Goal: Communication & Community: Answer question/provide support

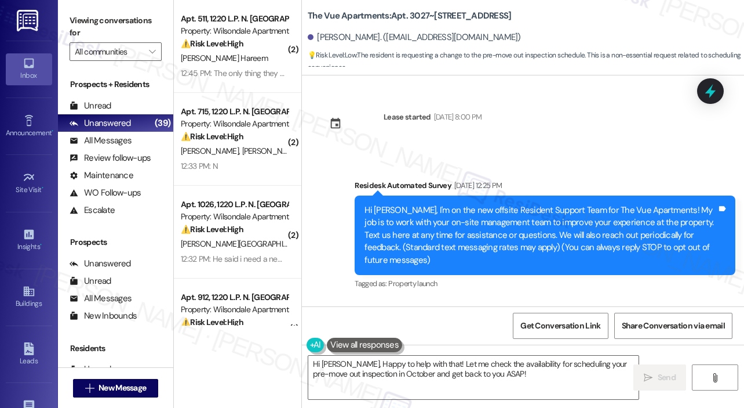
scroll to position [2842, 0]
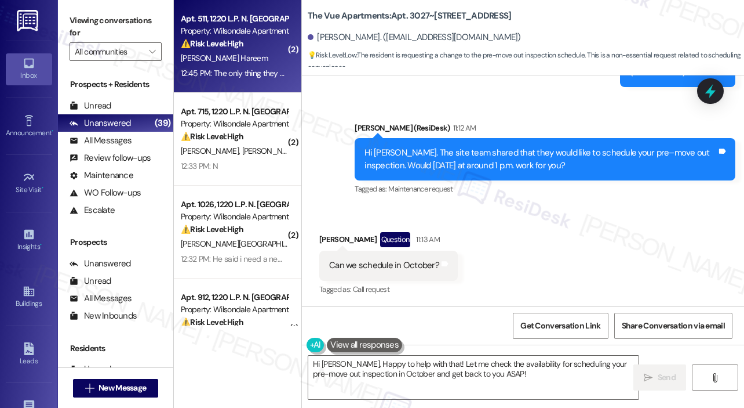
click at [260, 38] on div "⚠️ Risk Level: High The resident is reporting that work orders are not being co…" at bounding box center [234, 44] width 107 height 12
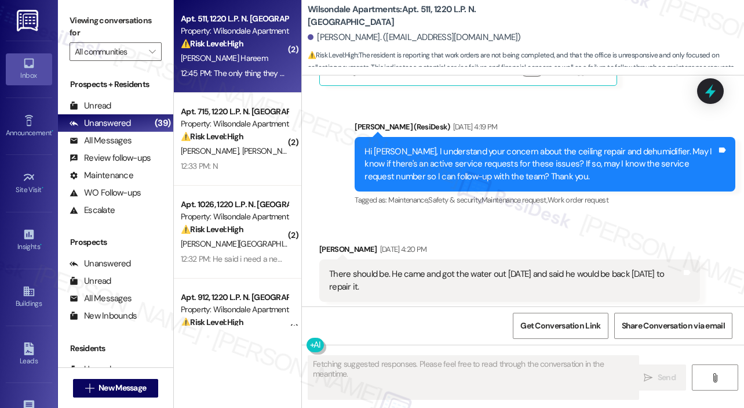
scroll to position [12526, 0]
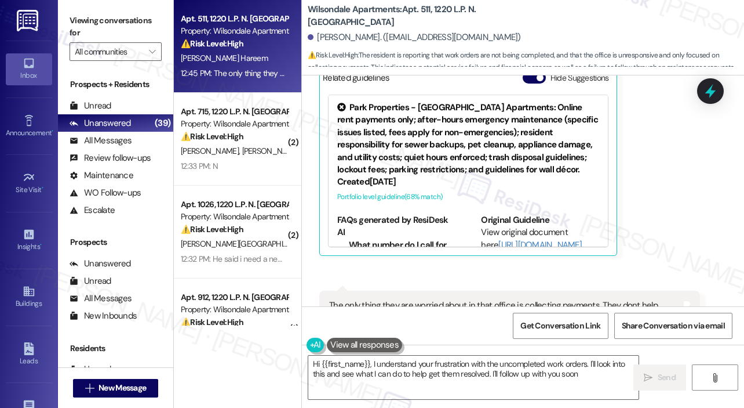
type textarea "Hi {{first_name}}, I understand your frustration with the uncompleted work orde…"
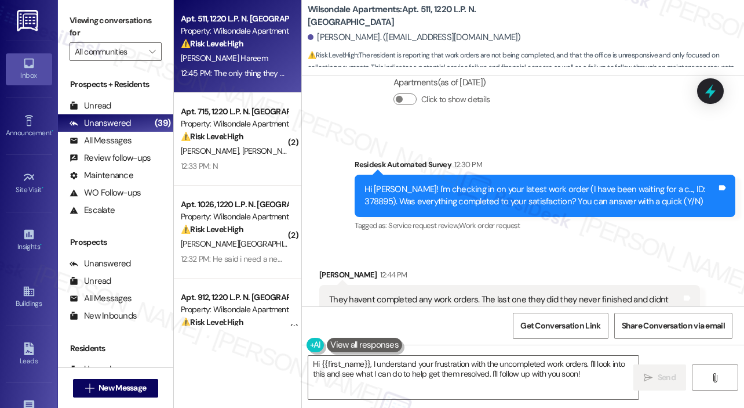
scroll to position [12236, 0]
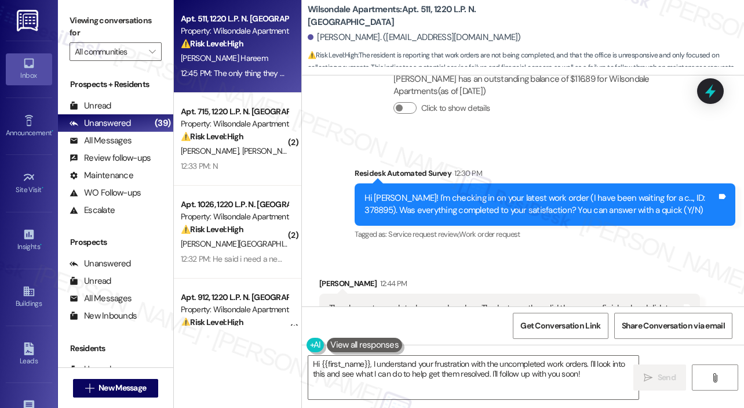
click at [577, 165] on div "Survey, sent via SMS Residesk Automated Survey 12:30 PM Hi [PERSON_NAME]! I'm c…" at bounding box center [545, 204] width 398 height 93
click at [552, 26] on div "[PERSON_NAME]. ([EMAIL_ADDRESS][DOMAIN_NAME])" at bounding box center [526, 37] width 437 height 23
click at [579, 22] on div "Wilsondale Apartments: Apt. 511, 1220 L.P. N. [GEOGRAPHIC_DATA] [PERSON_NAME]. …" at bounding box center [526, 35] width 437 height 64
click at [627, 34] on div "[PERSON_NAME]. ([EMAIL_ADDRESS][DOMAIN_NAME])" at bounding box center [526, 37] width 437 height 23
click at [708, 93] on icon at bounding box center [711, 91] width 14 height 18
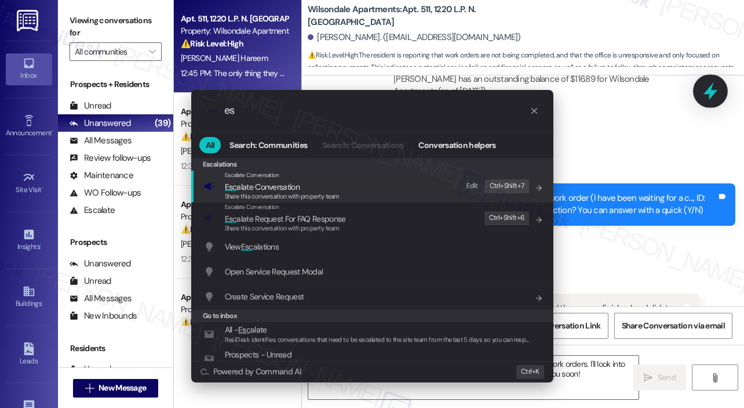
type input "e"
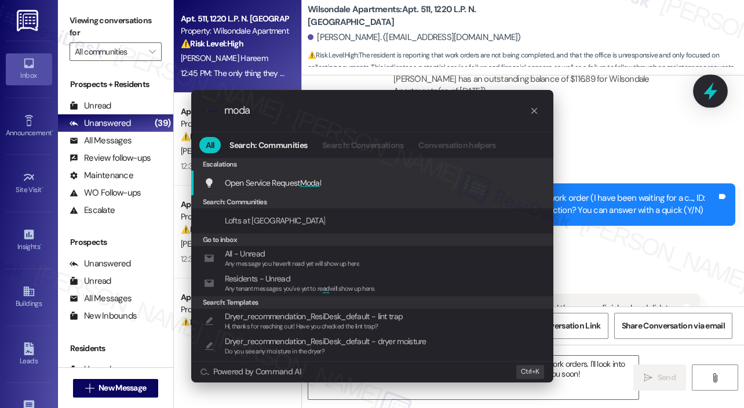
type input "modal"
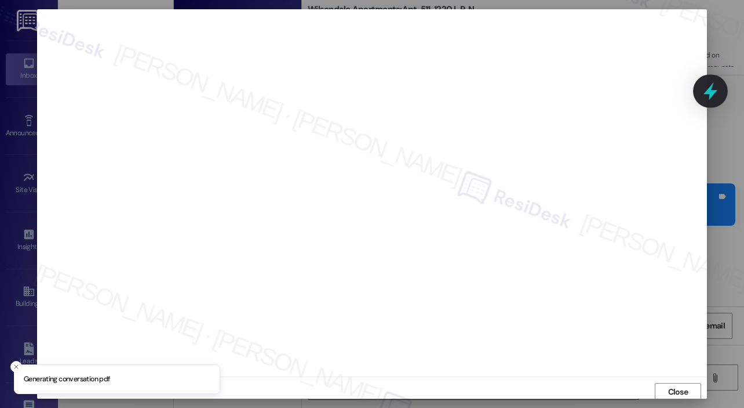
scroll to position [2, 0]
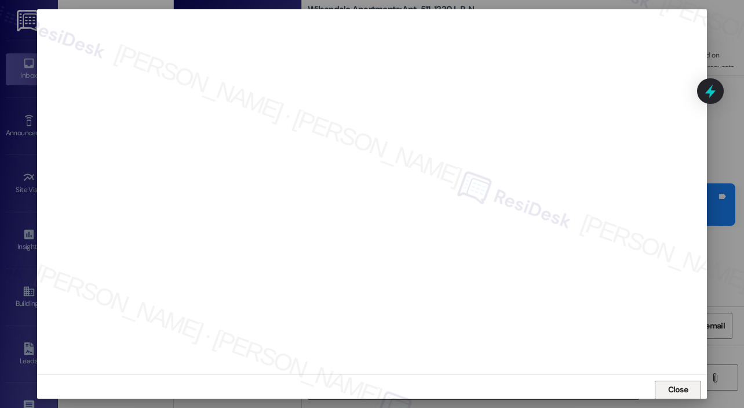
click at [675, 387] on span "Close" at bounding box center [678, 389] width 20 height 12
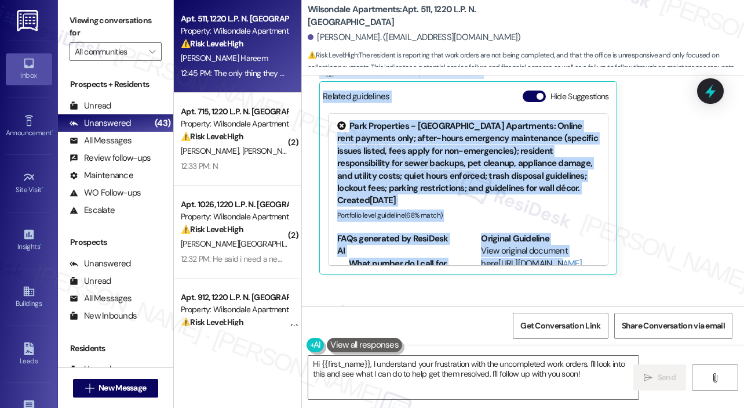
scroll to position [12526, 0]
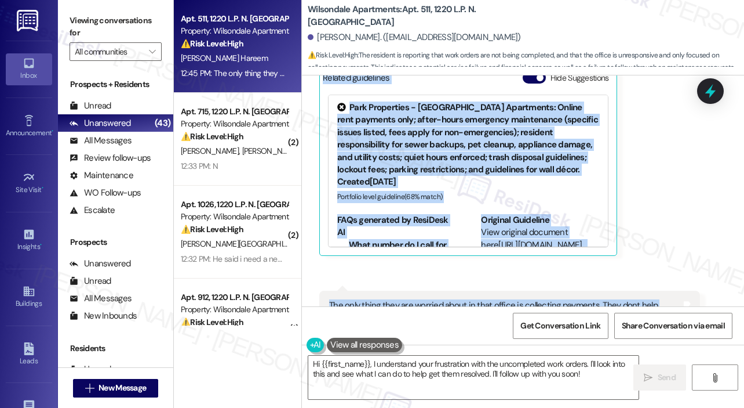
drag, startPoint x: 364, startPoint y: 110, endPoint x: 643, endPoint y: 240, distance: 307.6
click at [643, 240] on div "Survey, sent via SMS Residesk Automated Survey Mar 10, 2025 at 12:25 PM Hi Jado…" at bounding box center [523, 190] width 442 height 231
copy div "Hi Jadore! I'm checking in on your latest work order (I have been waiting for a…"
click at [433, 373] on textarea "Hi {{first_name}}, I understand your frustration with the uncompleted work orde…" at bounding box center [473, 376] width 330 height 43
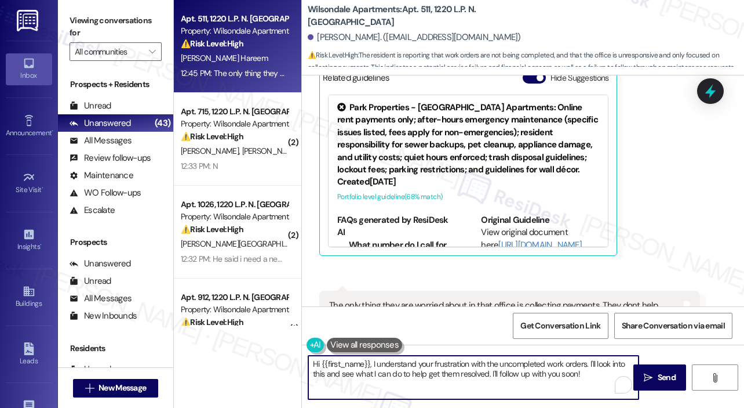
paste textarea "Thank you, Jadore, for sharing this update. I’m sorry to hear that your work or…"
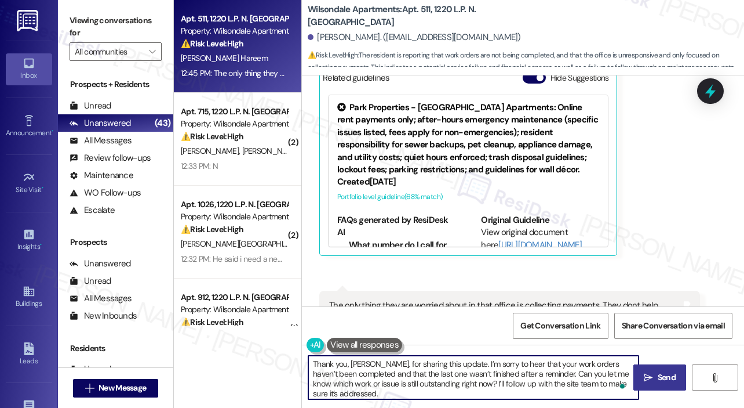
type textarea "Thank you, Jadore, for sharing this update. I’m sorry to hear that your work or…"
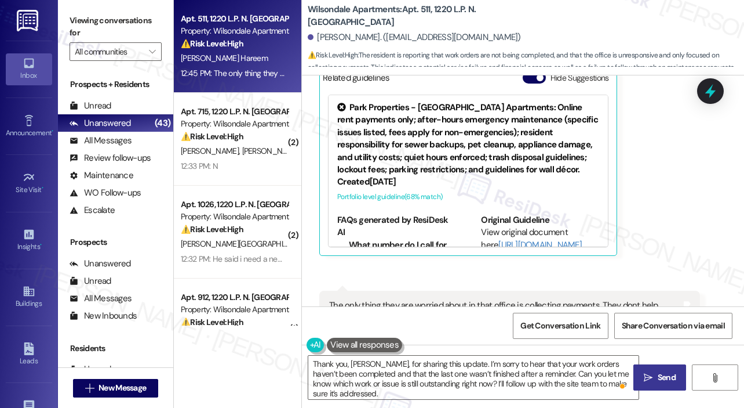
click at [665, 376] on span "Send" at bounding box center [667, 377] width 18 height 12
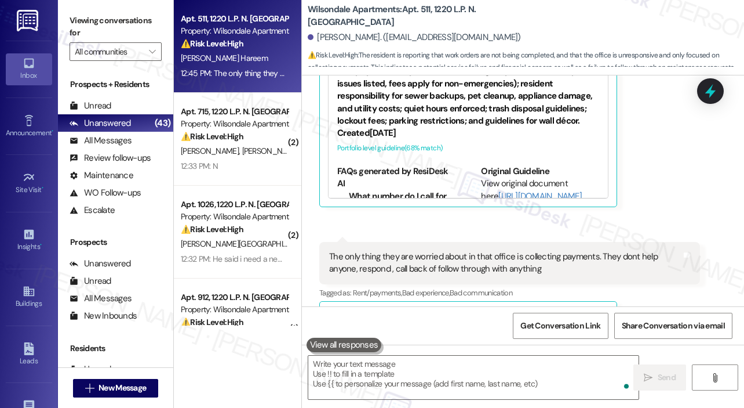
scroll to position [12644, 0]
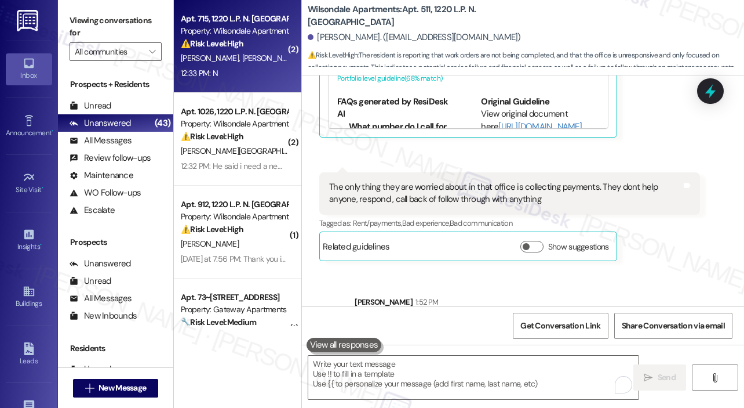
click at [242, 60] on span "L. Fitzgerald Iii" at bounding box center [274, 58] width 64 height 10
type textarea "Fetching suggested responses. Please feel free to read through the conversation…"
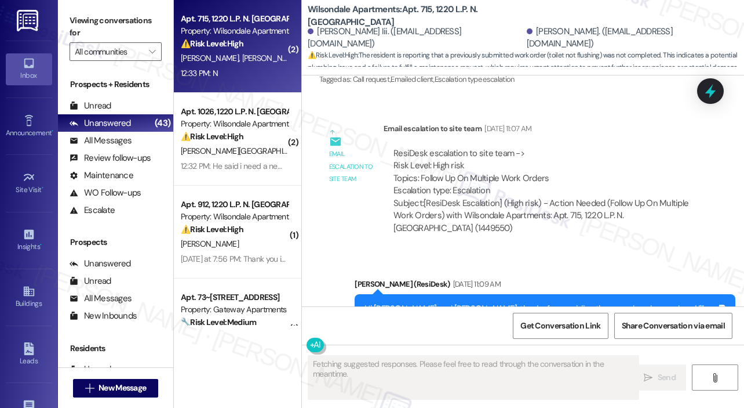
scroll to position [1731, 0]
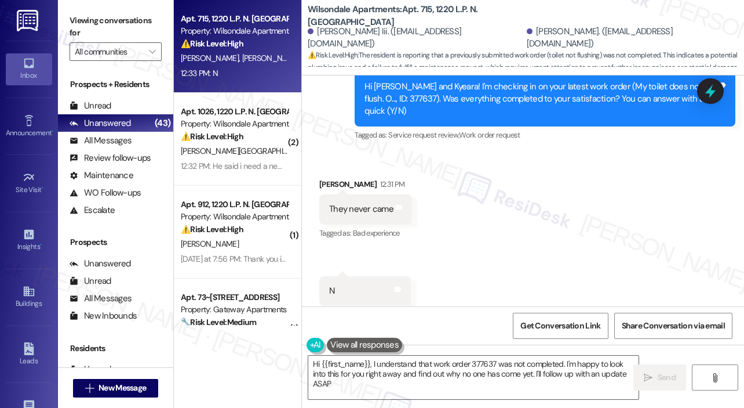
type textarea "Hi {{first_name}}, I understand that work order 377637 was not completed. I'm h…"
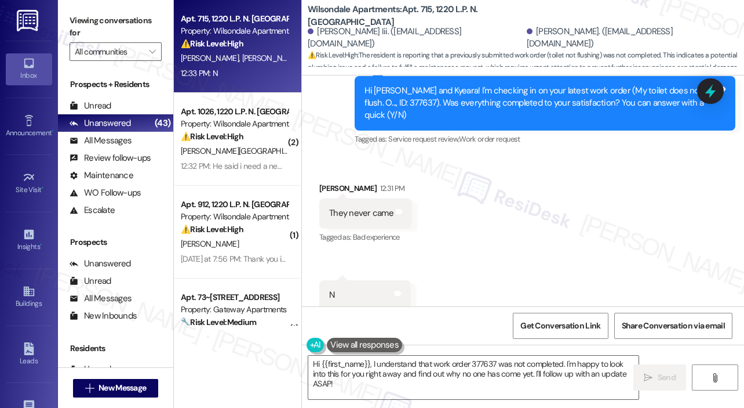
scroll to position [1732, 0]
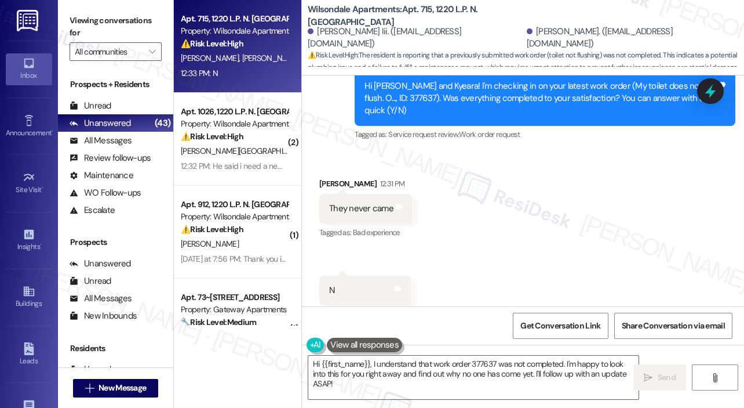
click at [568, 241] on div "Received via SMS Kyeara Fitzgerald 12:31 PM They never came Tags and notes Tagg…" at bounding box center [523, 241] width 442 height 180
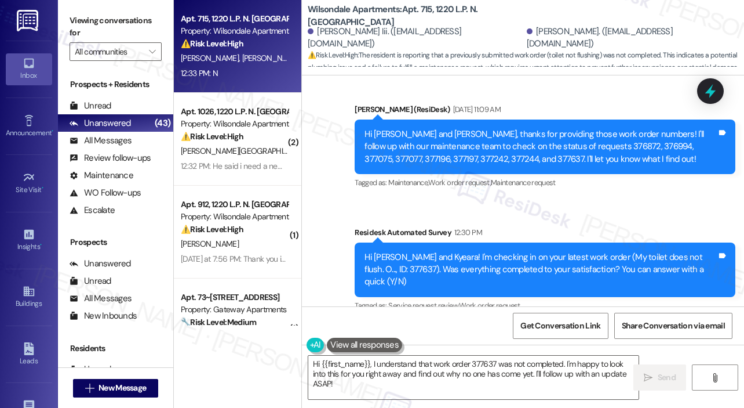
scroll to position [1558, 0]
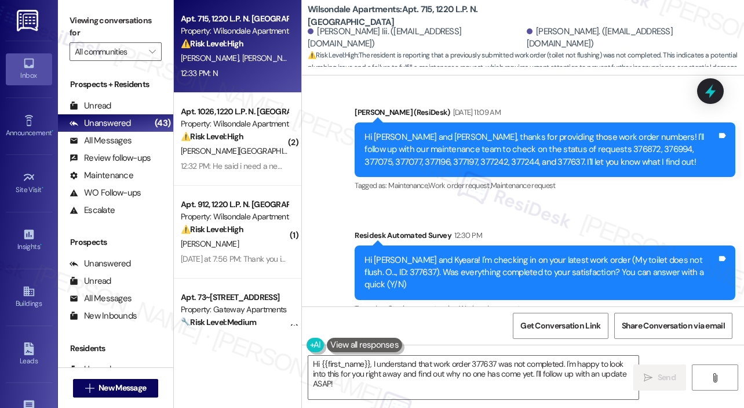
click at [383, 259] on div "Hi Leon and Kyeara! I'm checking in on your latest work order (My toilet does n…" at bounding box center [541, 272] width 352 height 37
copy div "377637"
click at [565, 196] on div "Sent via SMS Sarah (ResiDesk) Aug 26, 2025 at 11:09 AM Hi Leon and Kyeara, than…" at bounding box center [523, 202] width 442 height 245
click at [584, 106] on div "Sarah (ResiDesk) Aug 26, 2025 at 11:09 AM" at bounding box center [545, 114] width 381 height 16
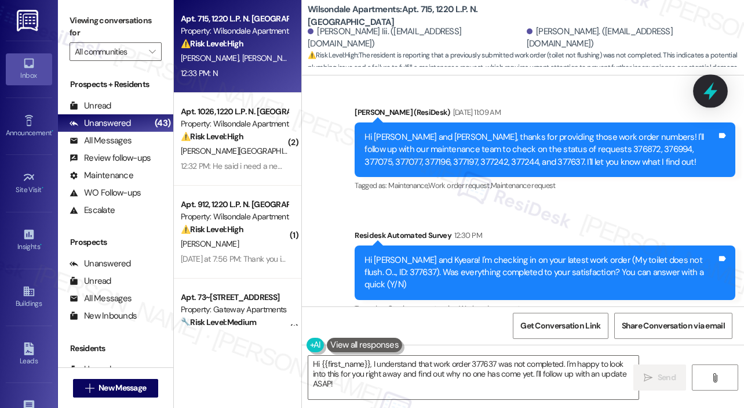
click at [705, 89] on icon at bounding box center [711, 91] width 20 height 20
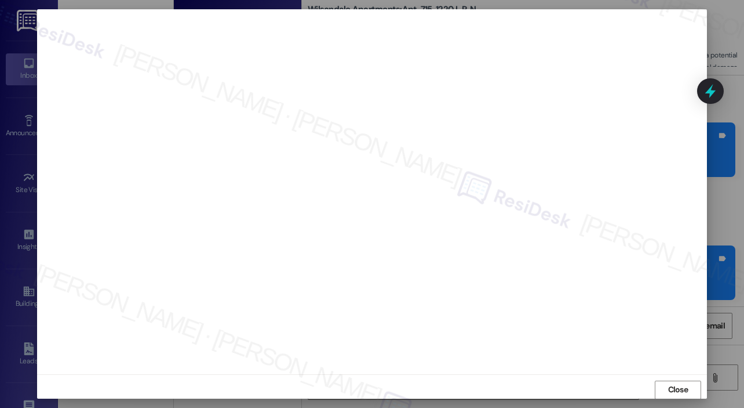
scroll to position [1238, 0]
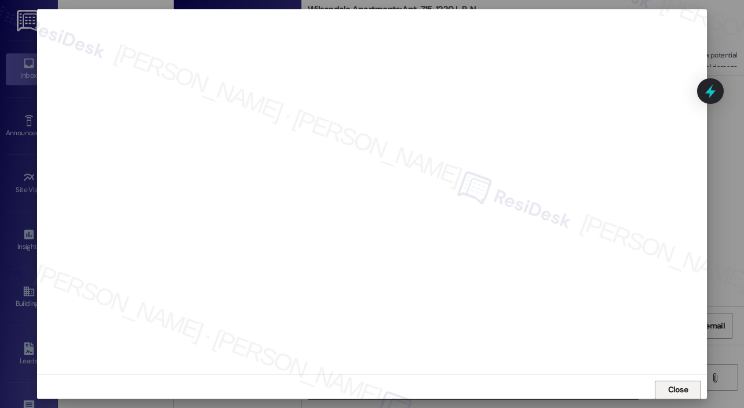
click at [670, 392] on span "Close" at bounding box center [678, 389] width 20 height 12
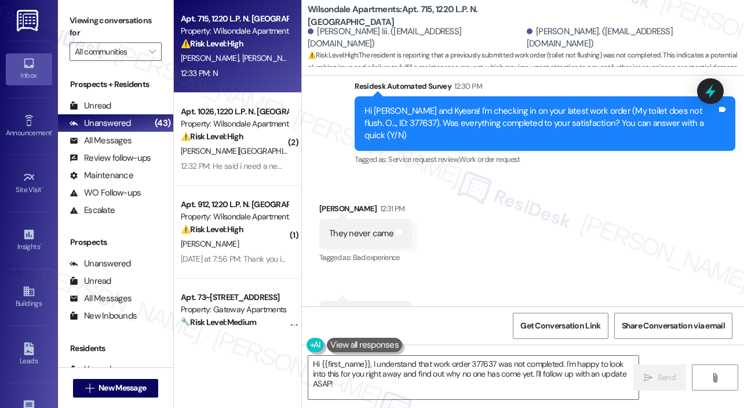
scroll to position [1732, 0]
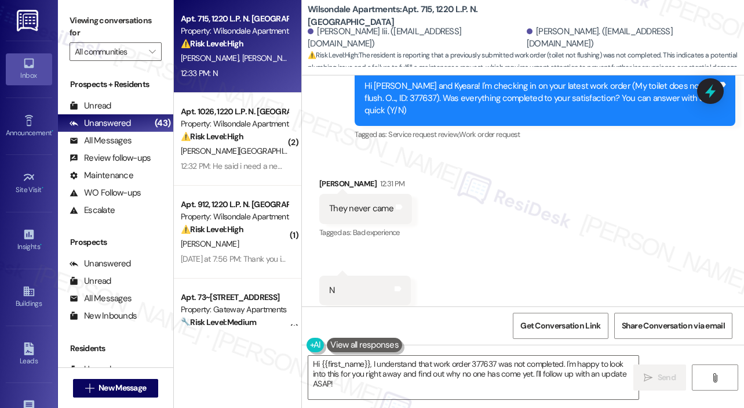
click at [588, 238] on div "Received via SMS Kyeara Fitzgerald 12:31 PM They never came Tags and notes Tagg…" at bounding box center [523, 241] width 442 height 180
click at [711, 96] on icon at bounding box center [711, 91] width 14 height 18
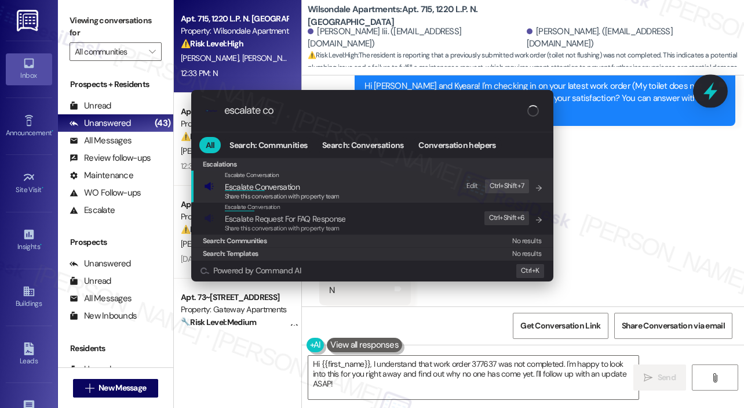
type input "escalate con"
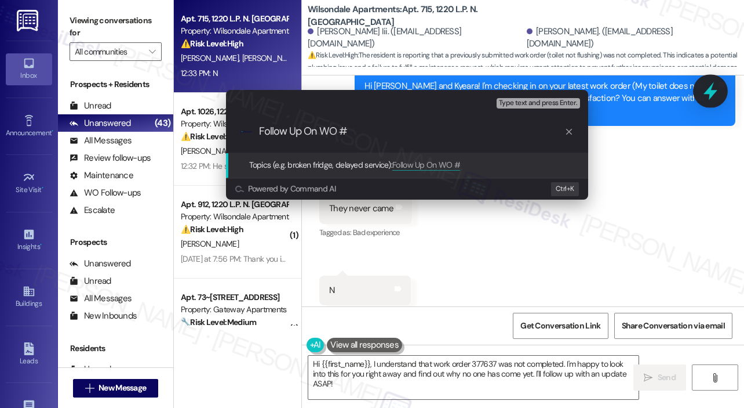
paste input "377637"
type input "Follow Up On WO #377637"
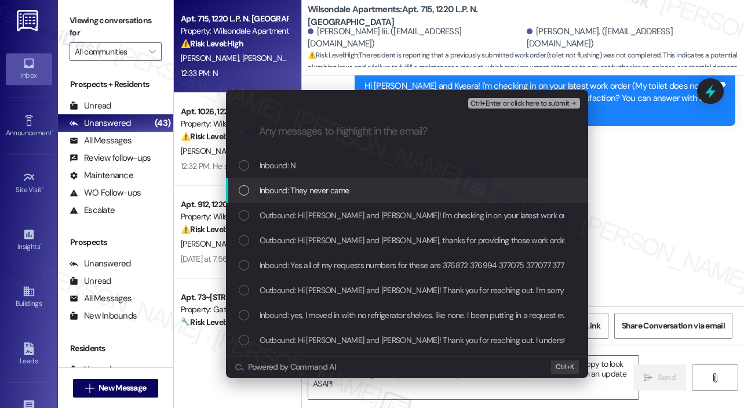
click at [336, 195] on span "Inbound: They never came" at bounding box center [305, 190] width 90 height 13
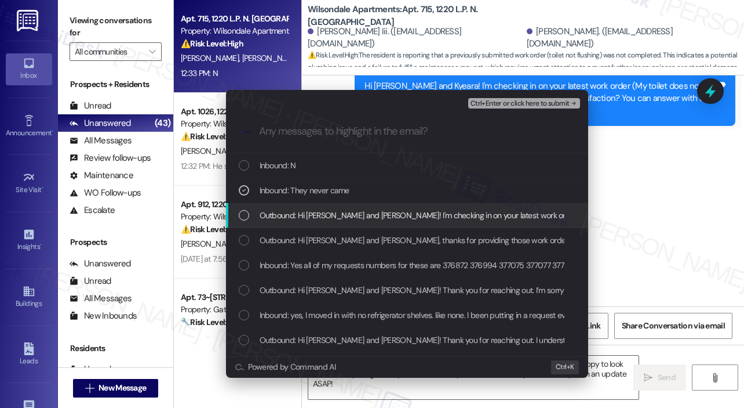
click at [346, 217] on span "Outbound: Hi Leon and Kyeara! I'm checking in on your latest work order (My toi…" at bounding box center [627, 215] width 734 height 13
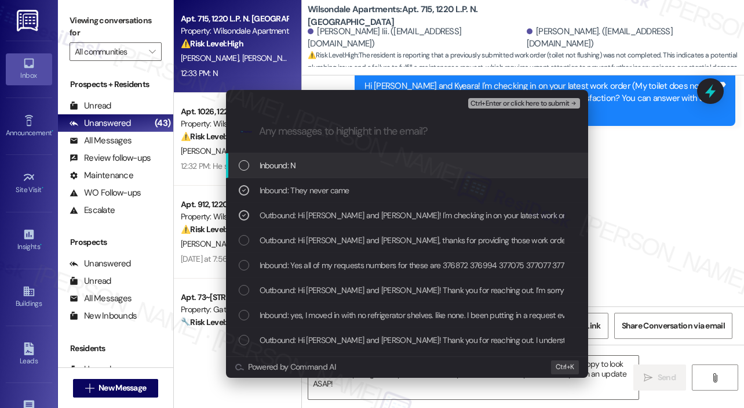
click at [333, 167] on div "Inbound: N" at bounding box center [408, 165] width 339 height 13
click at [484, 103] on span "Ctrl+Enter or click here to submit" at bounding box center [520, 104] width 99 height 8
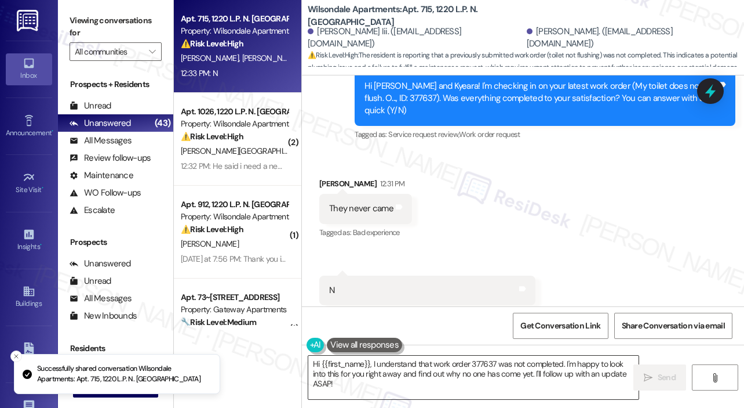
click at [428, 380] on textarea "Hi {{first_name}}, I understand that work order 377637 was not completed. I'm h…" at bounding box center [473, 376] width 330 height 43
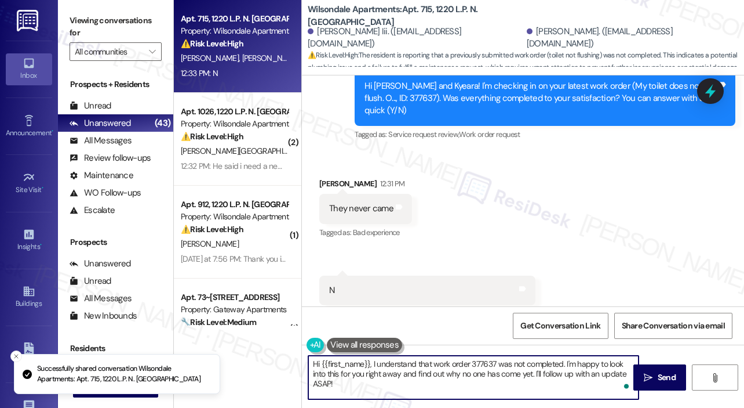
click at [428, 380] on textarea "Hi {{first_name}}, I understand that work order 377637 was not completed. I'm h…" at bounding box center [473, 376] width 330 height 43
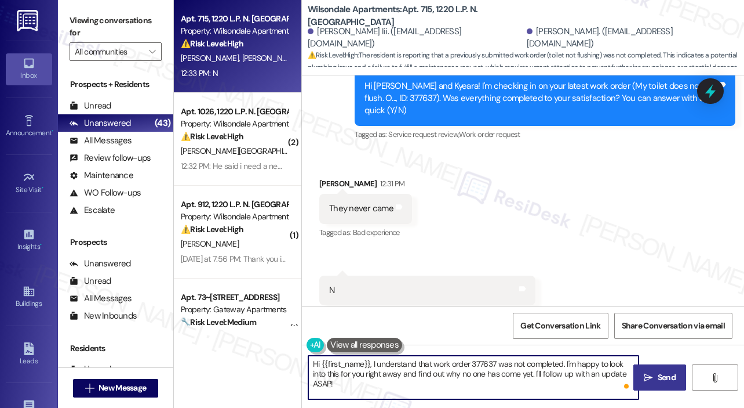
click at [663, 373] on span "Send" at bounding box center [667, 377] width 18 height 12
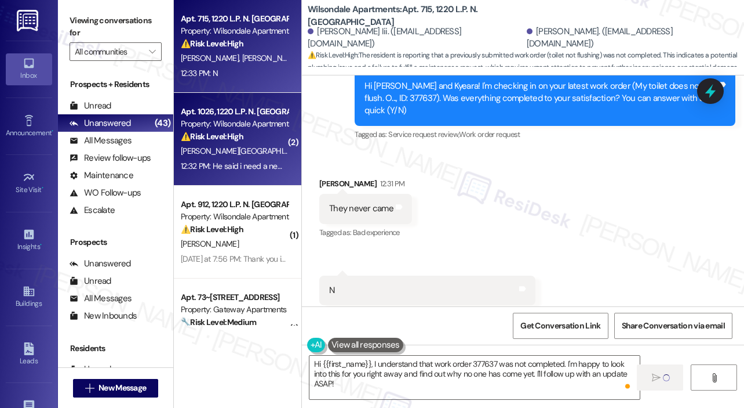
click at [232, 163] on div "12:32 PM: He said i need a new washer machine on Friday but it's Tuesday and ha…" at bounding box center [352, 166] width 343 height 10
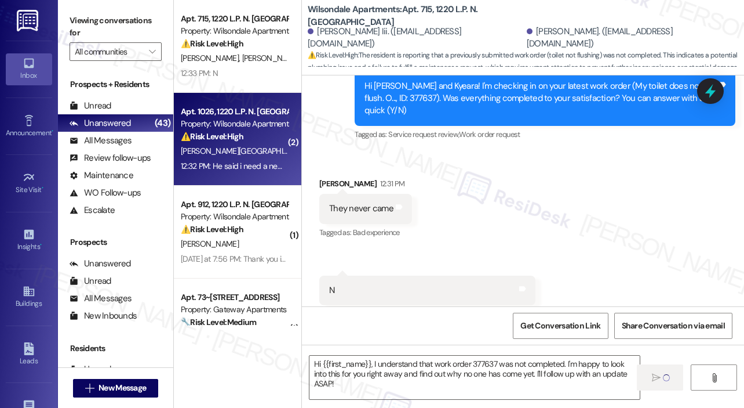
type textarea "Fetching suggested responses. Please feel free to read through the conversation…"
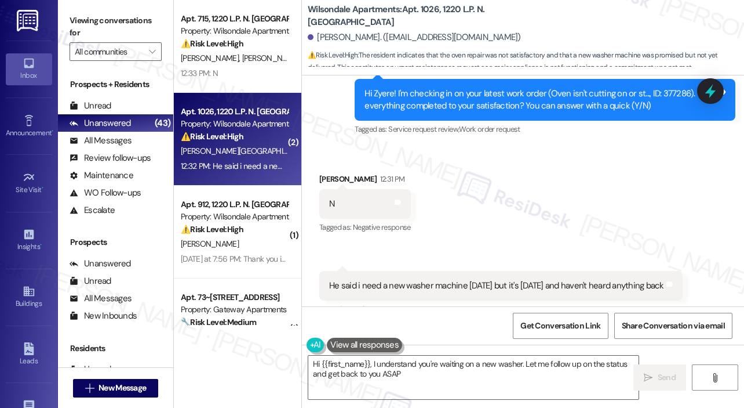
type textarea "Hi {{first_name}}, I understand you're waiting on a new washer. Let me follow u…"
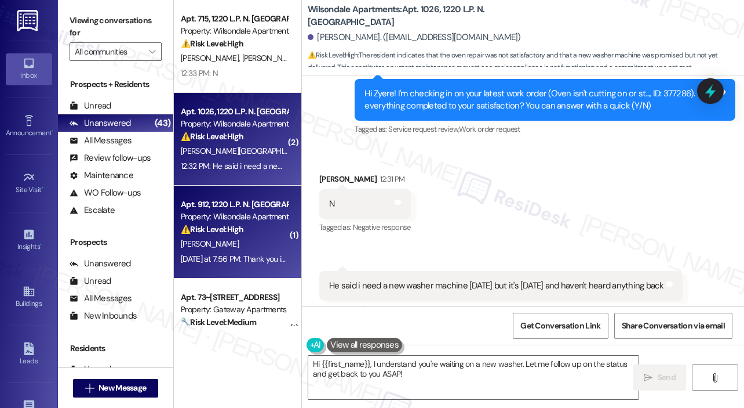
scroll to position [378, 0]
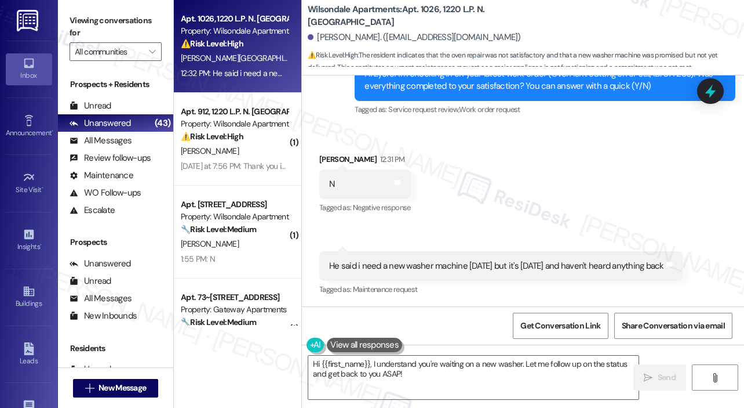
click at [231, 223] on div "🔧 Risk Level: Medium The resident responded negatively to a follow-up on a prev…" at bounding box center [234, 229] width 107 height 12
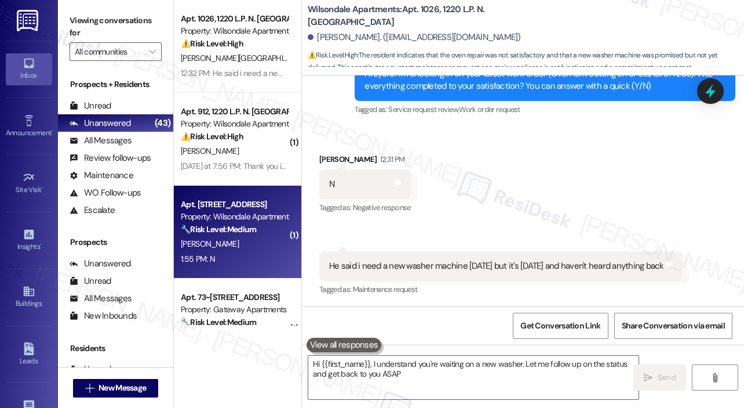
type textarea "Hi {{first_name}}, I understand you're waiting on a new washer. Let me follow u…"
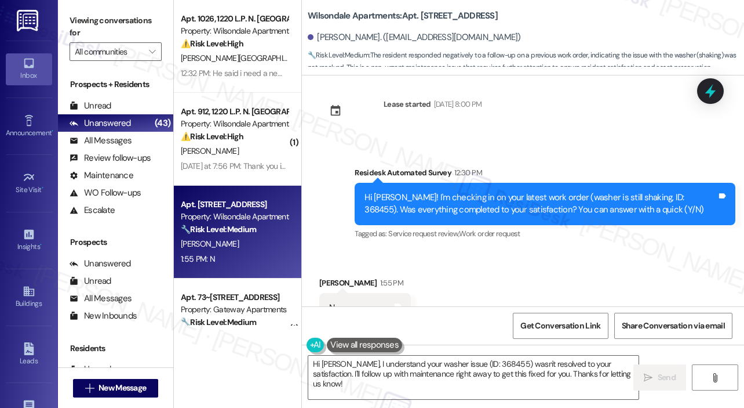
scroll to position [8332, 0]
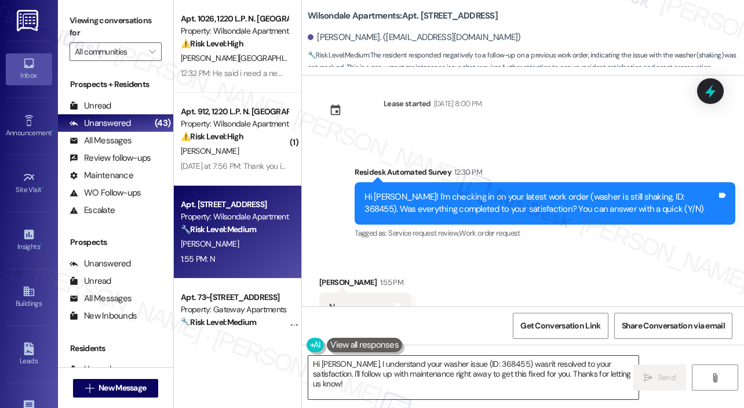
click at [413, 362] on textarea "Hi Linda, I understand your washer issue (ID: 368455) wasn't resolved to your s…" at bounding box center [473, 376] width 330 height 43
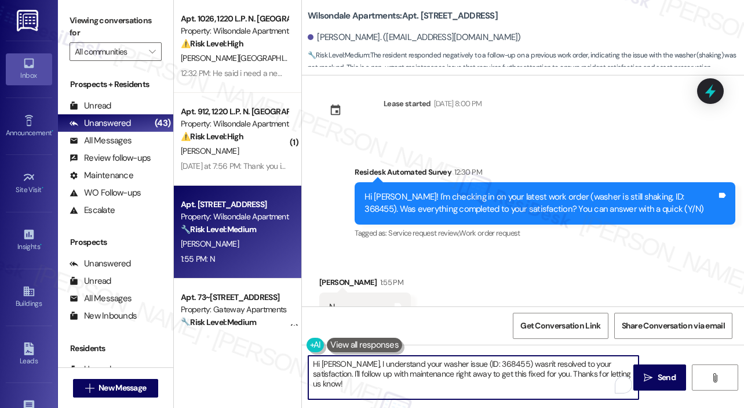
paste textarea "I'm sorry to hear that you are not satisfied with the maintenance repair done o…"
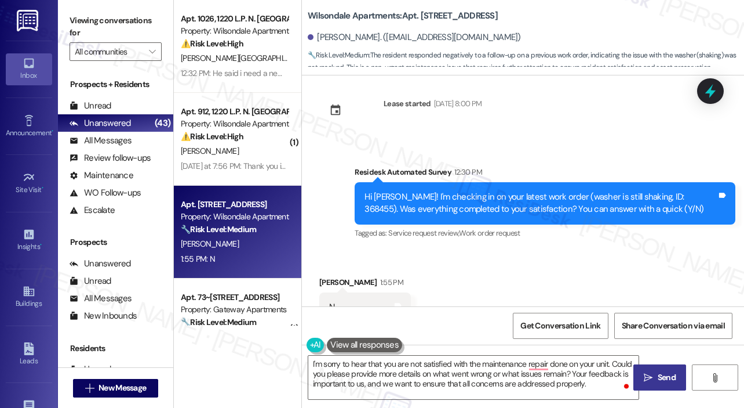
click at [659, 373] on span "Send" at bounding box center [667, 377] width 18 height 12
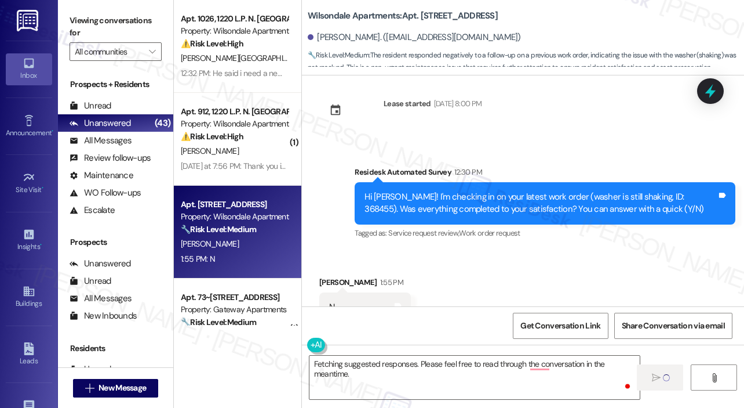
scroll to position [8331, 0]
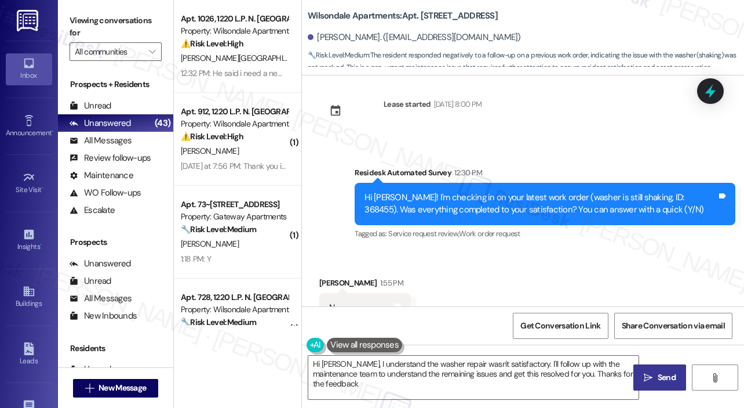
type textarea "Hi Linda, I understand the washer repair wasn't satisfactory. I'll follow up wi…"
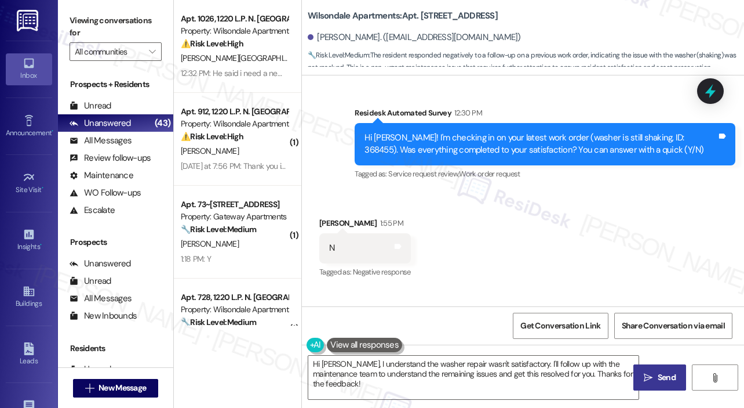
scroll to position [8438, 0]
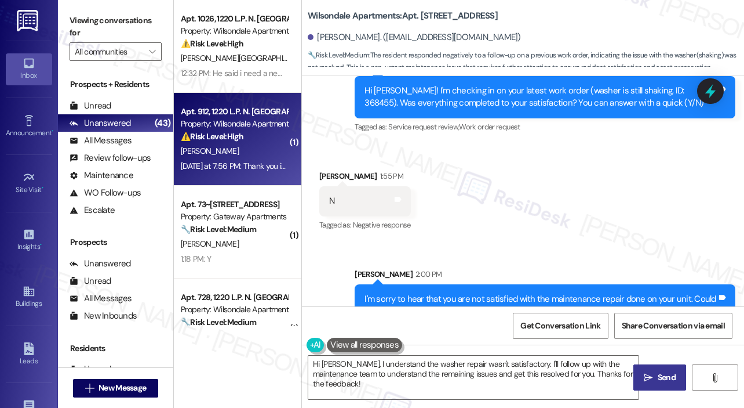
click at [266, 162] on div "Yesterday at 7:56 PM: Thank you in advance Yesterday at 7:56 PM: Thank you in a…" at bounding box center [249, 166] width 136 height 10
type textarea "Fetching suggested responses. Please feel free to read through the conversation…"
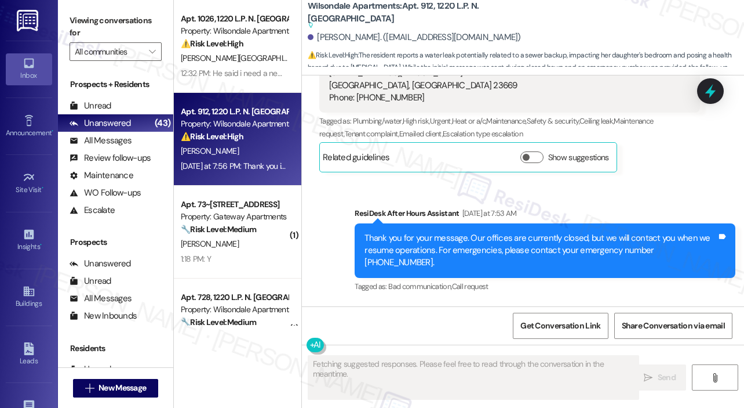
scroll to position [14952, 0]
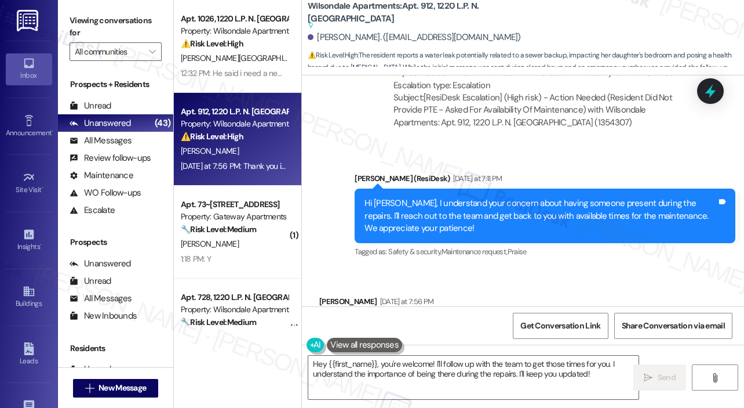
click at [628, 269] on div "Received via SMS Katherline Brandon Yesterday at 7:56 PM Thank you in advance T…" at bounding box center [523, 318] width 442 height 98
click at [511, 363] on textarea "Hey {{first_name}}, you're welcome! I'll follow up with the team to get those t…" at bounding box center [473, 376] width 330 height 43
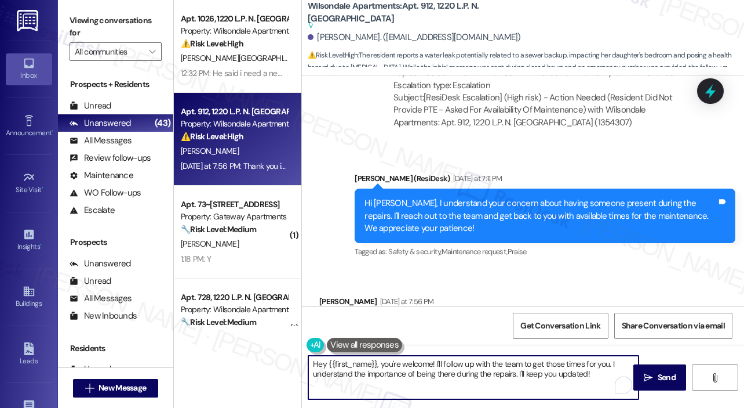
click at [510, 362] on textarea "Hey {{first_name}}, you're welcome! I'll follow up with the team to get those t…" at bounding box center [473, 376] width 330 height 43
drag, startPoint x: 436, startPoint y: 362, endPoint x: 591, endPoint y: 387, distance: 157.3
click at [591, 387] on textarea "Hey {{first_name}}, you're welcome! I'll follow up with the team to get those t…" at bounding box center [473, 376] width 330 height 43
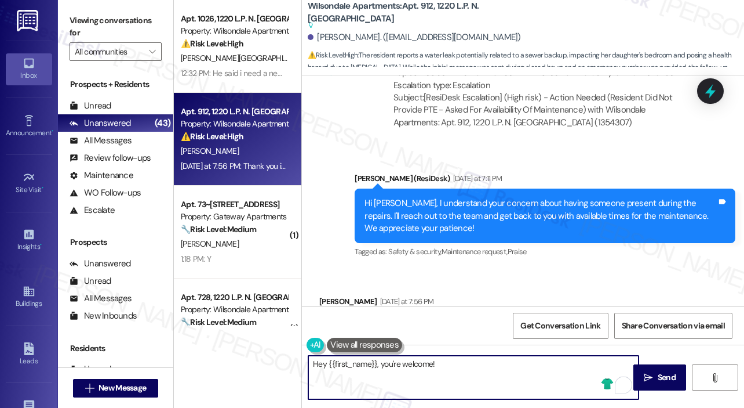
click at [510, 363] on textarea "Hey {{first_name}}, you're welcome!" at bounding box center [473, 376] width 330 height 43
click at [466, 366] on textarea "Hey {{first_name}}, you're welcome!" at bounding box center [473, 376] width 330 height 43
click at [383, 363] on textarea "Hey {{first_name}}, you're welcome!" at bounding box center [473, 376] width 330 height 43
type textarea "You're welcome!"
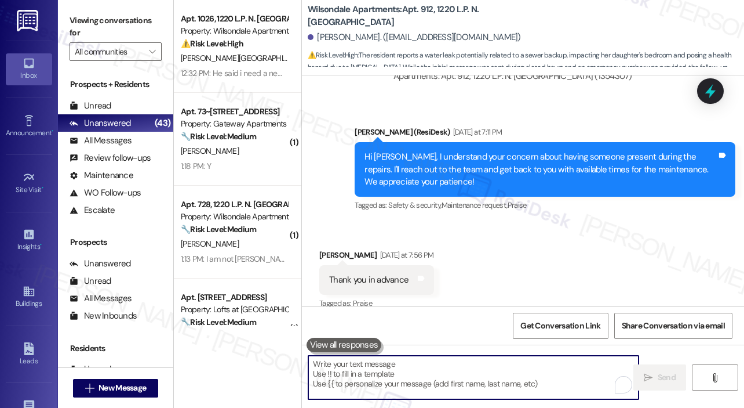
scroll to position [15034, 0]
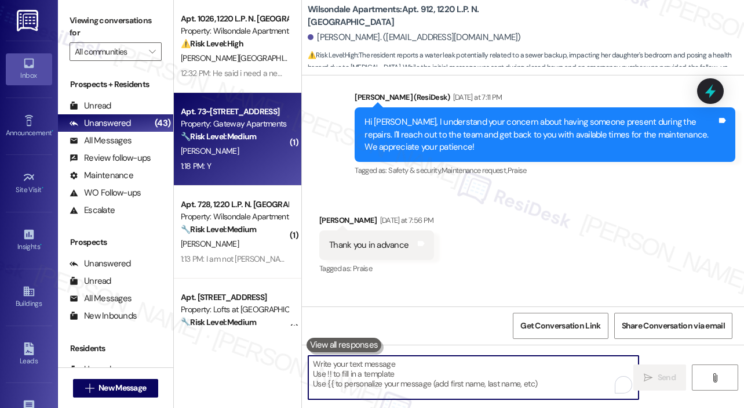
click at [253, 165] on div "1:18 PM: Y 1:18 PM: Y" at bounding box center [235, 166] width 110 height 14
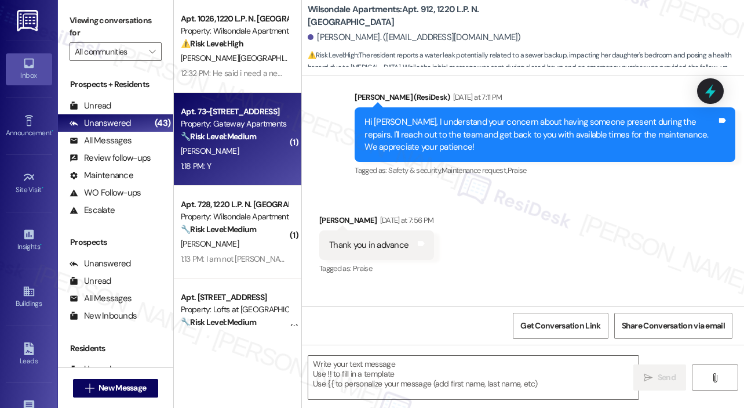
type textarea "Fetching suggested responses. Please feel free to read through the conversation…"
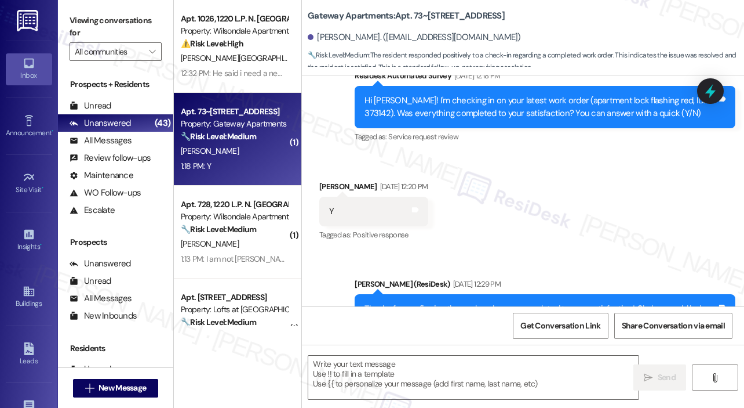
type textarea "Fetching suggested responses. Please feel free to read through the conversation…"
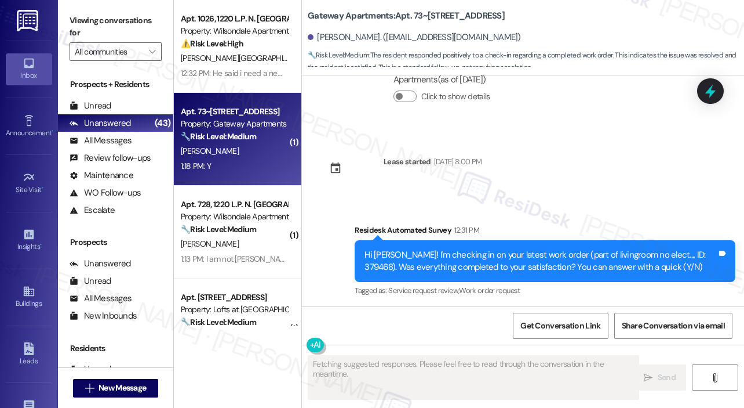
scroll to position [639, 0]
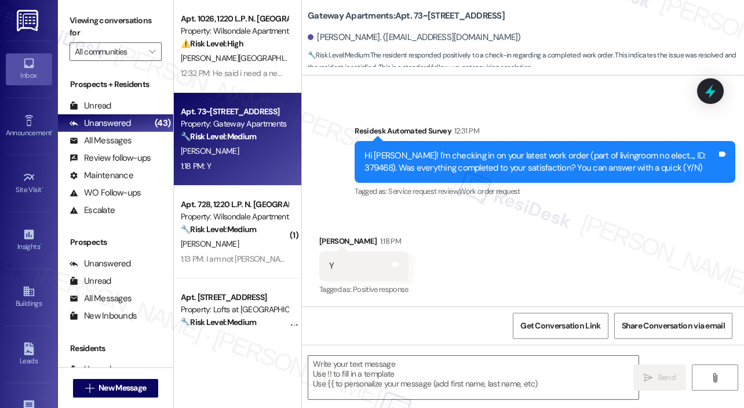
click at [555, 264] on div "Received via SMS Naomi Talbott 1:18 PM Y Tags and notes Tagged as: Positive res…" at bounding box center [523, 258] width 442 height 98
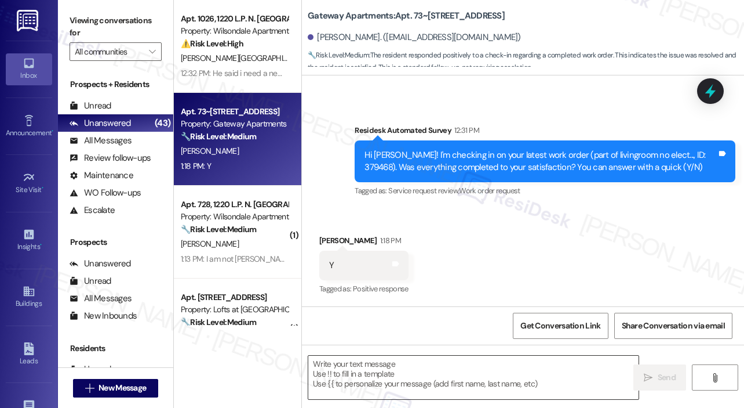
click at [480, 368] on textarea at bounding box center [473, 376] width 330 height 43
click at [438, 236] on div "Received via SMS Naomi Talbott 1:18 PM Y Tags and notes Tagged as: Positive res…" at bounding box center [523, 257] width 442 height 98
click at [441, 372] on textarea "To enrich screen reader interactions, please activate Accessibility in Grammarl…" at bounding box center [473, 376] width 330 height 43
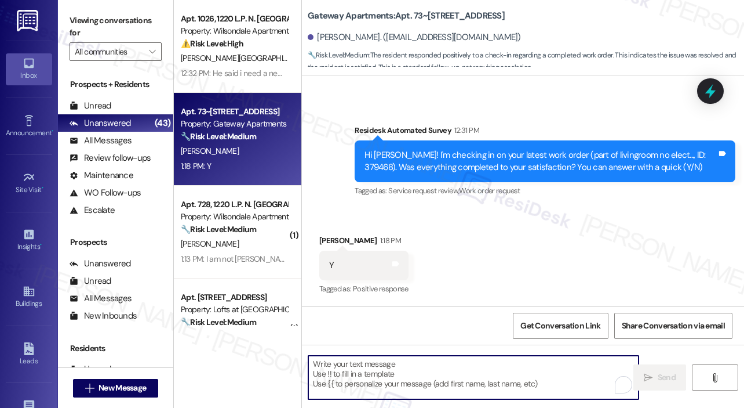
paste textarea "That’s wonderful to hear! We’re so glad that you’re satisfied with the recent w…"
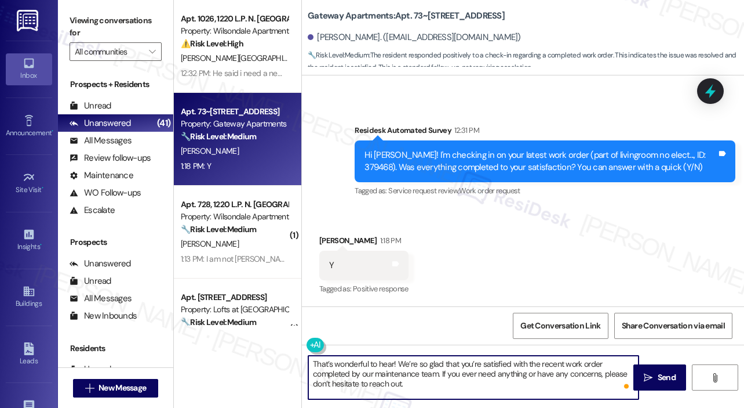
click at [477, 391] on textarea "That’s wonderful to hear! We’re so glad that you’re satisfied with the recent w…" at bounding box center [473, 376] width 330 height 43
click at [475, 391] on textarea "That’s wonderful to hear! We’re so glad that you’re satisfied with the recent w…" at bounding box center [473, 376] width 330 height 43
type textarea "That’s wonderful to hear! We’re so glad that you’re satisfied with the recent w…"
click at [658, 379] on span "Send" at bounding box center [667, 377] width 18 height 12
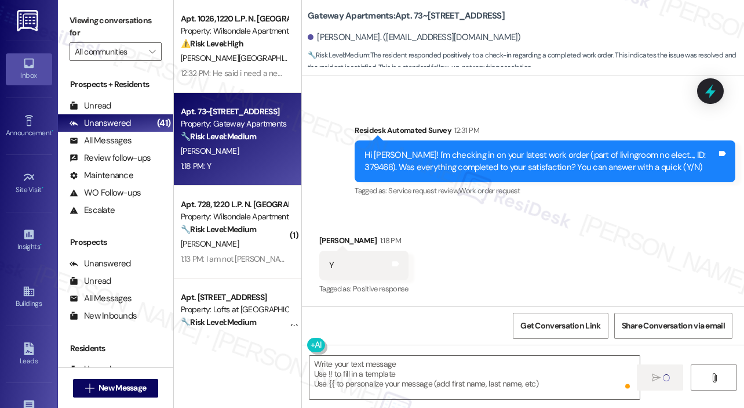
scroll to position [639, 0]
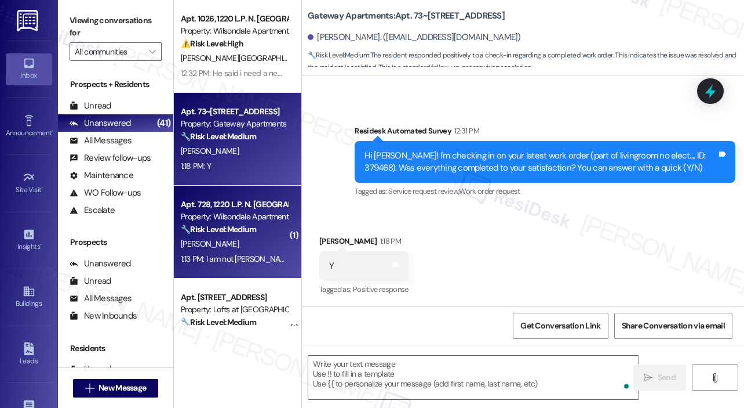
click at [225, 250] on div "[PERSON_NAME]" at bounding box center [235, 244] width 110 height 14
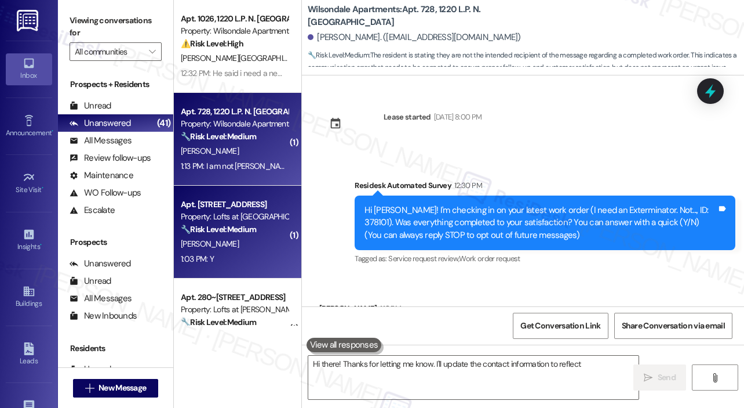
scroll to position [67, 0]
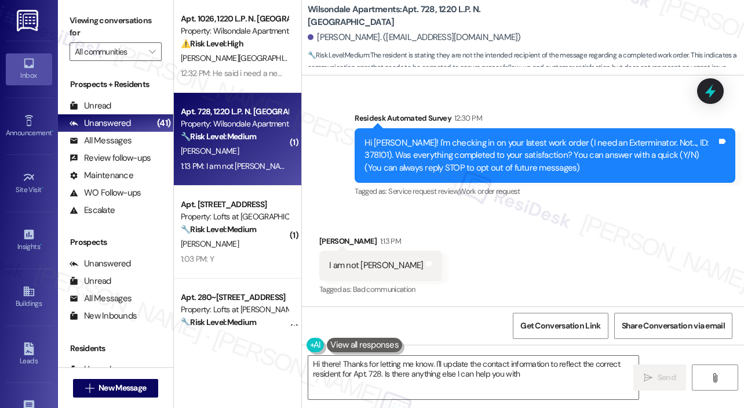
click at [242, 161] on div "1:13 PM: I am not Joseph 1:13 PM: I am not Joseph" at bounding box center [237, 166] width 112 height 10
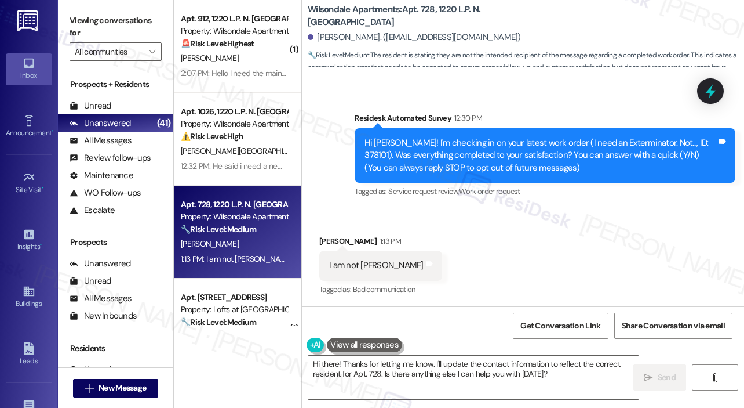
click at [517, 266] on div "Received via SMS Joseph Newsome 1:13 PM I am not Joseph Tags and notes Tagged a…" at bounding box center [523, 258] width 442 height 98
click at [519, 261] on div "Received via SMS Joseph Newsome 1:13 PM I am not Joseph Tags and notes Tagged a…" at bounding box center [523, 258] width 442 height 98
click at [547, 253] on div "Received via SMS Joseph Newsome 1:13 PM I am not Joseph Tags and notes Tagged a…" at bounding box center [523, 258] width 442 height 98
click at [551, 377] on textarea "Hi there! Thanks for letting me know. I'll update the contact information to re…" at bounding box center [473, 376] width 330 height 43
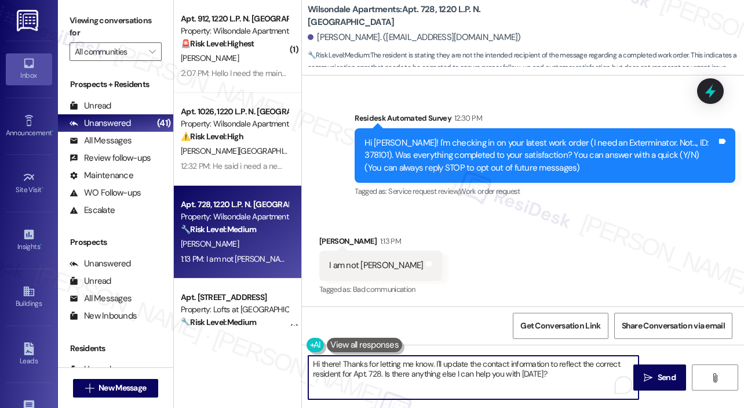
click at [551, 377] on textarea "Hi there! Thanks for letting me know. I'll update the contact information to re…" at bounding box center [473, 376] width 330 height 43
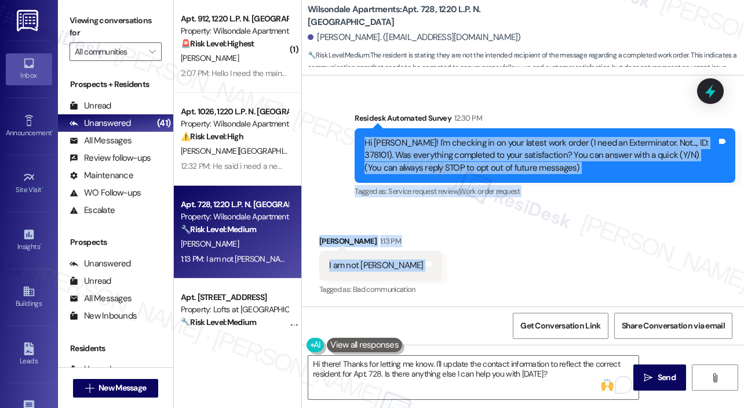
drag, startPoint x: 364, startPoint y: 139, endPoint x: 420, endPoint y: 261, distance: 134.4
click at [420, 261] on div "Lease started Oct 31, 2024 at 8:00 PM Survey, sent via SMS Residesk Automated S…" at bounding box center [523, 190] width 442 height 231
copy div "Hi Joseph! I'm checking in on your latest work order (I need an Exterminator. N…"
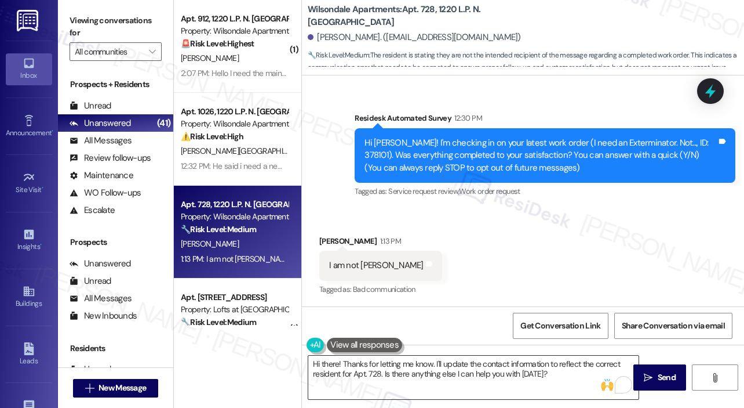
click at [494, 375] on textarea "Hi there! Thanks for letting me know. I'll update the contact information to re…" at bounding box center [473, 376] width 330 height 43
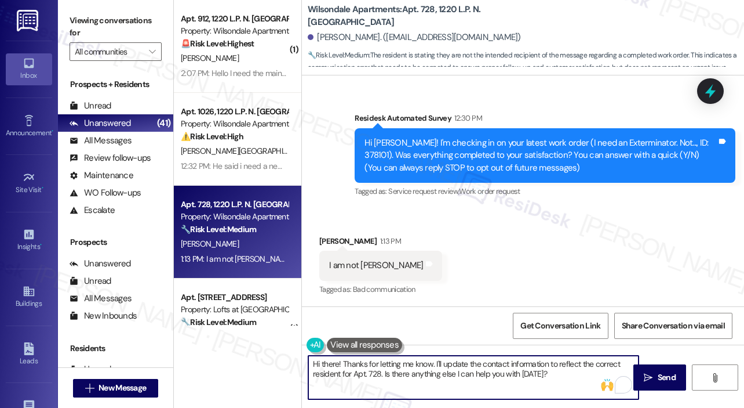
paste textarea "Thank you for letting us know. Can you confirm if you still reside at Wilsondal…"
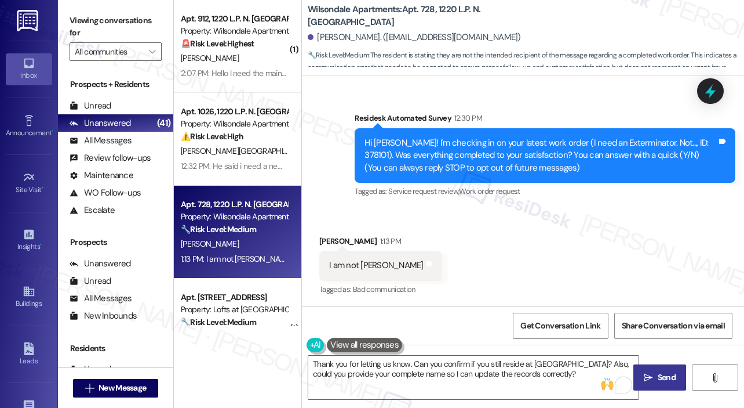
click at [670, 376] on span "Send" at bounding box center [667, 377] width 18 height 12
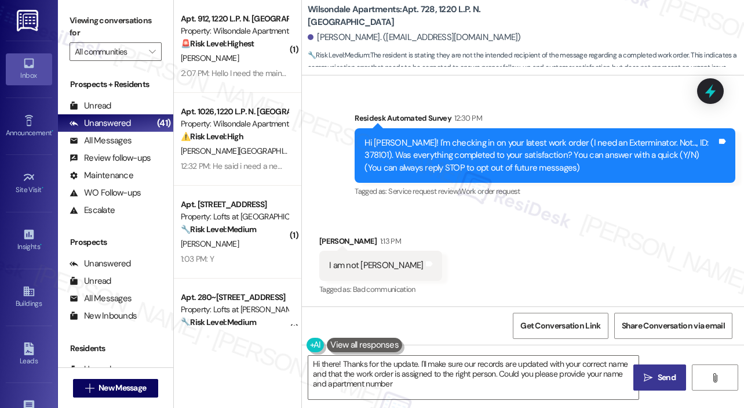
type textarea "Hi there! Thanks for the update. I'll make sure our records are updated with yo…"
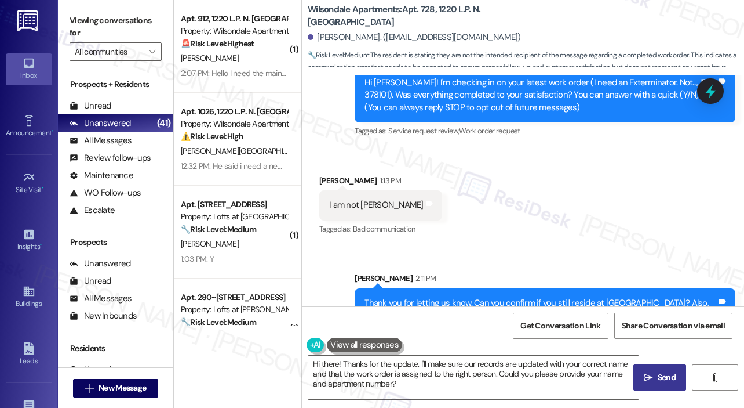
scroll to position [161, 0]
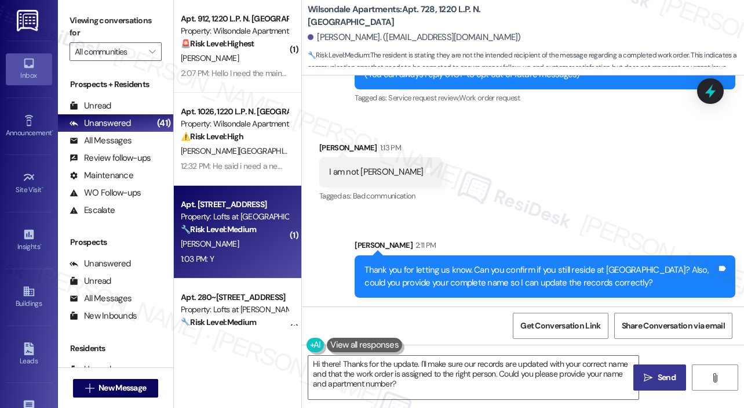
click at [266, 243] on div "C. Wooten" at bounding box center [235, 244] width 110 height 14
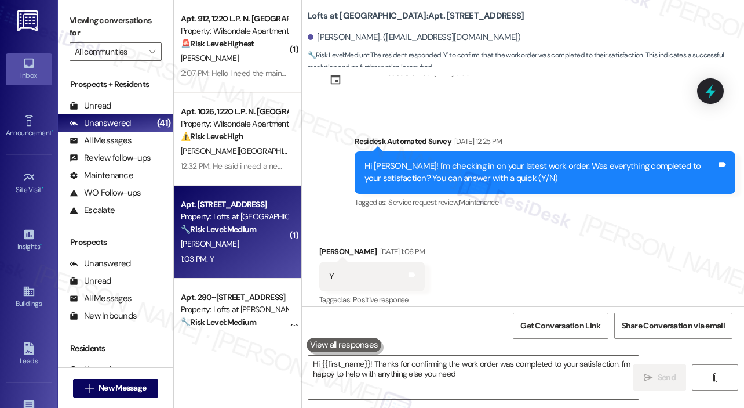
type textarea "Hi {{first_name}}! Thanks for confirming the work order was completed to your s…"
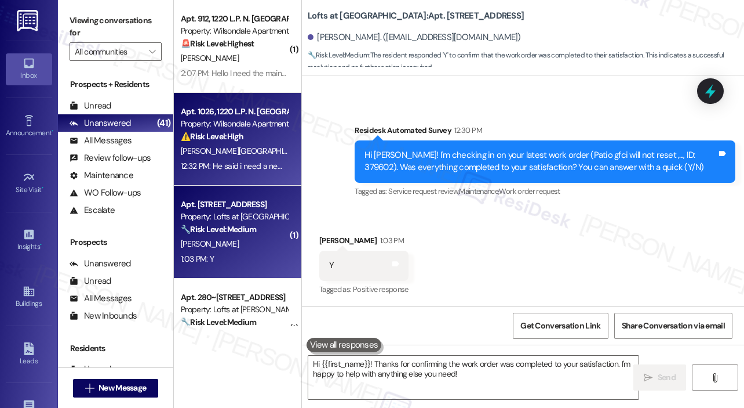
scroll to position [1216, 0]
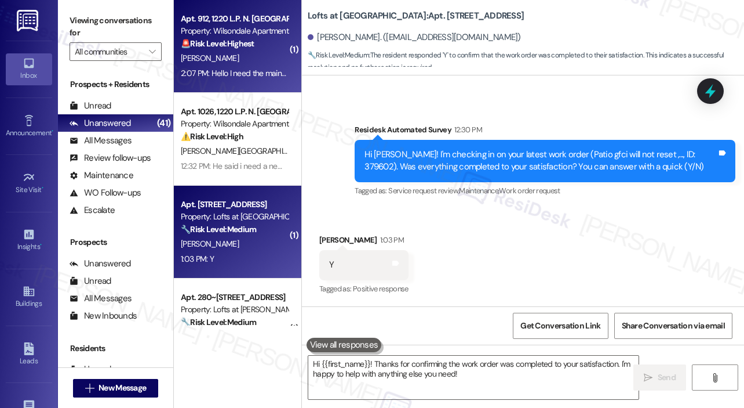
click at [234, 69] on div "2:07 PM: Hello I need the maintenance man to come back because the closet is fi…" at bounding box center [358, 73] width 354 height 10
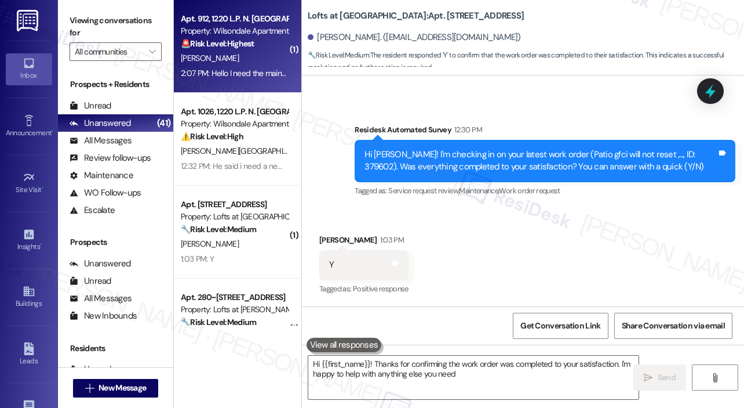
type textarea "Hi {{first_name}}! Thanks for confirming the work order was completed to your s…"
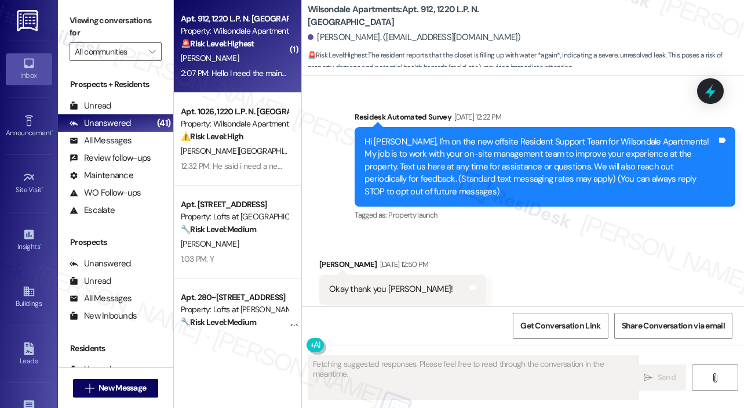
scroll to position [15148, 0]
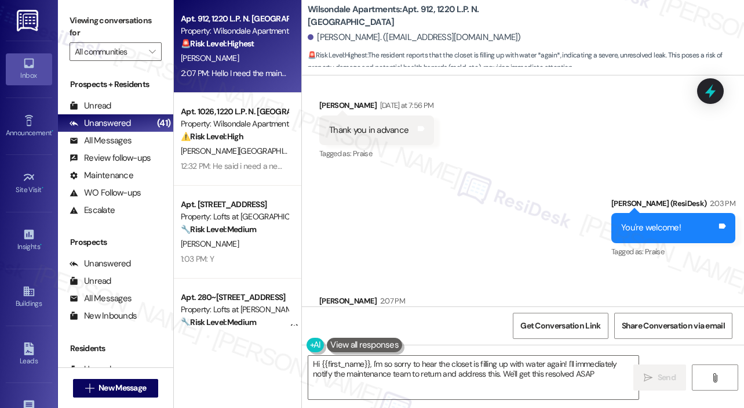
type textarea "Hi {{first_name}}, I'm so sorry to hear the closet is filling up with water aga…"
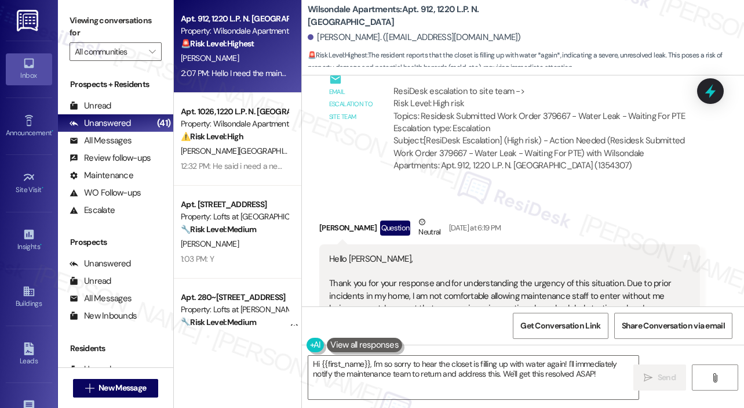
scroll to position [14395, 0]
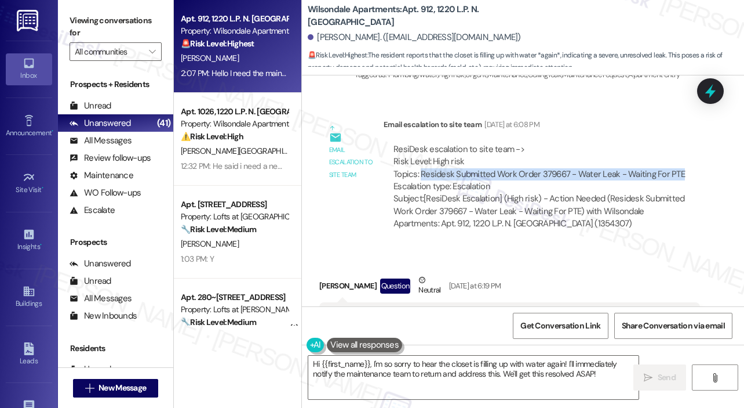
drag, startPoint x: 681, startPoint y: 112, endPoint x: 422, endPoint y: 111, distance: 258.5
click at [422, 143] on div "ResiDesk escalation to site team -> Risk Level: High risk Topics: Residesk Subm…" at bounding box center [542, 168] width 297 height 50
copy div "Residesk Submitted Work Order 379667 - Water Leak - Waiting For PTE"
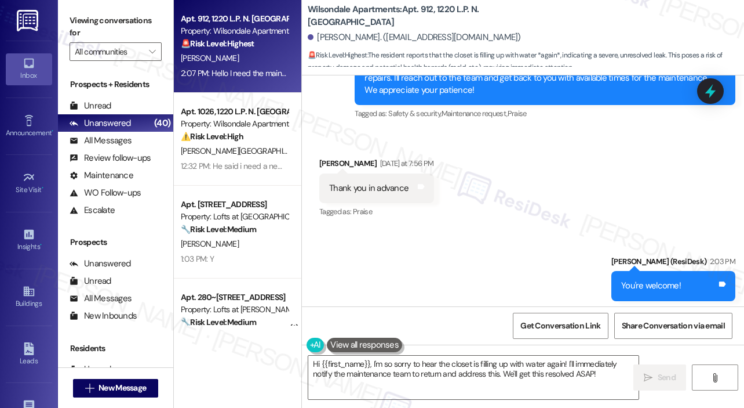
scroll to position [15148, 0]
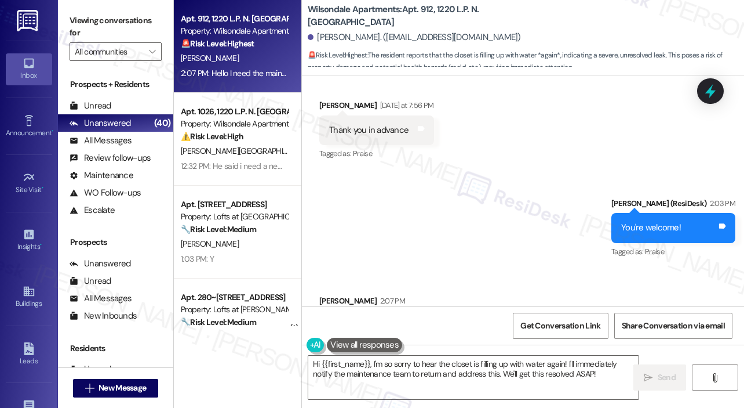
click at [464, 319] on div "Hello I need the maintenance man to come back because the closet is filling up …" at bounding box center [505, 331] width 352 height 25
copy div "Hello I need the maintenance man to come back because the closet is filling up …"
click at [469, 184] on div "Sent via SMS Sarah (ResiDesk) 2:03 PM You're welcome! Tags and notes Tagged as:…" at bounding box center [523, 220] width 442 height 98
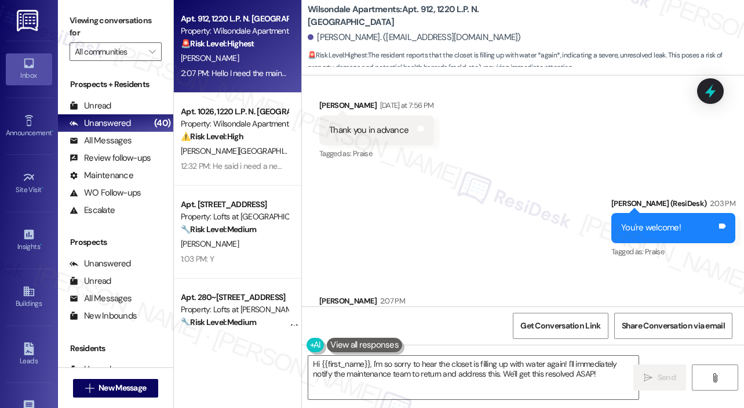
click at [471, 188] on div "Sent via SMS Sarah (ResiDesk) 2:03 PM You're welcome! Tags and notes Tagged as:…" at bounding box center [523, 220] width 442 height 98
click at [482, 357] on textarea "Hi {{first_name}}, I'm so sorry to hear the closet is filling up with water aga…" at bounding box center [473, 376] width 330 height 43
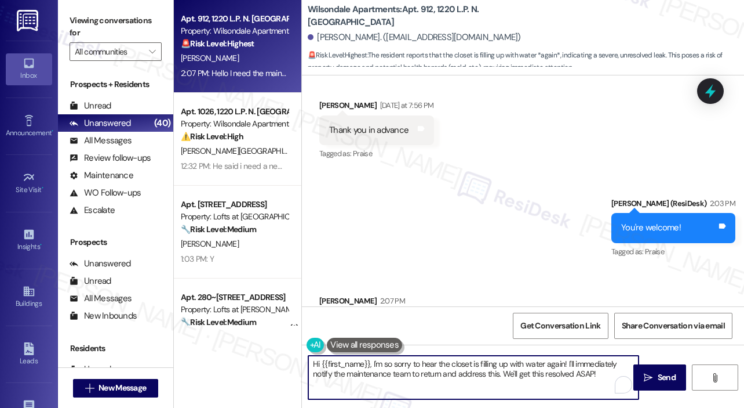
click at [501, 365] on textarea "Hi {{first_name}}, I'm so sorry to hear the closet is filling up with water aga…" at bounding box center [473, 376] width 330 height 43
click at [660, 369] on button " Send" at bounding box center [660, 377] width 53 height 26
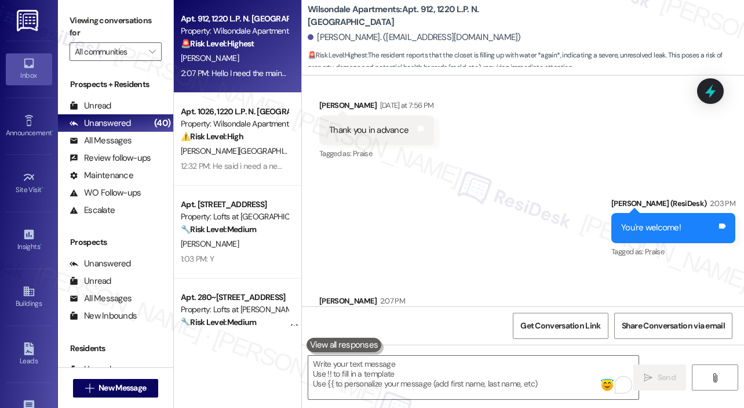
scroll to position [15148, 0]
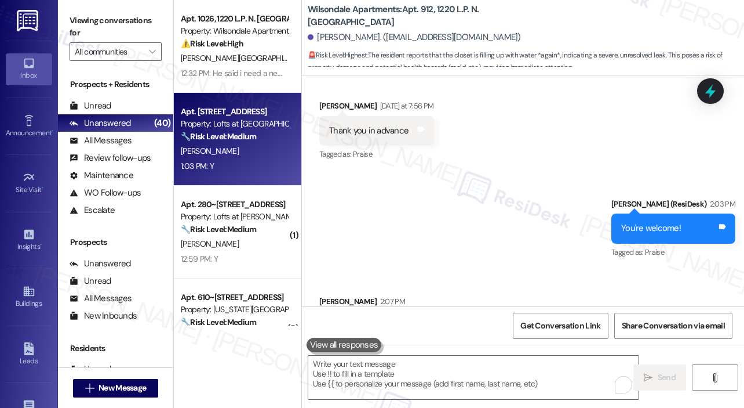
click at [239, 153] on div "C. Wooten" at bounding box center [235, 151] width 110 height 14
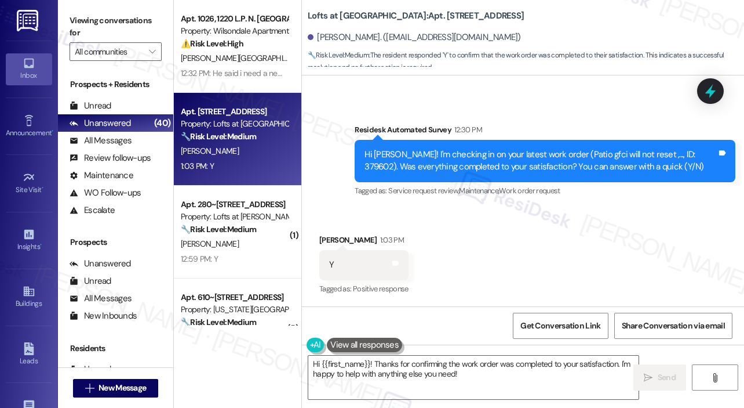
scroll to position [1216, 0]
click at [489, 387] on textarea "Hi {{first_name}}! Thanks for confirming the work order was completed to your s…" at bounding box center [473, 376] width 330 height 43
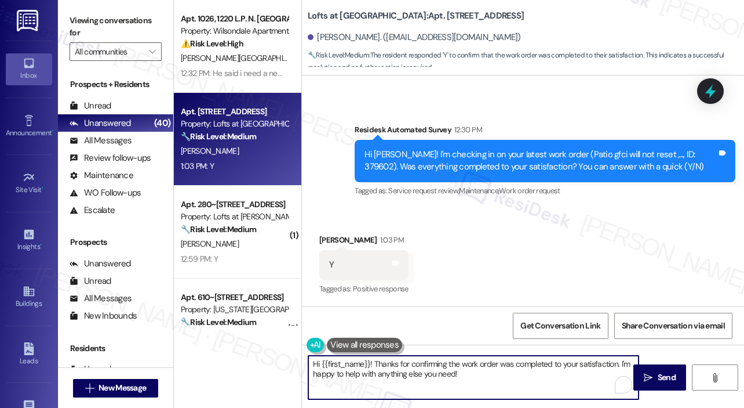
click at [405, 363] on textarea "Hi {{first_name}}! Thanks for confirming the work order was completed to your s…" at bounding box center [473, 376] width 330 height 43
paste textarea "That’s wonderful to hear! We’re so glad that you’re satisfied with the recent w…"
click at [392, 362] on textarea "That’s wonderful to hear! We’re so glad that you’re satisfied with the recent w…" at bounding box center [473, 376] width 330 height 43
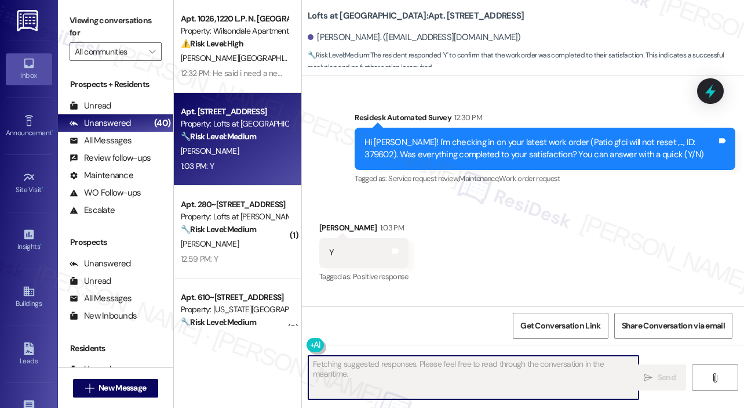
scroll to position [1216, 0]
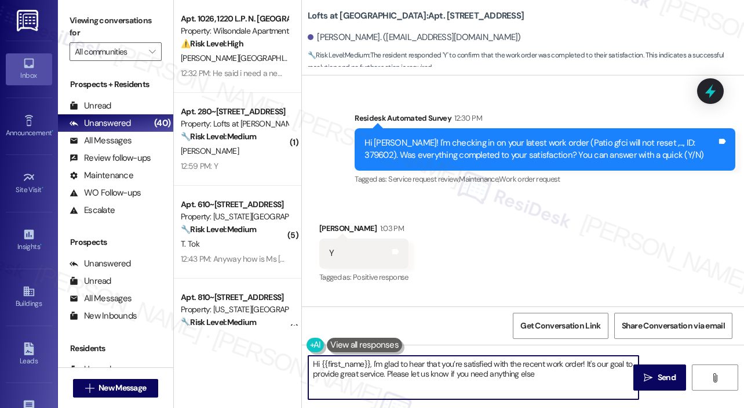
type textarea "Hi {{first_name}}, I'm glad to hear that you’re satisfied with the recent work …"
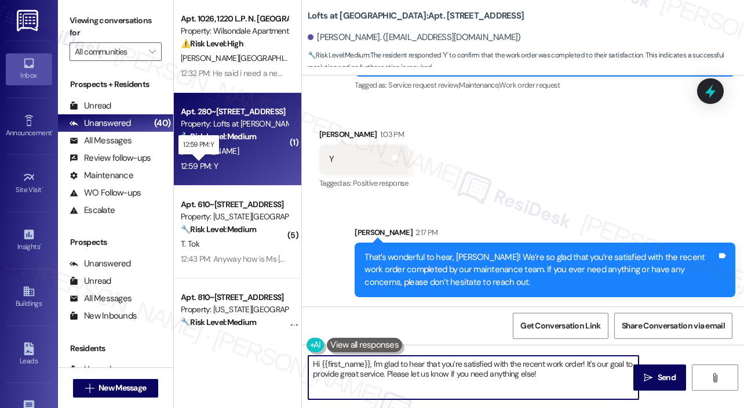
click at [216, 168] on div "12:59 PM: Y 12:59 PM: Y" at bounding box center [199, 166] width 37 height 10
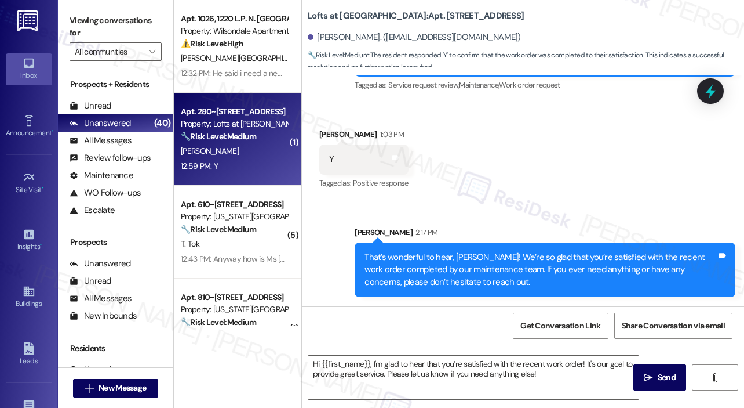
type textarea "Fetching suggested responses. Please feel free to read through the conversation…"
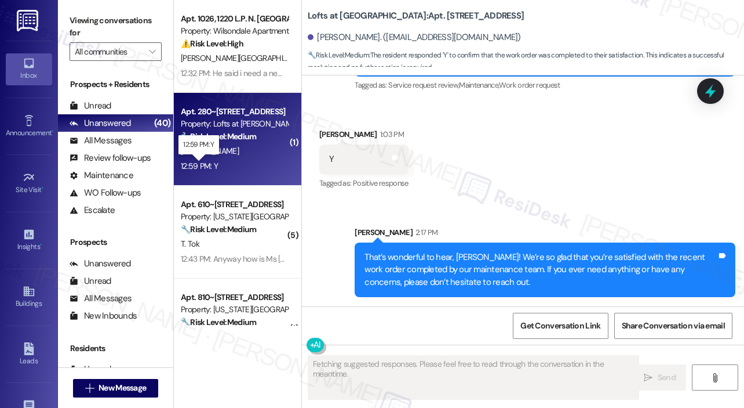
scroll to position [178, 0]
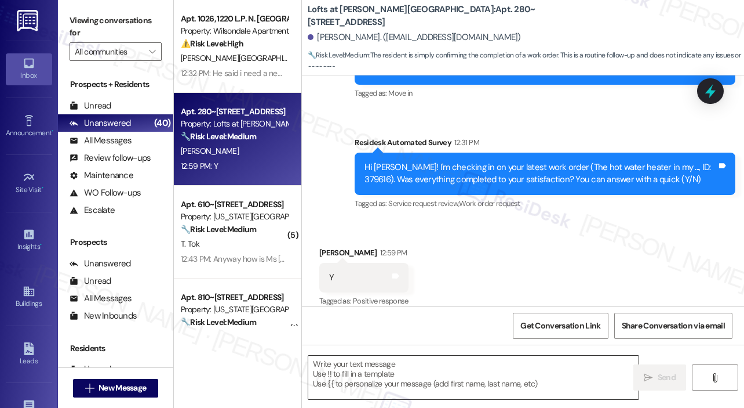
click at [434, 370] on textarea at bounding box center [473, 376] width 330 height 43
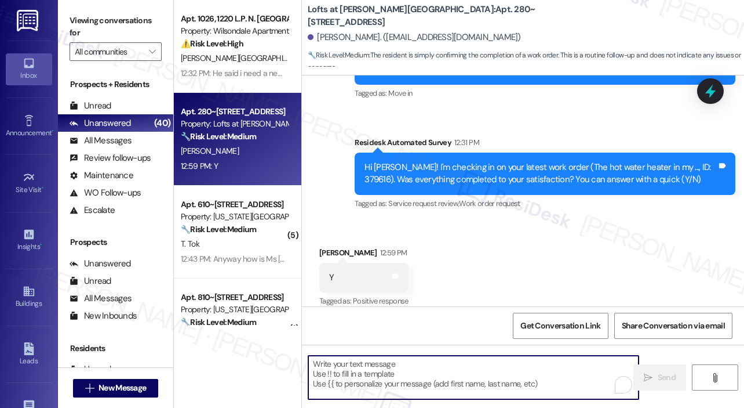
paste textarea "That’s wonderful to hear! We’re so glad that you’re satisfied with the recent w…"
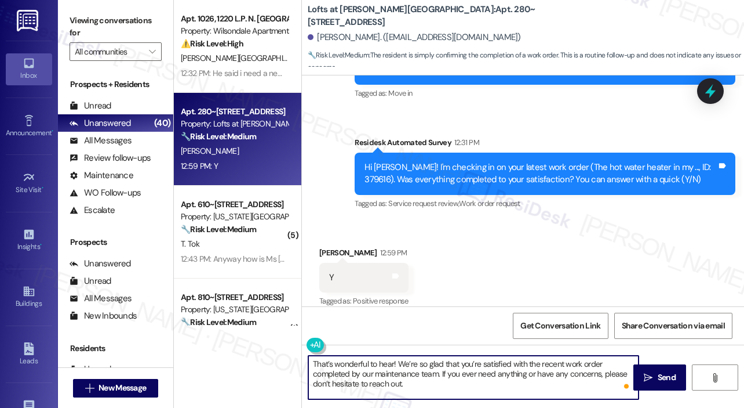
click at [394, 365] on textarea "That’s wonderful to hear! We’re so glad that you’re satisfied with the recent w…" at bounding box center [473, 376] width 330 height 43
click at [393, 364] on textarea "That’s wonderful to hear! We’re so glad that you’re satisfied with the recent w…" at bounding box center [473, 376] width 330 height 43
type textarea "That’s wonderful to hear, Katherine! We’re so glad that you’re satisfied with t…"
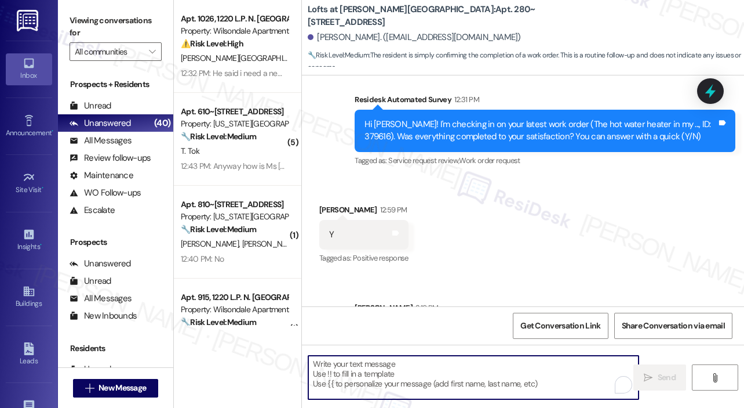
scroll to position [283, 0]
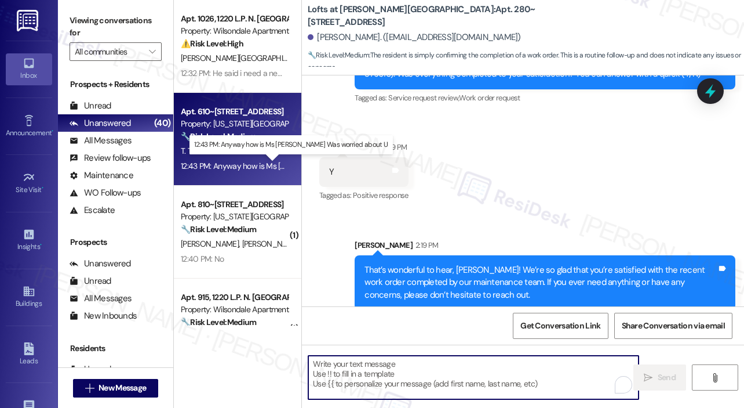
click at [244, 167] on div "12:43 PM: Anyway how is Ms Sara Was worried about U 12:43 PM: Anyway how is Ms …" at bounding box center [295, 166] width 228 height 10
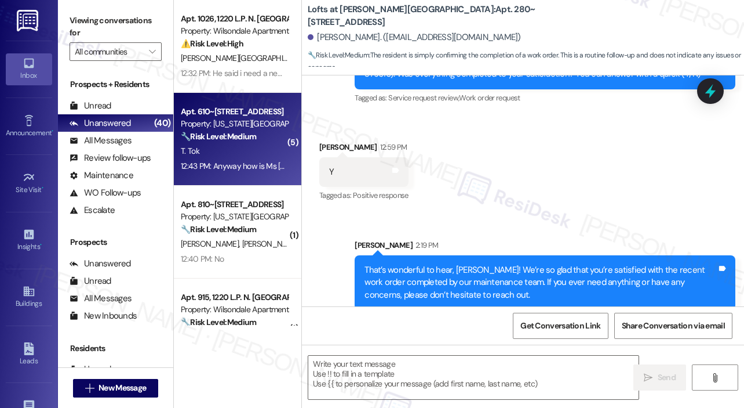
type textarea "Fetching suggested responses. Please feel free to read through the conversation…"
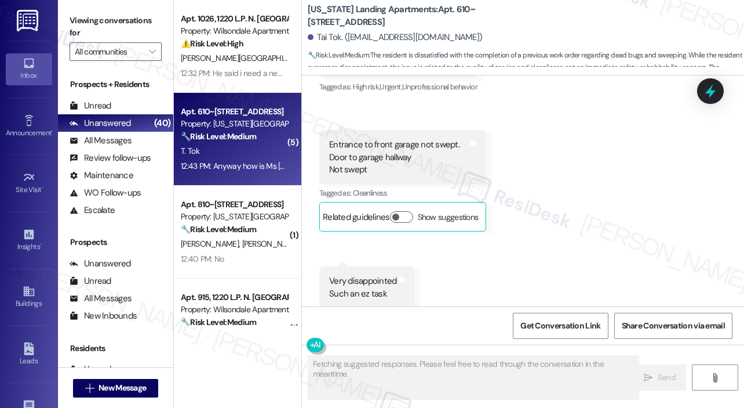
scroll to position [14359, 0]
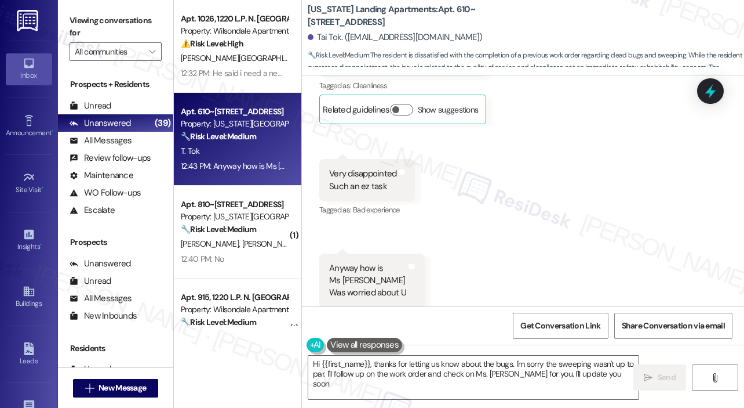
type textarea "Hi {{first_name}}, thanks for letting us know about the bugs. I'm sorry the swe…"
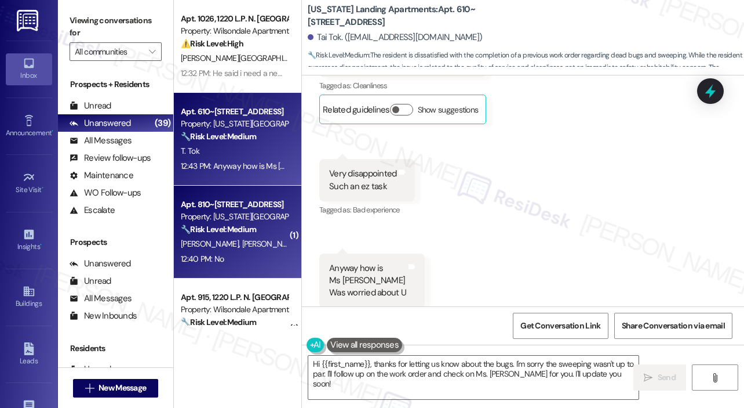
click at [244, 250] on div "A. Doza D. Doza" at bounding box center [235, 244] width 110 height 14
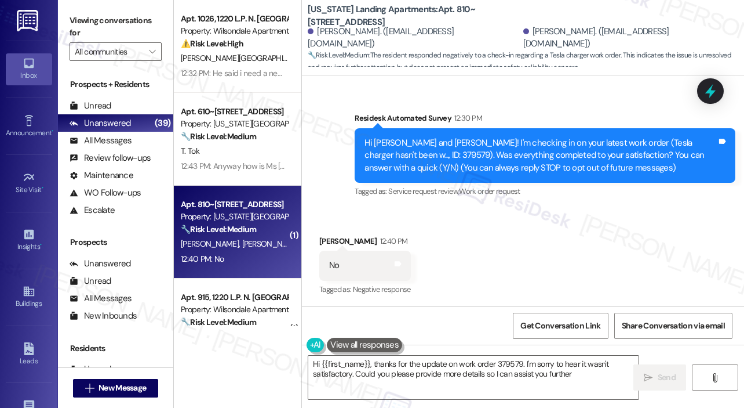
type textarea "Hi {{first_name}}, thanks for the update on work order 379579. I'm sorry to hea…"
click at [526, 365] on textarea "Hi {{first_name}}, thanks for the update on work order 379579. I'm sorry to hea…" at bounding box center [473, 376] width 330 height 43
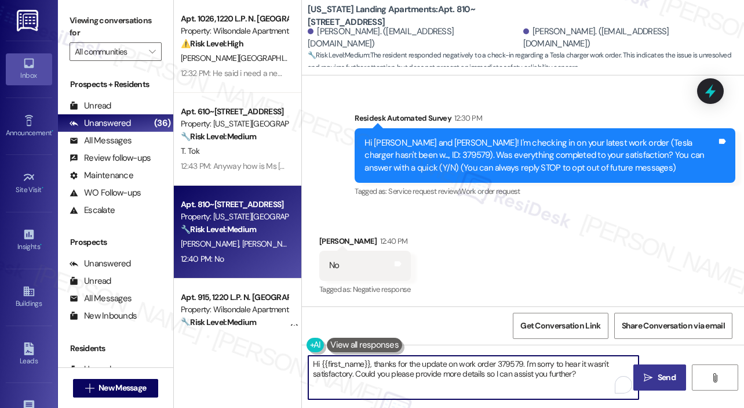
click at [654, 372] on span " Send" at bounding box center [660, 377] width 37 height 12
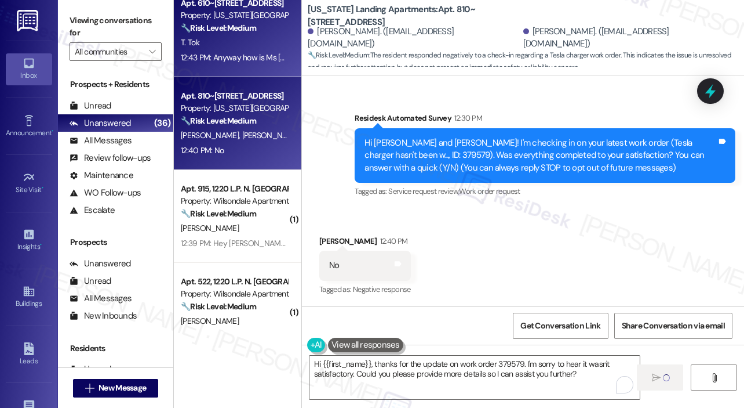
scroll to position [116, 0]
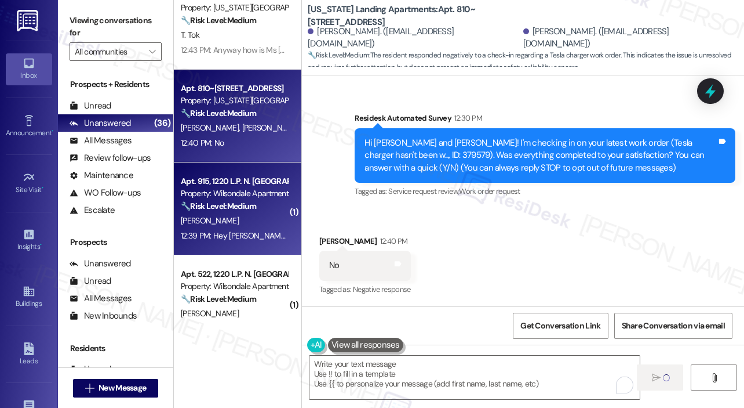
type textarea "Fetching suggested responses. Please feel free to read through the conversation…"
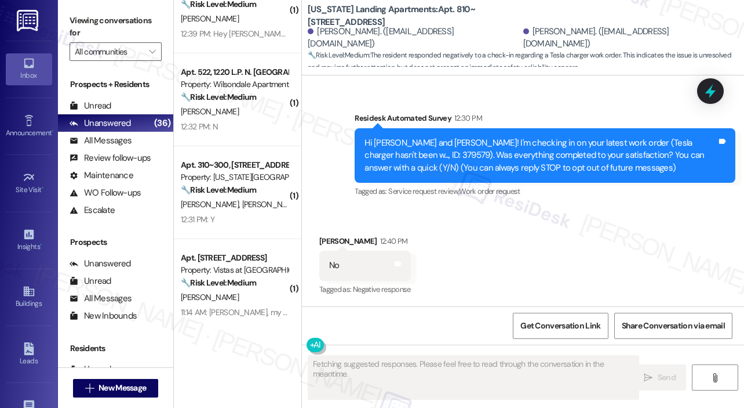
scroll to position [232, 0]
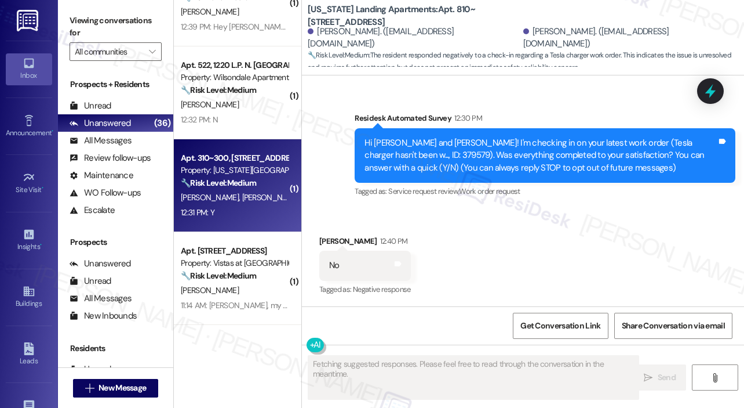
click at [246, 211] on div "12:31 PM: Y 12:31 PM: Y" at bounding box center [235, 212] width 110 height 14
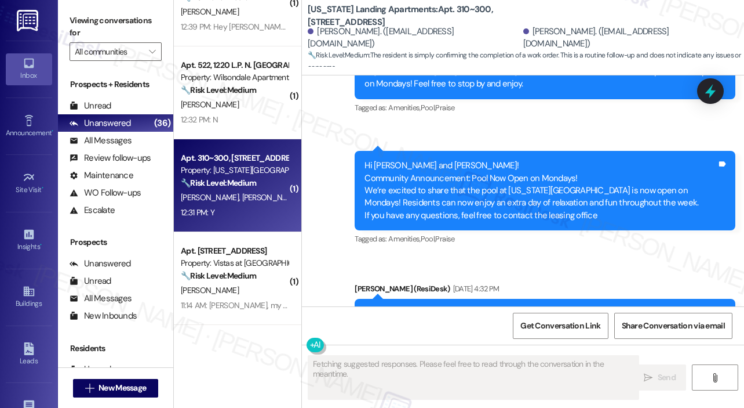
scroll to position [1874, 0]
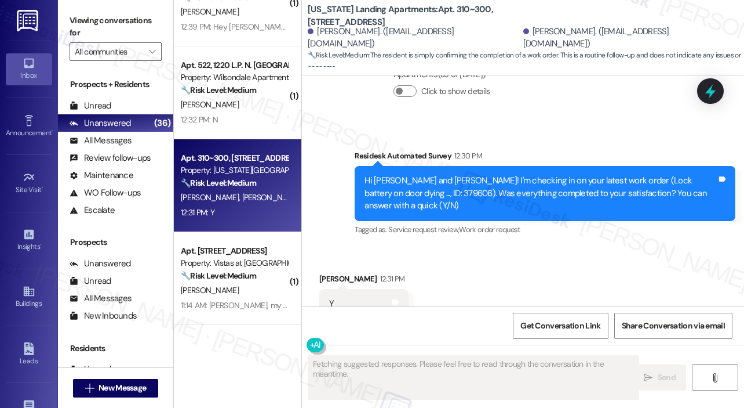
click at [480, 260] on div "Received via SMS Alisha Joseph 12:31 PM Y Tags and notes Tagged as: Positive re…" at bounding box center [523, 295] width 442 height 98
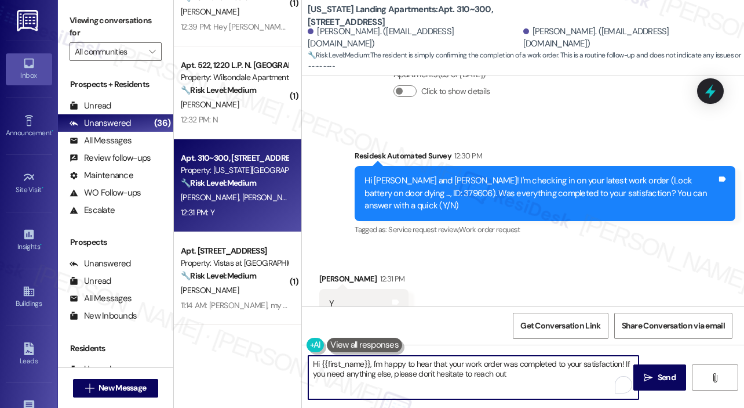
type textarea "Hi {{first_name}}, I'm happy to hear that your work order was completed to your…"
click at [531, 377] on textarea "Hi {{first_name}}, I'm happy to hear that your work order was completed to your…" at bounding box center [473, 376] width 330 height 43
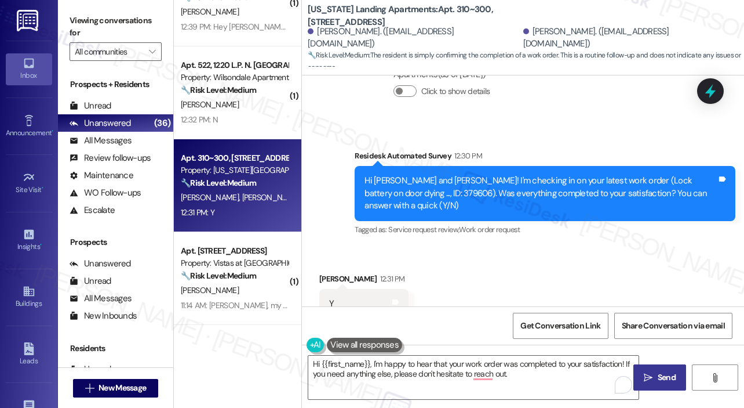
click at [654, 376] on span " Send" at bounding box center [660, 377] width 37 height 12
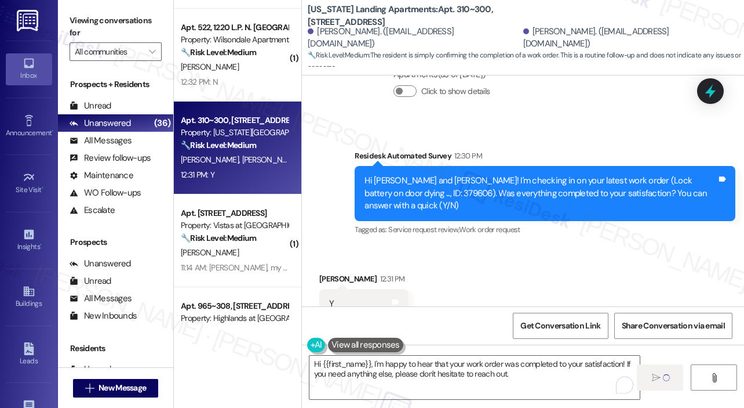
scroll to position [290, 0]
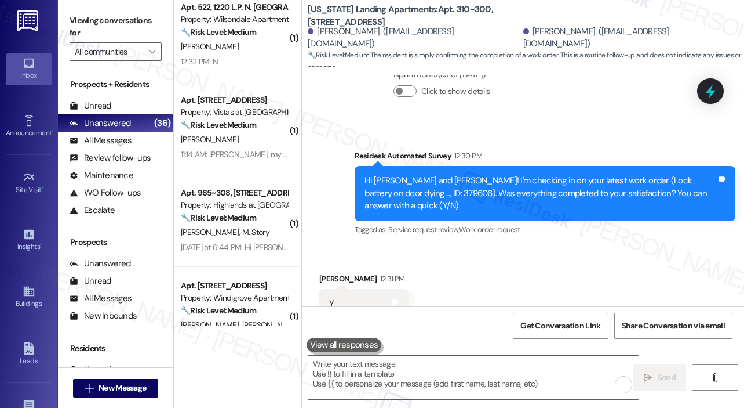
click at [237, 227] on div "J. Naff M. Story" at bounding box center [235, 232] width 110 height 14
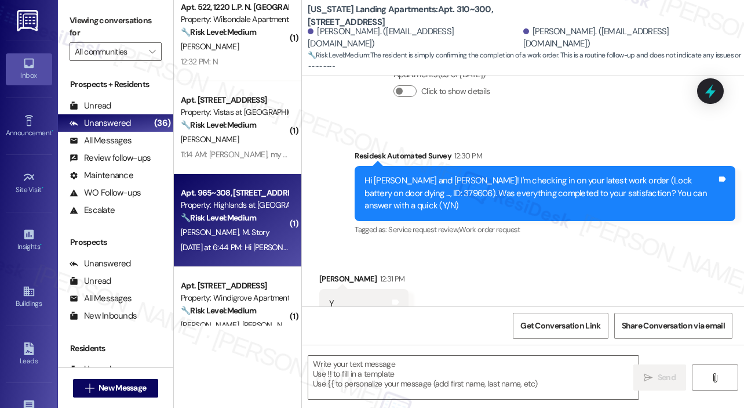
type textarea "Fetching suggested responses. Please feel free to read through the conversation…"
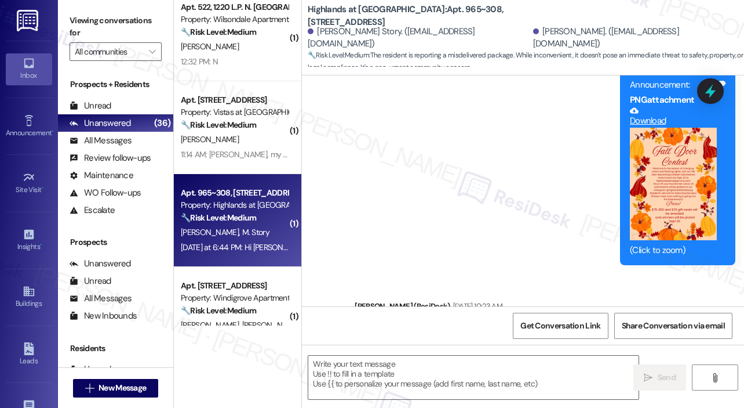
type textarea "Fetching suggested responses. Please feel free to read through the conversation…"
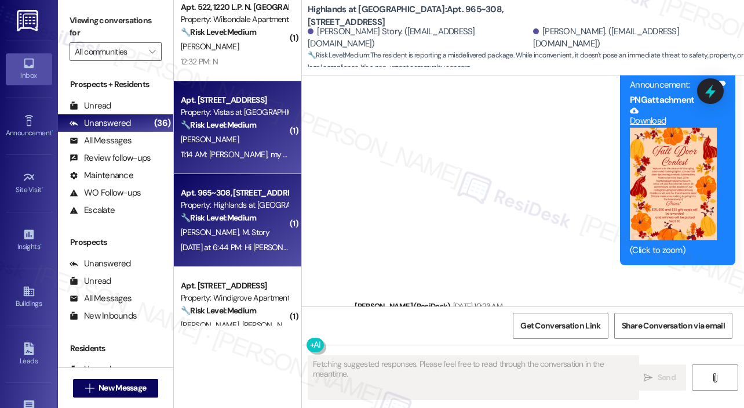
scroll to position [16841, 0]
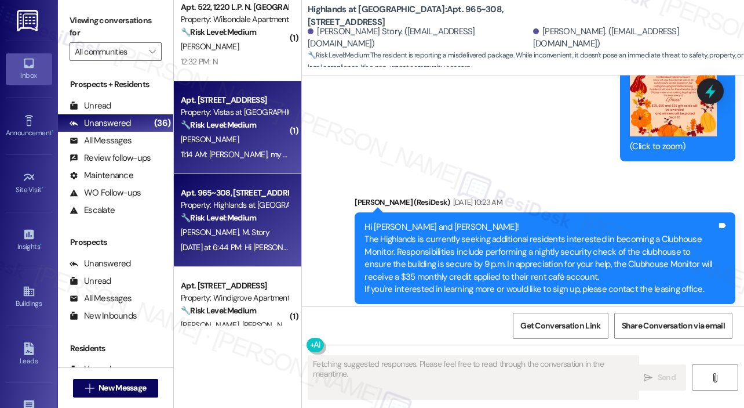
click at [245, 148] on div "11:14 AM: Sarah, my name is Lynette Gibson. David Levi Gibson is my son. You ar…" at bounding box center [235, 154] width 110 height 14
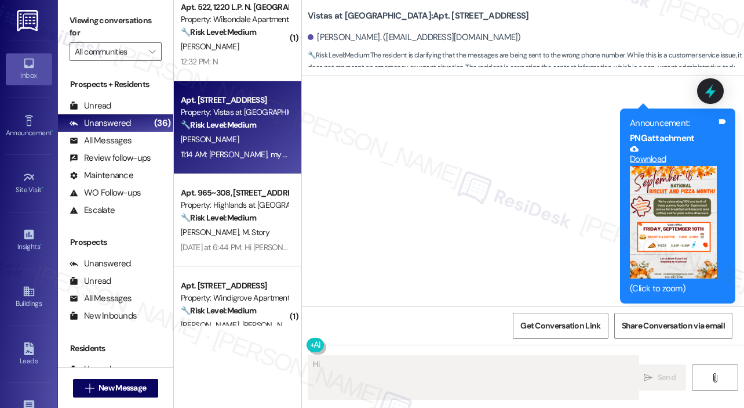
scroll to position [1150, 0]
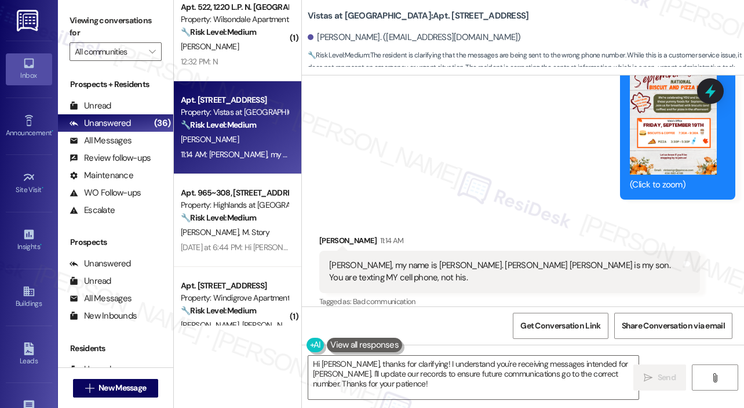
click at [414, 186] on div "Announcement, sent via SMS Sarah (ResiDesk) 11:10 AM Hi David! Join us this Fri…" at bounding box center [523, 32] width 442 height 352
click at [412, 184] on div "Announcement, sent via SMS Sarah (ResiDesk) 11:10 AM Hi David! Join us this Fri…" at bounding box center [523, 32] width 442 height 352
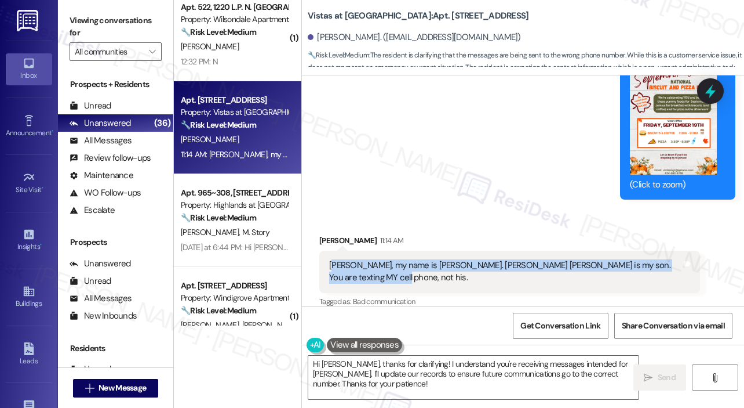
drag, startPoint x: 389, startPoint y: 265, endPoint x: 325, endPoint y: 252, distance: 65.8
click at [325, 252] on div "Sarah, my name is Lynette Gibson. David Levi Gibson is my son. You are texting …" at bounding box center [509, 271] width 381 height 42
copy div "Sarah, my name is Lynette Gibson. David Levi Gibson is my son. You are texting …"
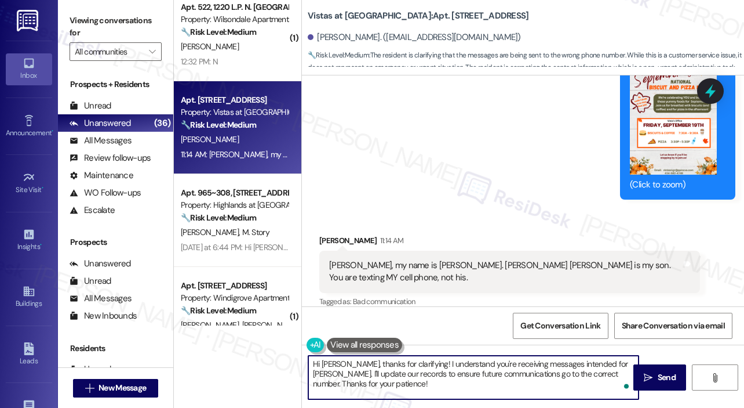
drag, startPoint x: 386, startPoint y: 391, endPoint x: 306, endPoint y: 355, distance: 87.9
click at [306, 355] on div "Hi Lynette, thanks for clarifying! I understand you're receiving messages inten…" at bounding box center [468, 377] width 332 height 45
paste textarea "Thank you, Lynette, for letting us know. To make sure our records are correct, …"
click at [486, 375] on textarea "Thank you, Lynette, for letting us know. To make sure our records are correct, …" at bounding box center [473, 376] width 330 height 43
type textarea "Thank you, Lynette, for letting us know. To make sure our records are correct, …"
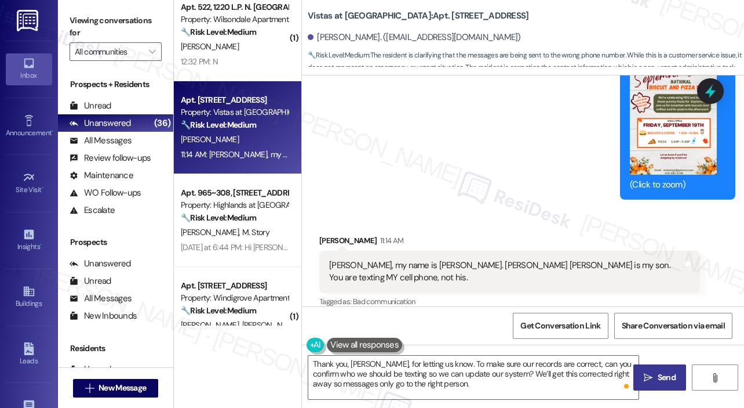
click at [659, 373] on span "Send" at bounding box center [667, 377] width 18 height 12
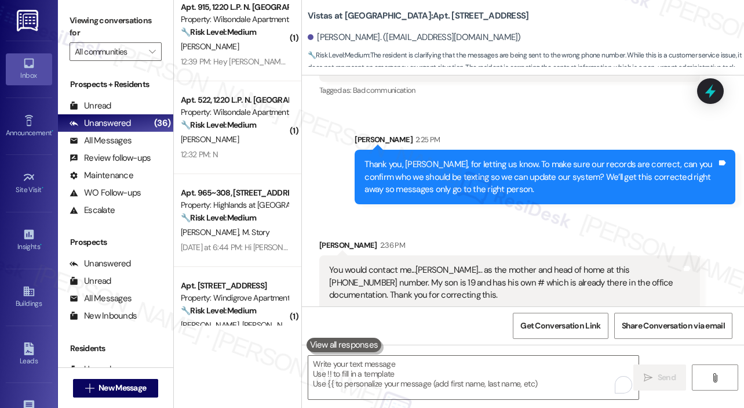
scroll to position [1361, 0]
click at [414, 382] on textarea "To enrich screen reader interactions, please activate Accessibility in Grammarl…" at bounding box center [473, 376] width 330 height 43
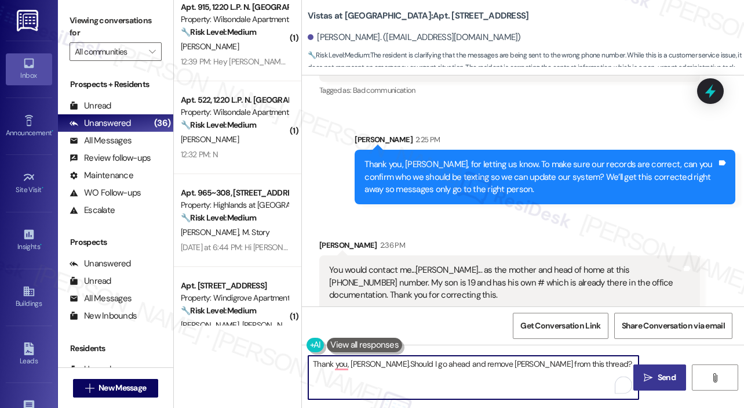
type textarea "Thank you, Lynette. Should I go ahead and remove David from this thread?"
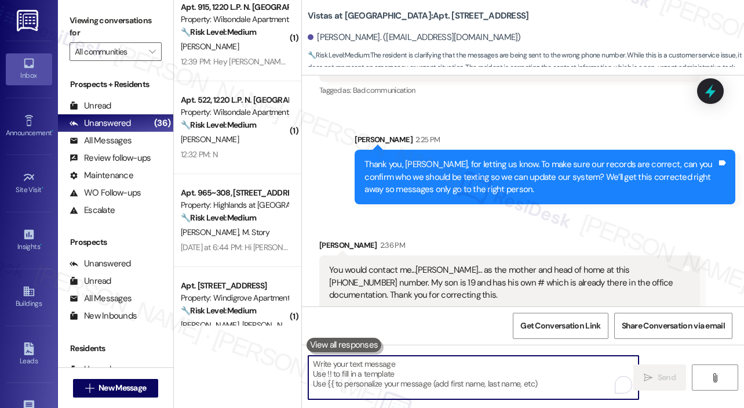
scroll to position [1442, 0]
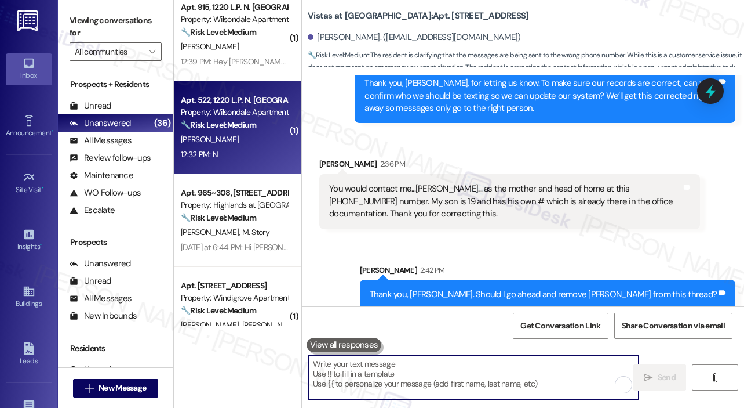
click at [257, 155] on div "12:32 PM: N 12:32 PM: N" at bounding box center [235, 154] width 110 height 14
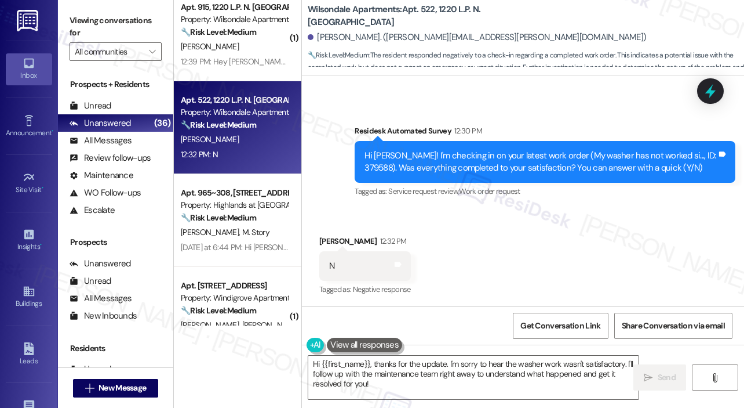
scroll to position [297, 0]
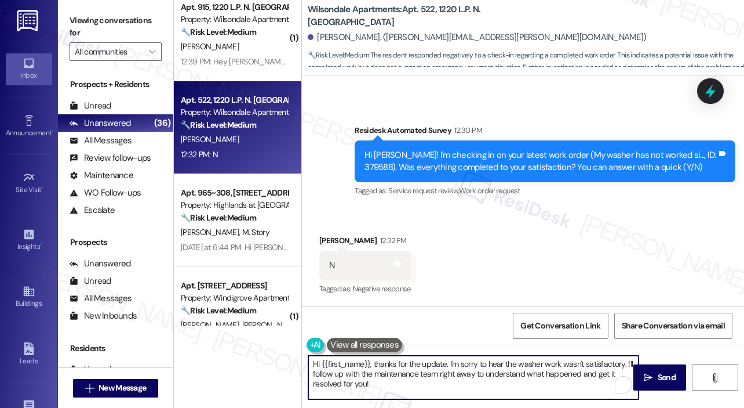
click at [425, 384] on textarea "Hi {{first_name}}, thanks for the update. I'm sorry to hear the washer work was…" at bounding box center [473, 376] width 330 height 43
click at [426, 385] on textarea "Hi {{first_name}}, thanks for the update. I'm sorry to hear the washer work was…" at bounding box center [473, 376] width 330 height 43
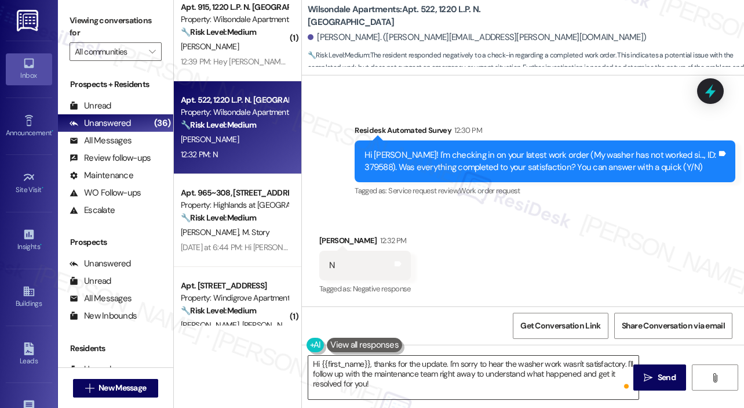
click at [415, 376] on textarea "Hi {{first_name}}, thanks for the update. I'm sorry to hear the washer work was…" at bounding box center [473, 376] width 330 height 43
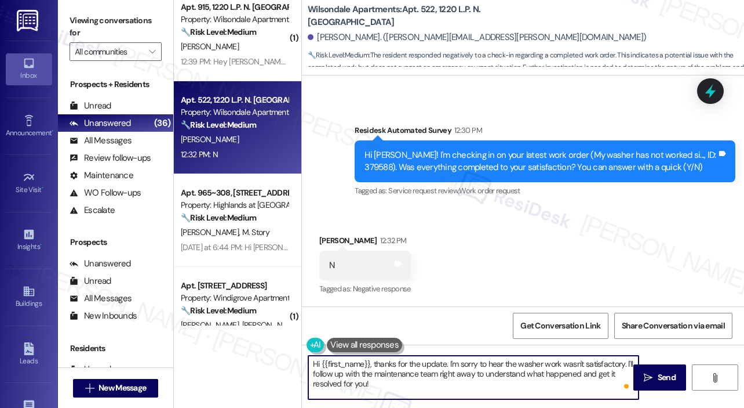
click at [415, 376] on textarea "Hi {{first_name}}, thanks for the update. I'm sorry to hear the washer work was…" at bounding box center [473, 376] width 330 height 43
click at [416, 376] on textarea "Hi {{first_name}}, thanks for the update. I'm sorry to hear the washer work was…" at bounding box center [473, 376] width 330 height 43
paste textarea "I'm sorry to hear that you are not satisfied with the maintenance repair done o…"
type textarea "I'm sorry to hear that you are not satisfied with the maintenance repair done o…"
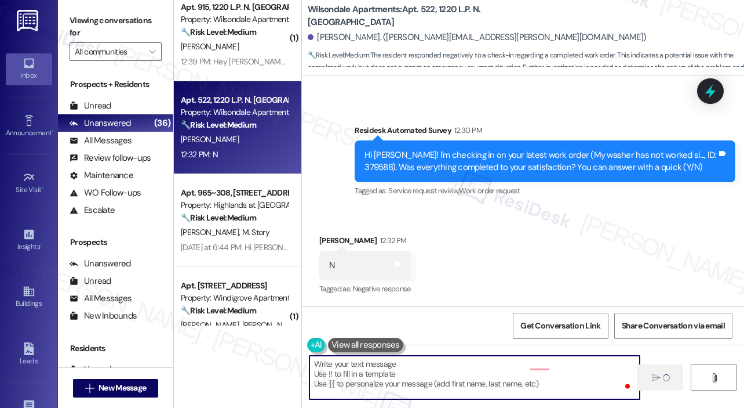
scroll to position [296, 0]
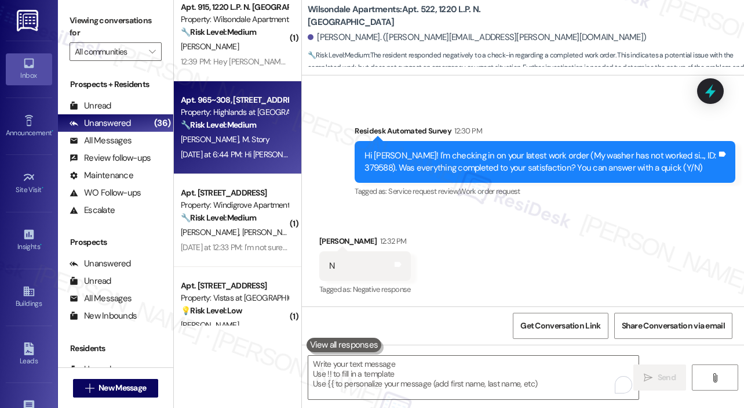
click at [256, 142] on div "J. Naff M. Story" at bounding box center [235, 139] width 110 height 14
type textarea "Fetching suggested responses. Please feel free to read through the conversation…"
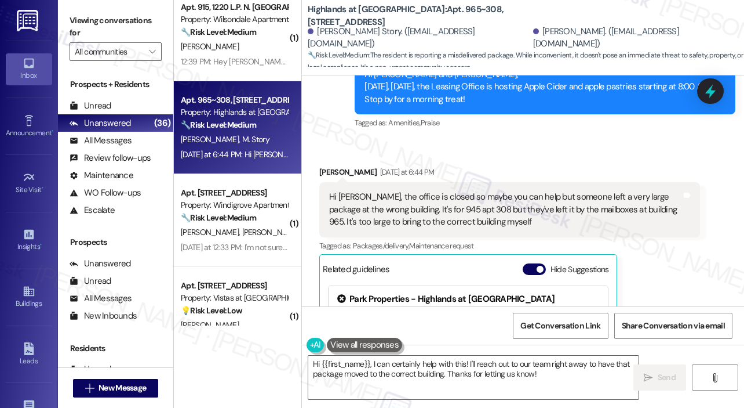
scroll to position [17147, 0]
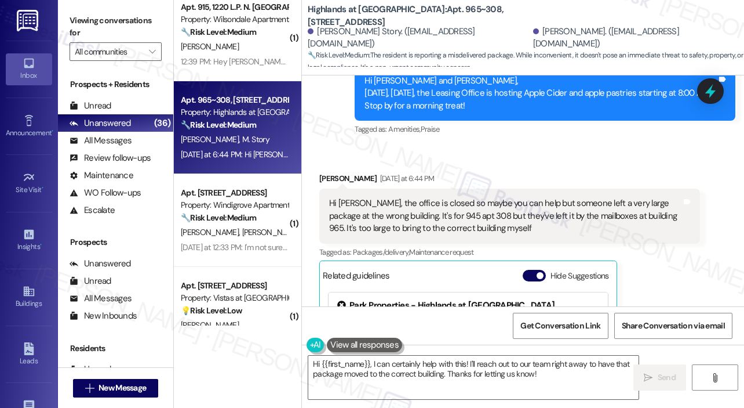
click at [550, 163] on div "Received via SMS Jordan Naff Yesterday at 6:44 PM Hi Sarah, the office is close…" at bounding box center [510, 312] width 398 height 298
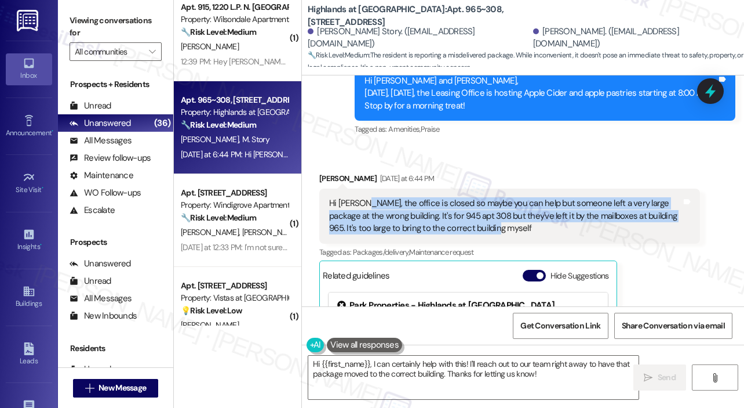
drag, startPoint x: 519, startPoint y: 191, endPoint x: 363, endPoint y: 162, distance: 158.0
click at [362, 197] on div "Hi Sarah, the office is closed so maybe you can help but someone left a very la…" at bounding box center [505, 215] width 352 height 37
copy div "the office is closed so maybe you can help but someone left a very large packag…"
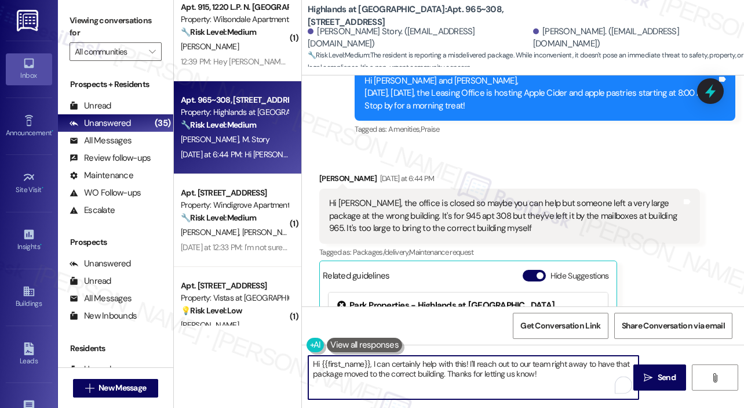
drag, startPoint x: 555, startPoint y: 375, endPoint x: 372, endPoint y: 367, distance: 183.9
click at [372, 367] on textarea "Hi {{first_name}}, I can certainly help with this! I'll reach out to our team r…" at bounding box center [473, 376] width 330 height 43
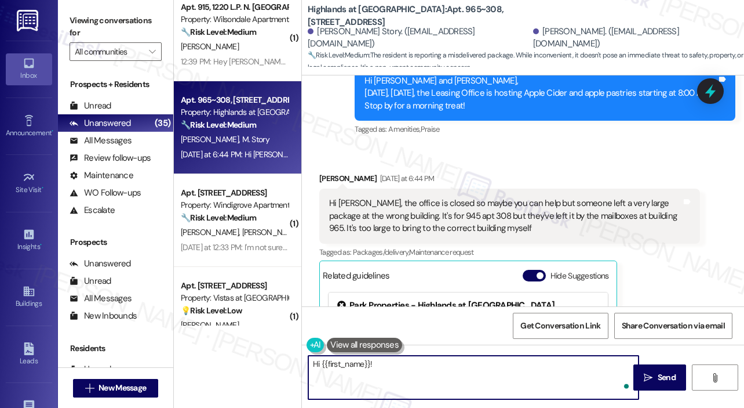
paste textarea "Thank you for reaching out, and I apologize for the delayed response. Can you l…"
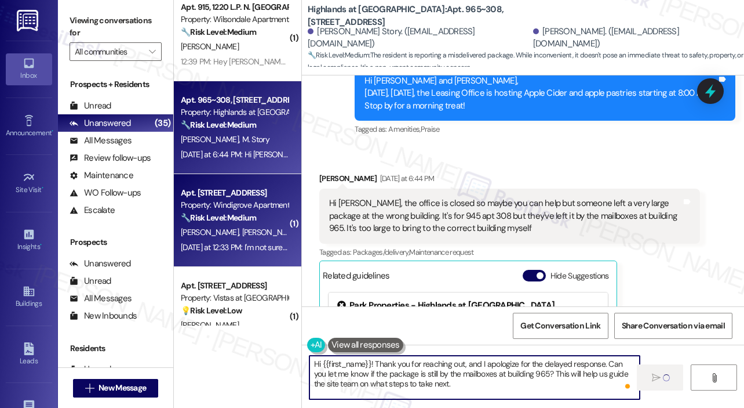
type textarea "Hi {{first_name}}! Thank you for reaching out, and I apologize for the delayed …"
click at [280, 221] on div "🔧 Risk Level: Medium The resident is unsure if the ice maker is fixed, indicati…" at bounding box center [234, 218] width 107 height 12
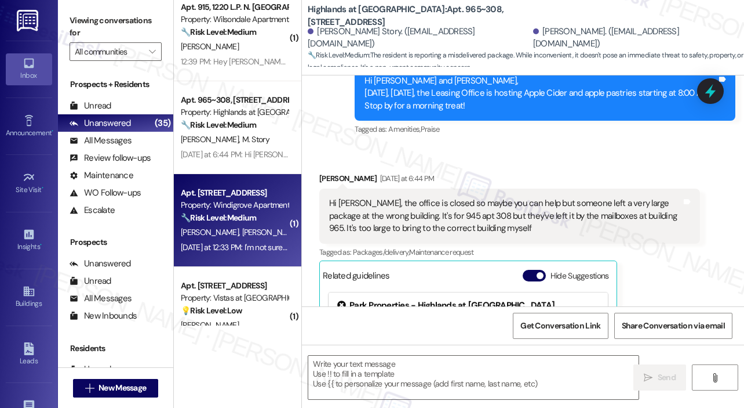
type textarea "Fetching suggested responses. Please feel free to read through the conversation…"
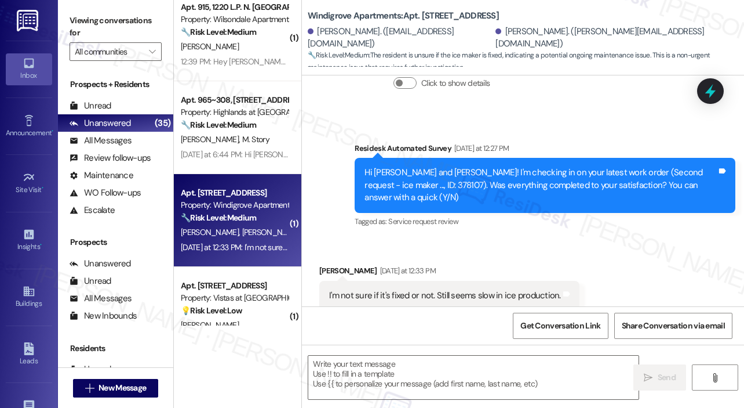
scroll to position [321, 0]
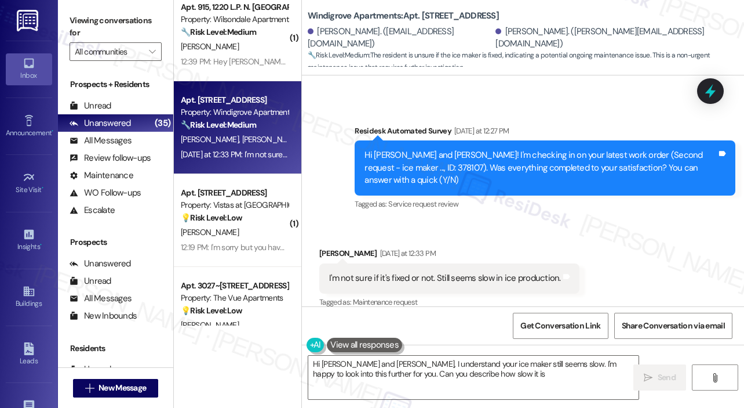
type textarea "Hi Lisa and Michaela, I understand your ice maker still seems slow. I'm happy t…"
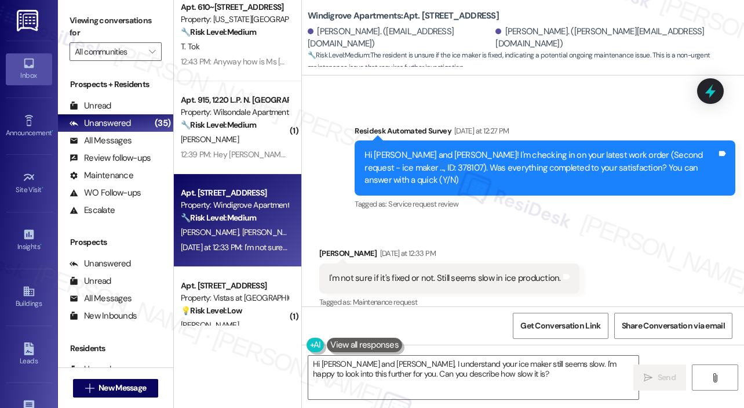
scroll to position [322, 0]
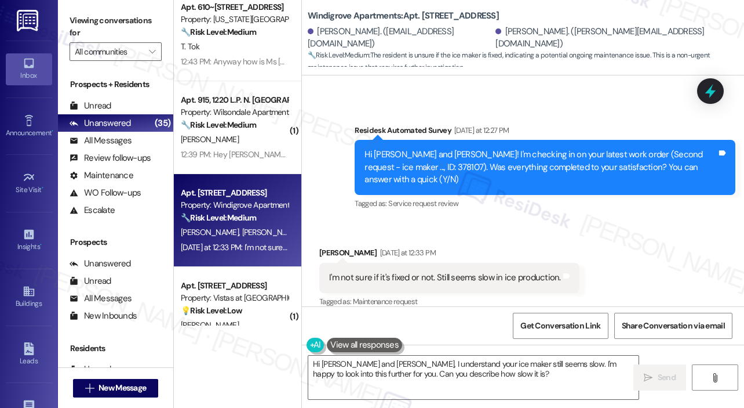
click at [547, 246] on div "Lisa Gilliam Yesterday at 12:33 PM" at bounding box center [449, 254] width 260 height 16
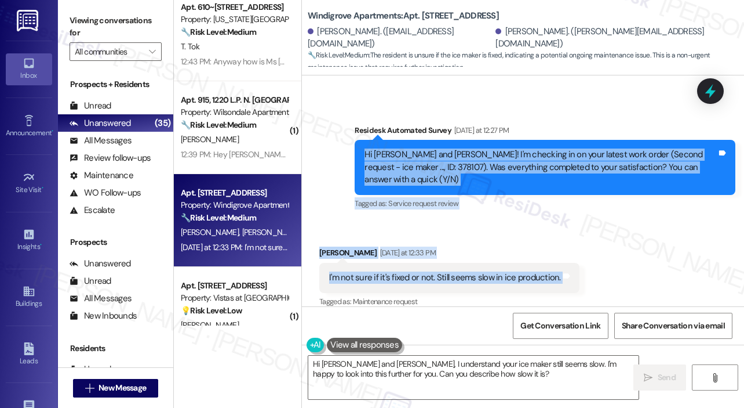
drag, startPoint x: 365, startPoint y: 154, endPoint x: 555, endPoint y: 272, distance: 224.2
click at [555, 272] on div "Lease started Oct 31, 2024 at 8:00 PM Survey, sent via SMS Residesk Automated S…" at bounding box center [523, 190] width 442 height 231
copy div "Hi Lisa and Michaela! I'm checking in on your latest work order (Second request…"
click at [603, 247] on div "Received via SMS Lisa Gilliam Yesterday at 12:33 PM I'm not sure if it's fixed …" at bounding box center [523, 269] width 442 height 98
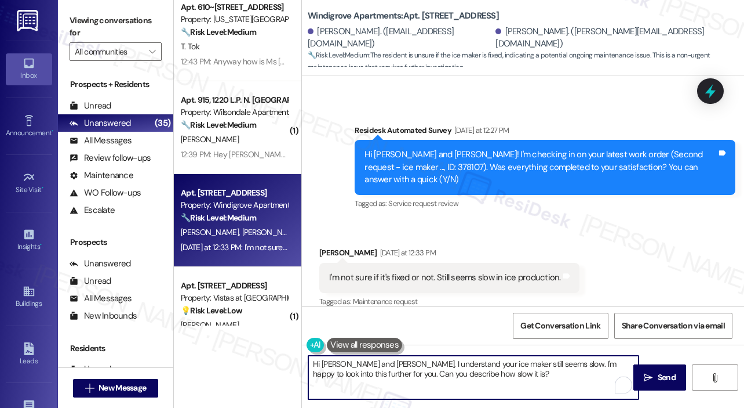
drag, startPoint x: 501, startPoint y: 379, endPoint x: 307, endPoint y: 368, distance: 195.1
click at [307, 368] on div "Hi Lisa and Michaela, I understand your ice maker still seems slow. I'm happy t…" at bounding box center [468, 377] width 332 height 45
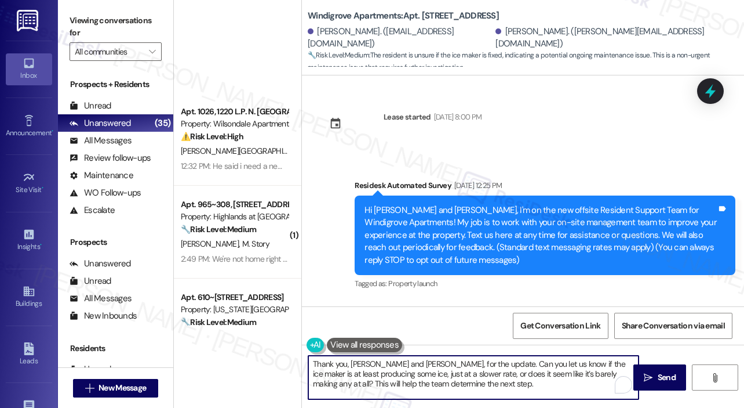
scroll to position [322, 0]
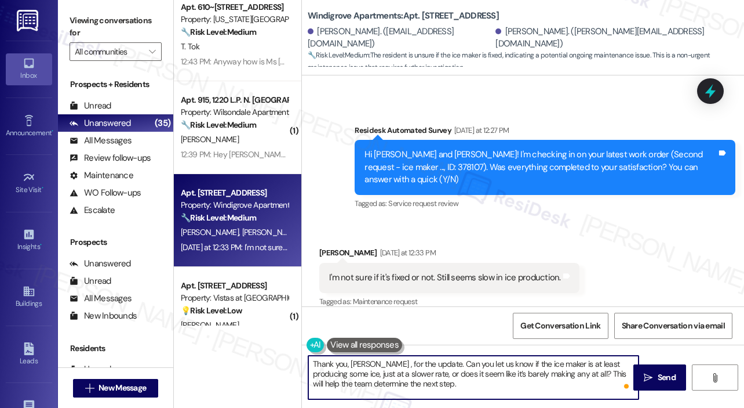
type textarea "Thank you, Lisa, for the update. Can you let us know if the ice maker is at lea…"
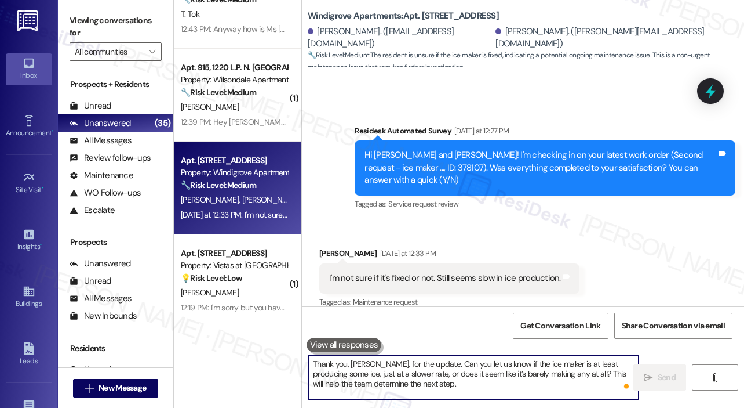
scroll to position [406, 0]
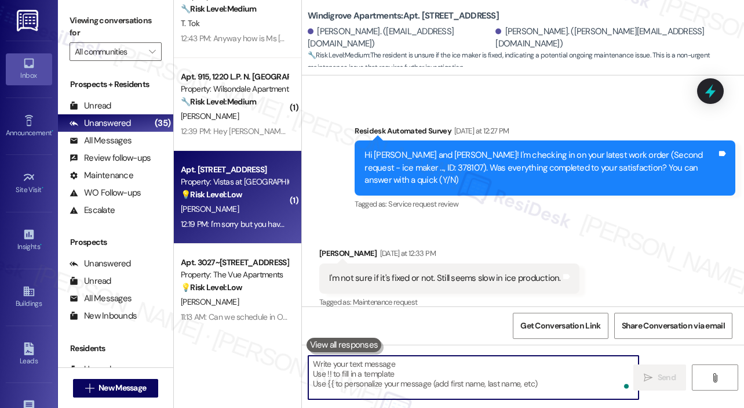
click at [255, 220] on div "12:19 PM: I'm sorry but you have the wrong number 12:19 PM: I'm sorry but you h…" at bounding box center [265, 224] width 168 height 10
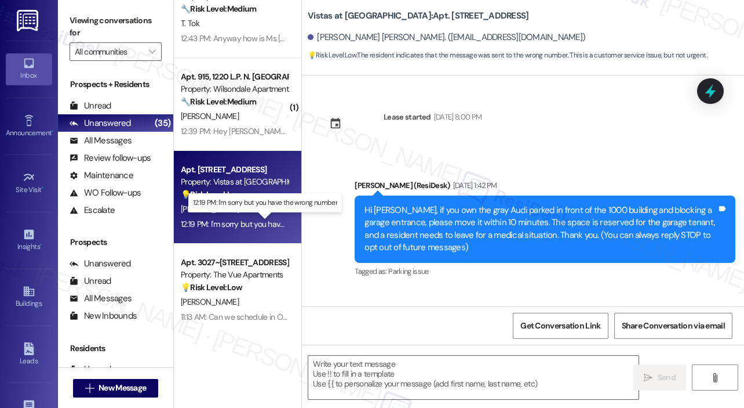
scroll to position [444, 0]
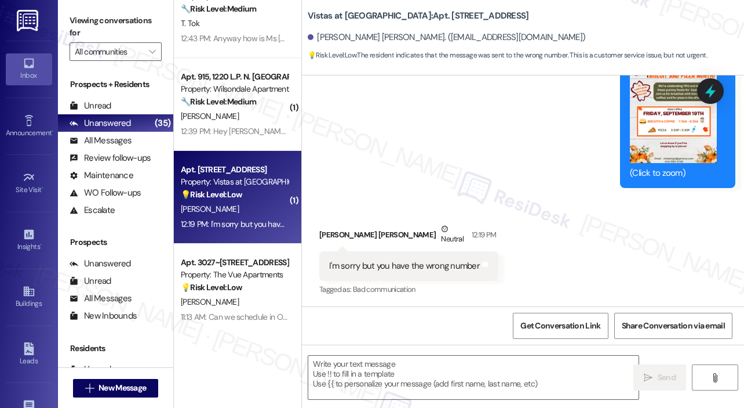
type textarea "Fetching suggested responses. Please feel free to read through the conversation…"
drag, startPoint x: 308, startPoint y: 15, endPoint x: 403, endPoint y: 17, distance: 95.1
click at [403, 17] on b "Vistas at Dreaming Creek: Apt. 835, 7612 Timberlake Road" at bounding box center [418, 16] width 221 height 12
copy b "Vistas at Dreaming Creek"
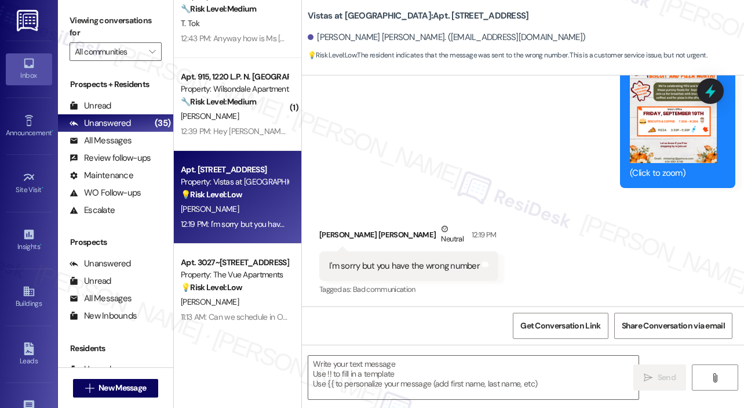
click at [417, 261] on div "I'm sorry but you have the wrong number" at bounding box center [404, 266] width 151 height 12
click at [417, 262] on div "I'm sorry but you have the wrong number" at bounding box center [404, 266] width 151 height 12
copy div "I'm sorry but you have the wrong number Tags and notes"
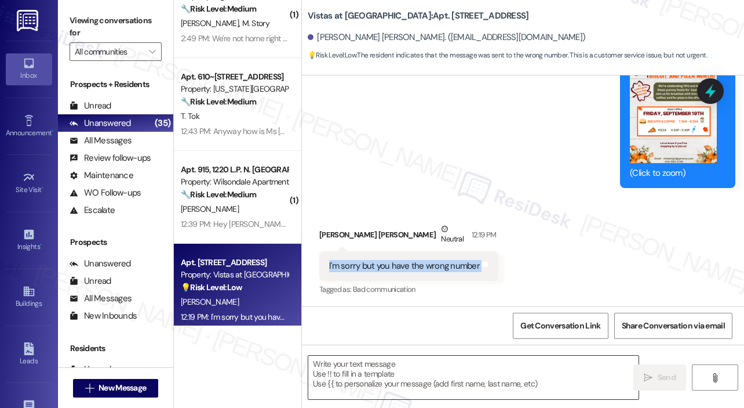
click at [377, 373] on textarea at bounding box center [473, 376] width 330 height 43
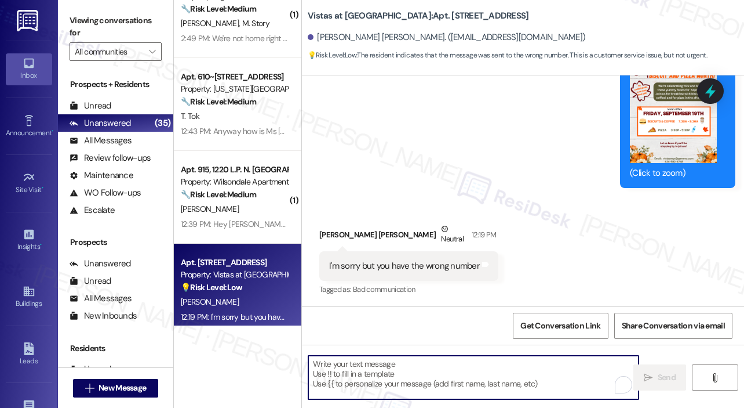
paste textarea "Thank you for letting us know. Can you confirm if you’re a resident of Vistas a…"
type textarea "Thank you for letting us know. Can you confirm if you’re a resident of Vistas a…"
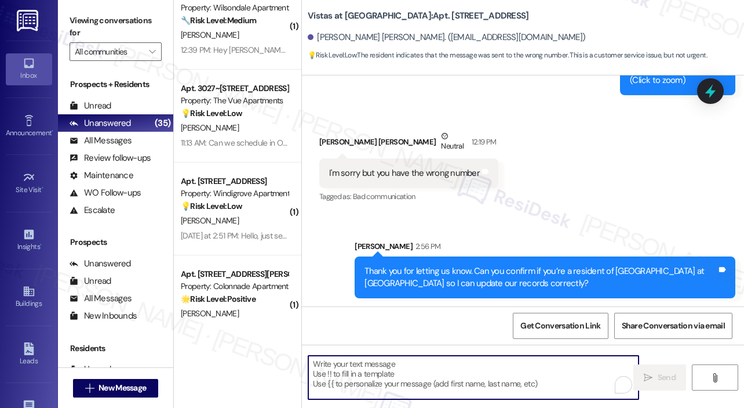
scroll to position [538, 0]
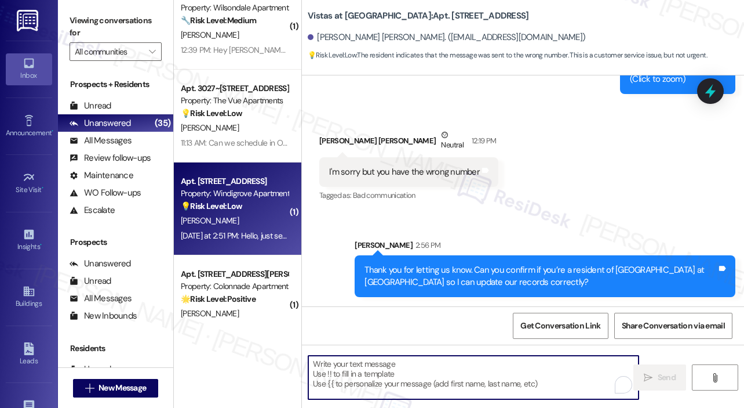
click at [257, 209] on div "💡 Risk Level: Low The resident is simply inquiring about availability, which is…" at bounding box center [234, 206] width 107 height 12
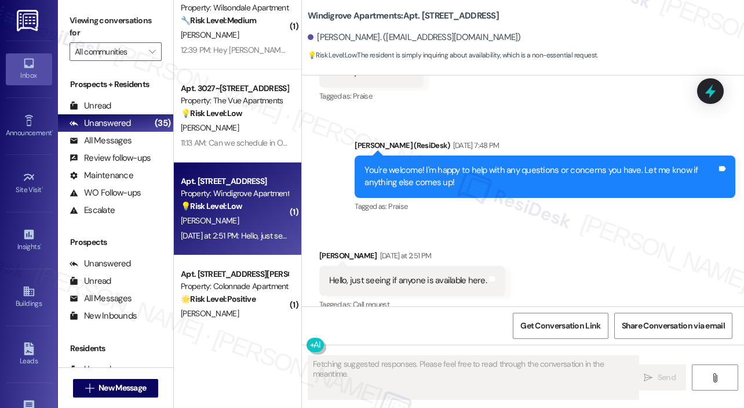
scroll to position [1693, 0]
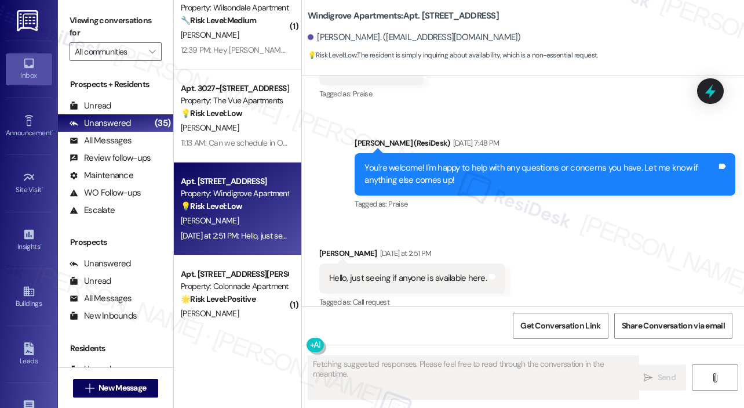
click at [530, 221] on div "Received via SMS Erin Leath Yesterday at 2:51 PM Hello, just seeing if anyone i…" at bounding box center [523, 270] width 442 height 98
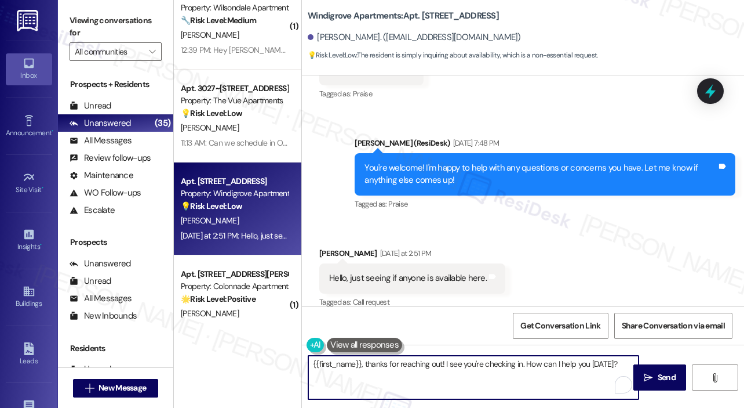
click at [538, 367] on textarea "{{first_name}}, thanks for reaching out! I see you're checking in. How can I he…" at bounding box center [473, 376] width 330 height 43
click at [311, 363] on textarea "{{first_name}}, thanks for reaching out! I see you're checking in. How can I he…" at bounding box center [473, 376] width 330 height 43
type textarea "Hi {{first_name}}, thanks for reaching out! I see you're checking in. How can I…"
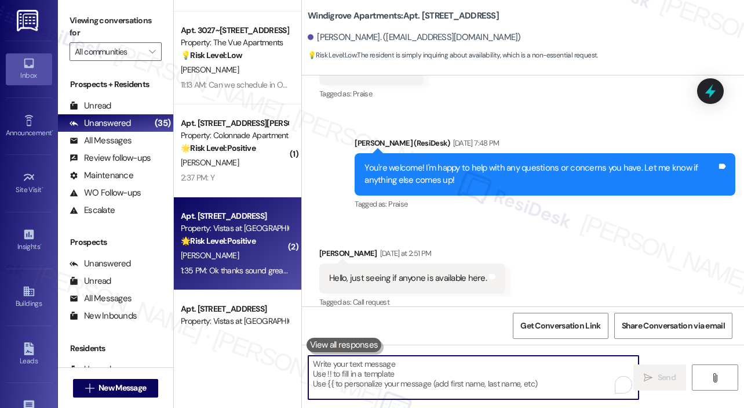
scroll to position [696, 0]
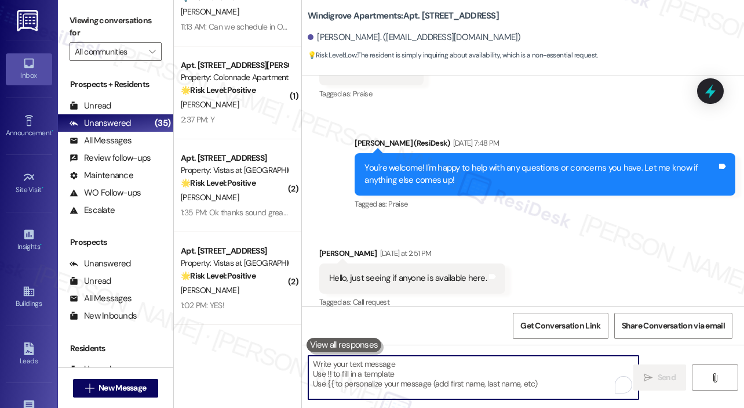
click at [580, 221] on div "Received via SMS Erin Leath Yesterday at 2:51 PM Hello, just seeing if anyone i…" at bounding box center [523, 270] width 442 height 98
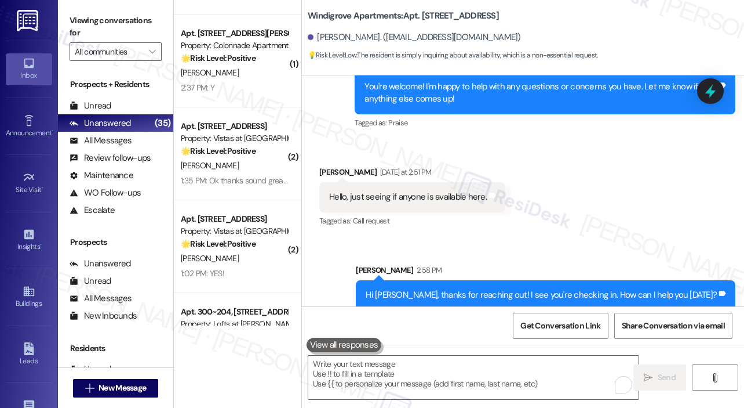
scroll to position [754, 0]
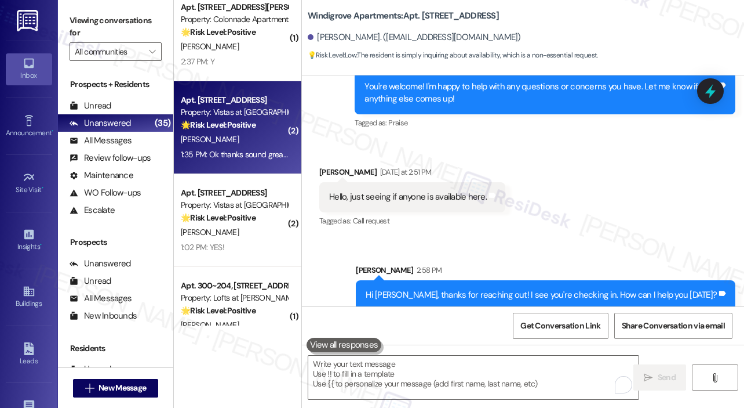
click at [255, 146] on div "D. Green" at bounding box center [235, 139] width 110 height 14
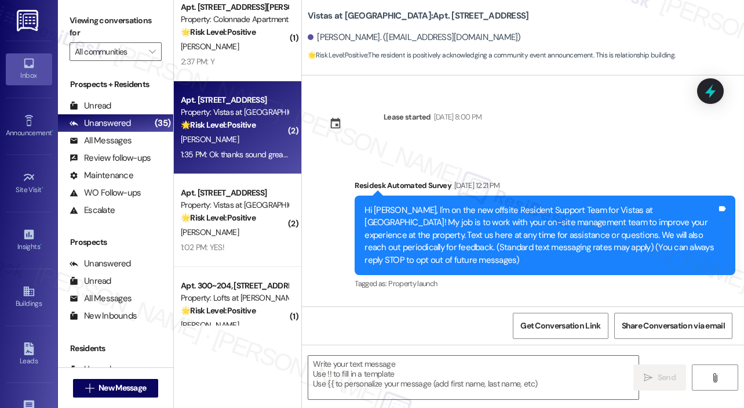
scroll to position [6817, 0]
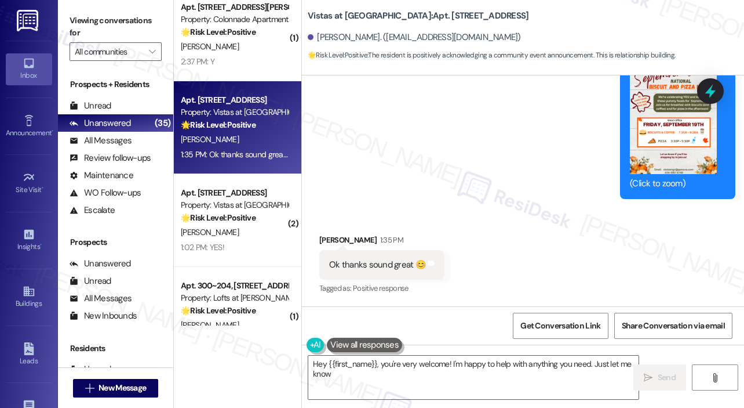
type textarea "Hey {{first_name}}, you're very welcome! I'm happy to help with anything you ne…"
click at [501, 169] on div "Announcement, sent via SMS Sarah (ResiDesk) 11:11 AM Hi Dasia! Join us this Fri…" at bounding box center [523, 31] width 442 height 352
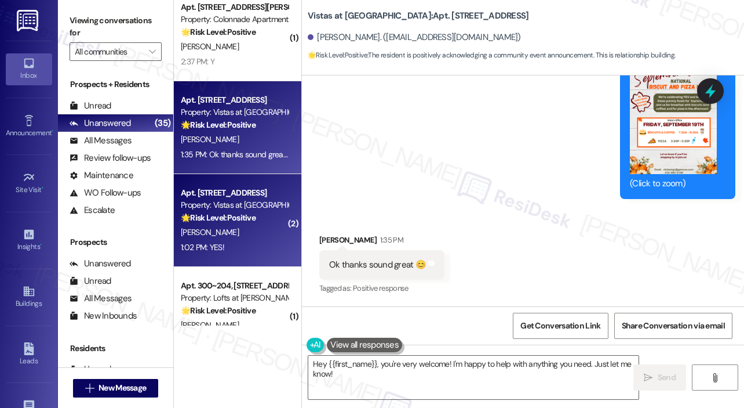
click at [223, 244] on div "1:02 PM: YES! 1:02 PM: YES!" at bounding box center [235, 247] width 110 height 14
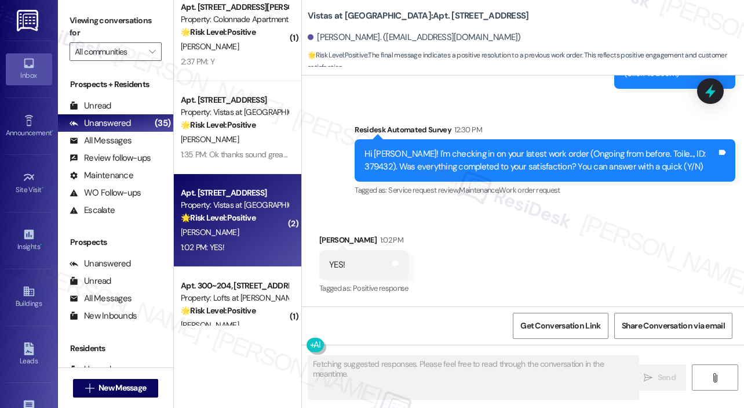
scroll to position [865, 0]
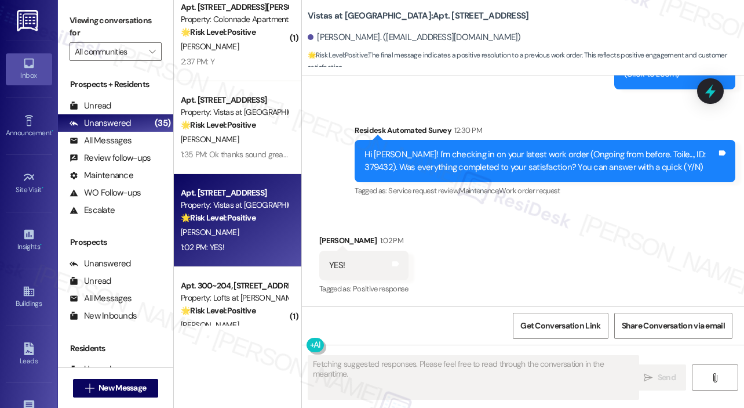
click at [584, 249] on div "Received via SMS Rosaline Bush 1:02 PM YES! Tags and notes Tagged as: Positive …" at bounding box center [523, 257] width 442 height 98
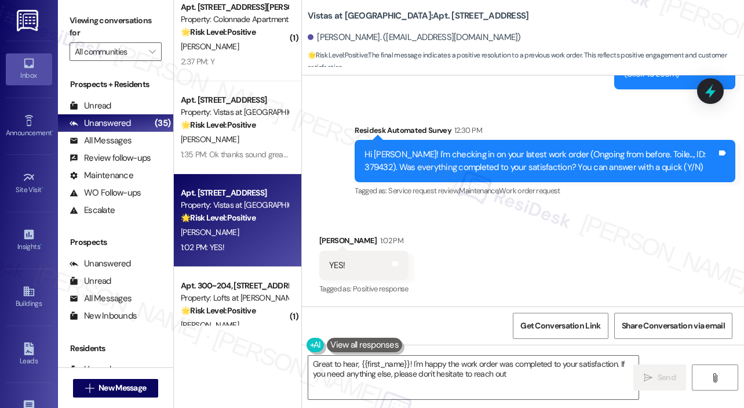
type textarea "Great to hear, {{first_name}}! I'm happy the work order was completed to your s…"
click at [606, 278] on div "Received via SMS Rosaline Bush 1:02 PM YES! Tags and notes Tagged as: Positive …" at bounding box center [523, 257] width 442 height 98
click at [548, 379] on textarea "Great to hear, {{first_name}}! I'm happy the work order was completed to your s…" at bounding box center [473, 376] width 330 height 43
click at [664, 374] on span "Send" at bounding box center [667, 377] width 18 height 12
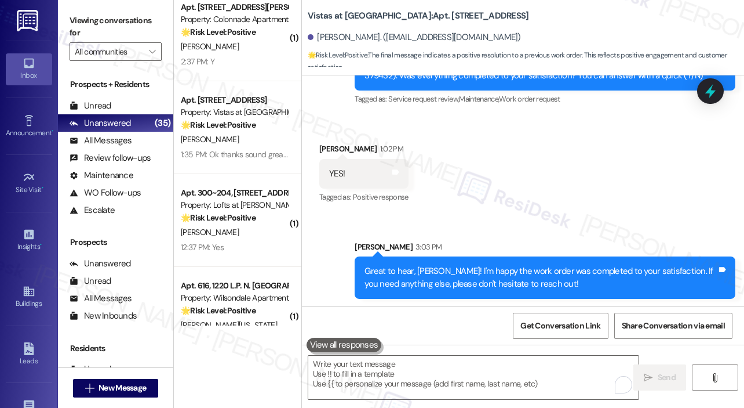
scroll to position [958, 0]
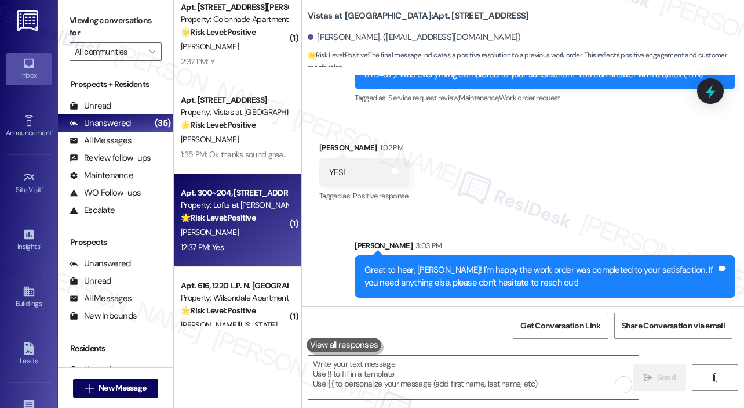
click at [256, 241] on div "12:37 PM: Yes 12:37 PM: Yes" at bounding box center [235, 247] width 110 height 14
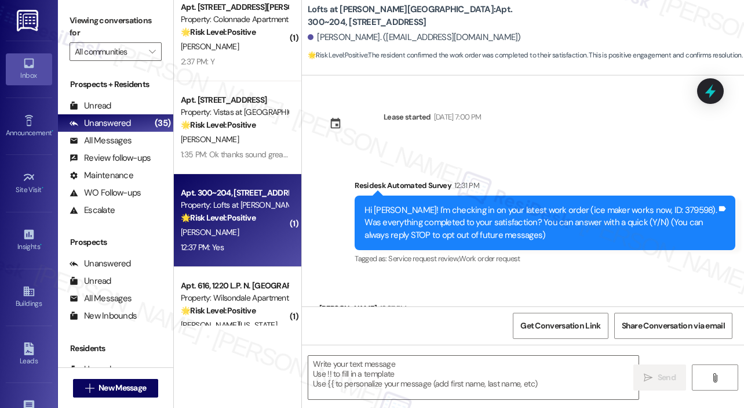
type textarea "Fetching suggested responses. Please feel free to read through the conversation…"
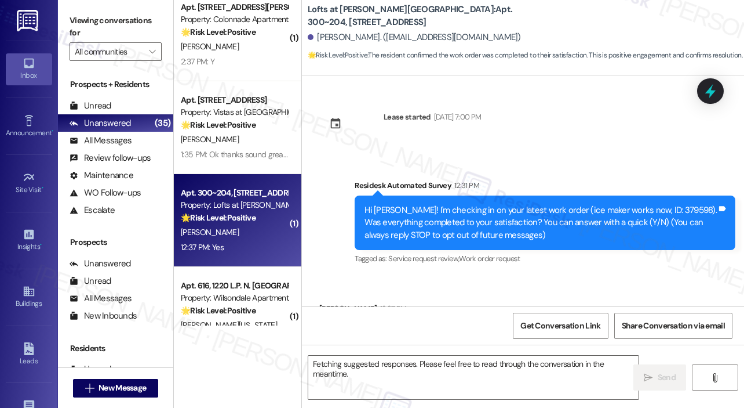
scroll to position [67, 0]
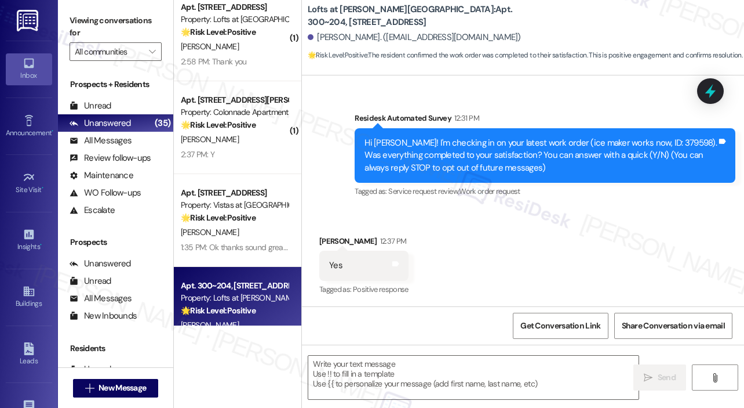
click at [435, 223] on div "Received via SMS Ace Brown 12:37 PM Yes Tags and notes Tagged as: Positive resp…" at bounding box center [523, 258] width 442 height 98
click at [391, 373] on textarea at bounding box center [473, 376] width 330 height 43
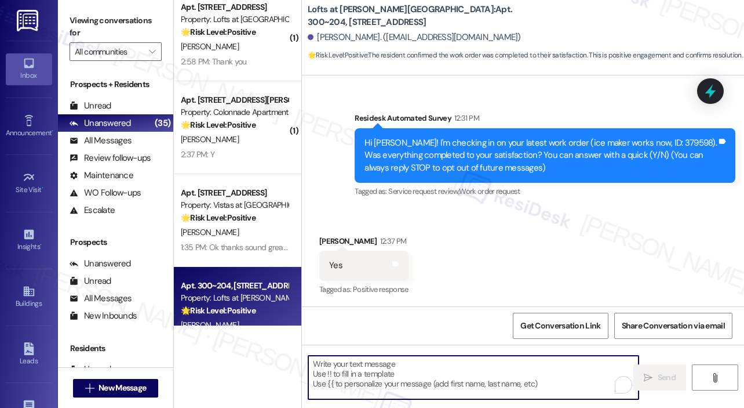
paste textarea "Thank you for letting us know. Can you confirm if you’re a resident of Vistas a…"
type textarea "Thank you for letting us know. Can you confirm if you’re a resident of Vistas a…"
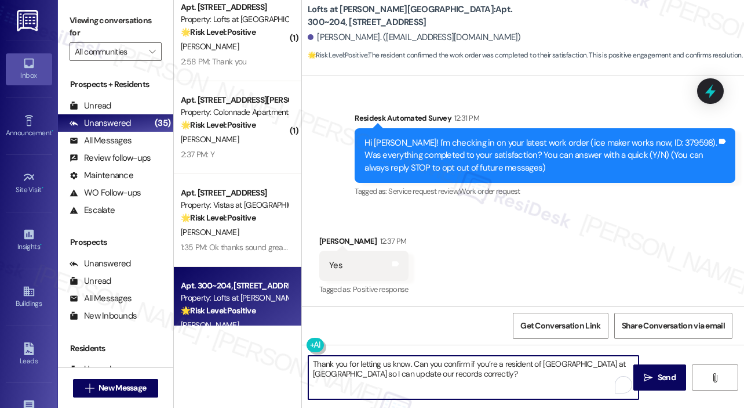
drag, startPoint x: 458, startPoint y: 374, endPoint x: 296, endPoint y: 354, distance: 163.6
click at [296, 354] on div "( 1 ) Apt. 915, 1220 L.P. N. King Street Property: Wilsondale Apartments 🔧 Risk…" at bounding box center [459, 204] width 570 height 408
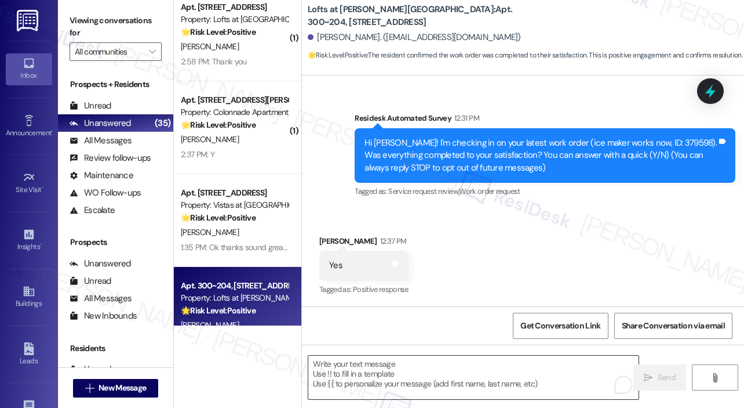
click at [393, 370] on textarea "To enrich screen reader interactions, please activate Accessibility in Grammarl…" at bounding box center [473, 376] width 330 height 43
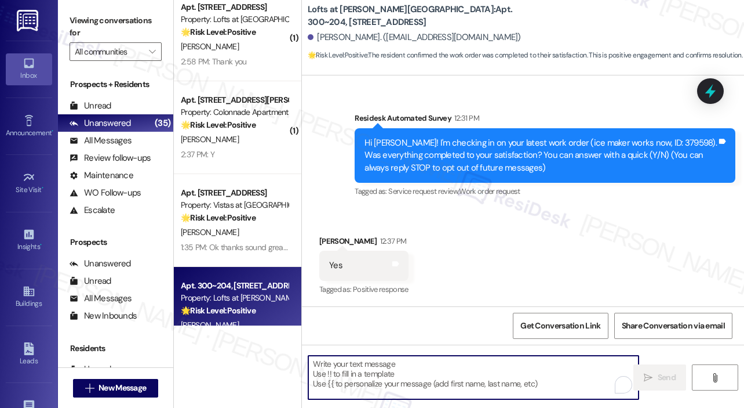
paste textarea "That’s wonderful to hear! We’re so glad that you’re satisfied with the recent w…"
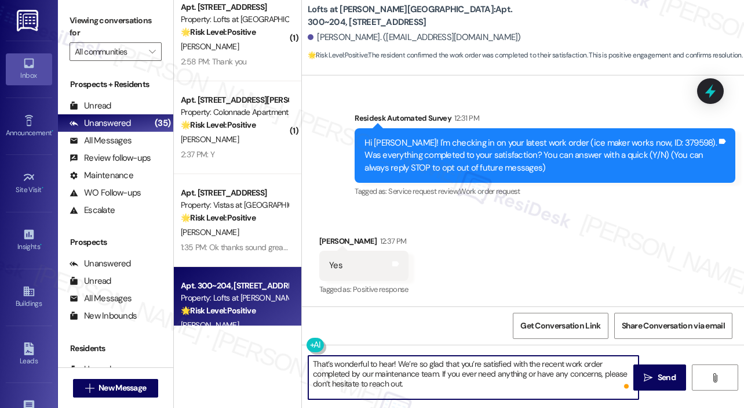
click at [394, 363] on textarea "That’s wonderful to hear! We’re so glad that you’re satisfied with the recent w…" at bounding box center [473, 376] width 330 height 43
type textarea "That’s wonderful to hear, Ace! We’re so glad that you’re satisfied with the rec…"
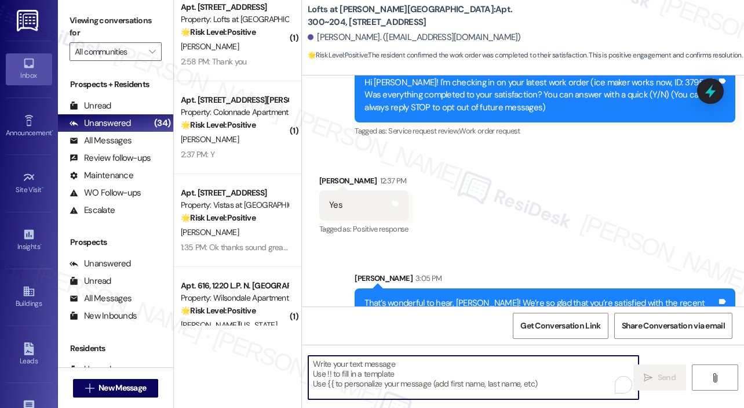
scroll to position [173, 0]
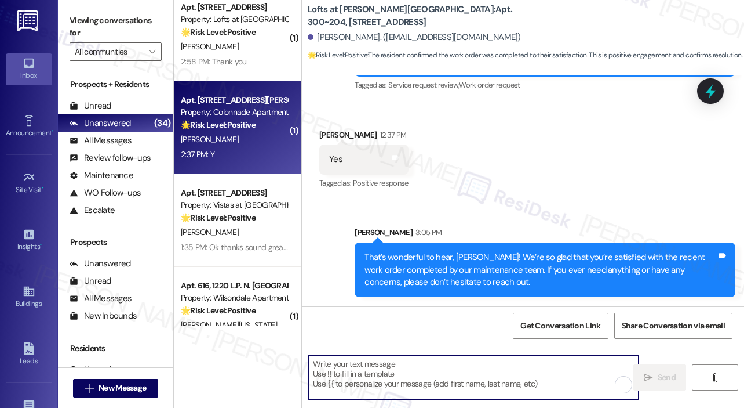
click at [261, 157] on div "2:37 PM: Y 2:37 PM: Y" at bounding box center [235, 154] width 110 height 14
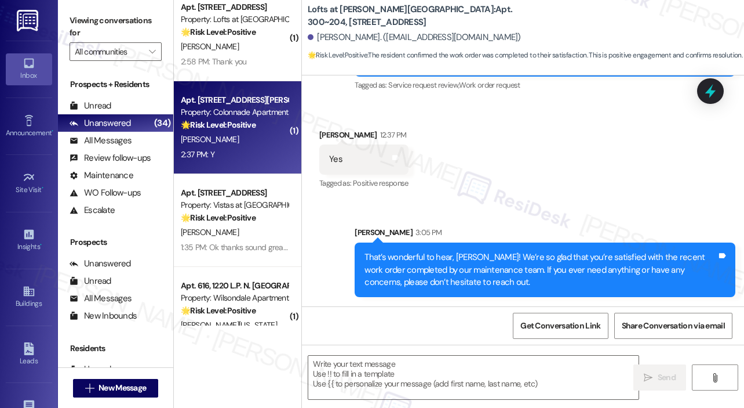
type textarea "Fetching suggested responses. Please feel free to read through the conversation…"
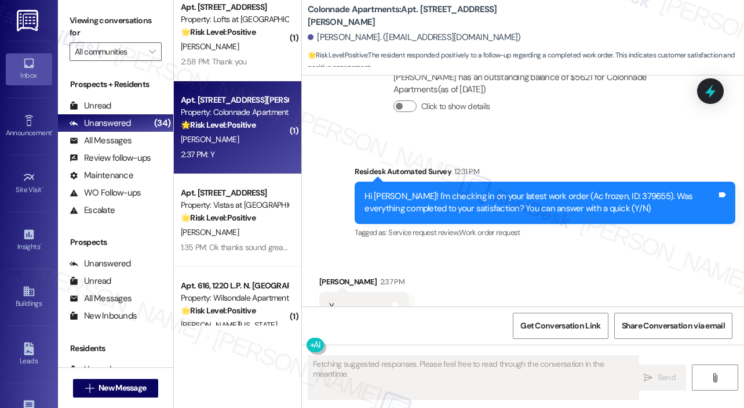
scroll to position [689, 0]
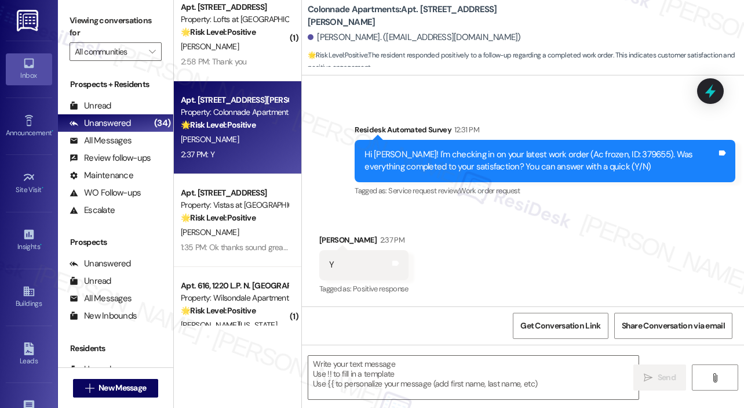
click at [519, 216] on div "Received via SMS Ashlee Cook 2:37 PM Y Tags and notes Tagged as: Positive respo…" at bounding box center [523, 257] width 442 height 98
click at [415, 374] on textarea at bounding box center [473, 376] width 330 height 43
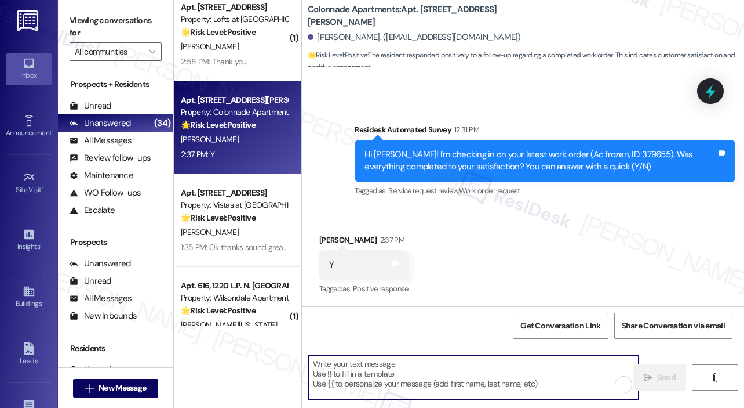
paste textarea "That’s wonderful to hear! We’re so glad that you’re satisfied with the recent w…"
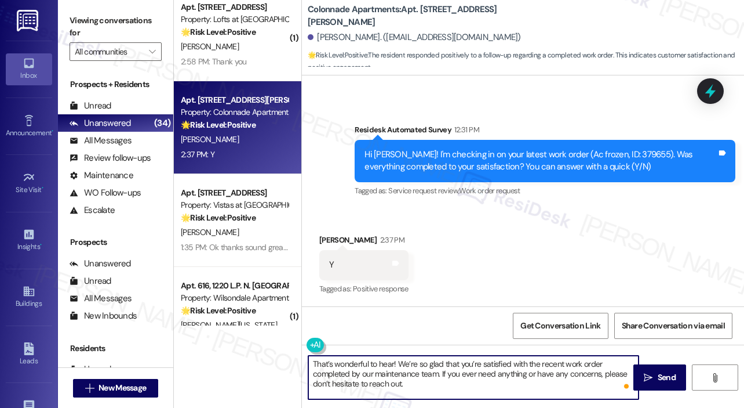
click at [393, 362] on textarea "That’s wonderful to hear! We’re so glad that you’re satisfied with the recent w…" at bounding box center [473, 376] width 330 height 43
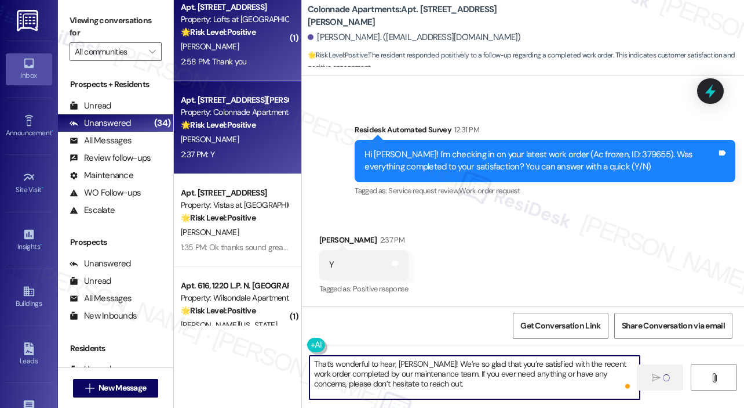
type textarea "That’s wonderful to hear, Ashlee! We’re so glad that you’re satisfied with the …"
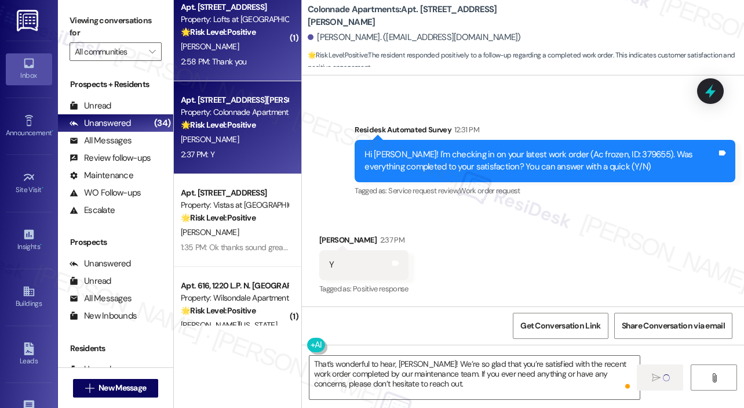
click at [268, 63] on div "2:58 PM: Thank you 2:58 PM: Thank you" at bounding box center [235, 61] width 110 height 14
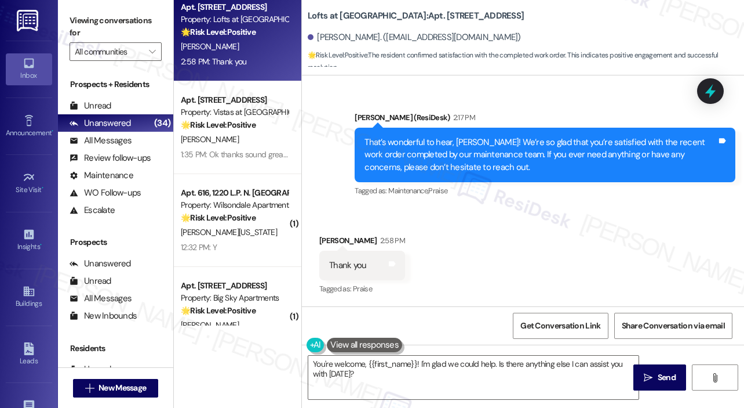
scroll to position [1436, 0]
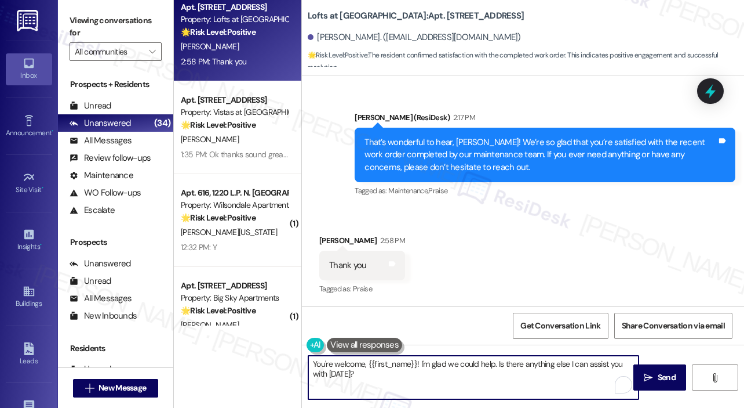
drag, startPoint x: 421, startPoint y: 363, endPoint x: 434, endPoint y: 381, distance: 22.5
click at [431, 389] on textarea "You're welcome, {{first_name}}! I'm glad we could help. Is there anything else …" at bounding box center [473, 376] width 330 height 43
type textarea "You're welcome, {{first_name}}!"
click at [659, 380] on span "Send" at bounding box center [667, 377] width 18 height 12
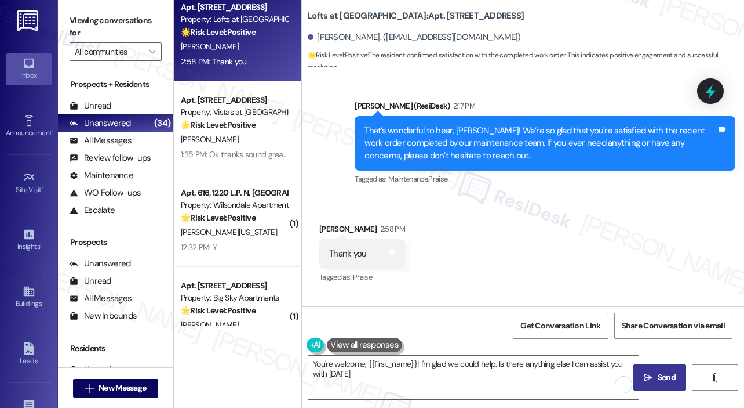
type textarea "You're welcome, {{first_name}}! I'm glad we could help. Is there anything else …"
click at [265, 154] on div "1:35 PM: Ok thanks sound great 😊 1:35 PM: Ok thanks sound great 😊" at bounding box center [239, 154] width 117 height 10
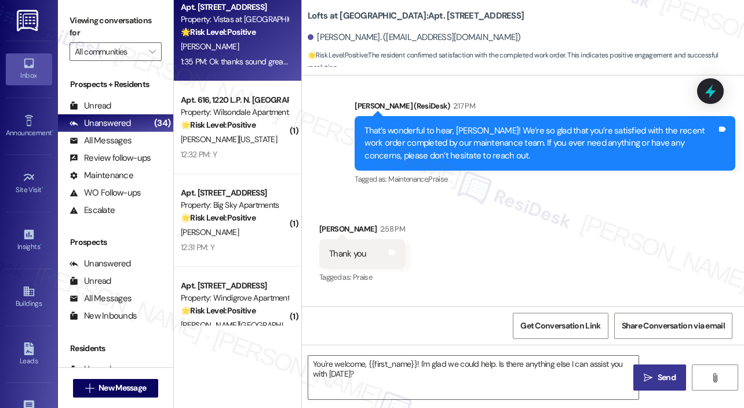
type textarea "Fetching suggested responses. Please feel free to read through the conversation…"
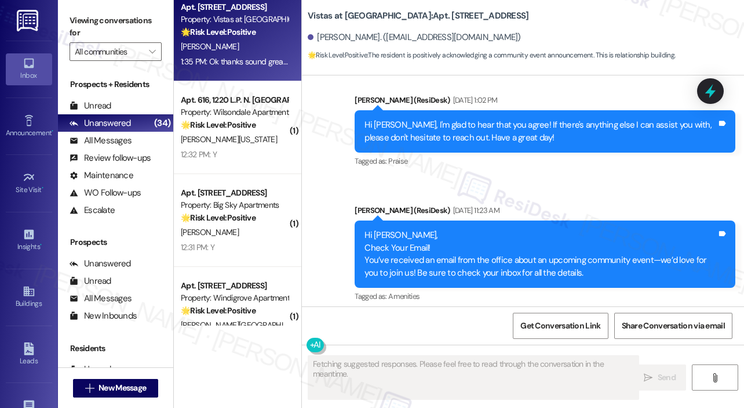
scroll to position [6816, 0]
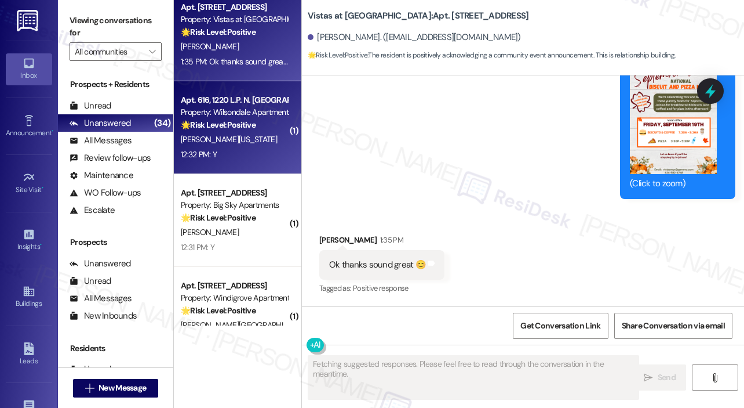
click at [261, 125] on div "🌟 Risk Level: Positive The resident responded positively to a check-in regardin…" at bounding box center [234, 125] width 107 height 12
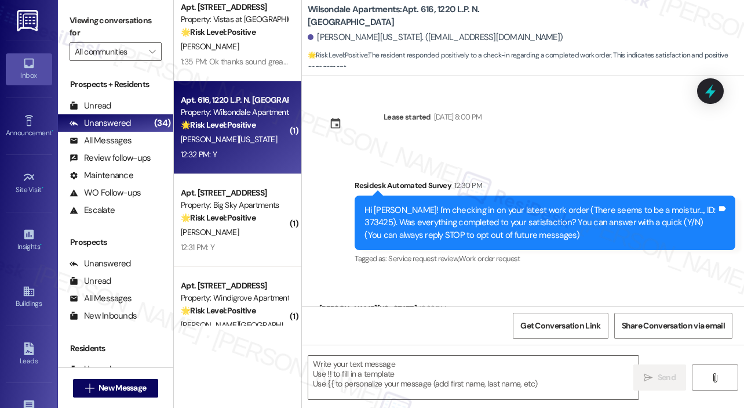
scroll to position [67, 0]
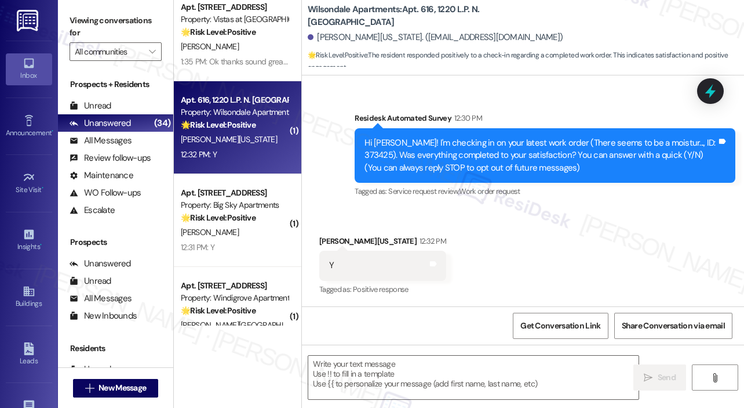
type textarea "Fetching suggested responses. Please feel free to read through the conversation…"
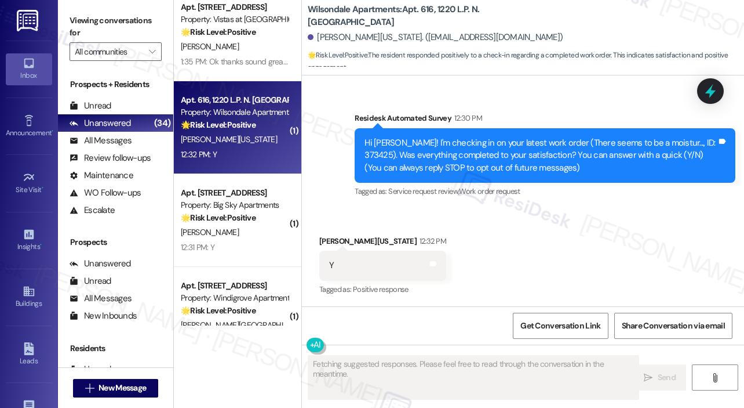
click at [559, 240] on div "Received via SMS Michaela Washington 12:32 PM Y Tags and notes Tagged as: Posit…" at bounding box center [523, 258] width 442 height 98
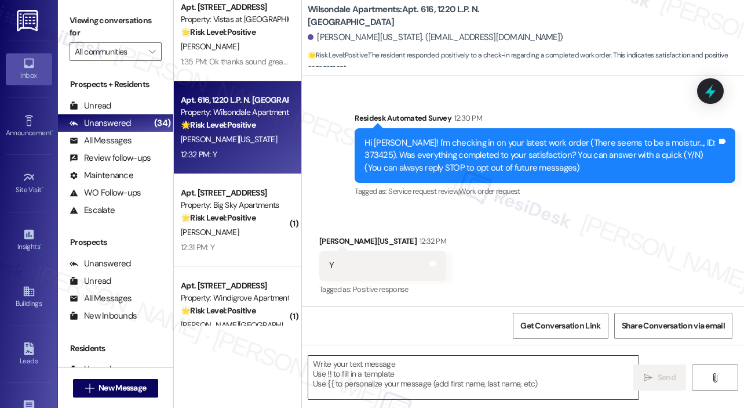
click at [361, 387] on textarea at bounding box center [473, 376] width 330 height 43
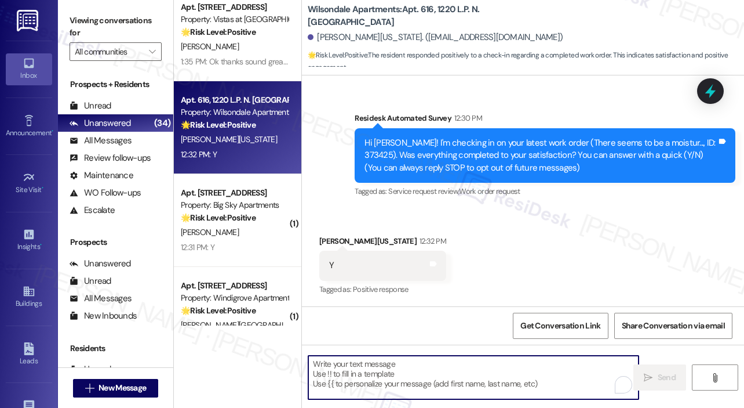
paste textarea "That’s wonderful to hear! We’re so glad that you’re satisfied with the recent w…"
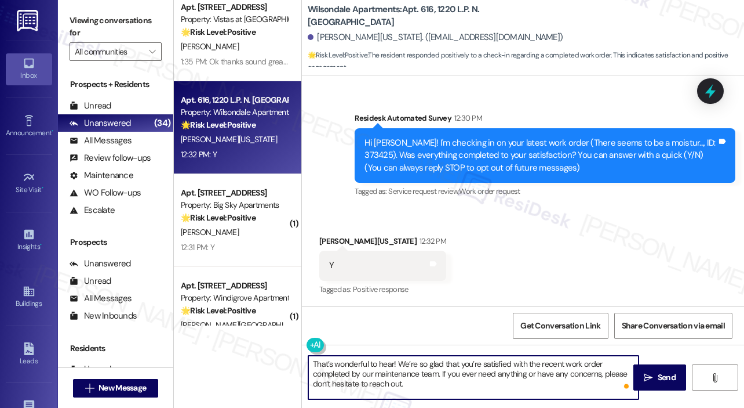
click at [392, 361] on textarea "That’s wonderful to hear! We’re so glad that you’re satisfied with the recent w…" at bounding box center [473, 376] width 330 height 43
type textarea "That’s wonderful to hear, Michaela! We’re so glad that you’re satisfied with th…"
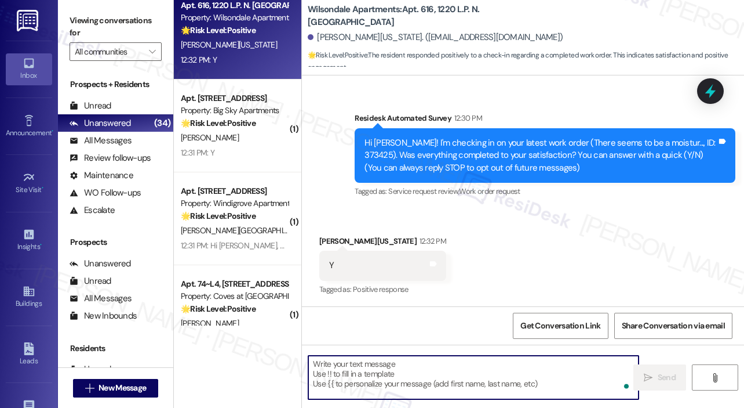
scroll to position [870, 0]
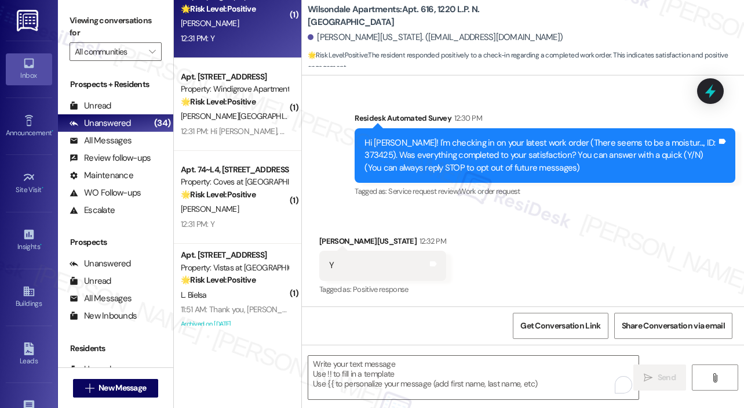
click at [250, 39] on div "12:31 PM: Y 12:31 PM: Y" at bounding box center [235, 38] width 110 height 14
type textarea "Fetching suggested responses. Please feel free to read through the conversation…"
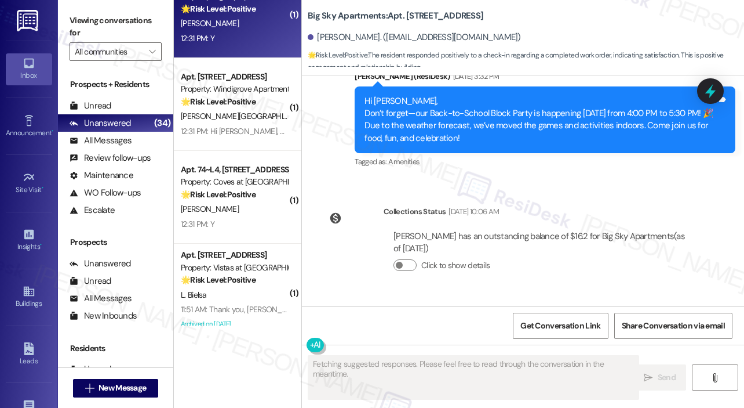
scroll to position [984, 0]
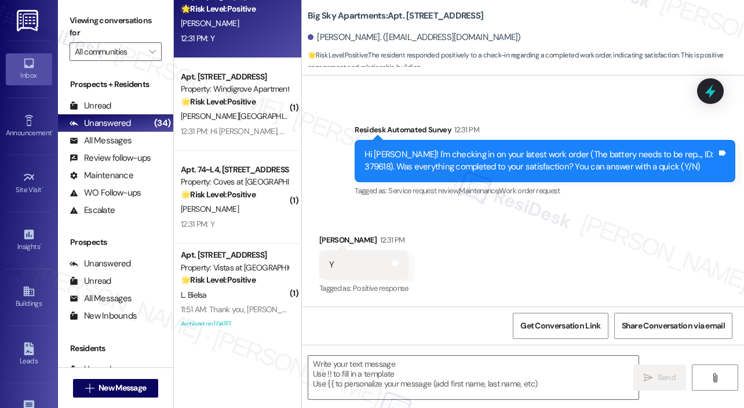
click at [557, 229] on div "Received via SMS Judith Predmore 12:31 PM Y Tags and notes Tagged as: Positive …" at bounding box center [523, 257] width 442 height 98
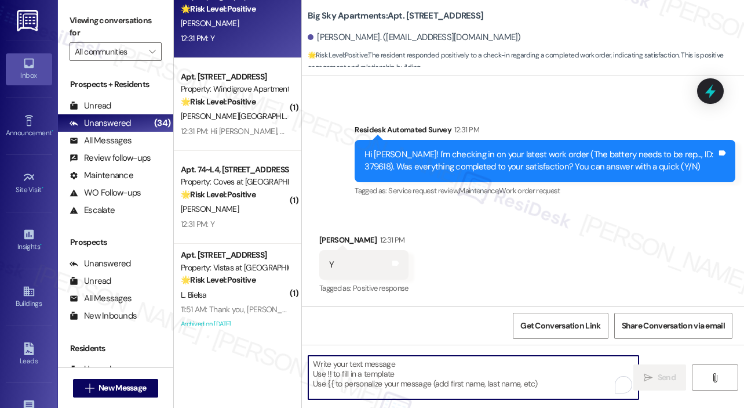
click at [417, 384] on textarea "To enrich screen reader interactions, please activate Accessibility in Grammarl…" at bounding box center [473, 376] width 330 height 43
paste textarea "That’s wonderful to hear! We’re so glad that you’re satisfied with the recent w…"
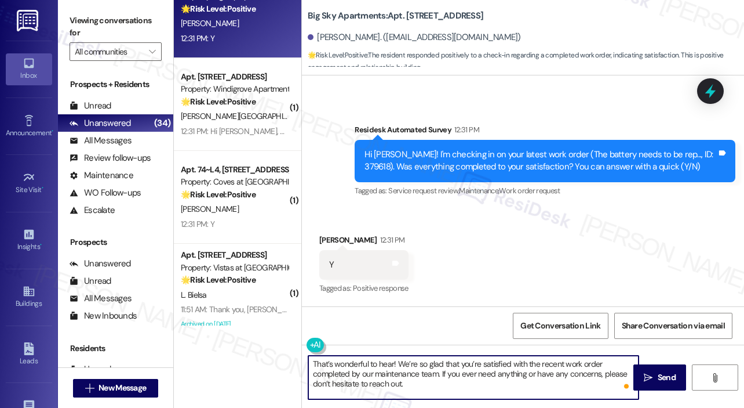
click at [392, 362] on textarea "That’s wonderful to hear! We’re so glad that you’re satisfied with the recent w…" at bounding box center [473, 376] width 330 height 43
type textarea "That’s wonderful to hear, Judith! We’re so glad that you’re satisfied with the …"
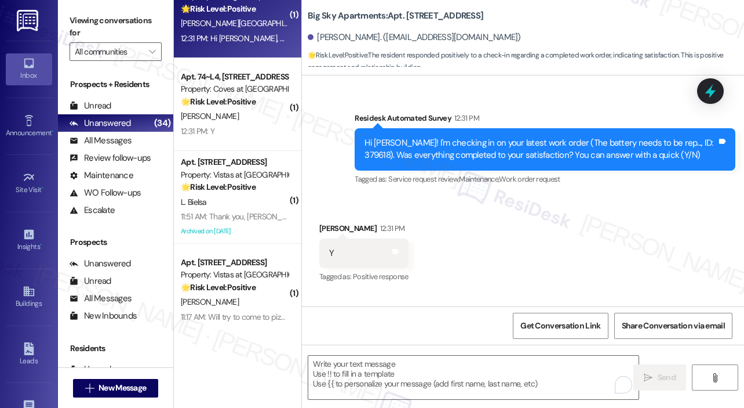
click at [257, 41] on div "12:31 PM: Hi Sarah, everything excellent, thank you very much. 12:31 PM: Hi Sar…" at bounding box center [302, 38] width 242 height 10
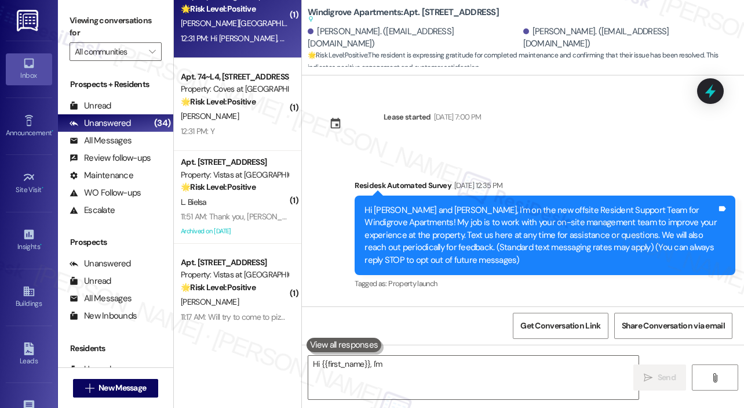
scroll to position [13163, 0]
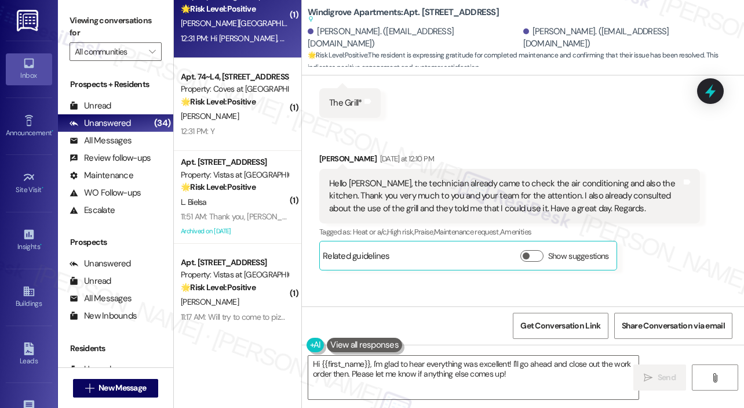
click at [547, 370] on textarea "Hi {{first_name}}, I'm glad to hear everything was excellent! I'll go ahead and…" at bounding box center [473, 376] width 330 height 43
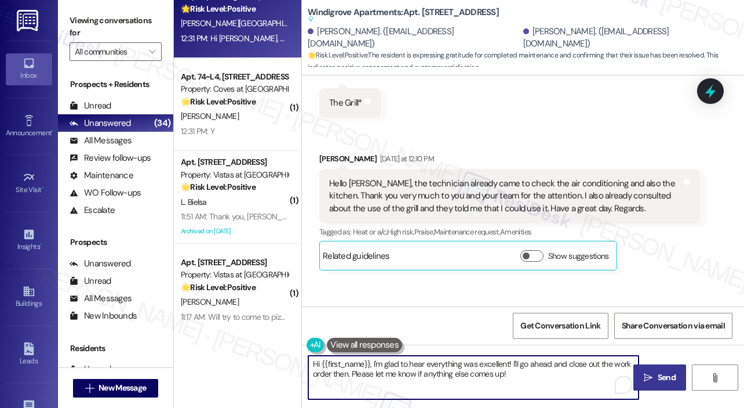
click at [667, 373] on span "Send" at bounding box center [667, 377] width 18 height 12
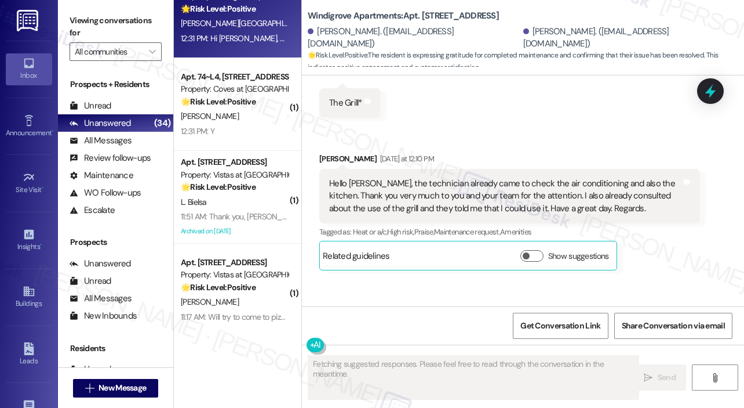
scroll to position [13162, 0]
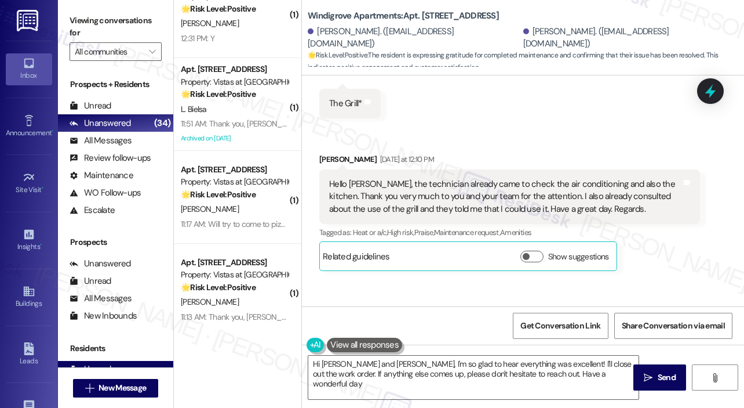
type textarea "Hi Omar and Yanier, I'm so glad to hear everything was excellent! I'll close ou…"
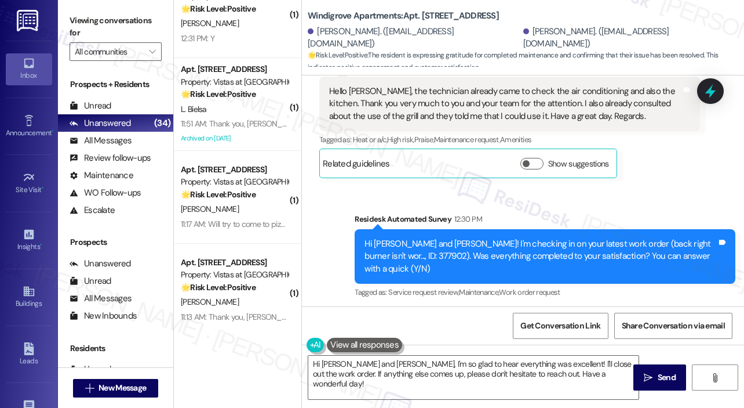
scroll to position [13256, 0]
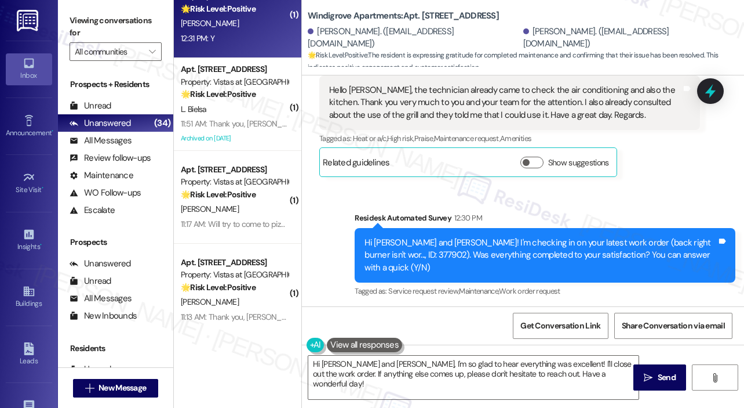
click at [250, 46] on div "Apt. 74~L4, 88 Oldfield Drive Property: Coves at Monticello 🌟 Risk Level: Posit…" at bounding box center [238, 11] width 128 height 93
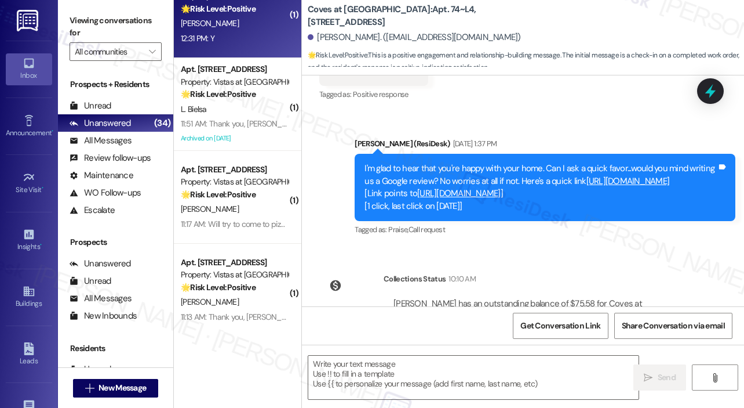
type textarea "Fetching suggested responses. Please feel free to read through the conversation…"
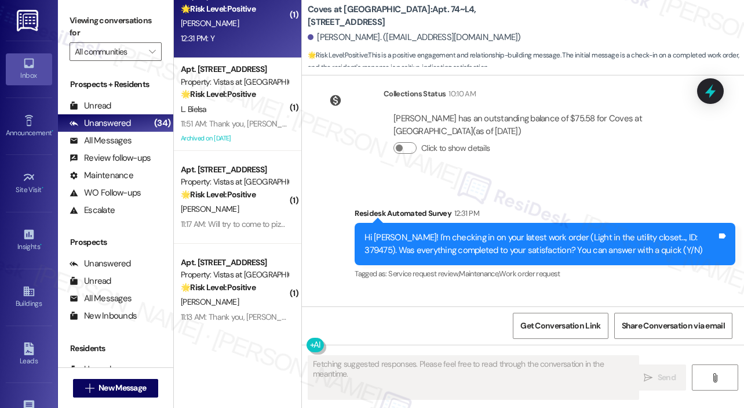
scroll to position [689, 0]
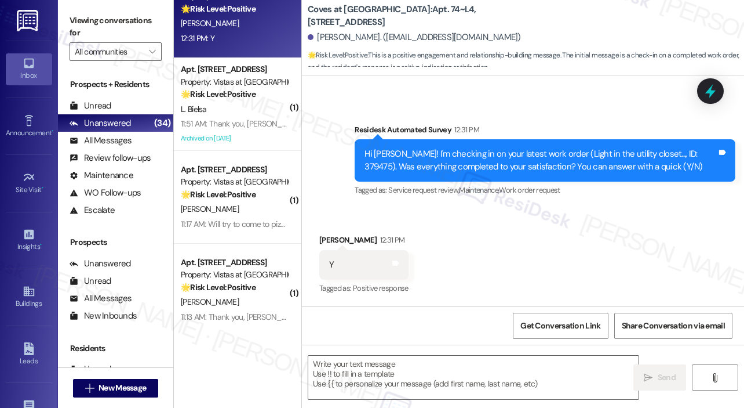
click at [507, 241] on div "Received via SMS Mandy Johnson 12:31 PM Y Tags and notes Tagged as: Positive re…" at bounding box center [523, 257] width 442 height 98
click at [385, 368] on textarea at bounding box center [473, 376] width 330 height 43
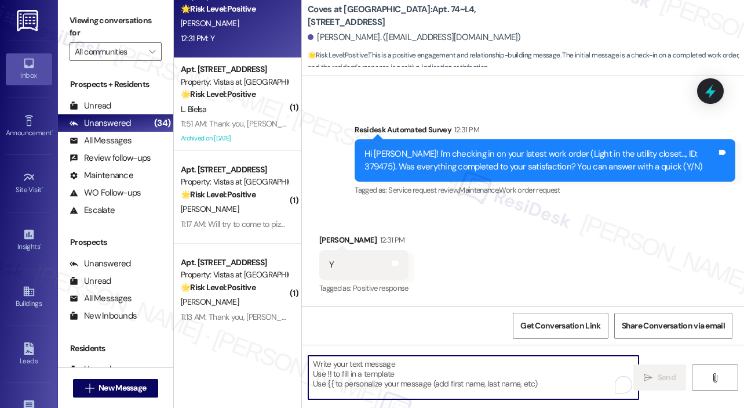
click at [412, 366] on textarea "To enrich screen reader interactions, please activate Accessibility in Grammarl…" at bounding box center [473, 376] width 330 height 43
paste textarea "That’s wonderful to hear! We’re so glad that you’re satisfied with the recent w…"
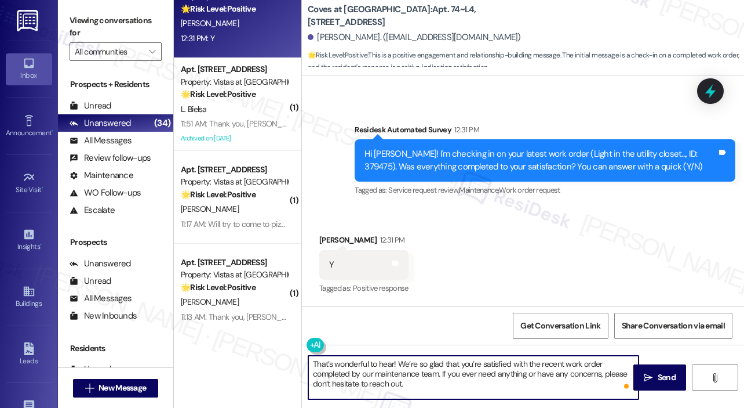
click at [394, 362] on textarea "That’s wonderful to hear! We’re so glad that you’re satisfied with the recent w…" at bounding box center [473, 376] width 330 height 43
type textarea "That’s wonderful to hear, Mandy! We’re so glad that you’re satisfied with the r…"
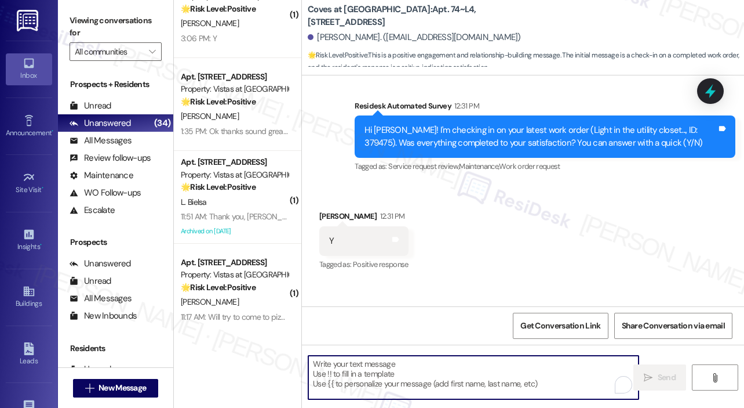
scroll to position [795, 0]
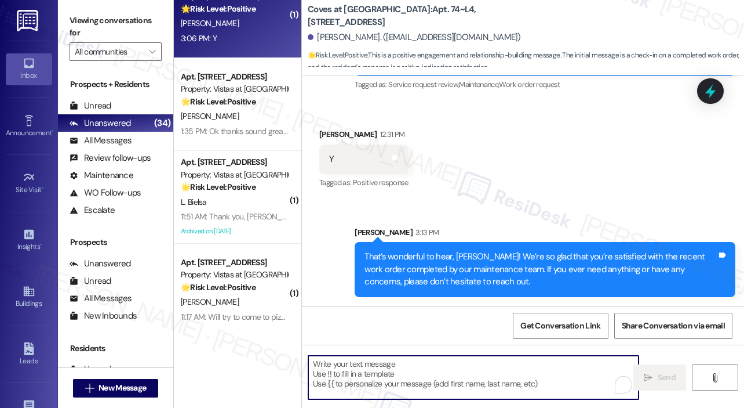
click at [252, 32] on div "3:06 PM: Y 3:06 PM: Y" at bounding box center [235, 38] width 110 height 14
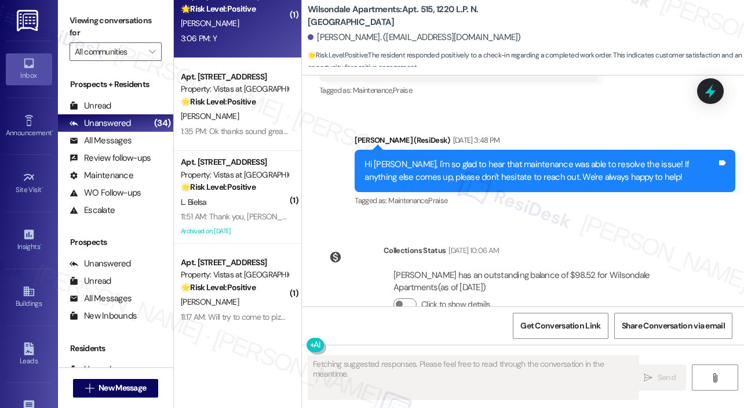
scroll to position [21006, 0]
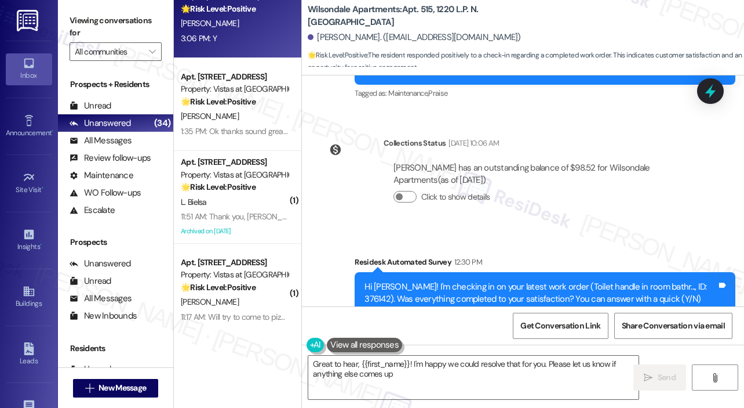
type textarea "Great to hear, {{first_name}}! I'm happy we could resolve that for you. Please …"
click at [511, 340] on div "Received via SMS Victoria Parker 3:06 PM Y Tags and notes Tagged as: Positive r…" at bounding box center [523, 389] width 442 height 98
click at [383, 394] on textarea "Great to hear, {{first_name}}! I'm happy we could resolve that for you. Please …" at bounding box center [473, 376] width 330 height 43
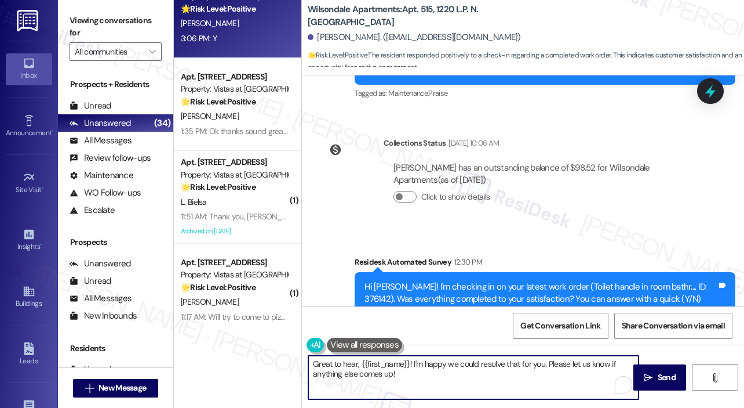
click at [396, 384] on textarea "Great to hear, {{first_name}}! I'm happy we could resolve that for you. Please …" at bounding box center [473, 376] width 330 height 43
click at [472, 382] on textarea "Great to hear, {{first_name}}! I'm happy we could resolve that for you. Please …" at bounding box center [473, 376] width 330 height 43
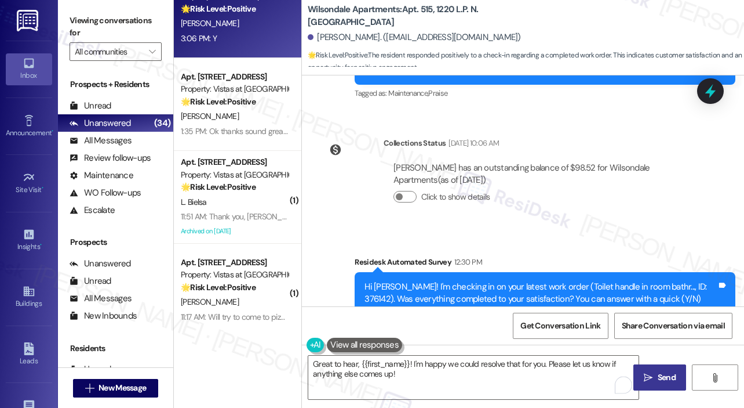
click at [650, 377] on icon "" at bounding box center [648, 377] width 9 height 9
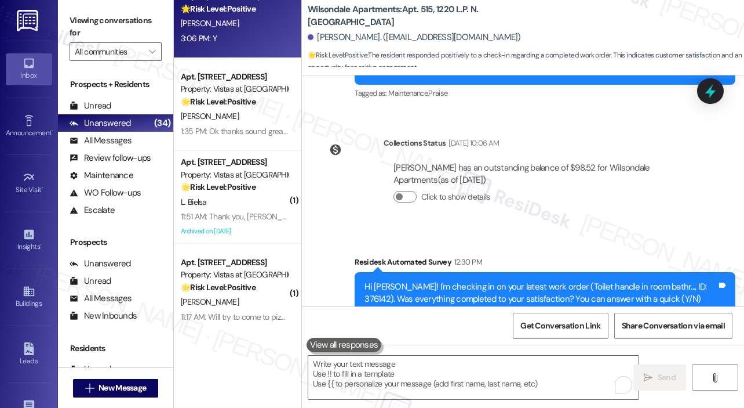
scroll to position [21005, 0]
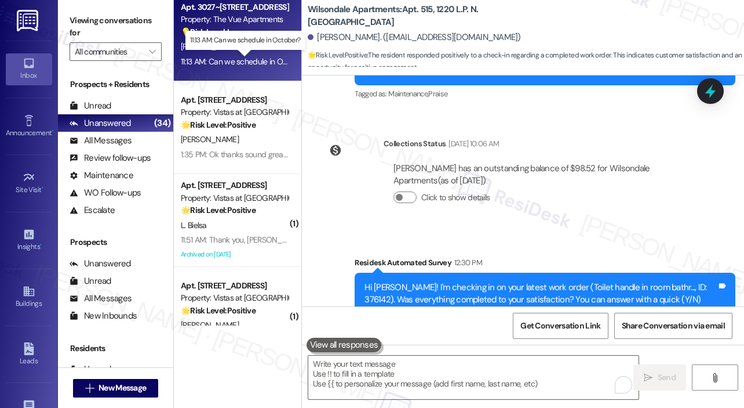
click at [257, 60] on div "11:13 AM: Can we schedule in October? 11:13 AM: Can we schedule in October?" at bounding box center [245, 61] width 128 height 10
type textarea "Fetching suggested responses. Please feel free to read through the conversation…"
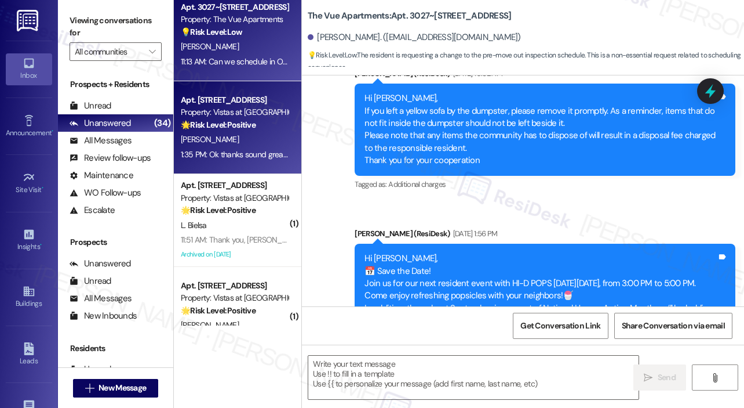
type textarea "Fetching suggested responses. Please feel free to read through the conversation…"
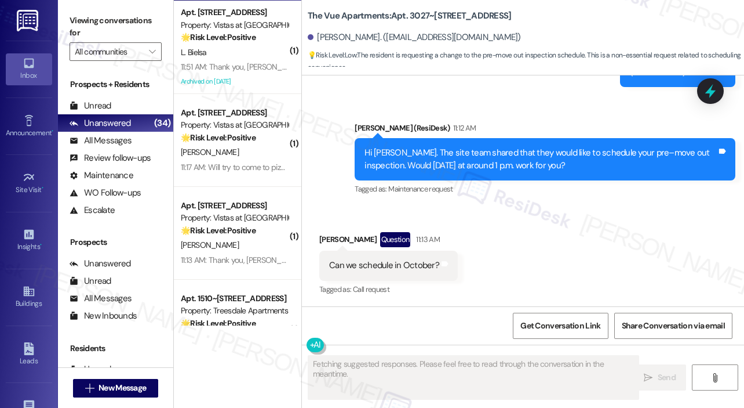
scroll to position [928, 0]
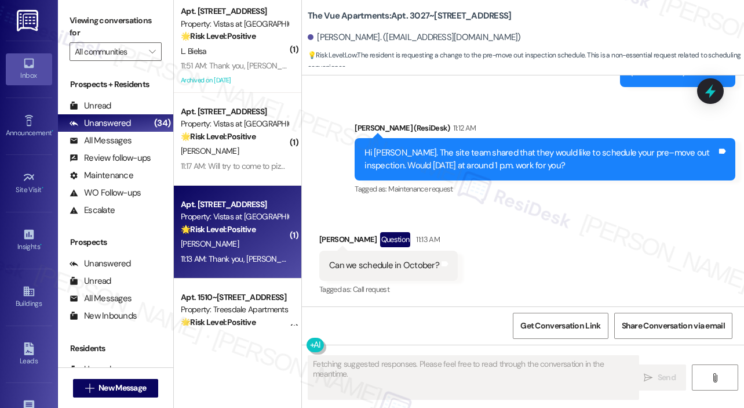
click at [239, 248] on div "C. Mickle" at bounding box center [235, 244] width 110 height 14
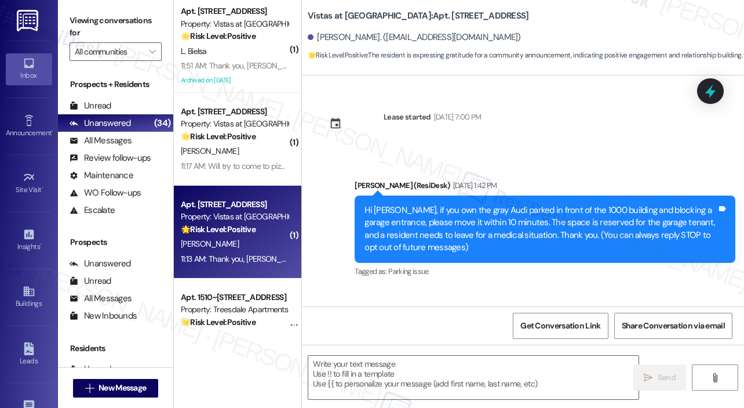
scroll to position [640, 0]
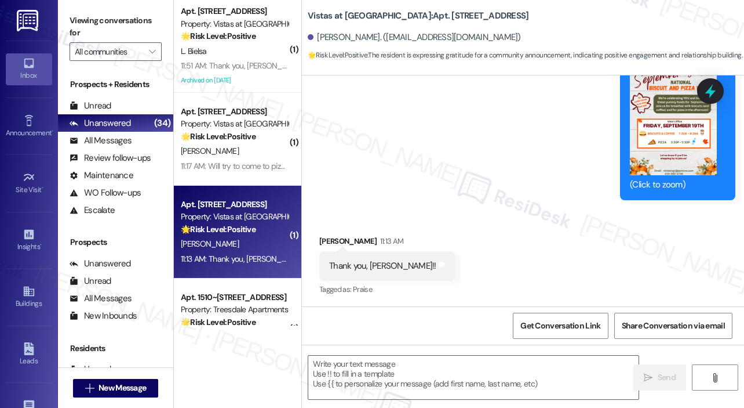
type textarea "Fetching suggested responses. Please feel free to read through the conversation…"
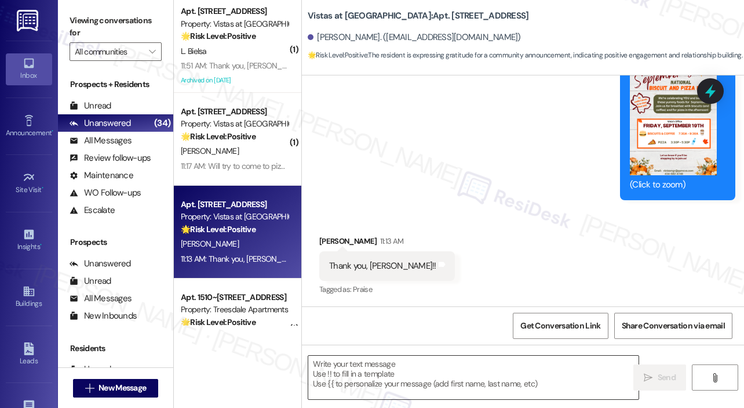
click at [417, 370] on textarea at bounding box center [473, 376] width 330 height 43
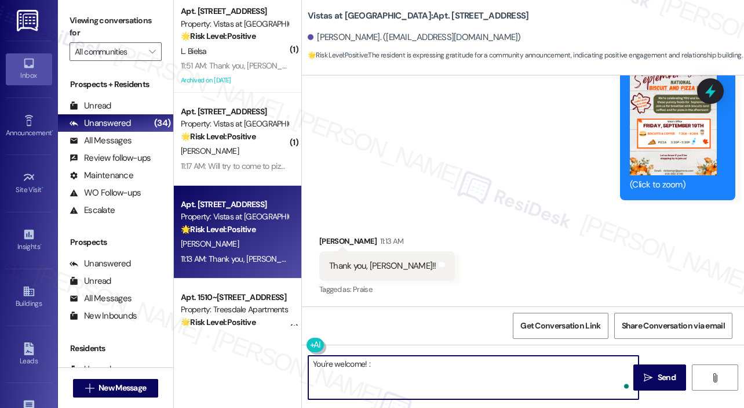
type textarea "You're welcome! :)"
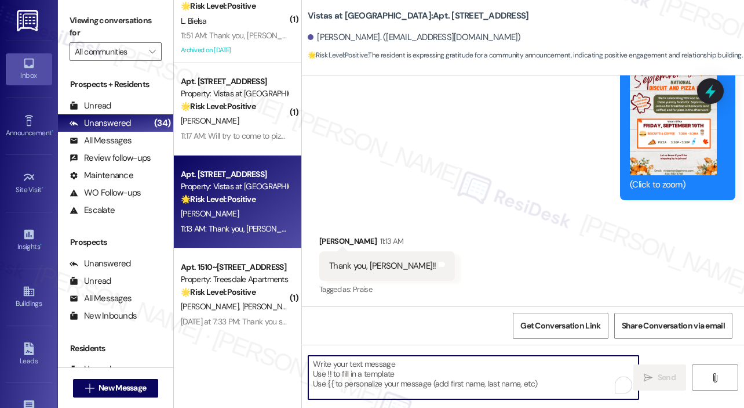
scroll to position [985, 0]
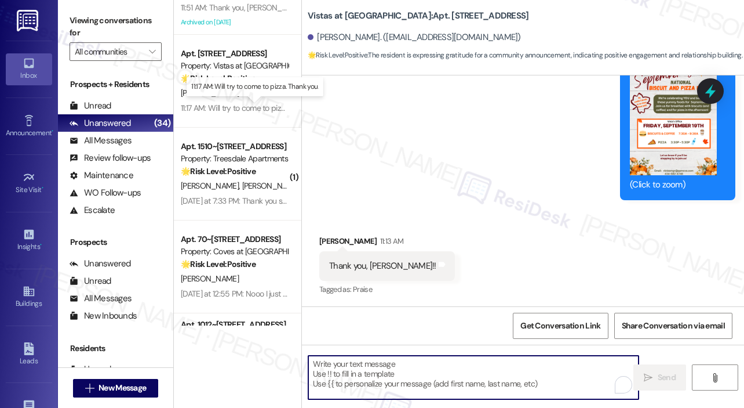
click at [246, 106] on div "11:17 AM: Will try to come to pizza. Thank you. 11:17 AM: Will try to come to p…" at bounding box center [254, 108] width 146 height 10
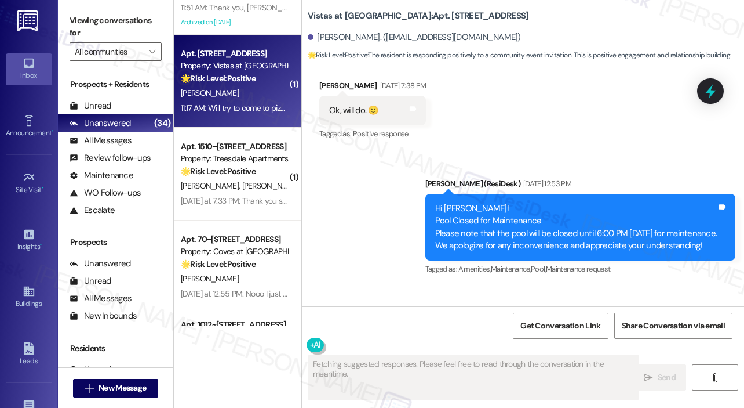
scroll to position [7608, 0]
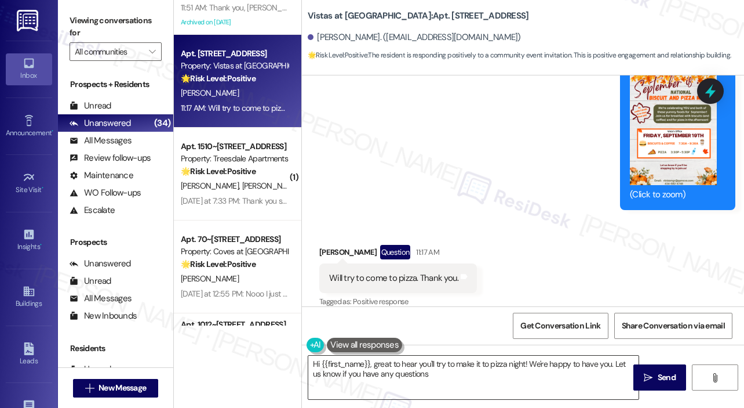
type textarea "Hi {{first_name}}, great to hear you'll try to make it to pizza night! We're ha…"
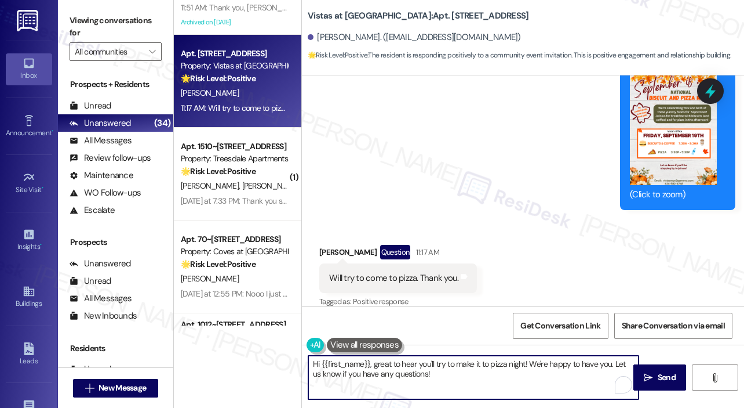
click at [500, 358] on textarea "Hi {{first_name}}, great to hear you'll try to make it to pizza night! We're ha…" at bounding box center [473, 376] width 330 height 43
click at [547, 366] on textarea "Hi {{first_name}}, great to hear you'll try to make it to pizza night! We're ha…" at bounding box center [473, 376] width 330 height 43
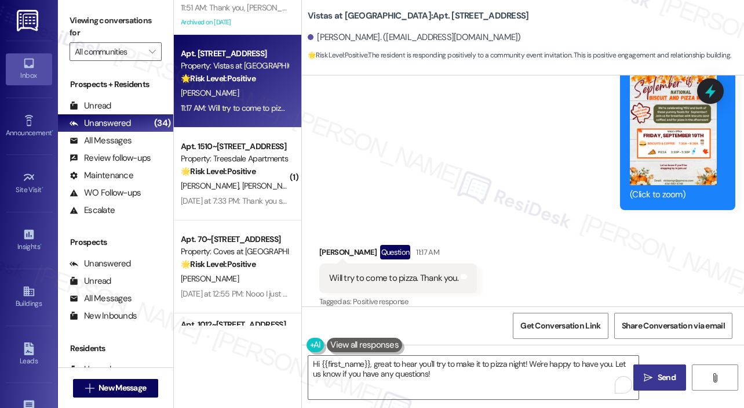
click at [650, 373] on icon "" at bounding box center [648, 377] width 9 height 9
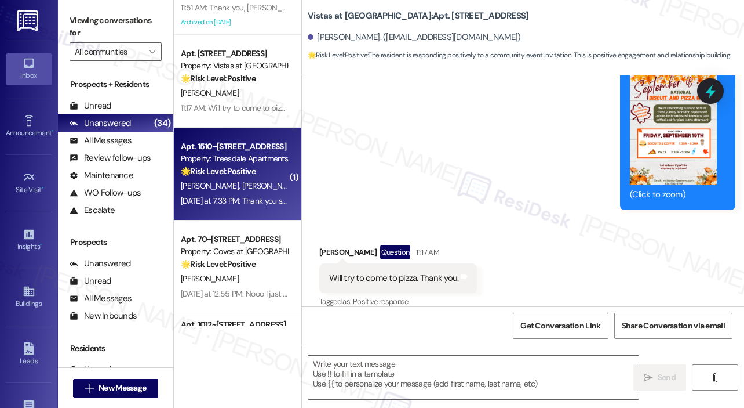
type textarea "Fetching suggested responses. Please feel free to read through the conversation…"
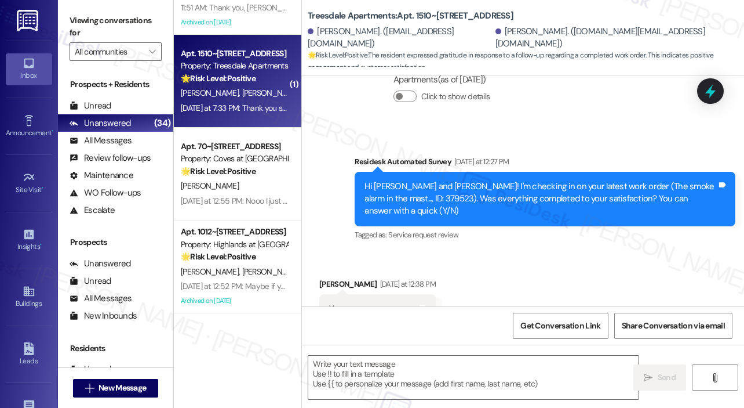
type textarea "Fetching suggested responses. Please feel free to read through the conversation…"
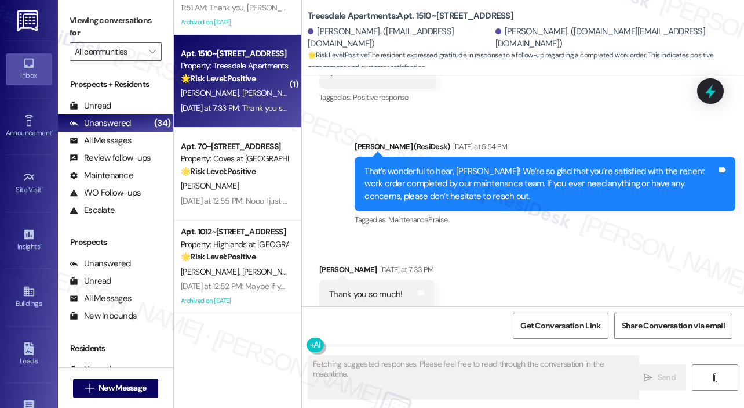
scroll to position [504, 0]
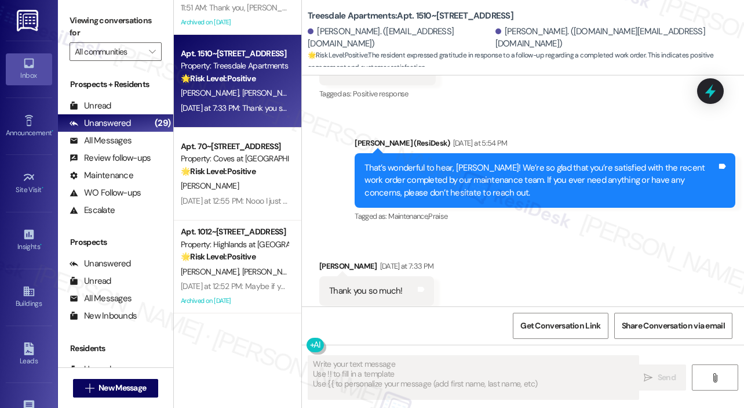
click at [468, 234] on div "Received via SMS Laura Concepcion Yesterday at 7:33 PM Thank you so much! Tags …" at bounding box center [523, 283] width 442 height 98
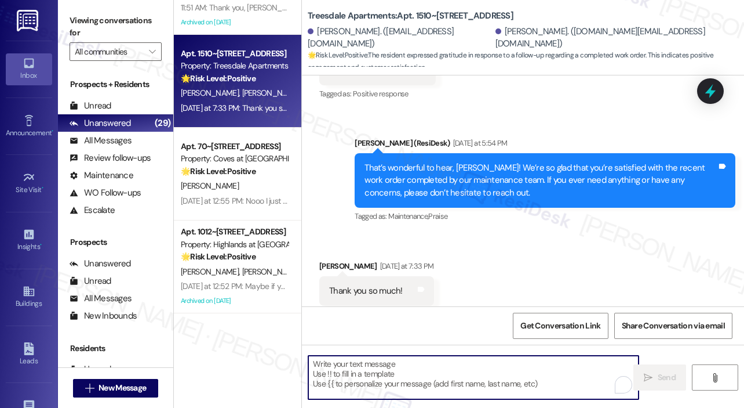
click at [446, 365] on textarea "To enrich screen reader interactions, please activate Accessibility in Grammarl…" at bounding box center [473, 376] width 330 height 43
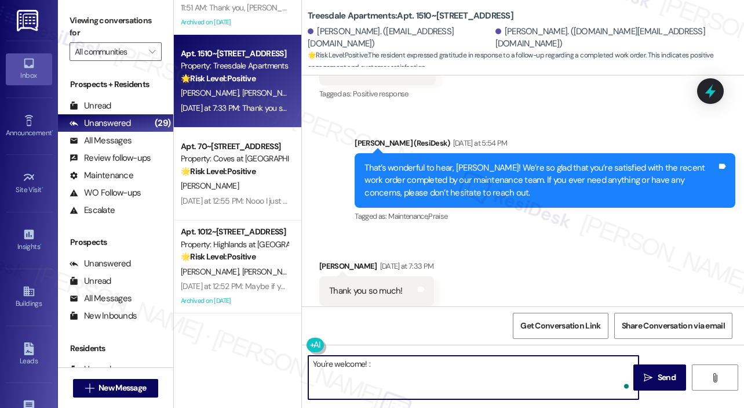
type textarea "You're welcome! :)"
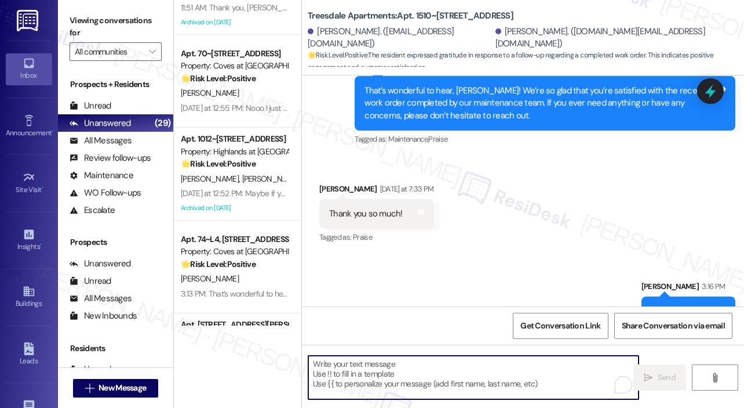
scroll to position [585, 0]
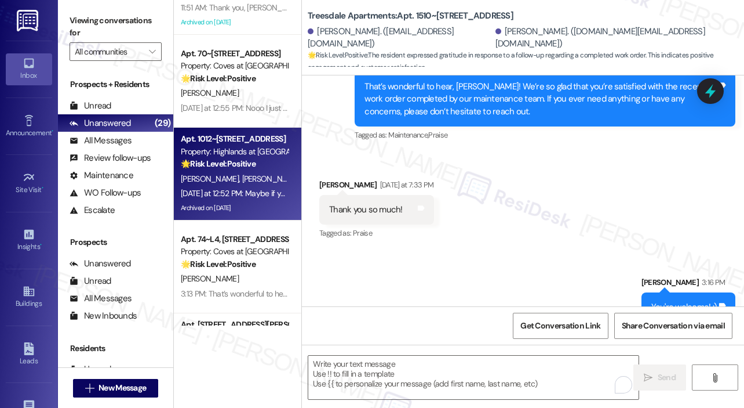
click at [253, 193] on div "Yesterday at 12:52 PM: Maybe if you guys had a "move in" crew that would have b…" at bounding box center [325, 193] width 289 height 10
type textarea "Fetching suggested responses. Please feel free to read through the conversation…"
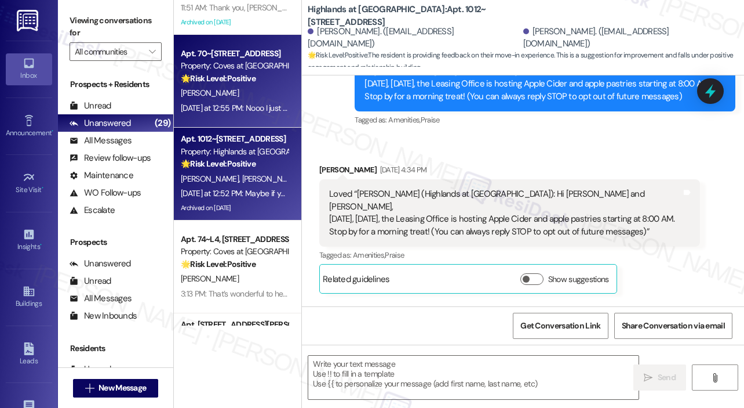
type textarea "Fetching suggested responses. Please feel free to read through the conversation…"
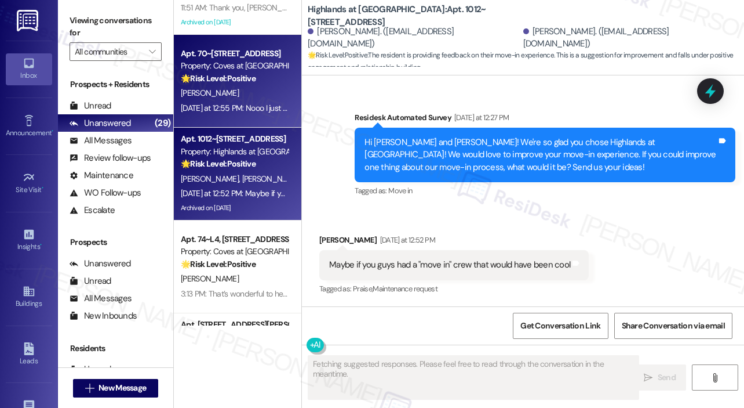
click at [262, 101] on div "Yesterday at 12:55 PM: Nooo I just can't afford to pay someone to move stuff fo…" at bounding box center [235, 108] width 110 height 14
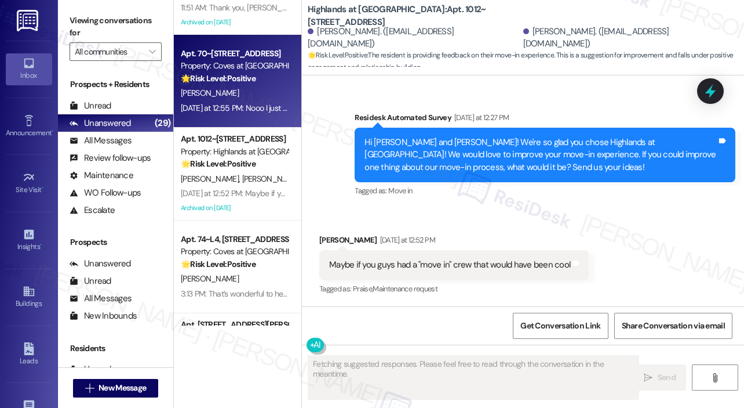
scroll to position [337, 0]
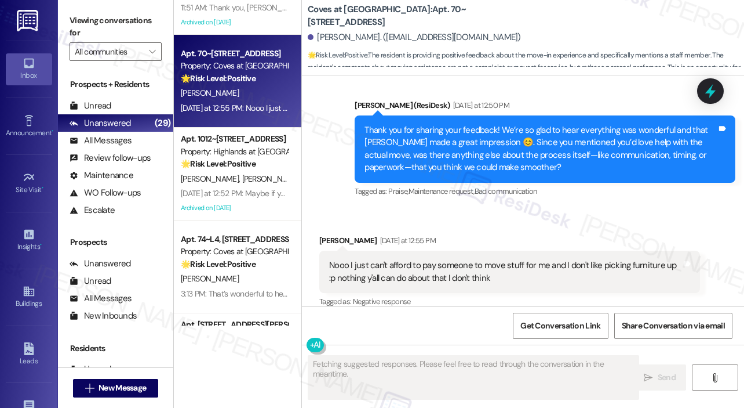
click at [612, 211] on div "Received via SMS Patrick Crider Yesterday at 12:55 PM Nooo I just can't afford …" at bounding box center [523, 263] width 442 height 110
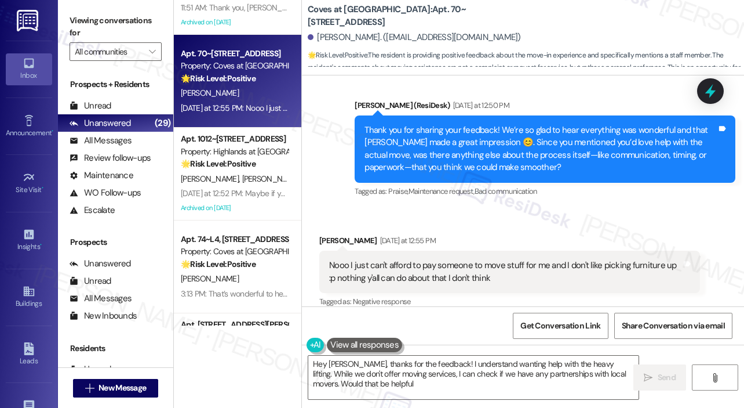
type textarea "Hey Patrick, thanks for the feedback! I understand wanting help with the heavy …"
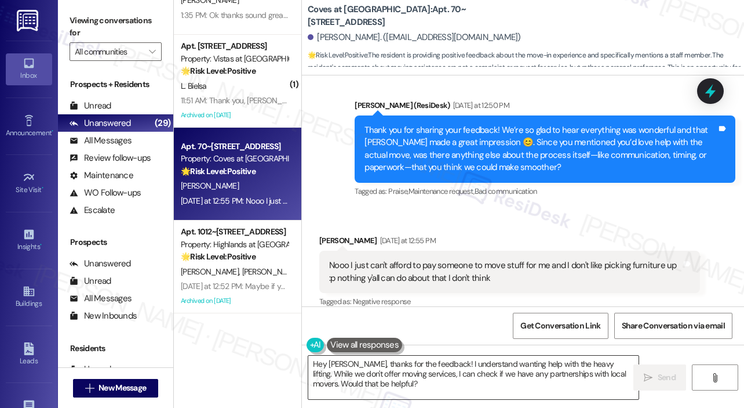
click at [473, 389] on textarea "Hey Patrick, thanks for the feedback! I understand wanting help with the heavy …" at bounding box center [473, 376] width 330 height 43
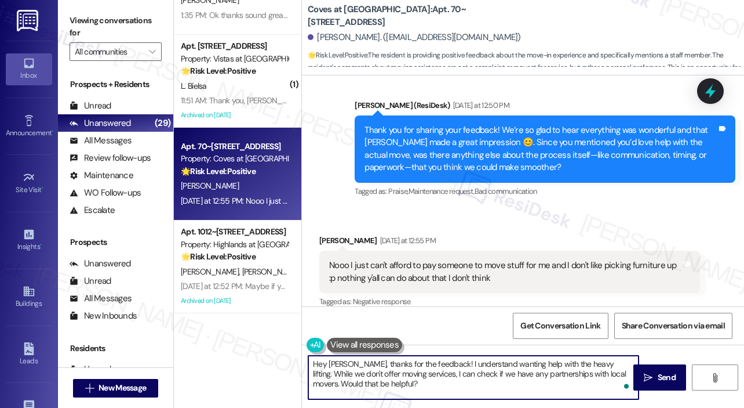
click at [472, 389] on textarea "Hey Patrick, thanks for the feedback! I understand wanting help with the heavy …" at bounding box center [473, 376] width 330 height 43
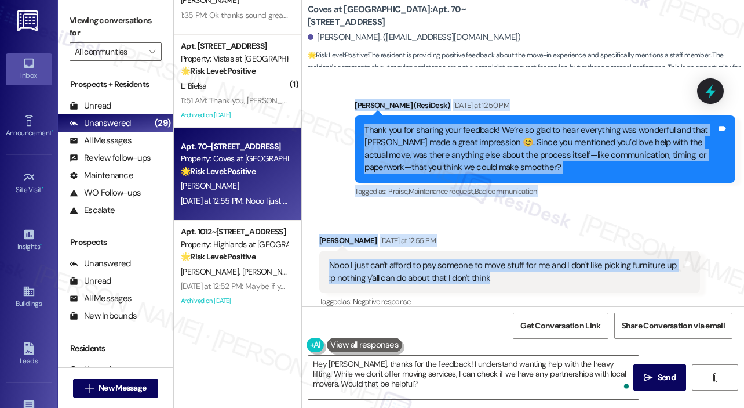
drag, startPoint x: 364, startPoint y: 103, endPoint x: 494, endPoint y: 266, distance: 208.8
click at [494, 266] on div "Lease started Sep 04, 2025 at 8:00 PM Survey, sent via SMS Residesk Automated S…" at bounding box center [523, 190] width 442 height 231
copy div "Hi Patrick! We're so glad you chose Coves at Monticello! We would love to impro…"
click at [661, 190] on div "Sent via SMS Sarah (ResiDesk) Yesterday at 12:50 PM Thank you for sharing your …" at bounding box center [545, 149] width 398 height 118
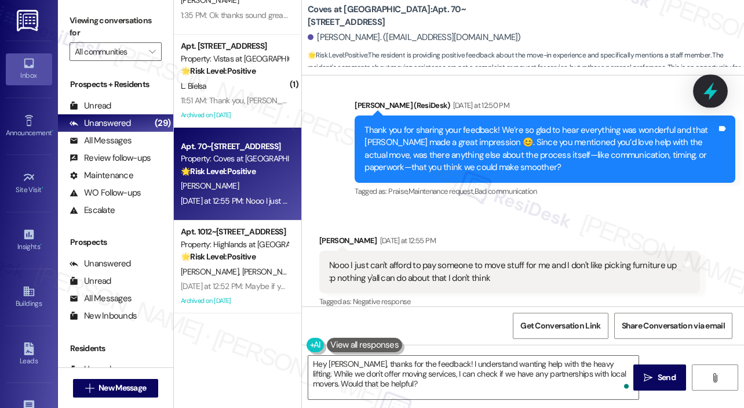
click at [712, 96] on icon at bounding box center [711, 91] width 14 height 18
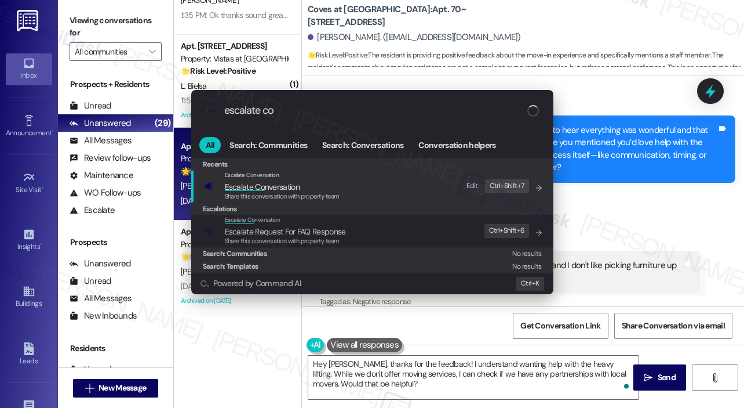
type input "escalate con"
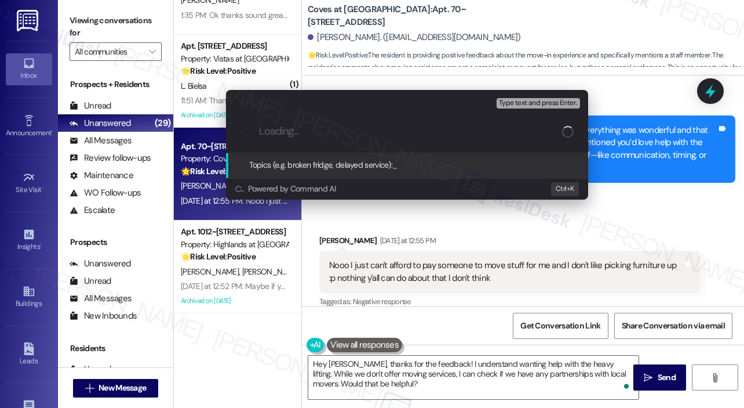
paste input "Positive Resident Feedback for Amber"
type input "Positive Resident Feedback for Amber"
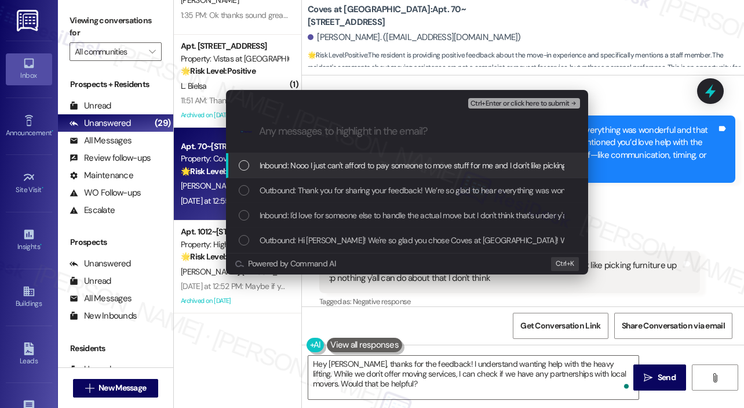
click at [701, 212] on div "Escalate Conversation Happy resident Positive Resident Feedback for Amber Any m…" at bounding box center [372, 204] width 744 height 408
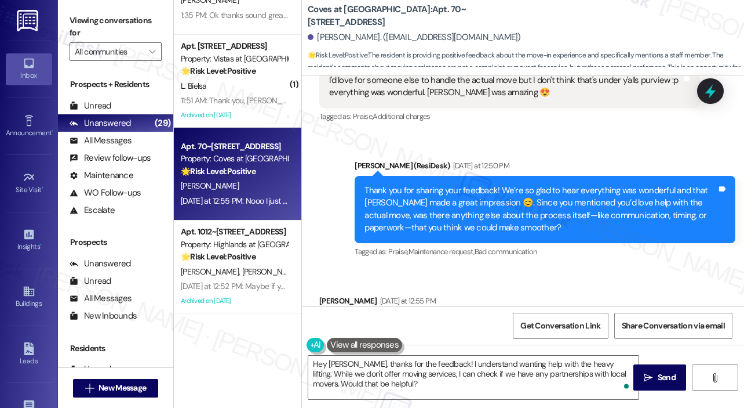
scroll to position [163, 0]
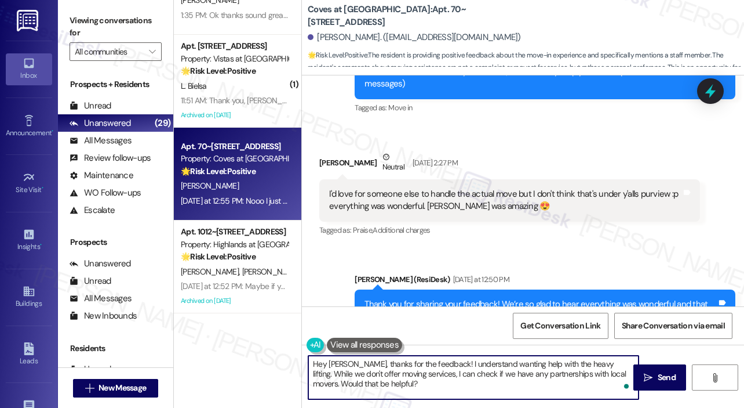
click at [392, 378] on textarea "Hey Patrick, thanks for the feedback! I understand wanting help with the heavy …" at bounding box center [473, 376] width 330 height 43
paste textarea "Thank you, Patrick. We really appreciate you clarifying, and we’re glad to hear…"
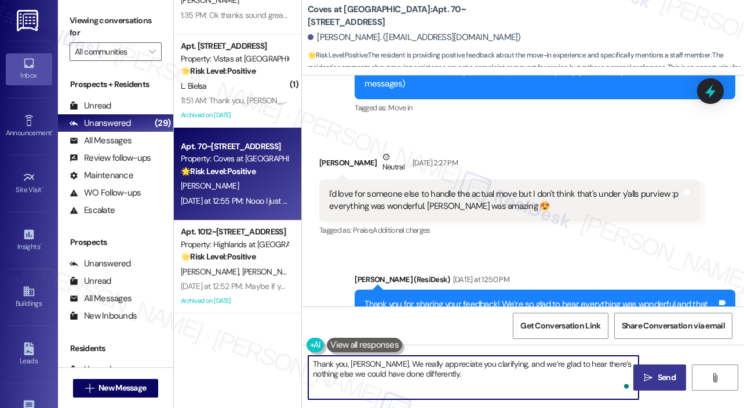
type textarea "Thank you, Patrick. We really appreciate you clarifying, and we’re glad to hear…"
click at [654, 380] on span " Send" at bounding box center [660, 377] width 37 height 12
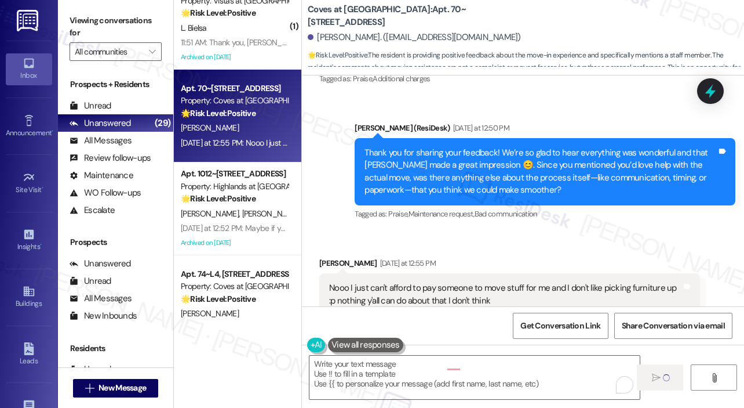
scroll to position [337, 0]
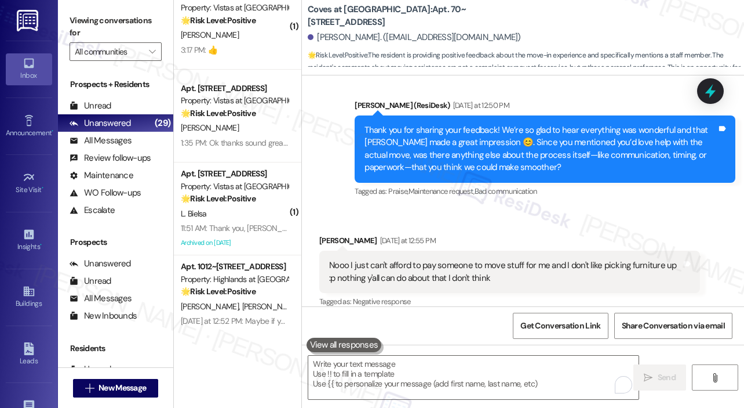
click at [281, 208] on div "L. Bielsa" at bounding box center [235, 213] width 110 height 14
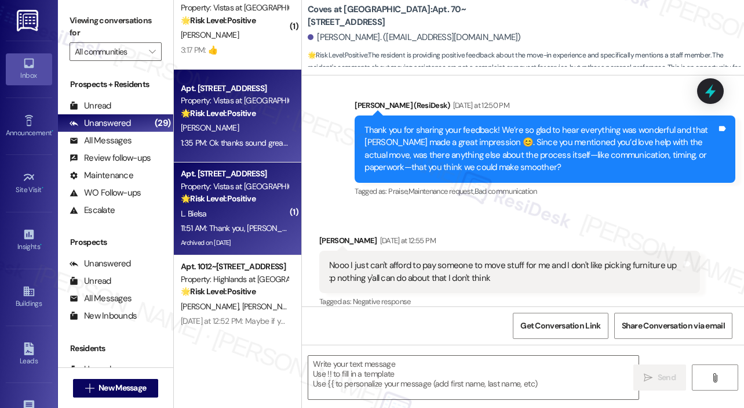
type textarea "Fetching suggested responses. Please feel free to read through the conversation…"
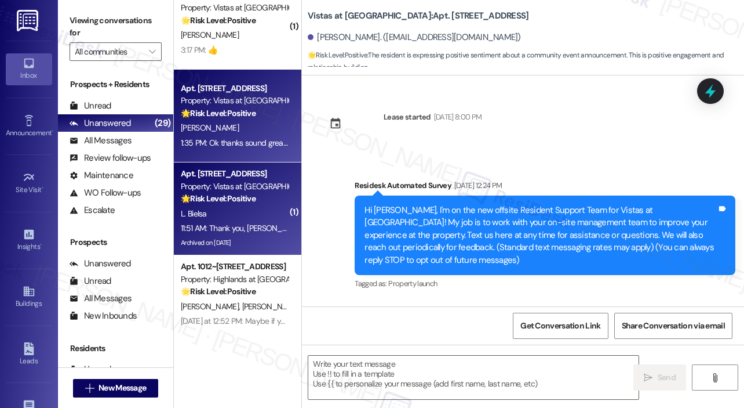
scroll to position [8046, 0]
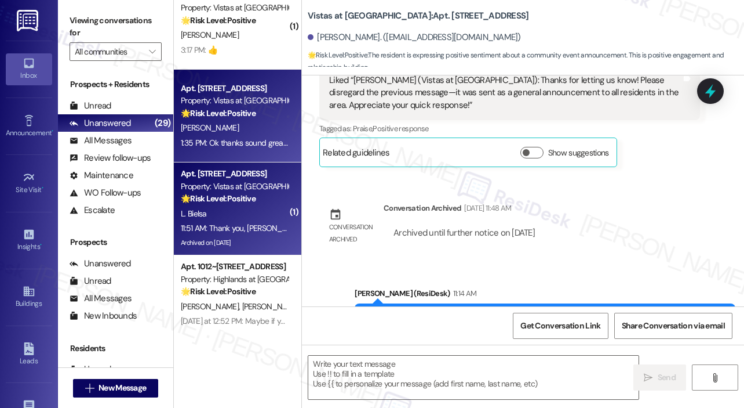
type textarea "Fetching suggested responses. Please feel free to read through the conversation…"
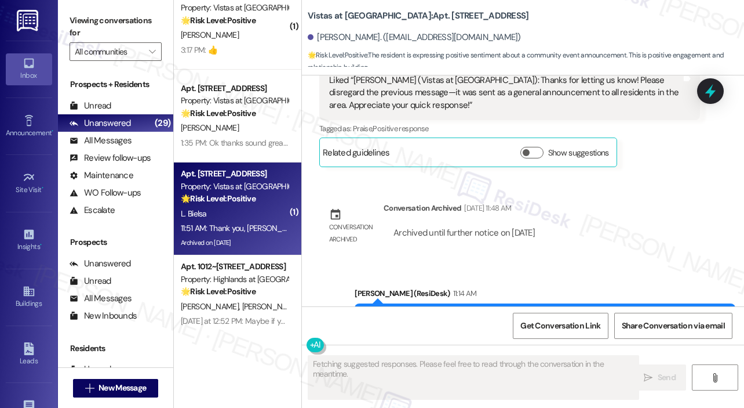
click at [263, 113] on div "🌟 Risk Level: Positive The resident is positively acknowledging a community eve…" at bounding box center [234, 113] width 107 height 12
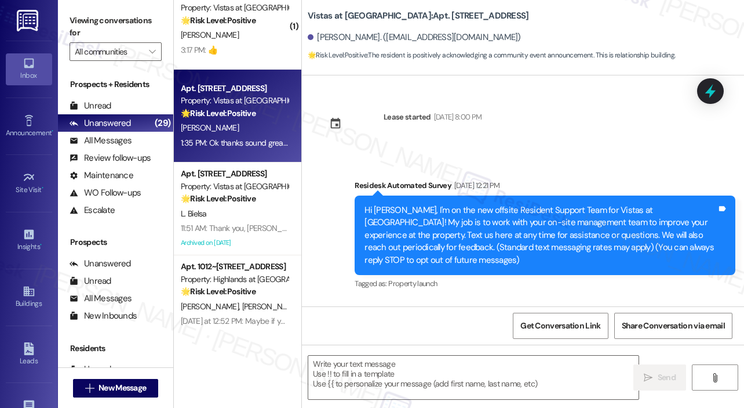
scroll to position [6816, 0]
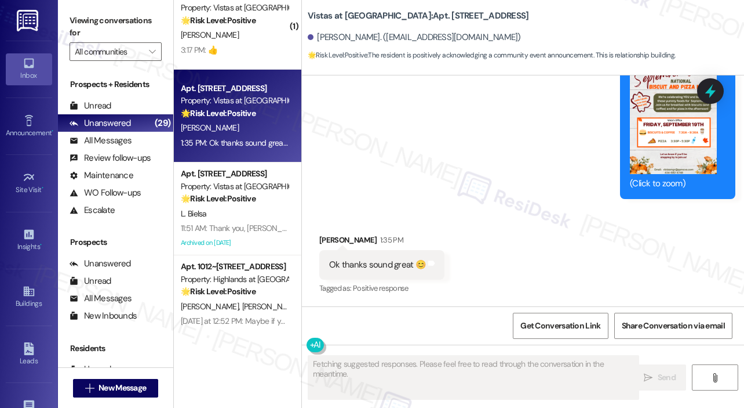
click at [434, 179] on div "Announcement, sent via SMS Sarah (ResiDesk) 11:11 AM Hi Dasia! Join us this Fri…" at bounding box center [523, 31] width 442 height 352
type textarea "Hey {{first_name}}, you're very welcome! I'm happy to help with anything you ne…"
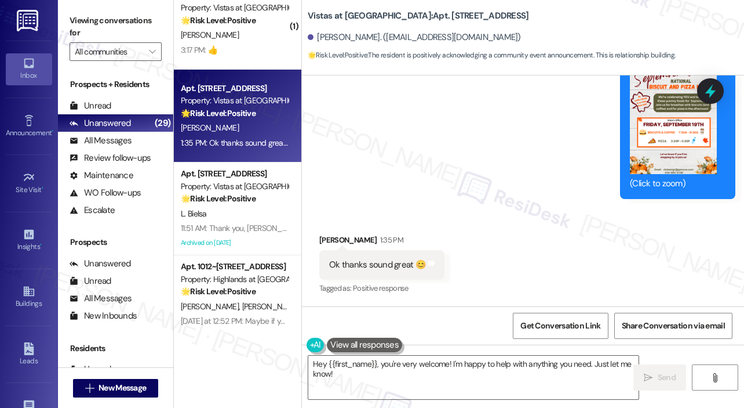
scroll to position [6817, 0]
click at [433, 380] on textarea "Hey {{first_name}}, you're very welcome! I'm happy to help with anything you ne…" at bounding box center [473, 376] width 330 height 43
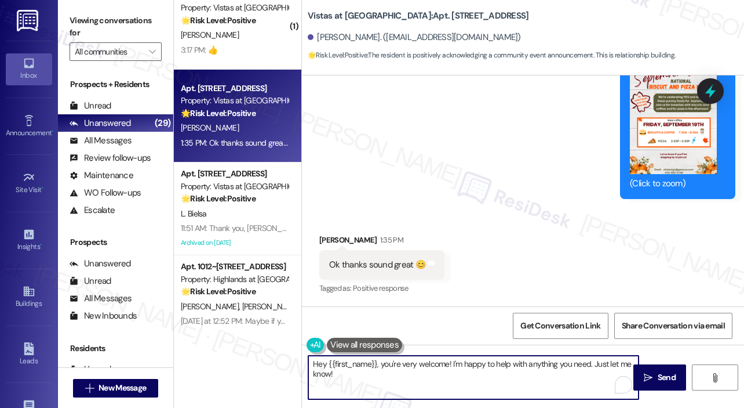
click at [534, 254] on div "Received via SMS Dasia Green 1:35 PM Ok thanks sound great 😊 Tags and notes Tag…" at bounding box center [523, 257] width 442 height 98
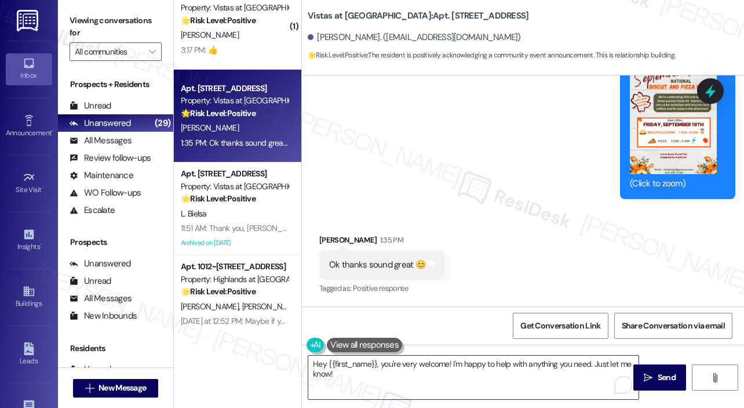
click at [457, 373] on textarea "Hey {{first_name}}, you're very welcome! I'm happy to help with anything you ne…" at bounding box center [473, 376] width 330 height 43
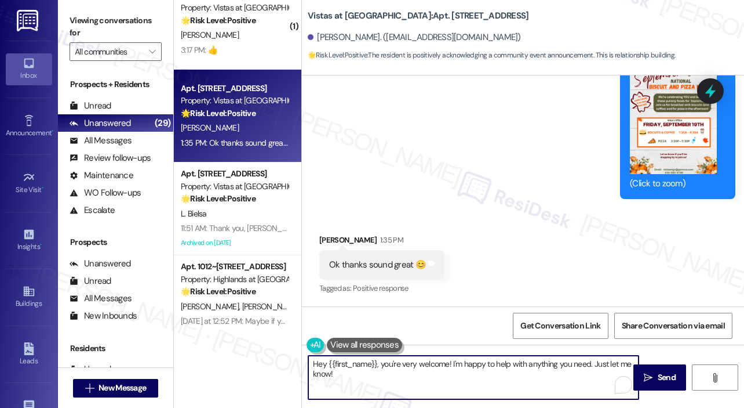
click at [468, 380] on textarea "Hey {{first_name}}, you're very welcome! I'm happy to help with anything you ne…" at bounding box center [473, 376] width 330 height 43
click at [511, 380] on textarea "Hey {{first_name}}, you're very welcome! I'm happy to help with anything you ne…" at bounding box center [473, 376] width 330 height 43
click at [656, 377] on span "Send" at bounding box center [667, 377] width 23 height 12
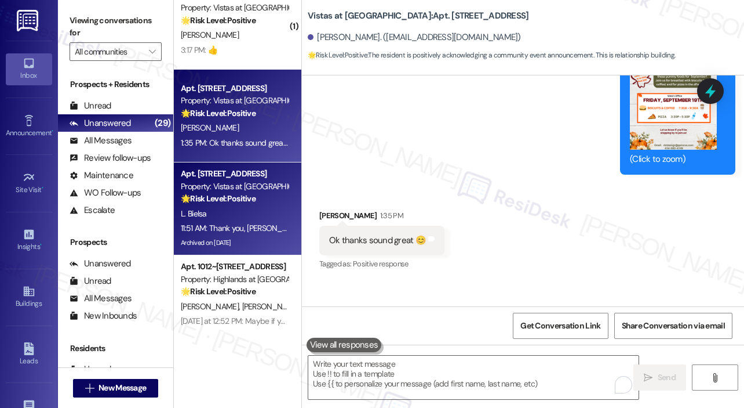
scroll to position [6816, 0]
click at [239, 218] on div "L. Bielsa" at bounding box center [235, 213] width 110 height 14
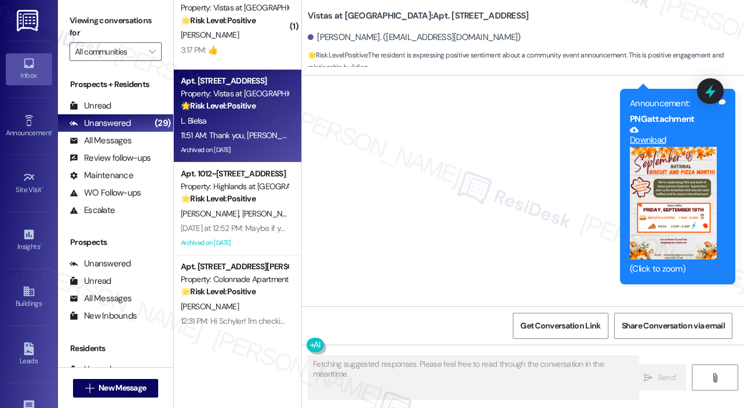
scroll to position [8425, 0]
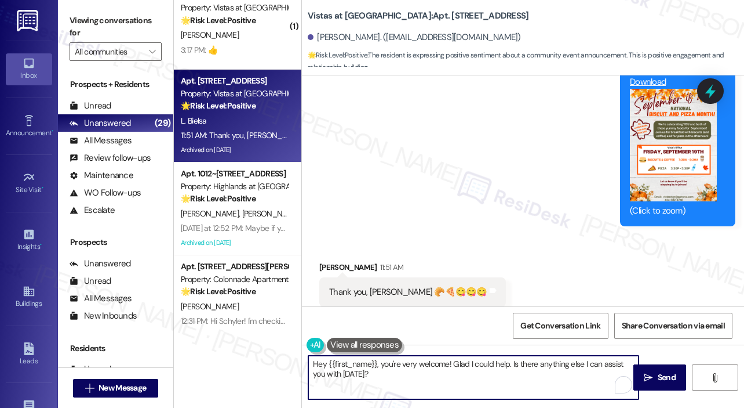
click at [467, 373] on textarea "Hey {{first_name}}, you're very welcome! Glad I could help. Is there anything e…" at bounding box center [473, 376] width 330 height 43
click at [531, 377] on textarea "Hey {{first_name}}, you're very welcome! Glad I could help. Is there anything e…" at bounding box center [473, 376] width 330 height 43
drag, startPoint x: 450, startPoint y: 362, endPoint x: 460, endPoint y: 389, distance: 28.8
click at [460, 389] on textarea "Hey {{first_name}}, you're very welcome! Glad I could help. Is there anything e…" at bounding box center [473, 376] width 330 height 43
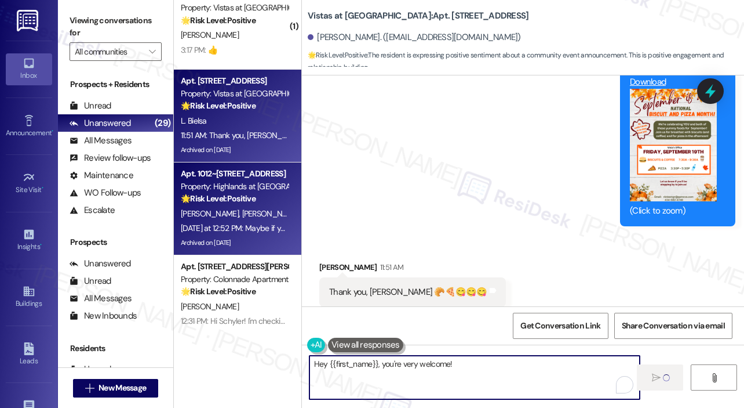
type textarea "Hey {{first_name}}, you're very welcome!"
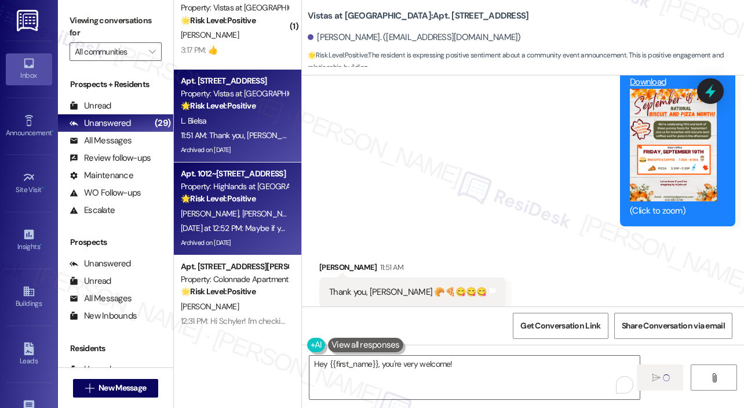
click at [277, 229] on div "Yesterday at 12:52 PM: Maybe if you guys had a "move in" crew that would have b…" at bounding box center [325, 228] width 289 height 10
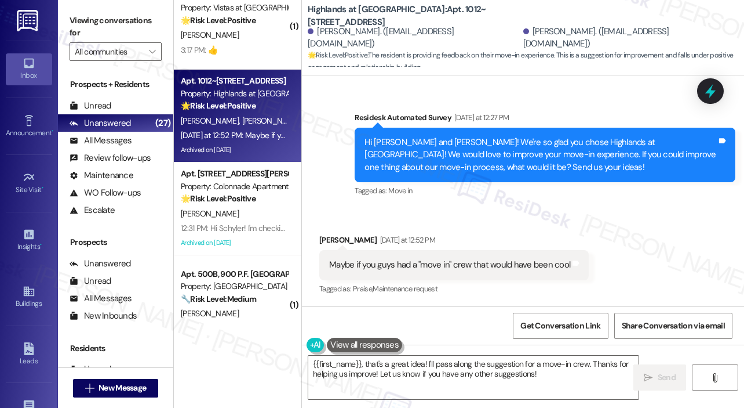
scroll to position [452, 0]
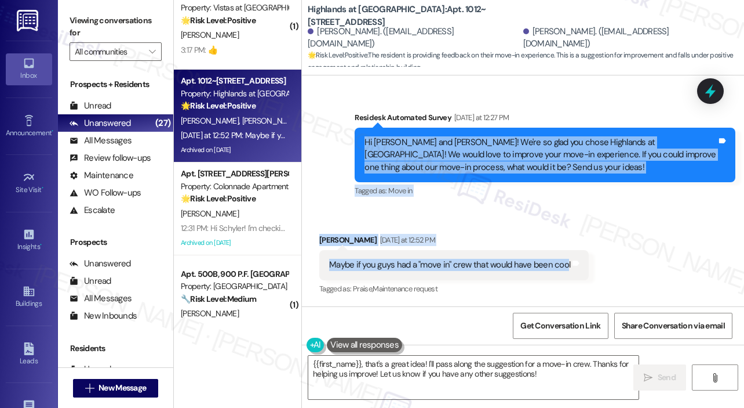
drag, startPoint x: 366, startPoint y: 141, endPoint x: 564, endPoint y: 264, distance: 233.3
click at [564, 264] on div "Lease started Sep 07, 2025 at 8:00 PM Announcement, sent via SMS Sarah (ResiDes…" at bounding box center [523, 190] width 442 height 231
copy div "Hi Parker and Dixie! We're so glad you chose Highlands at Huckleberry Ridge Apa…"
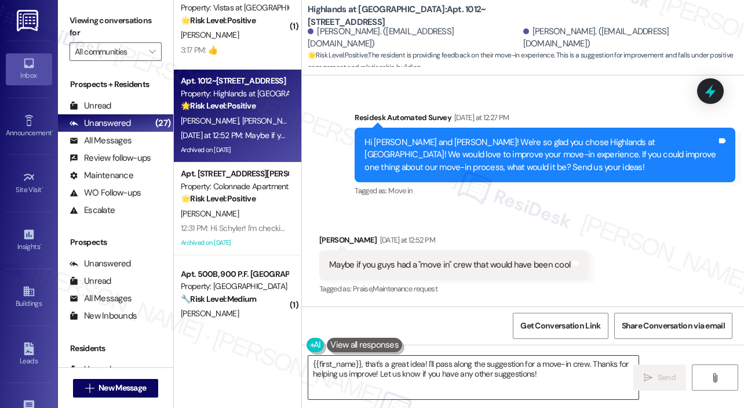
click at [379, 361] on textarea "{{first_name}}, that's a great idea! I'll pass along the suggestion for a move-…" at bounding box center [473, 376] width 330 height 43
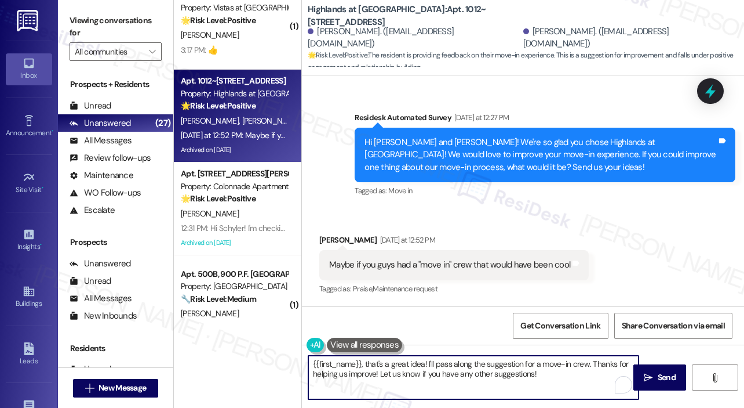
paste textarea "Thank you, Parker and Dixie, for sharing your feedback! Having a “move-in crew”…"
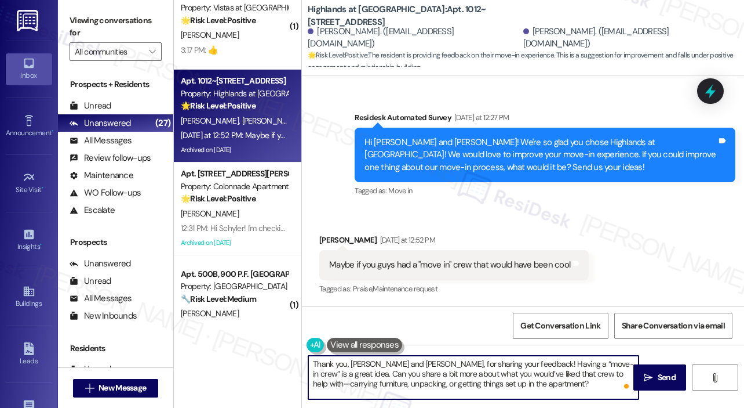
click at [386, 361] on textarea "Thank you, Parker and Dixie, for sharing your feedback! Having a “move-in crew”…" at bounding box center [473, 376] width 330 height 43
type textarea "Thank you, Dixie, for sharing your feedback! Having a “move-in crew” is a great…"
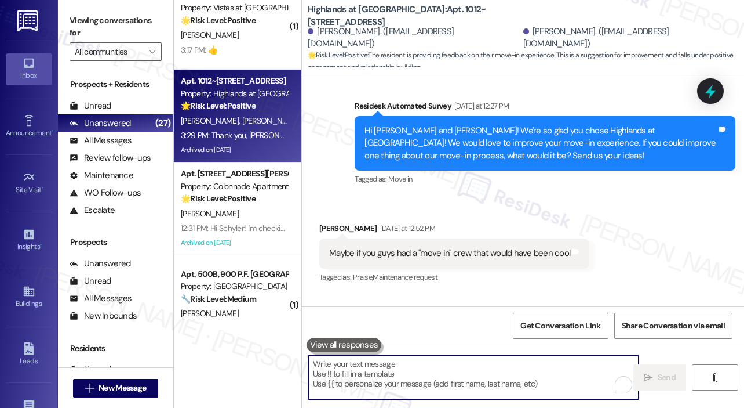
scroll to position [558, 0]
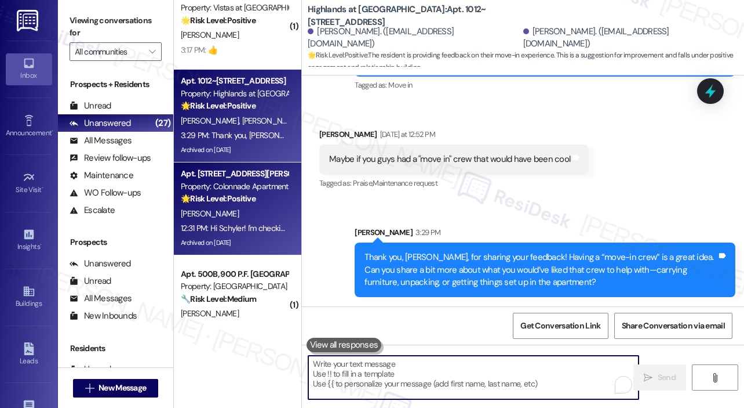
click at [285, 224] on div "12:31 PM: Hi Schyler! I'm checking in on your latest work order (Window latch i…" at bounding box center [491, 228] width 620 height 10
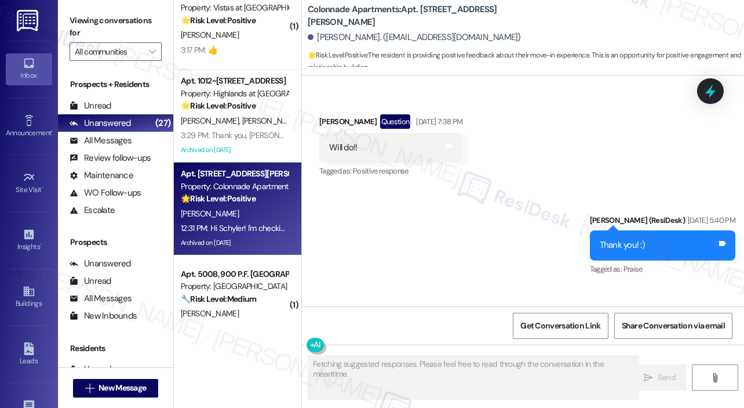
scroll to position [512, 0]
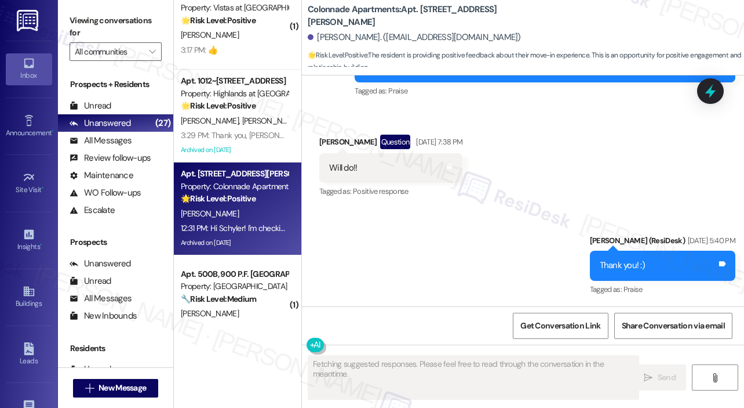
click at [529, 260] on div "Sent via SMS Sarah (ResiDesk) Sep 10, 2025 at 5:40 PM Thank you! :) Tags and no…" at bounding box center [523, 257] width 442 height 98
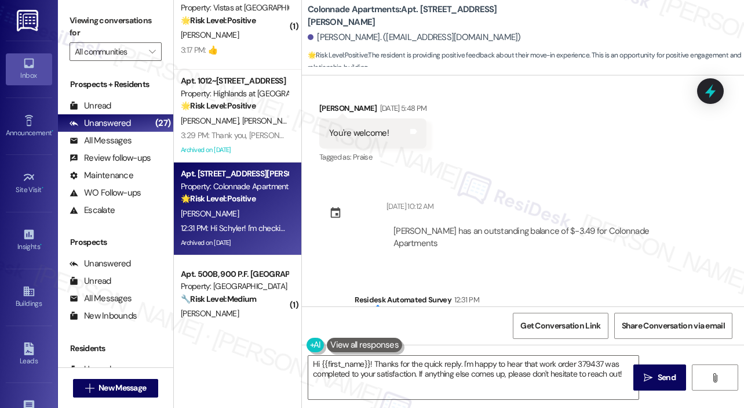
scroll to position [801, 0]
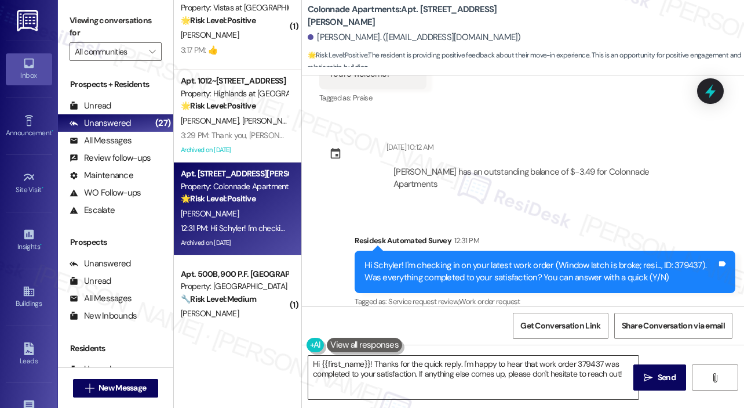
click at [460, 365] on textarea "Hi {{first_name}}! Thanks for the quick reply. I'm happy to hear that work orde…" at bounding box center [473, 376] width 330 height 43
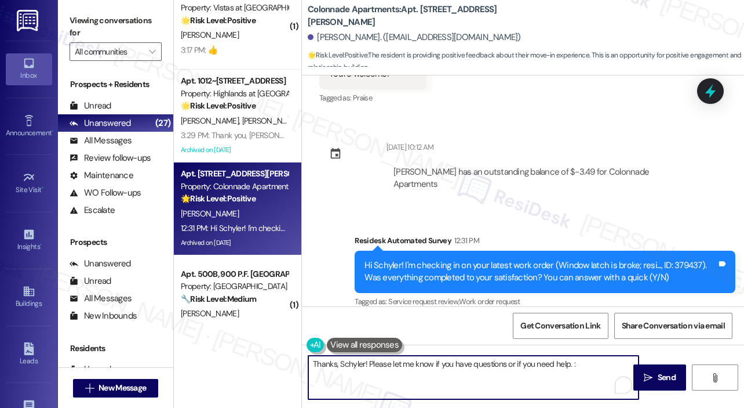
type textarea "Thanks, Schyler! Please let me know if you have questions or if you need help. …"
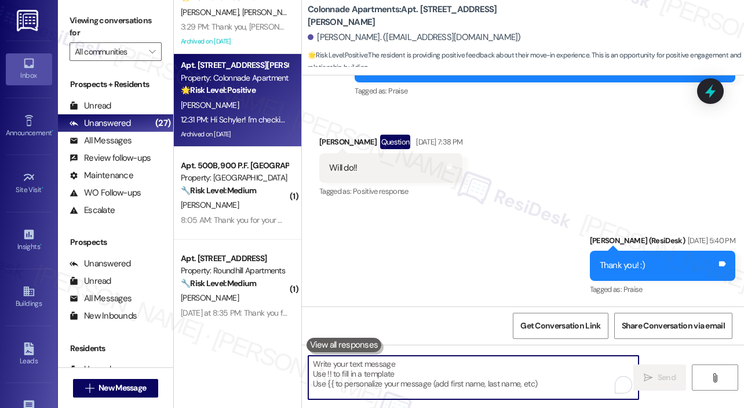
scroll to position [1159, 0]
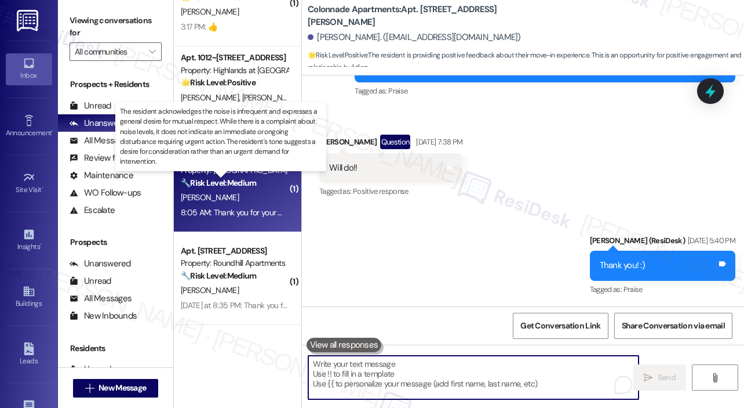
click at [240, 187] on strong "🔧 Risk Level: Medium" at bounding box center [218, 182] width 75 height 10
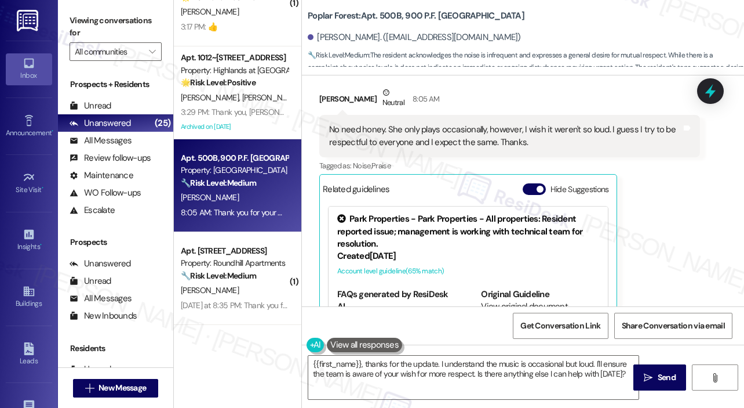
scroll to position [2910, 0]
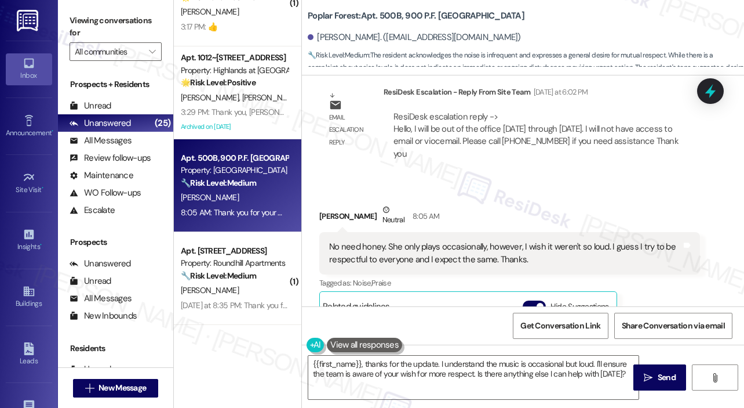
click at [698, 290] on div "Received via SMS Sandra Shumaker Neutral 8:05 AM No need honey. She only plays …" at bounding box center [510, 344] width 398 height 298
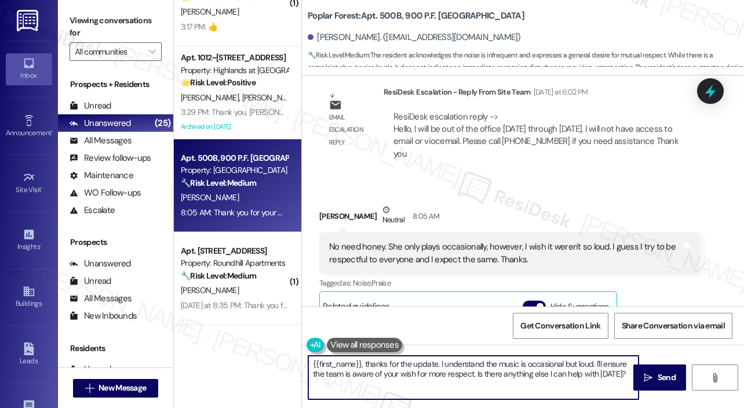
click at [575, 368] on textarea "{{first_name}}, thanks for the update. I understand the music is occasional but…" at bounding box center [473, 376] width 330 height 43
click at [575, 367] on textarea "{{first_name}}, thanks for the update. I understand the music is occasional but…" at bounding box center [473, 376] width 330 height 43
click at [546, 371] on textarea "{{first_name}}, thanks for the update. I understand the music is occasional but…" at bounding box center [473, 376] width 330 height 43
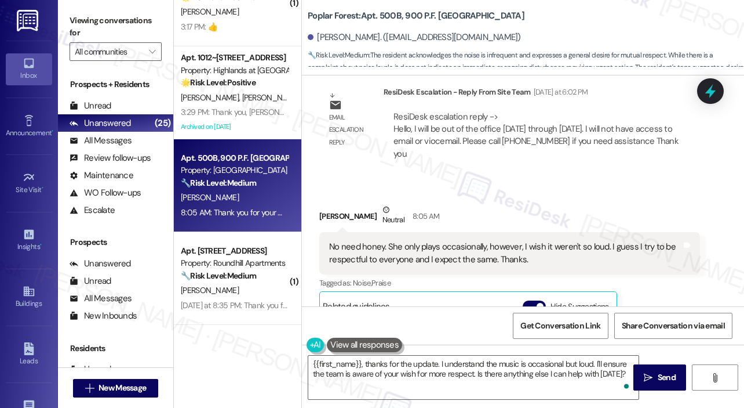
click at [554, 245] on div "No need honey. She only plays occasionally, however, I wish it weren't so loud.…" at bounding box center [505, 253] width 352 height 25
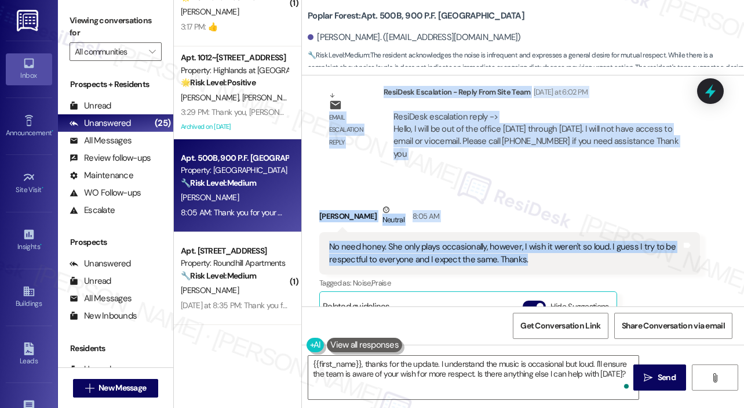
drag, startPoint x: 362, startPoint y: 154, endPoint x: 527, endPoint y: 251, distance: 191.0
click at [527, 251] on div "Lease started Jan 31, 2025 at 7:00 PM Survey, sent via SMS Residesk Automated S…" at bounding box center [523, 190] width 442 height 231
copy div "Hi Sandra, I understand the music is disruptive. I'm sorry about that! I'll pas…"
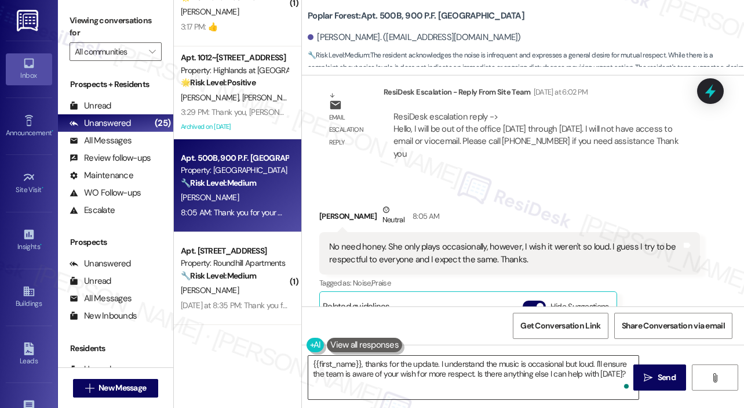
click at [435, 373] on textarea "{{first_name}}, thanks for the update. I understand the music is occasional but…" at bounding box center [473, 376] width 330 height 43
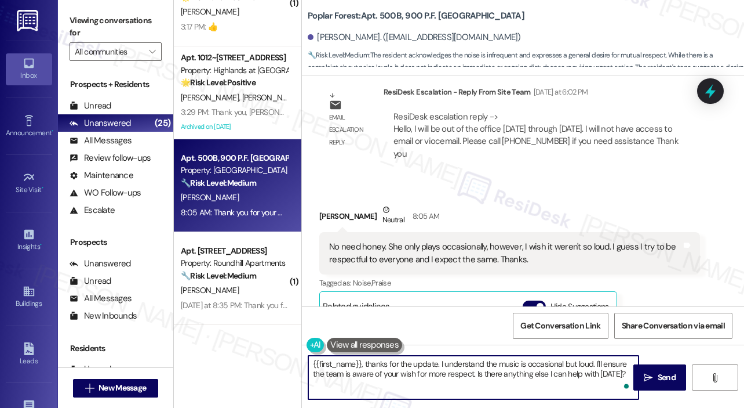
paste textarea "Thank you, Sandra. I appreciate you letting us know, and it’s good to hear the …"
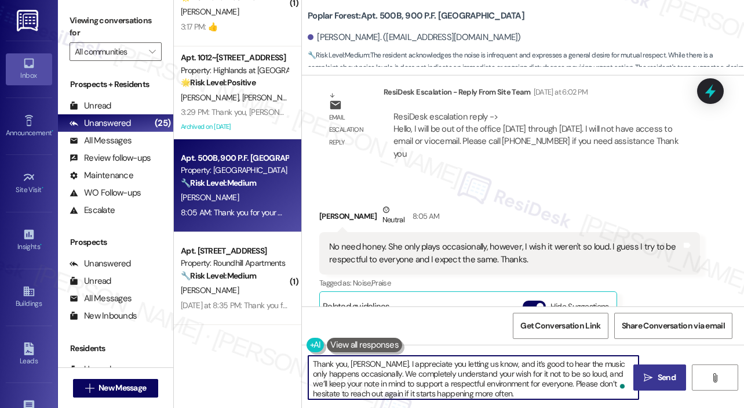
type textarea "Thank you, Sandra. I appreciate you letting us know, and it’s good to hear the …"
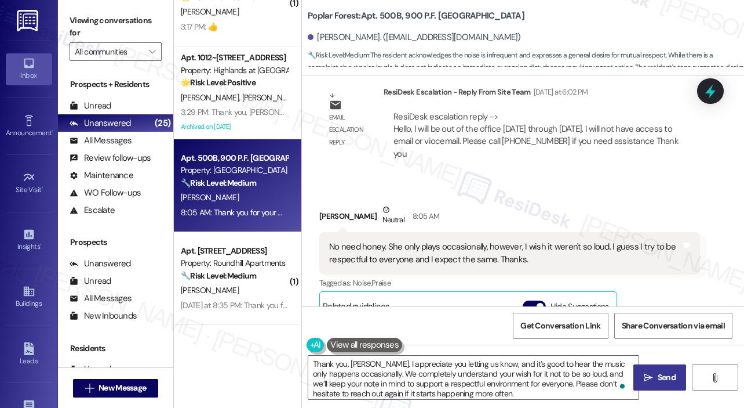
click at [661, 381] on span "Send" at bounding box center [667, 377] width 18 height 12
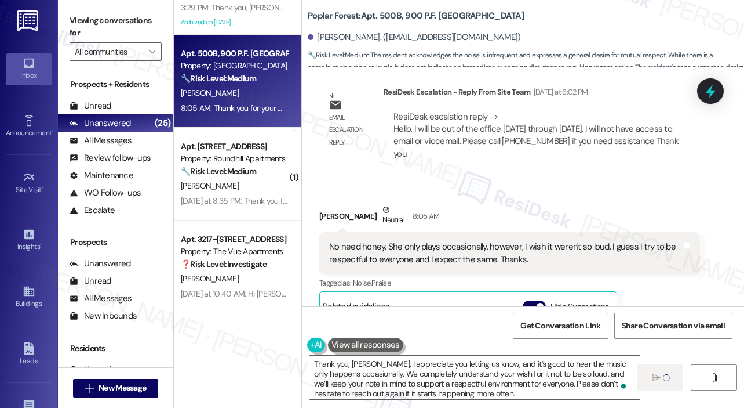
scroll to position [1275, 0]
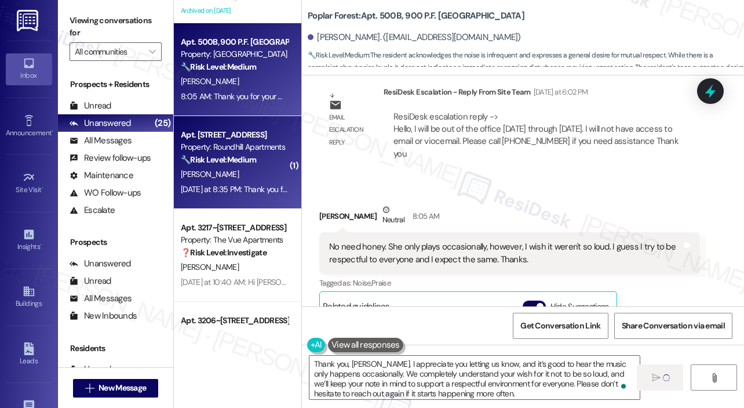
click at [265, 173] on div "P. Jackson" at bounding box center [235, 174] width 110 height 14
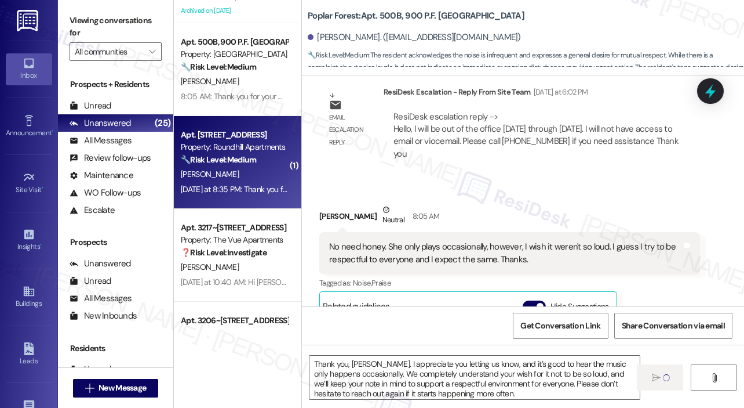
type textarea "Fetching suggested responses. Please feel free to read through the conversation…"
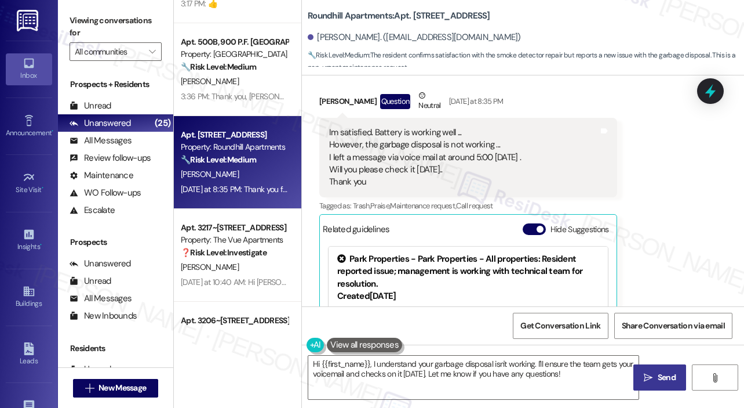
scroll to position [449, 0]
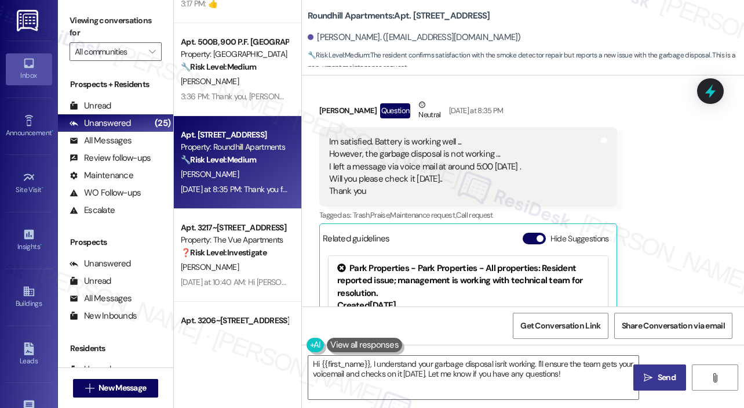
drag, startPoint x: 479, startPoint y: 174, endPoint x: 333, endPoint y: 162, distance: 146.6
click at [331, 162] on div "Im satisfied. Battery is working well ... However, the garbage disposal is not …" at bounding box center [425, 167] width 192 height 62
click at [342, 159] on div "Im satisfied. Battery is working well ... However, the garbage disposal is not …" at bounding box center [425, 167] width 192 height 62
click at [348, 154] on div "Im satisfied. Battery is working well ... However, the garbage disposal is not …" at bounding box center [425, 167] width 192 height 62
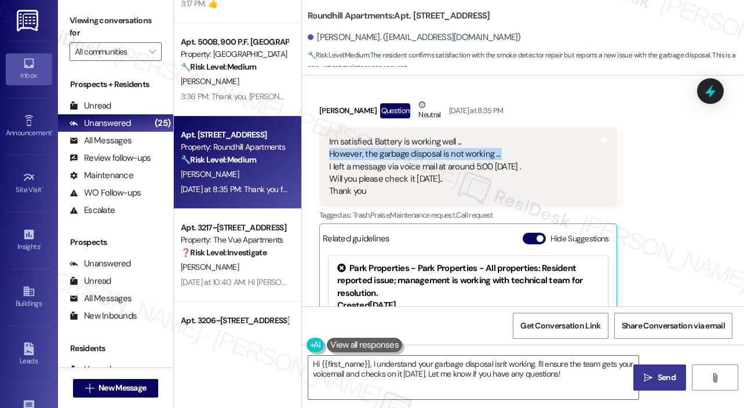
click at [348, 155] on div "Im satisfied. Battery is working well ... However, the garbage disposal is not …" at bounding box center [425, 167] width 192 height 62
copy div "However, the garbage disposal is not working ..."
click at [381, 362] on textarea "Hi {{first_name}}, I understand your garbage disposal isn't working. I'll ensur…" at bounding box center [473, 376] width 330 height 43
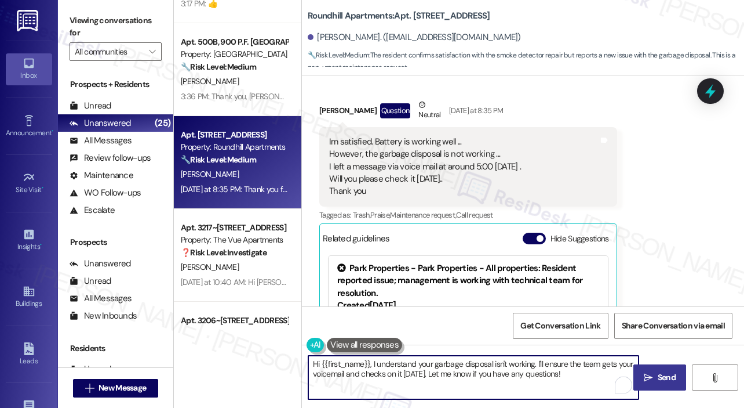
paste textarea "Thank you for reaching out. Can you describe what’s happening with the garbage …"
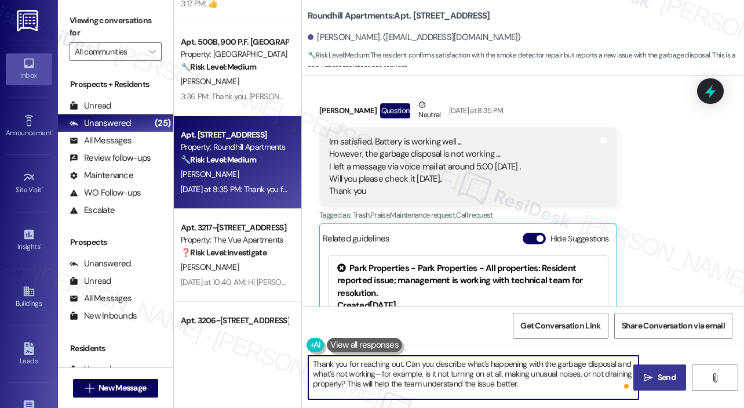
click at [402, 363] on textarea "Thank you for reaching out. Can you describe what’s happening with the garbage …" at bounding box center [473, 376] width 330 height 43
type textarea "Thank you for reaching out, Pamela. Can you describe what’s happening with the …"
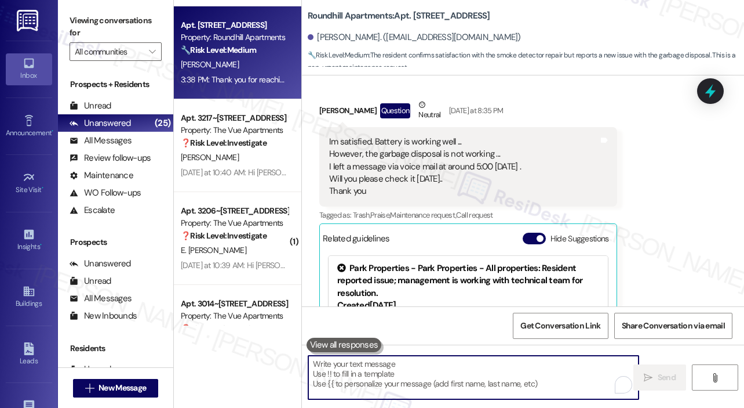
scroll to position [1391, 0]
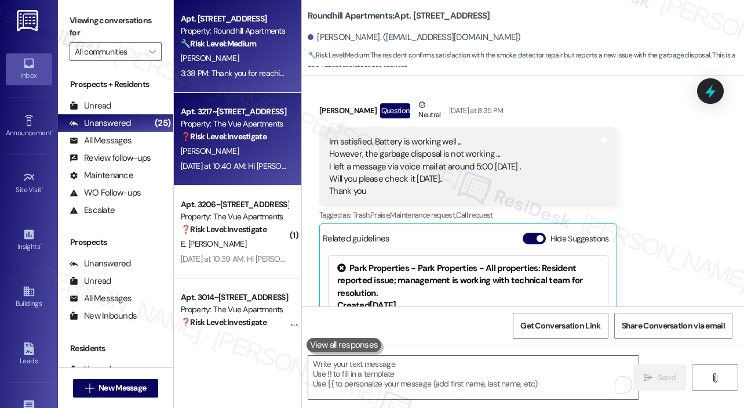
click at [241, 159] on div "Yesterday at 10:40 AM: Hi Jennifer, We’re aware of the recent water increase an…" at bounding box center [235, 166] width 110 height 14
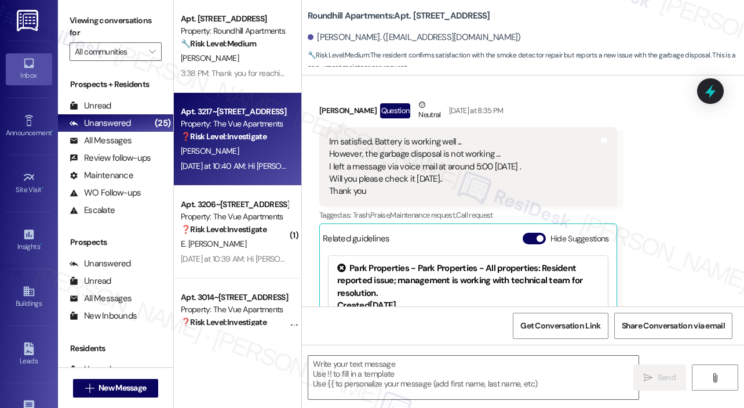
type textarea "Fetching suggested responses. Please feel free to read through the conversation…"
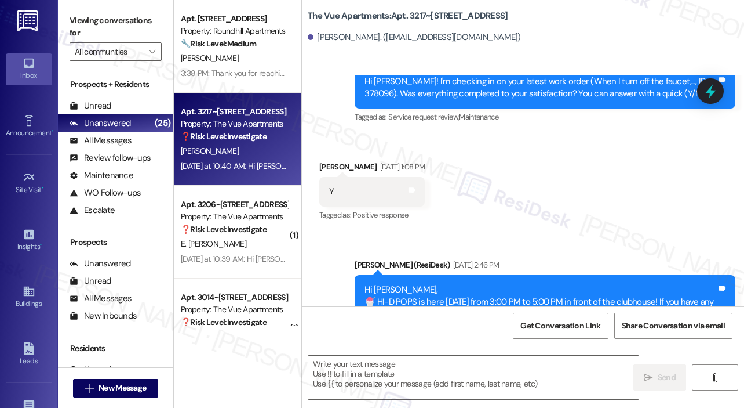
scroll to position [1496, 0]
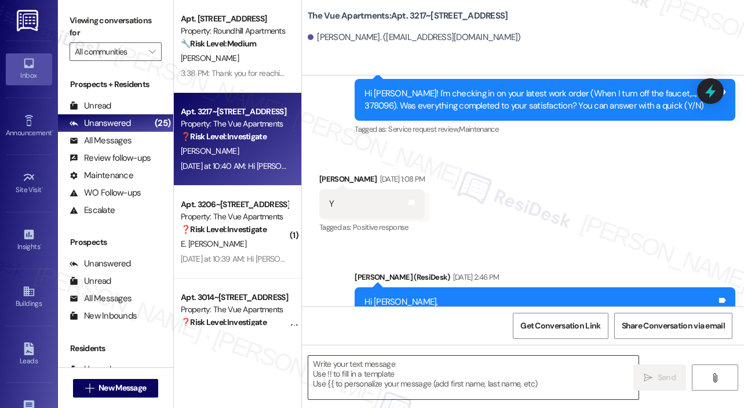
click at [410, 361] on textarea at bounding box center [473, 376] width 330 height 43
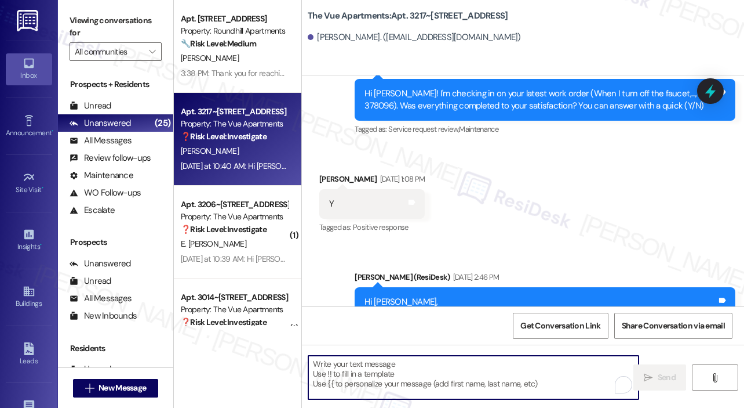
paste textarea "That’s wonderful to hear! We’re so glad that you’re satisfied with the recent w…"
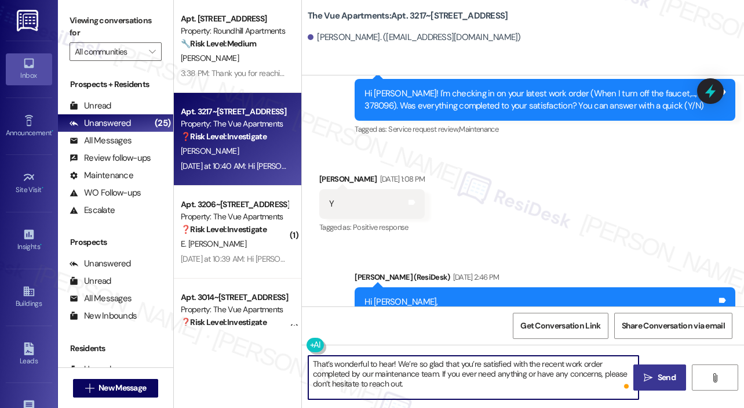
click at [394, 360] on textarea "That’s wonderful to hear! We’re so glad that you’re satisfied with the recent w…" at bounding box center [473, 376] width 330 height 43
type textarea "That’s wonderful to hear, Jennifer! We’re so glad that you’re satisfied with th…"
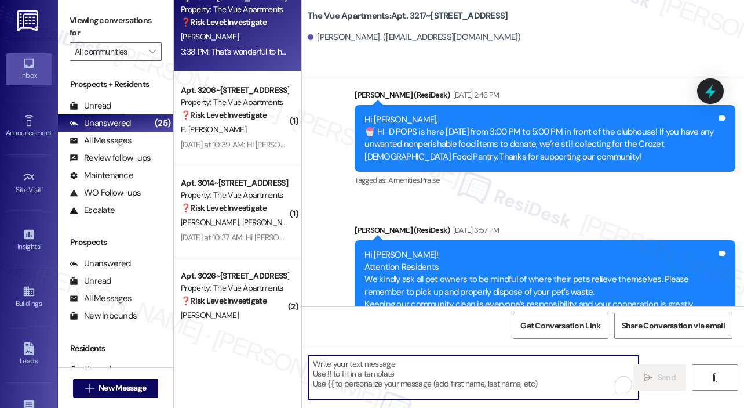
scroll to position [1507, 0]
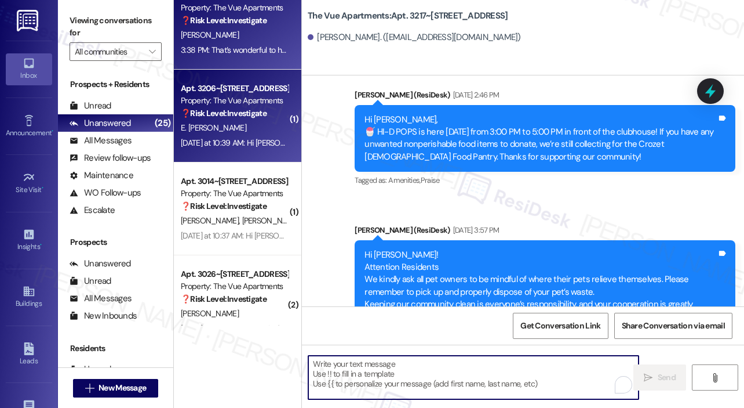
click at [220, 144] on div "Yesterday at 10:39 AM: Hi Emily, We’re aware of the recent water increase and a…" at bounding box center [502, 142] width 643 height 10
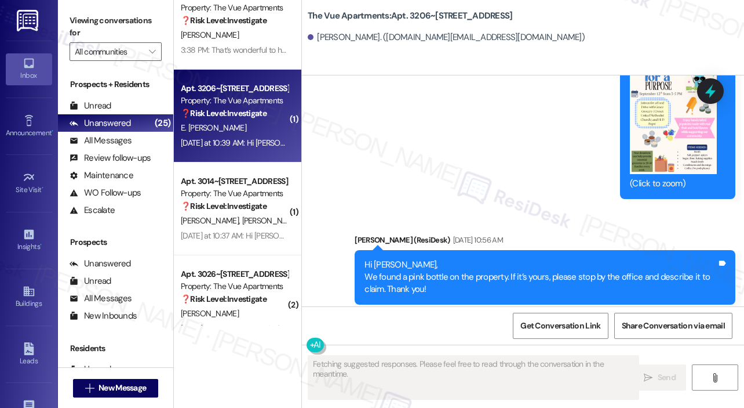
scroll to position [3047, 0]
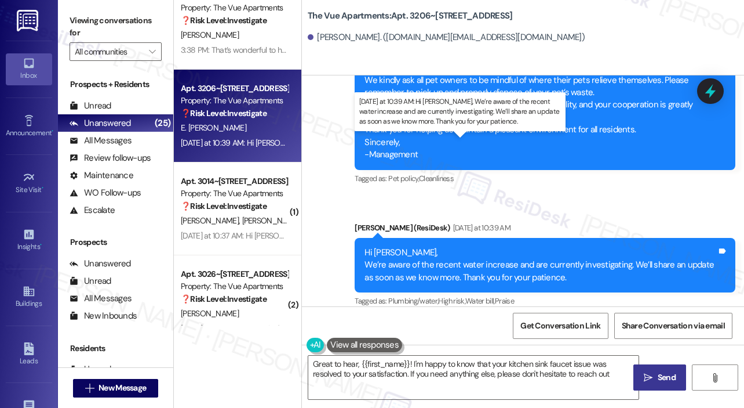
type textarea "Great to hear, {{first_name}}! I'm happy to know that your kitchen sink faucet …"
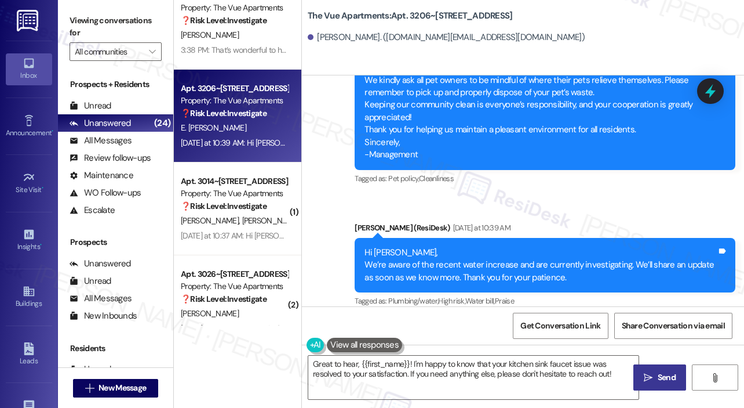
click at [515, 194] on div "Announcement, sent via SMS Sarah (ResiDesk) Sep 12, 2025 at 2:45 PM Hi Emily, 🍧…" at bounding box center [523, 90] width 442 height 455
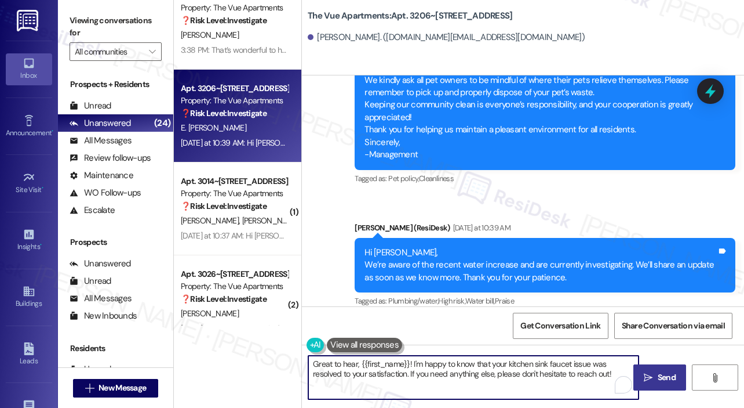
click at [449, 365] on textarea "Great to hear, {{first_name}}! I'm happy to know that your kitchen sink faucet …" at bounding box center [473, 376] width 330 height 43
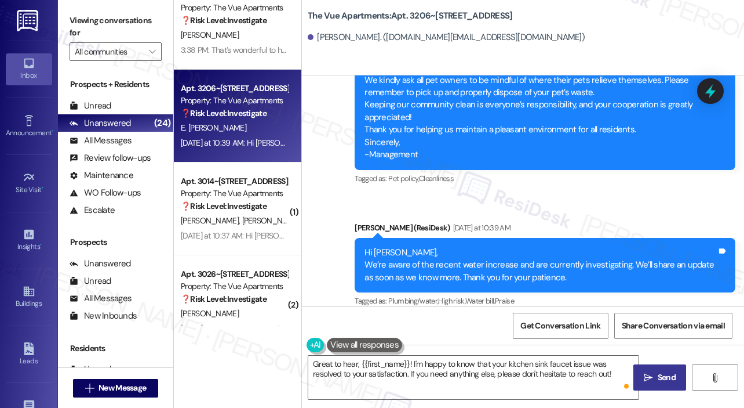
click at [665, 376] on span "Send" at bounding box center [667, 377] width 18 height 12
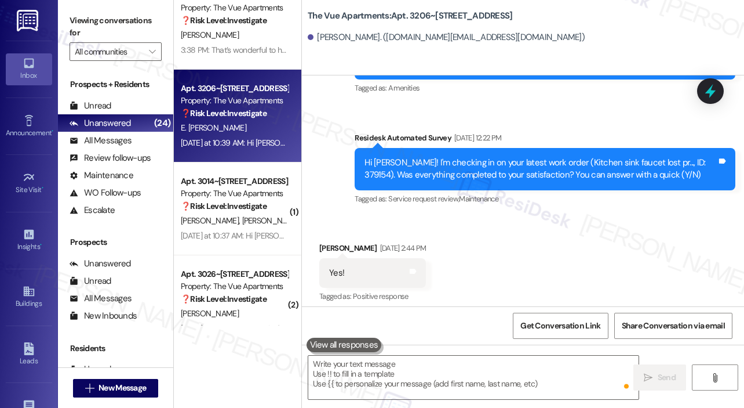
scroll to position [2591, 0]
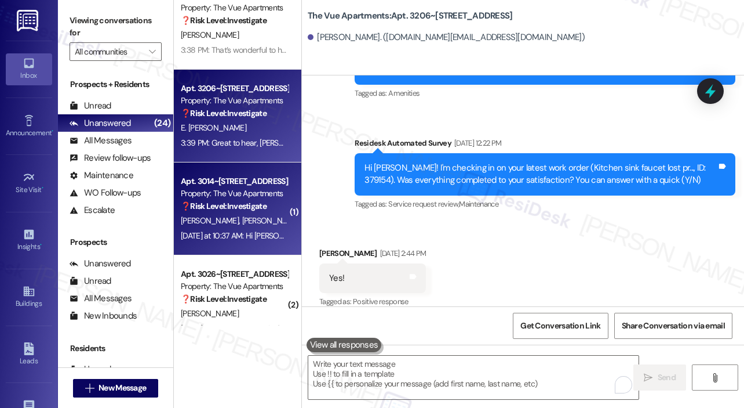
click at [259, 210] on strong "❓ Risk Level: Investigate" at bounding box center [224, 206] width 86 height 10
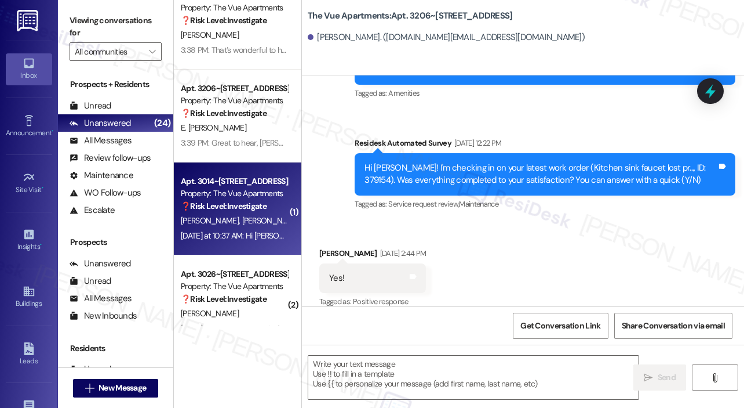
type textarea "Fetching suggested responses. Please feel free to read through the conversation…"
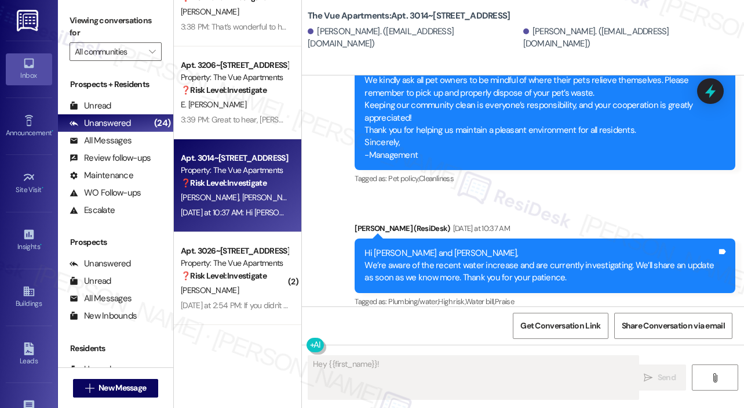
scroll to position [1507, 0]
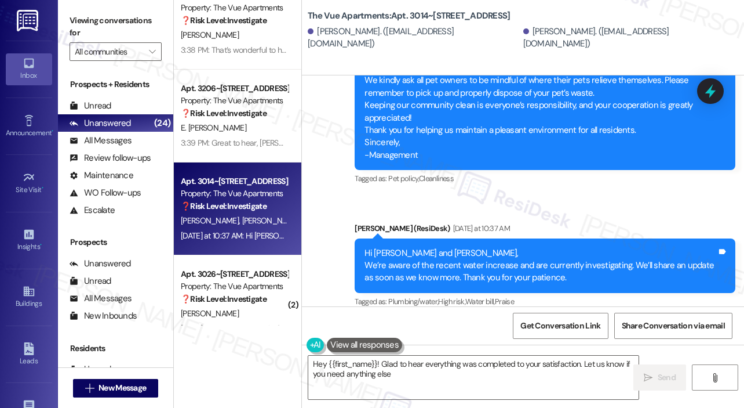
type textarea "Hey {{first_name}}! Glad to hear everything was completed to your satisfaction.…"
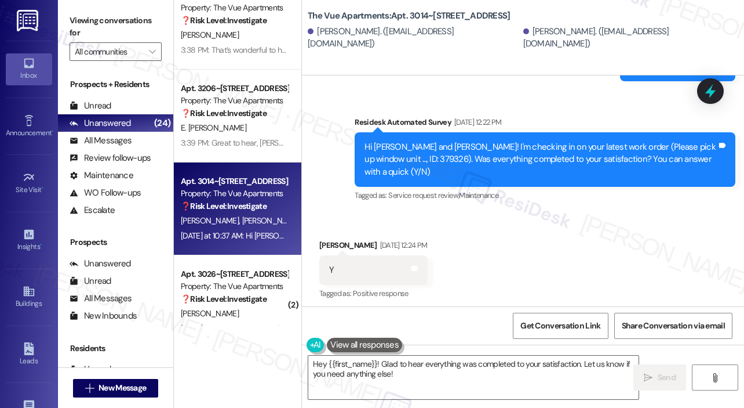
scroll to position [3446, 0]
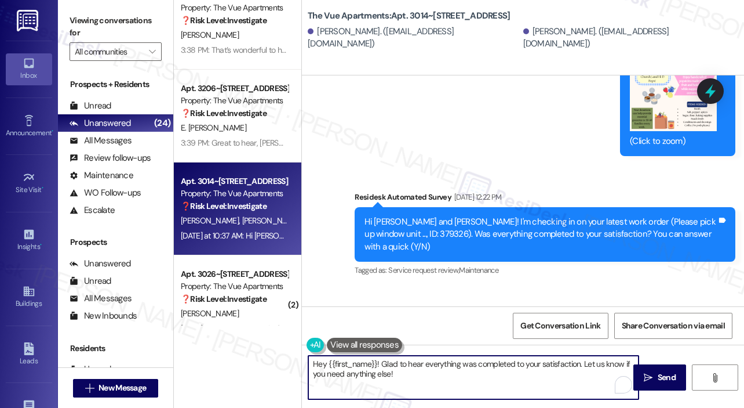
click at [465, 375] on textarea "Hey {{first_name}}! Glad to hear everything was completed to your satisfaction.…" at bounding box center [473, 376] width 330 height 43
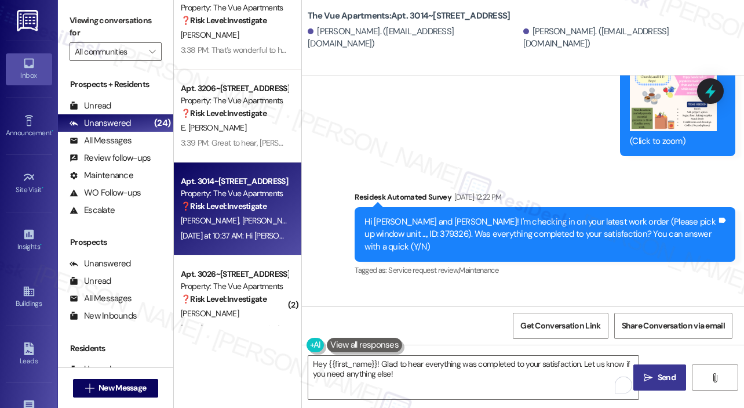
click at [657, 383] on button " Send" at bounding box center [660, 377] width 53 height 26
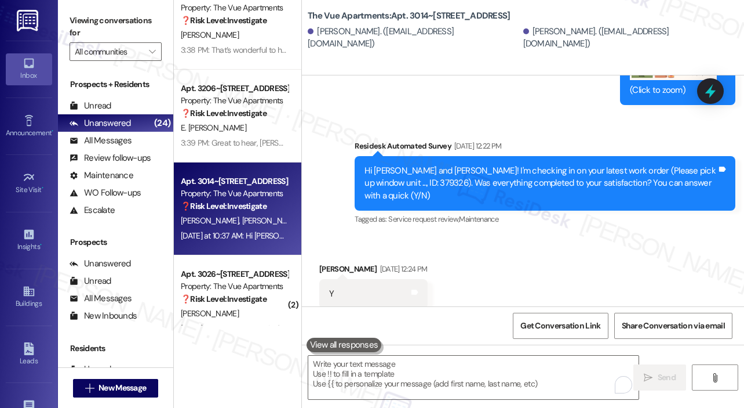
scroll to position [3512, 0]
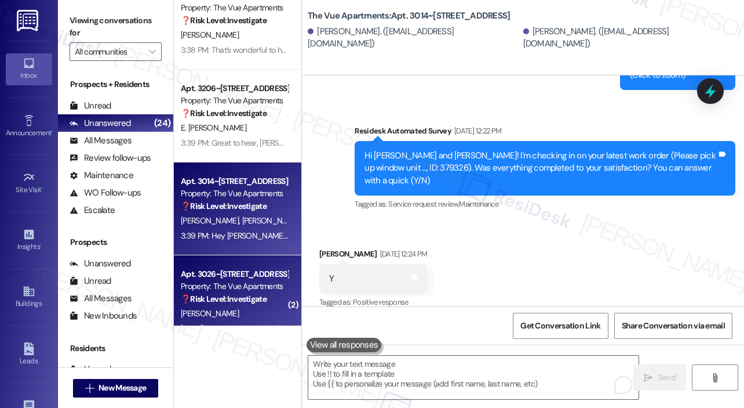
click at [234, 307] on div "J. Swanson" at bounding box center [235, 313] width 110 height 14
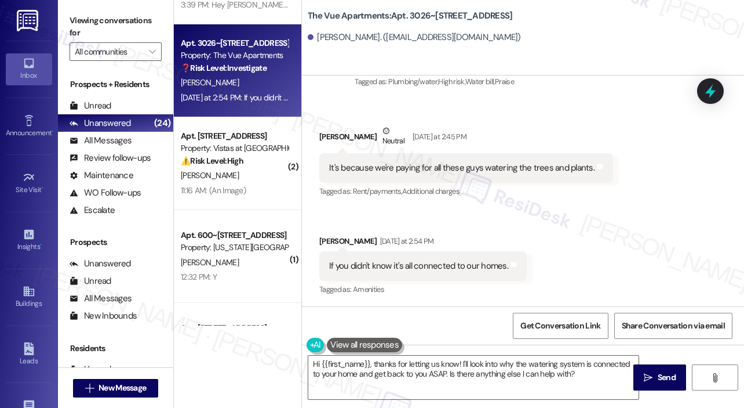
scroll to position [1739, 0]
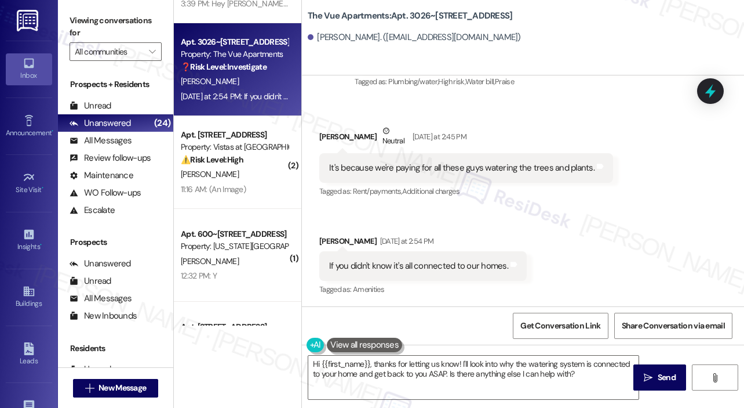
click at [568, 125] on div "Jeffrey Swanson Neutral Yesterday at 2:45 PM" at bounding box center [466, 139] width 294 height 28
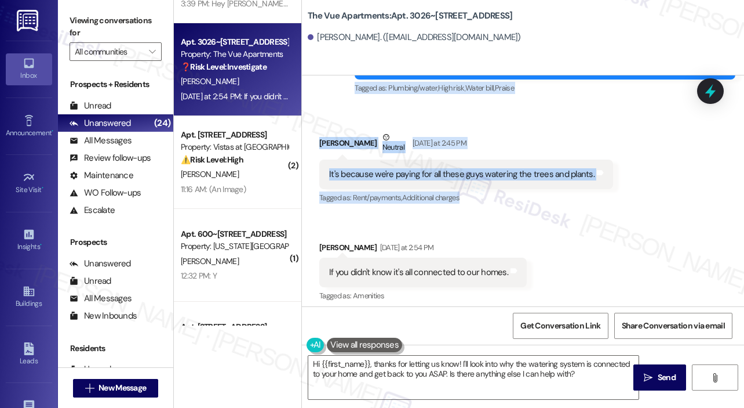
scroll to position [3627, 0]
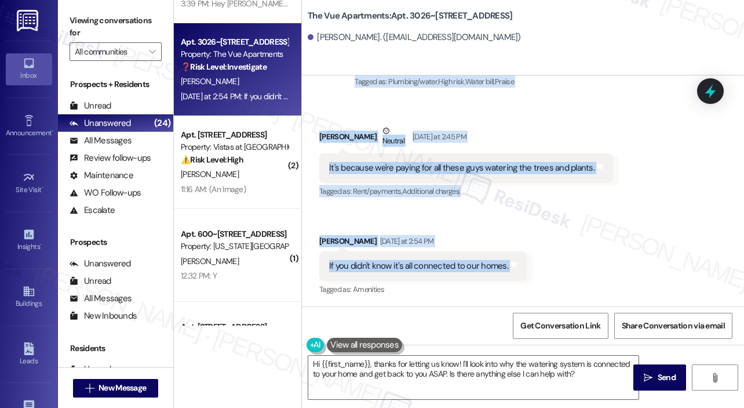
drag, startPoint x: 363, startPoint y: 147, endPoint x: 527, endPoint y: 265, distance: 201.4
click at [527, 265] on div "Survey, sent via SMS Residesk Automated Survey Jun 17, 2025 at 12:27 PM Hi Jeff…" at bounding box center [523, 190] width 442 height 231
copy div "Hi Jeffrey, We’re aware of the recent water increase and are currently investig…"
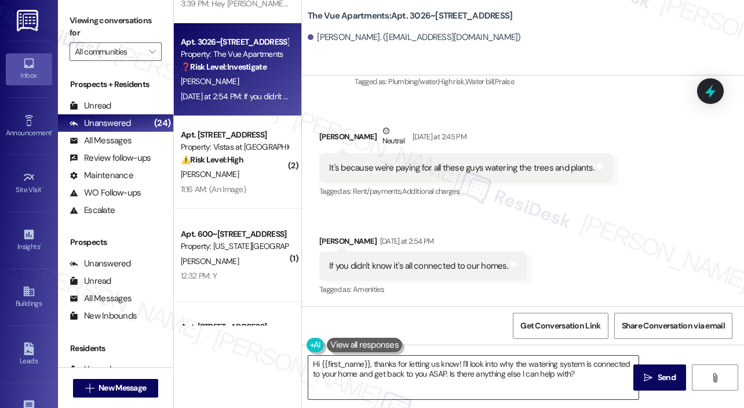
click at [435, 372] on textarea "Hi {{first_name}}, thanks for letting us know! I'll look into why the watering …" at bounding box center [473, 376] width 330 height 43
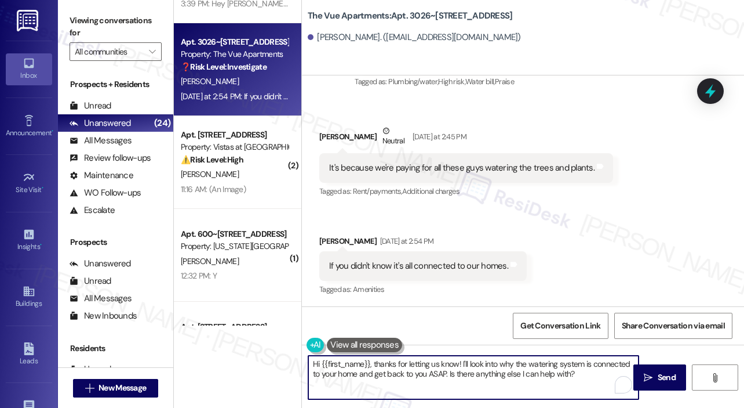
paste textarea "Thank you, Jeffrey, for sharing your perspective. Can you tell us a bit more ab…"
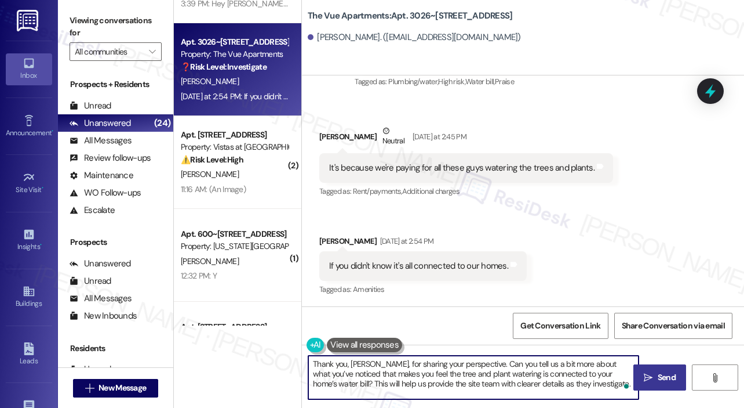
type textarea "Thank you, Jeffrey, for sharing your perspective. Can you tell us a bit more ab…"
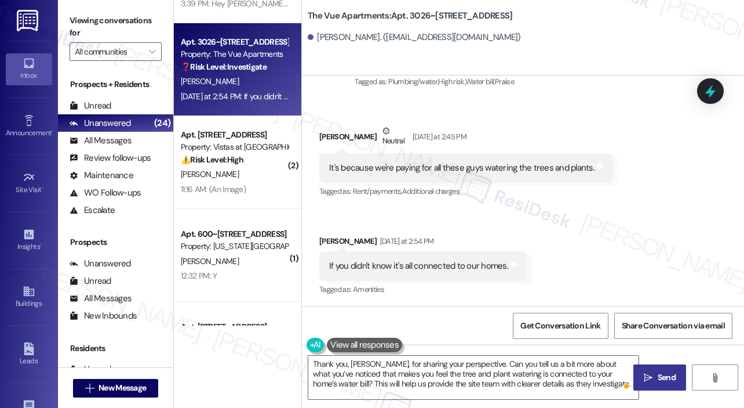
click at [653, 375] on span " Send" at bounding box center [660, 377] width 37 height 12
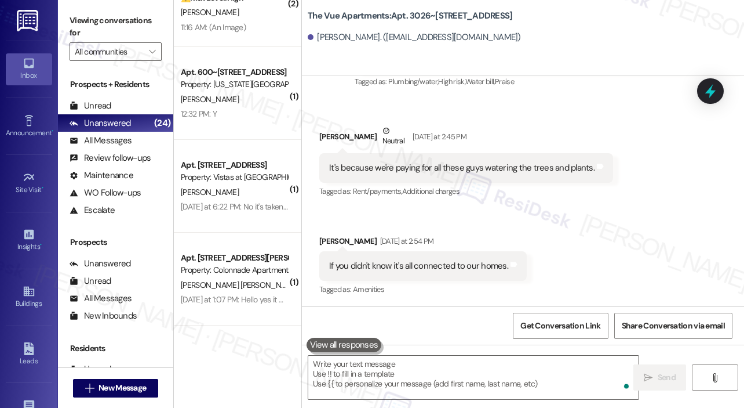
scroll to position [1437, 0]
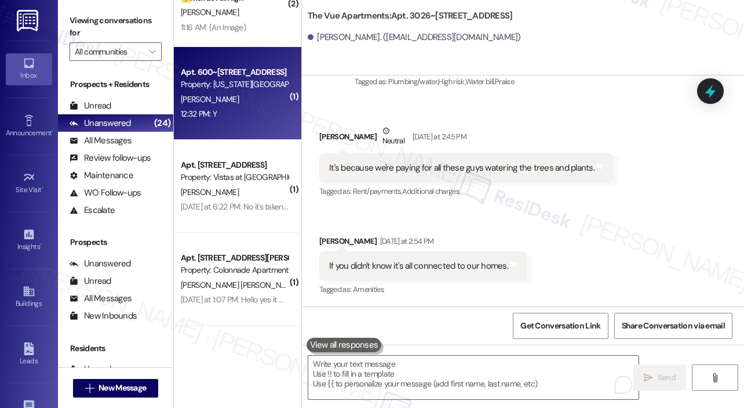
click at [265, 101] on div "C. Pope" at bounding box center [235, 99] width 110 height 14
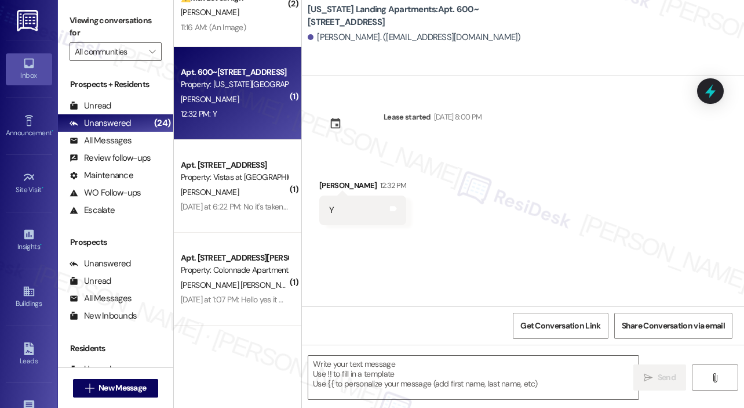
type textarea "Fetching suggested responses. Please feel free to read through the conversation…"
click at [395, 361] on textarea at bounding box center [473, 376] width 330 height 43
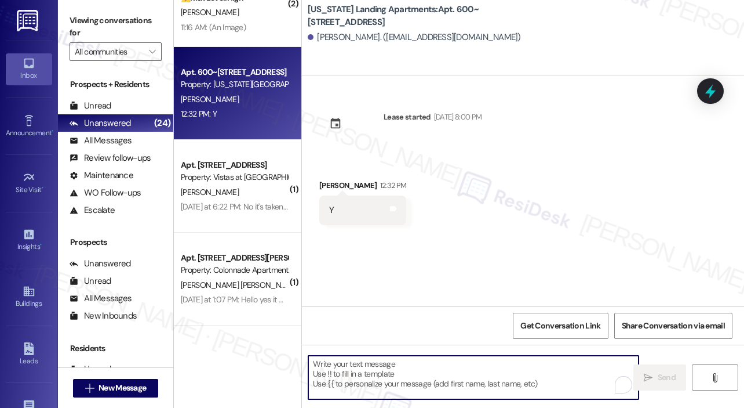
paste textarea "That’s wonderful to hear! We’re so glad that you’re satisfied with the recent w…"
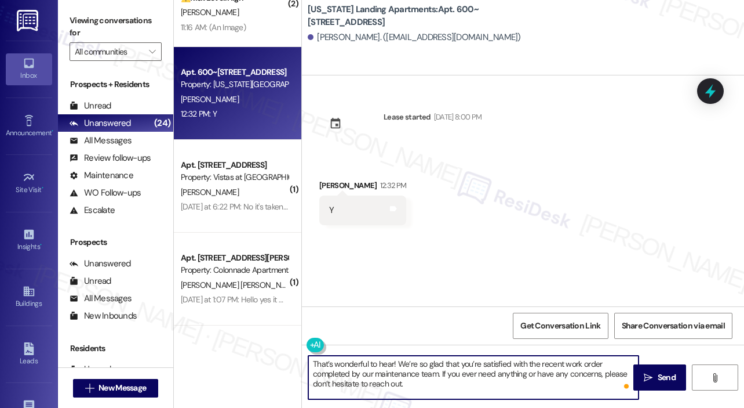
click at [394, 362] on textarea "That’s wonderful to hear! We’re so glad that you’re satisfied with the recent w…" at bounding box center [473, 376] width 330 height 43
type textarea "That’s wonderful to hear, Charlotte! We’re so glad that you’re satisfied with t…"
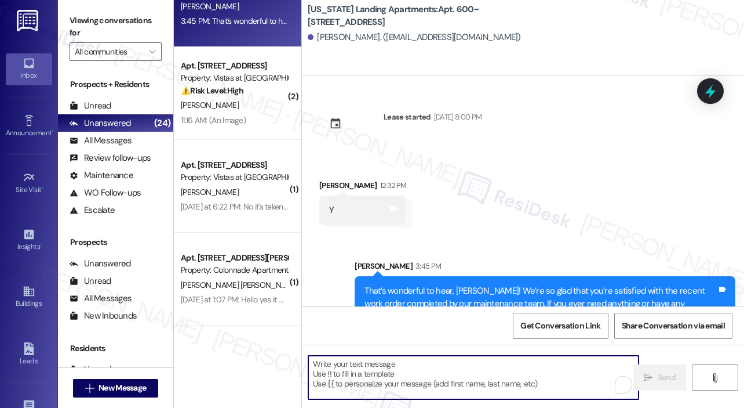
scroll to position [34, 0]
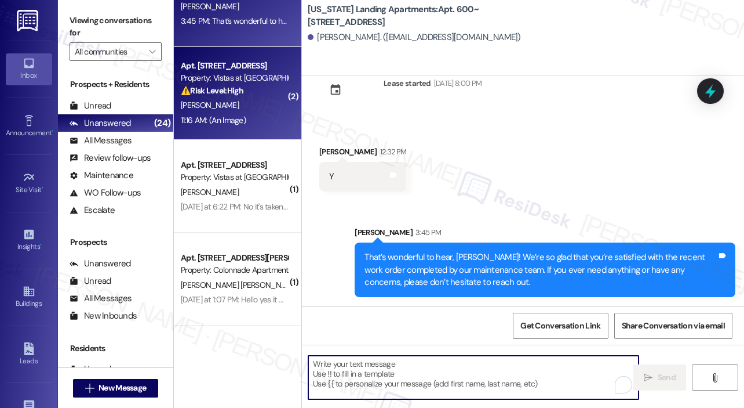
click at [278, 120] on div "11:16 AM: (An Image) 11:16 AM: (An Image)" at bounding box center [235, 120] width 110 height 14
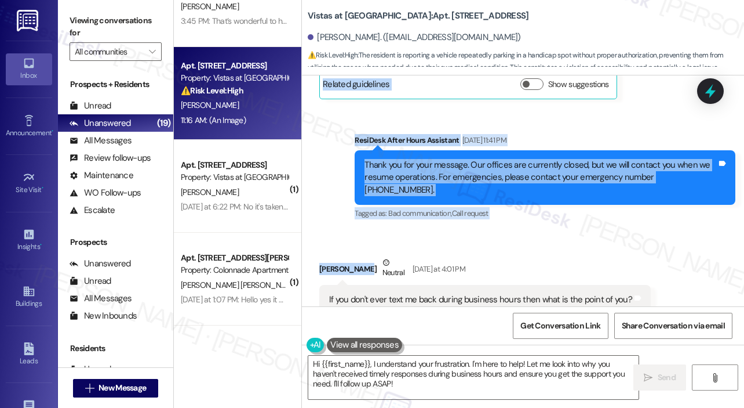
scroll to position [4058, 0]
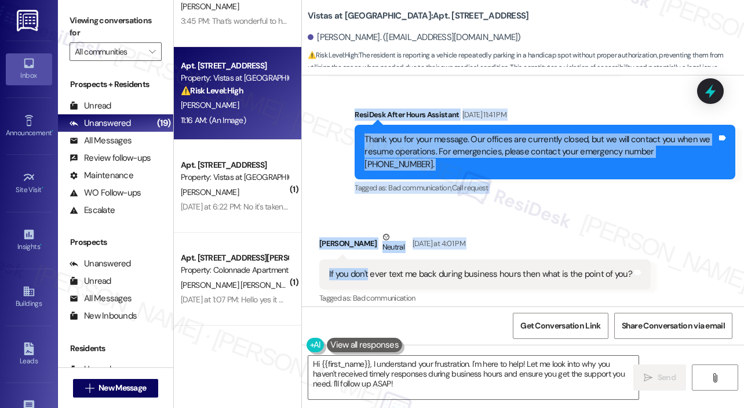
drag, startPoint x: 329, startPoint y: 254, endPoint x: 369, endPoint y: 253, distance: 39.4
click at [369, 253] on div "Lease started Jan 31, 2025 at 7:00 PM Survey, sent via SMS Residesk Automated S…" at bounding box center [523, 190] width 442 height 231
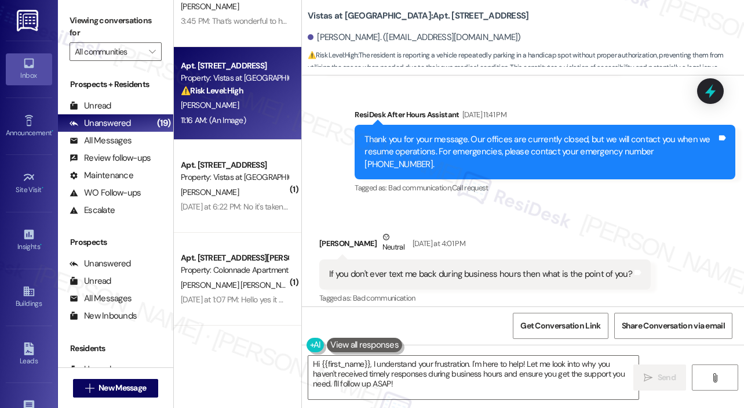
scroll to position [4039, 0]
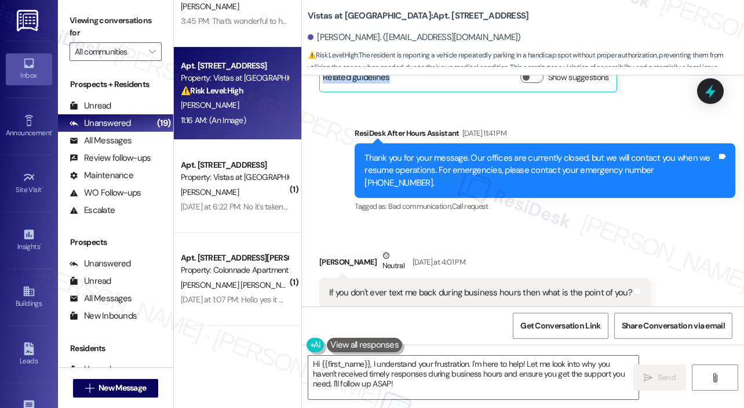
copy div "This car has been parking in the handicap spot in front of the 400 building alm…"
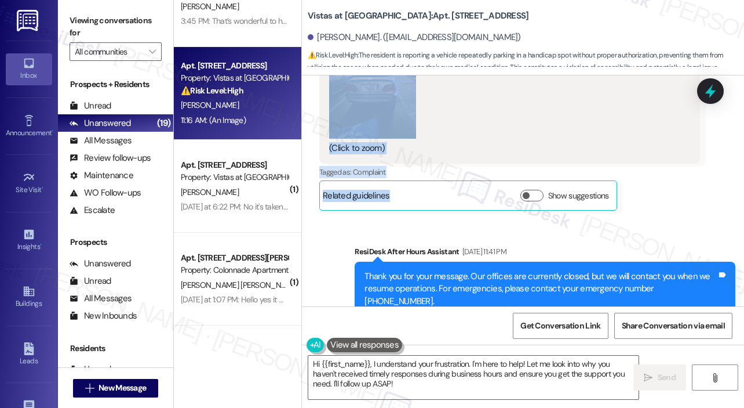
scroll to position [3865, 0]
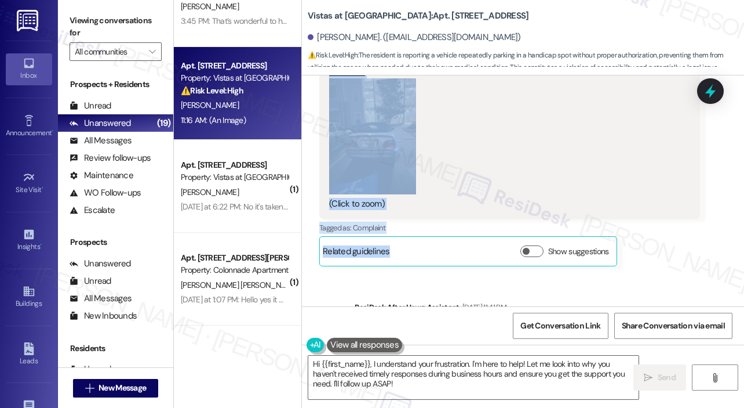
copy div "This car has been parking in the handicap spot in front of the 400 building alm…"
click at [630, 190] on div "(Click to zoom)" at bounding box center [505, 144] width 352 height 132
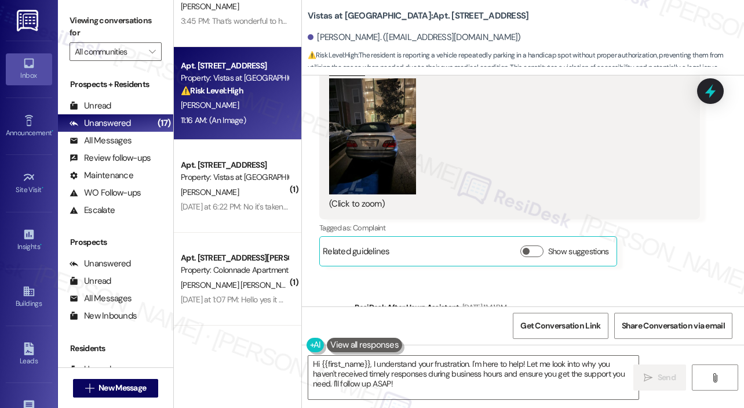
click at [373, 164] on button "Zoom image" at bounding box center [372, 136] width 87 height 116
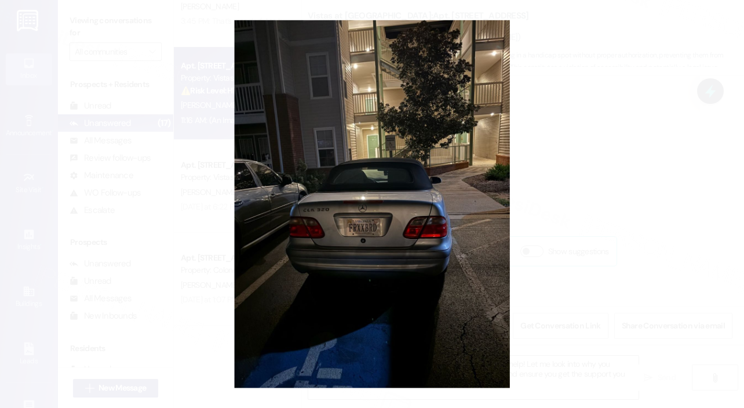
click at [659, 158] on button "Unzoom image" at bounding box center [372, 204] width 744 height 408
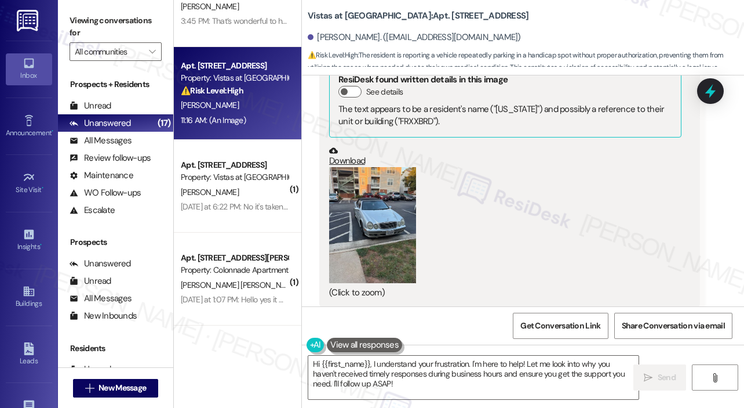
scroll to position [3112, 0]
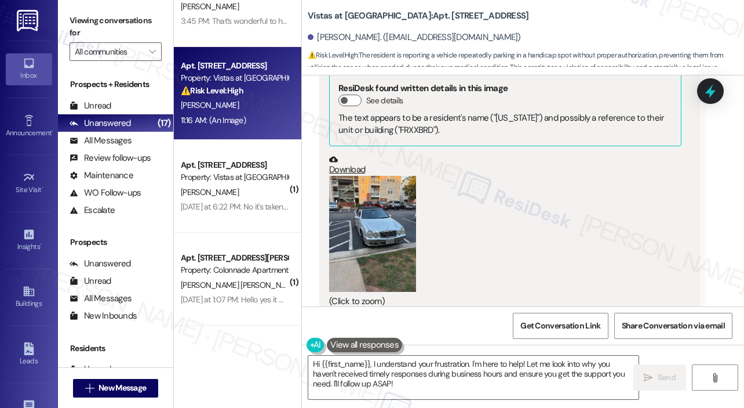
click at [392, 206] on button "Zoom image" at bounding box center [372, 234] width 87 height 116
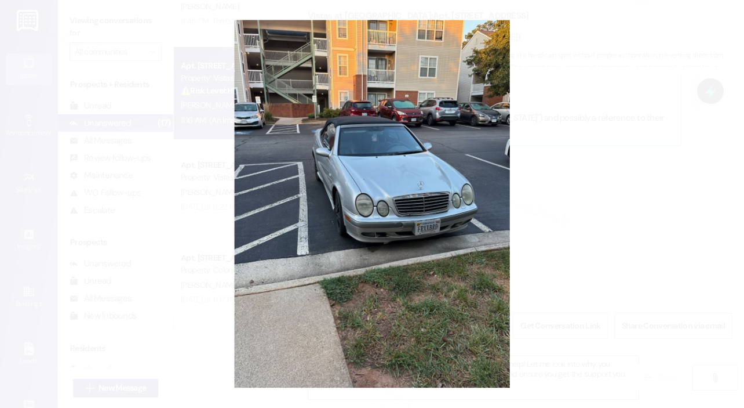
click at [614, 151] on button "Unzoom image" at bounding box center [372, 204] width 744 height 408
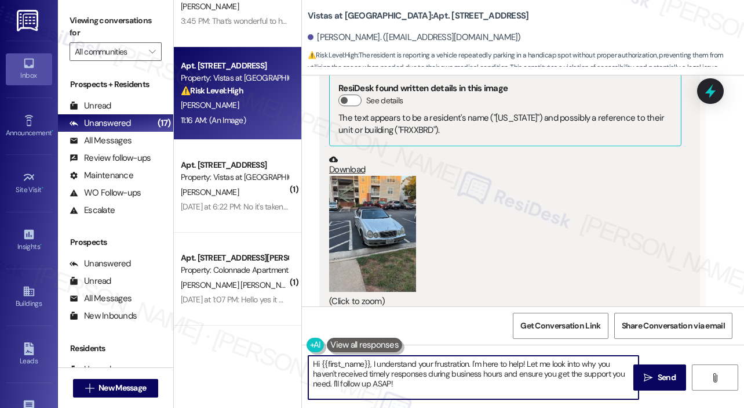
click at [456, 381] on textarea "Hi {{first_name}}, I understand your frustration. I'm here to help! Let me look…" at bounding box center [473, 376] width 330 height 43
paste textarea "Thank you, Wyatt, for letting us know about this recurring issue. To help the s…"
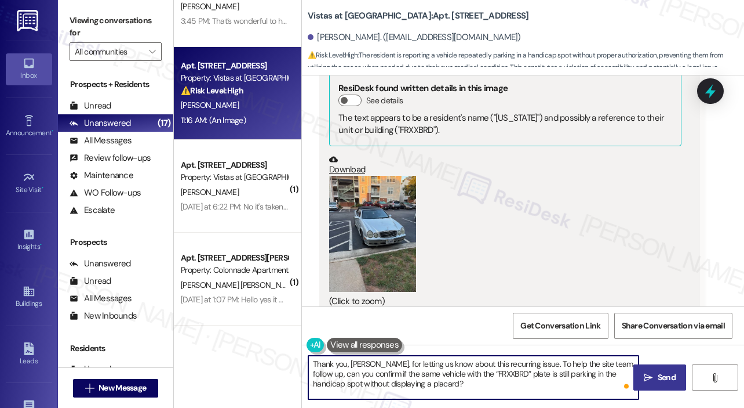
type textarea "Thank you, Wyatt, for letting us know about this recurring issue. To help the s…"
click at [645, 371] on span " Send" at bounding box center [660, 377] width 37 height 12
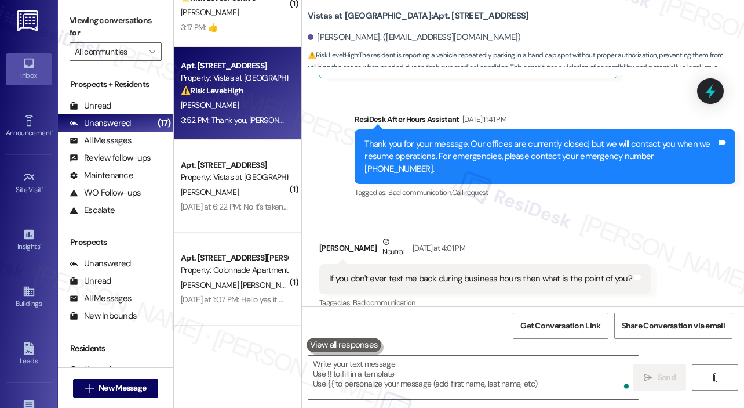
scroll to position [1252, 0]
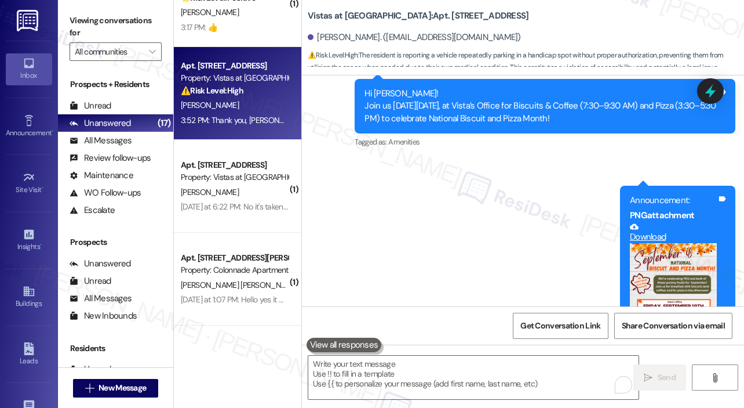
scroll to position [4511, 0]
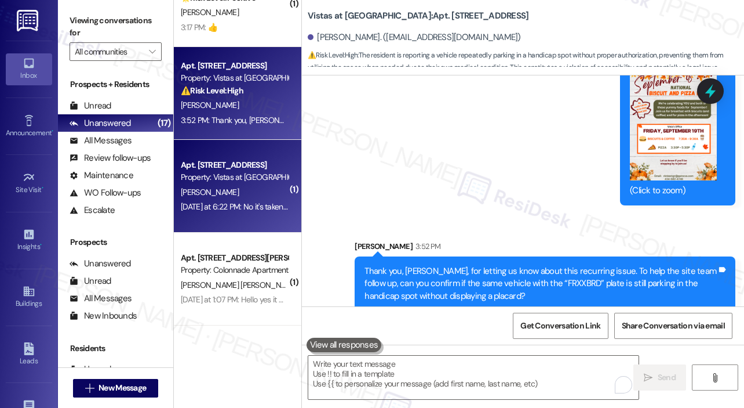
click at [197, 215] on div "Apt. 242, 7612 Timberlake Road Property: Vistas at Dreaming Creek A. Moore Yest…" at bounding box center [238, 186] width 128 height 93
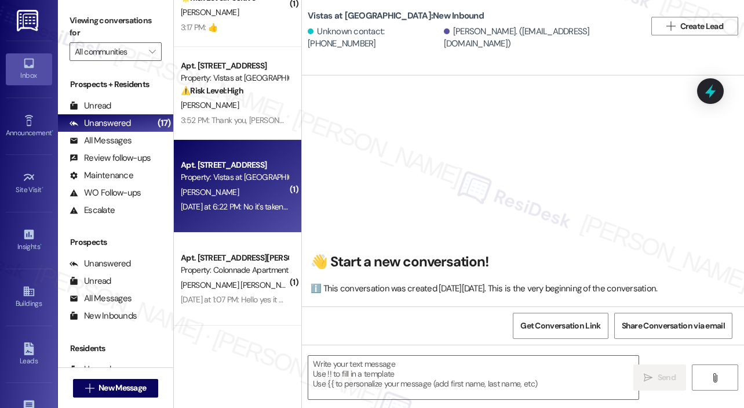
scroll to position [5861, 0]
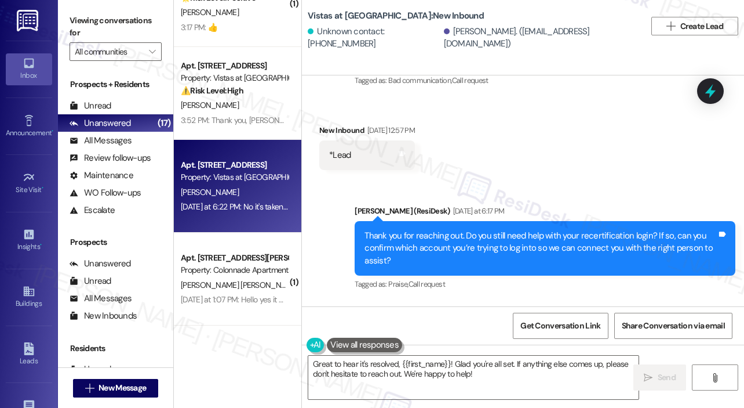
click at [566, 301] on div "Received via SMS New Inbound Yesterday at 6:22 PM No it's taken care of thank y…" at bounding box center [523, 341] width 442 height 81
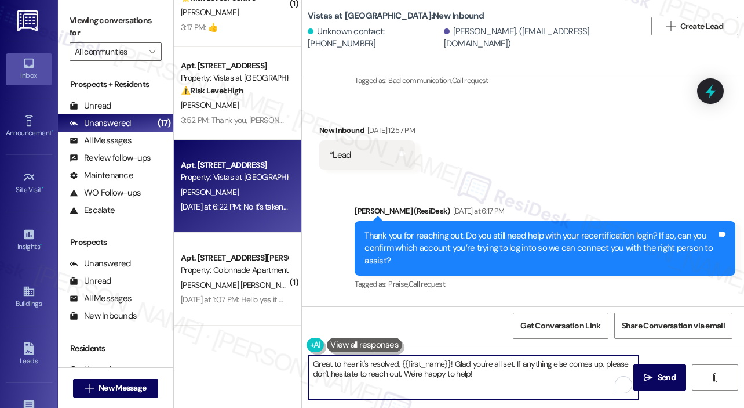
click at [500, 379] on textarea "Great to hear it's resolved, {{first_name}}! Glad you're all set. If anything e…" at bounding box center [473, 376] width 330 height 43
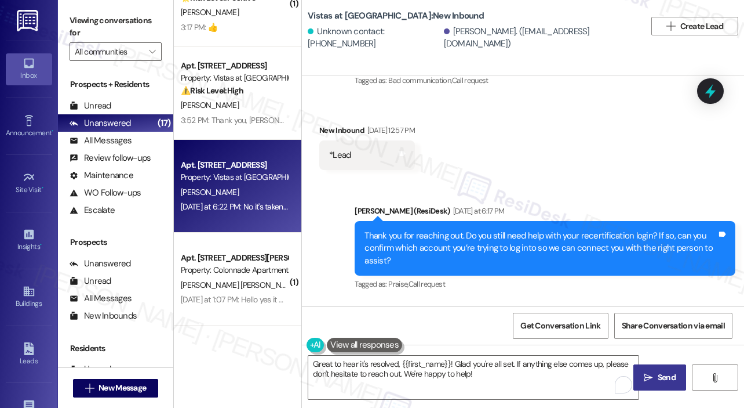
click at [659, 374] on span "Send" at bounding box center [667, 377] width 18 height 12
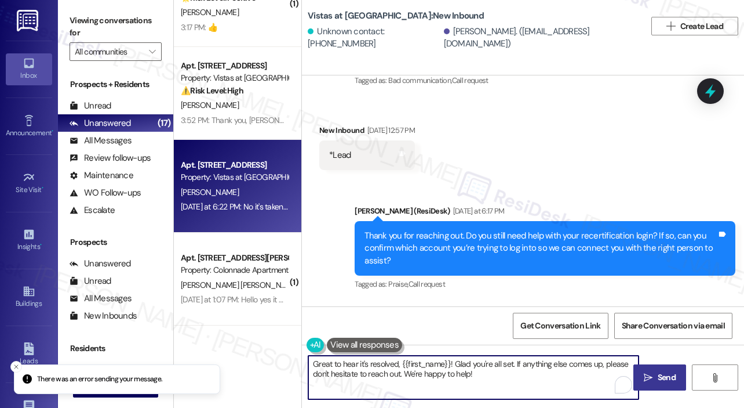
click at [450, 366] on textarea "Great to hear it's resolved, {{first_name}}! Glad you're all set. If anything e…" at bounding box center [473, 376] width 330 height 43
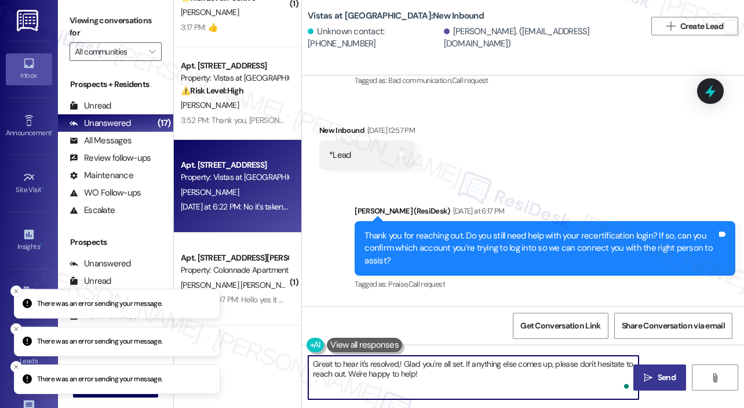
type textarea "Great to hear it's resolved! Glad you're all set. If anything else comes up, pl…"
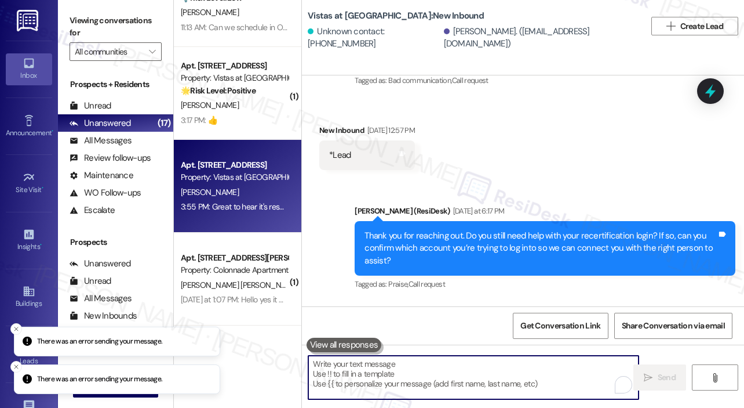
scroll to position [1159, 0]
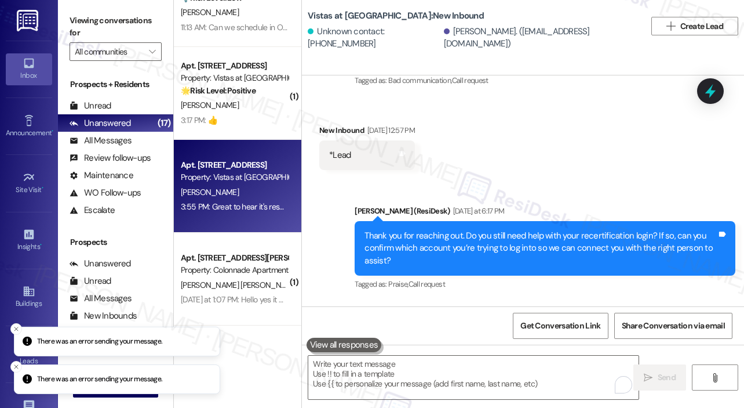
click at [569, 301] on div "Received via SMS New Inbound Yesterday at 6:22 PM No it's taken care of thank y…" at bounding box center [523, 341] width 442 height 81
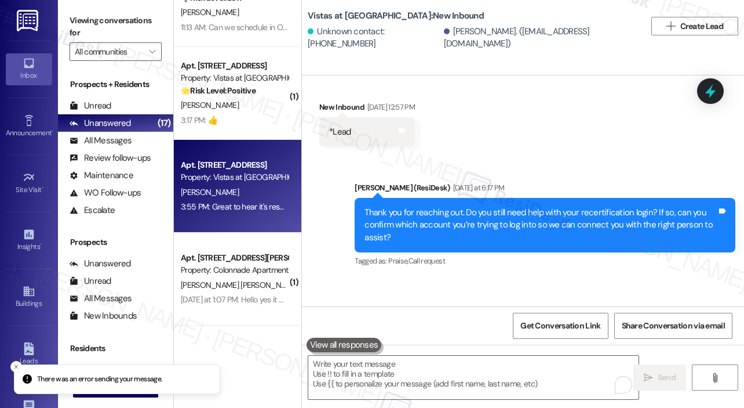
scroll to position [5955, 0]
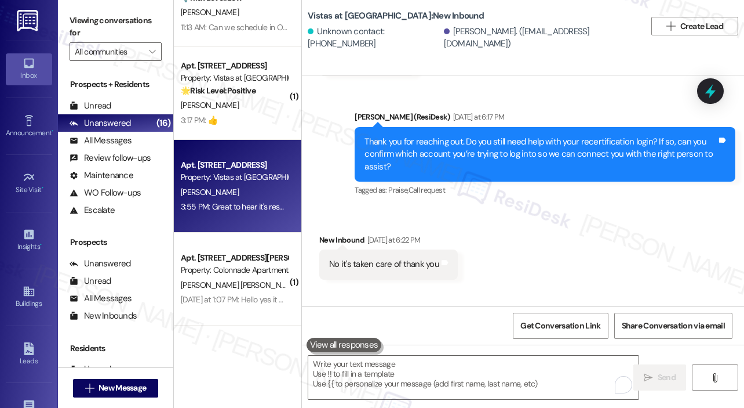
click at [501, 208] on div "Received via SMS New Inbound Yesterday at 6:22 PM No it's taken care of thank y…" at bounding box center [523, 248] width 442 height 81
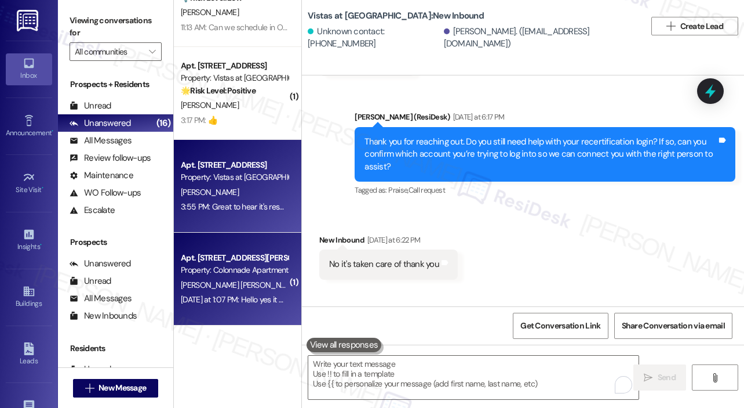
click at [226, 279] on span "A. Bonilla Flores" at bounding box center [240, 284] width 118 height 10
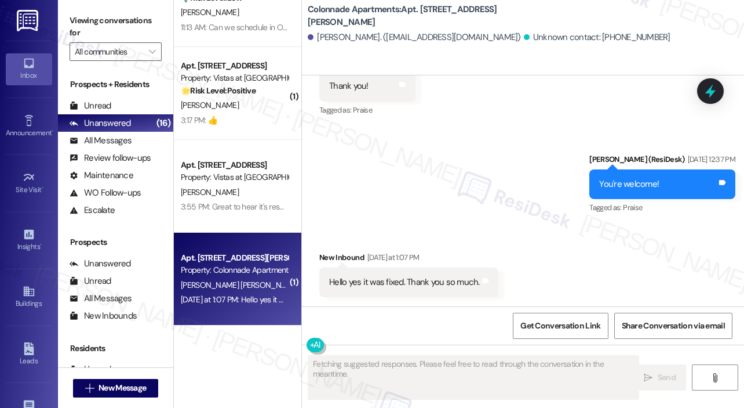
scroll to position [2616, 0]
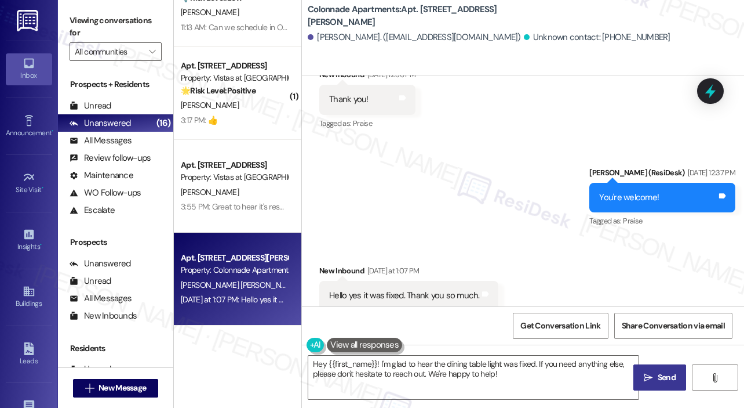
click at [561, 246] on div "Received via SMS New Inbound Yesterday at 1:07 PM Hello yes it was fixed. Thank…" at bounding box center [523, 278] width 442 height 81
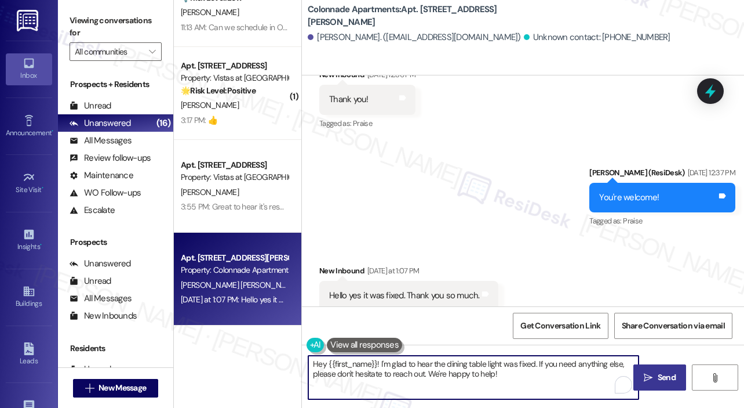
click at [379, 363] on textarea "Hey {{first_name}}! I'm glad to hear the dining table light was fixed. If you n…" at bounding box center [473, 376] width 330 height 43
type textarea "I'm glad to hear the dining table light was fixed. If you need anything else, p…"
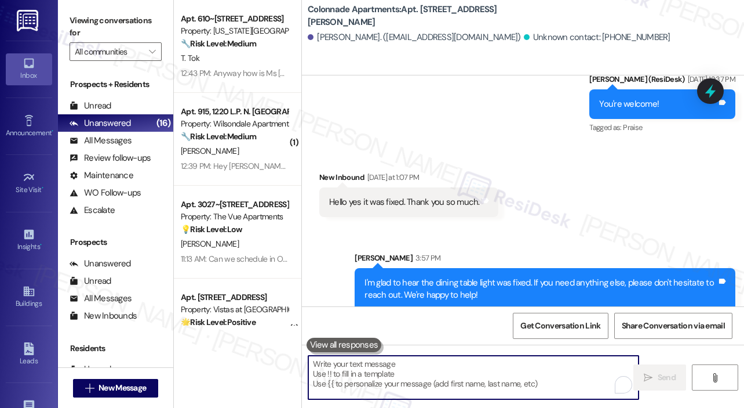
scroll to position [811, 0]
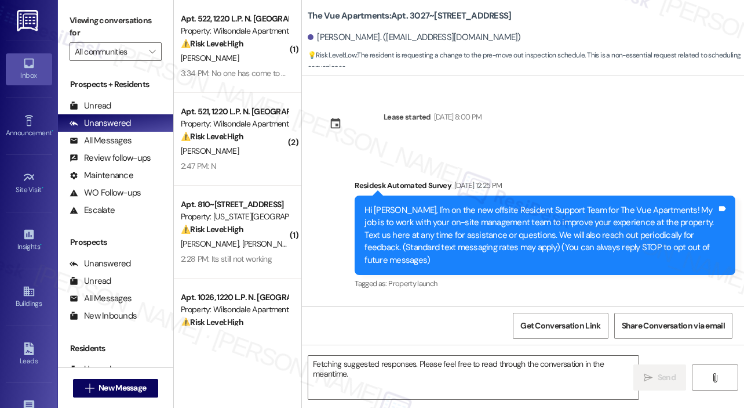
scroll to position [2842, 0]
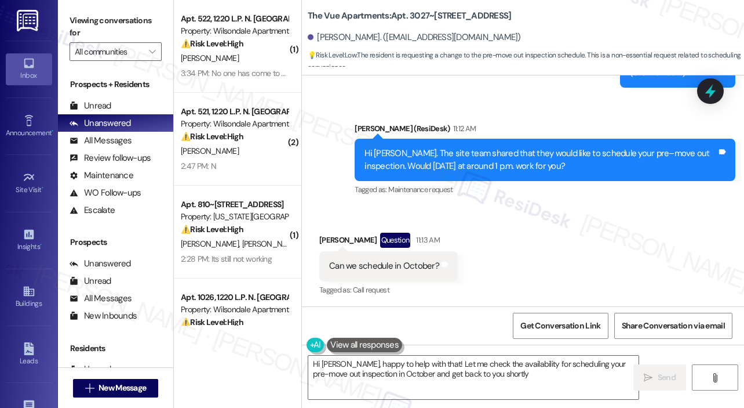
type textarea "Hi [PERSON_NAME], happy to help with that! Let me check the availability for sc…"
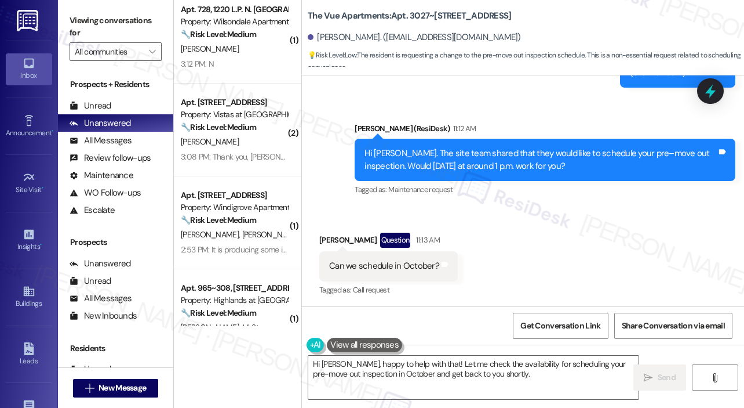
scroll to position [574, 0]
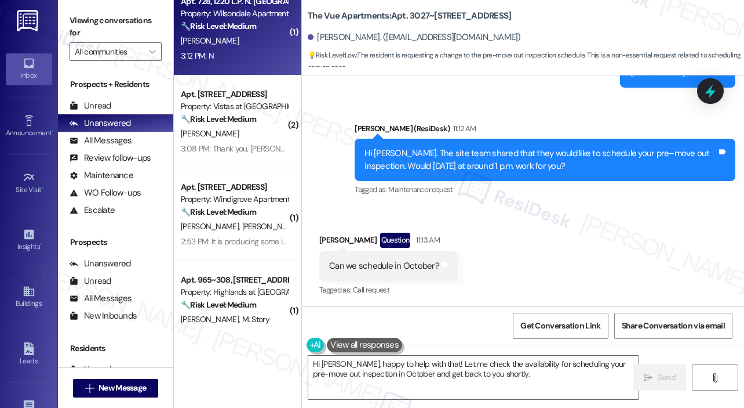
click at [245, 67] on div "Apt. 728, 1220 L.P. N. [GEOGRAPHIC_DATA] Property: Wilsondale Apartments 🔧 Risk…" at bounding box center [238, 29] width 128 height 93
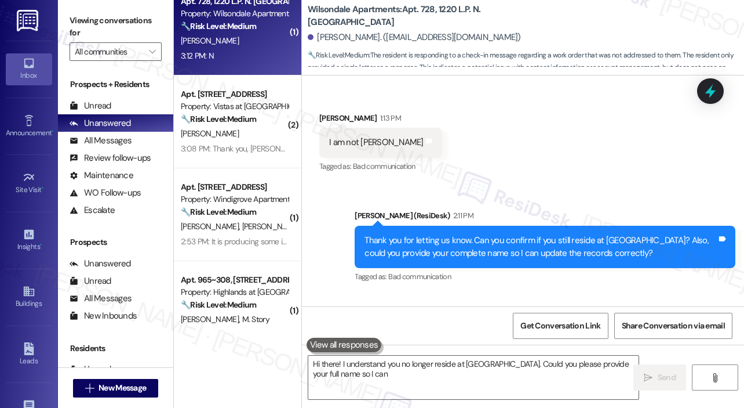
scroll to position [275, 0]
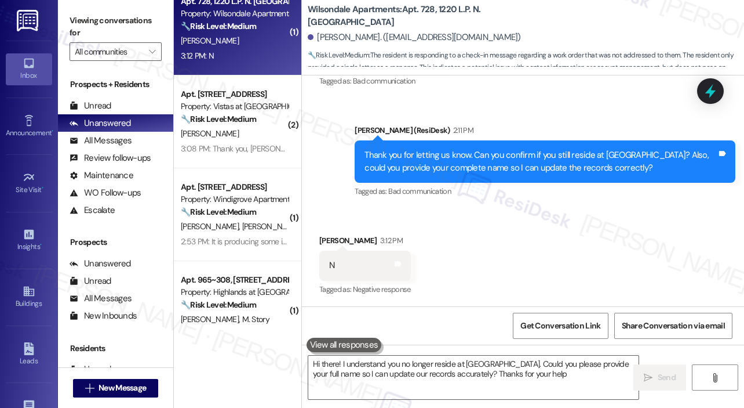
type textarea "Hi there! I understand you no longer reside at [GEOGRAPHIC_DATA]. Could you ple…"
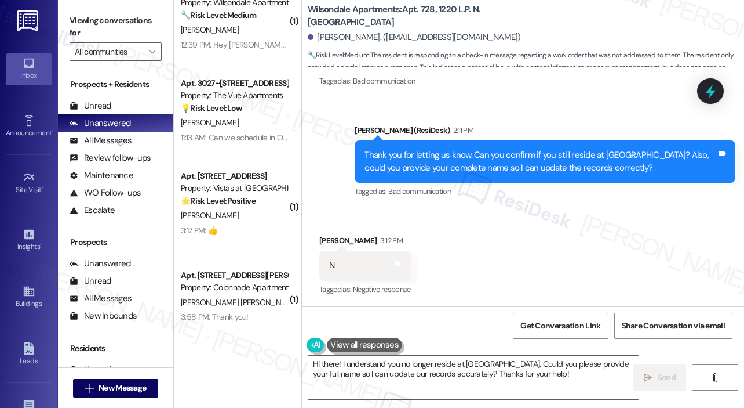
scroll to position [1159, 0]
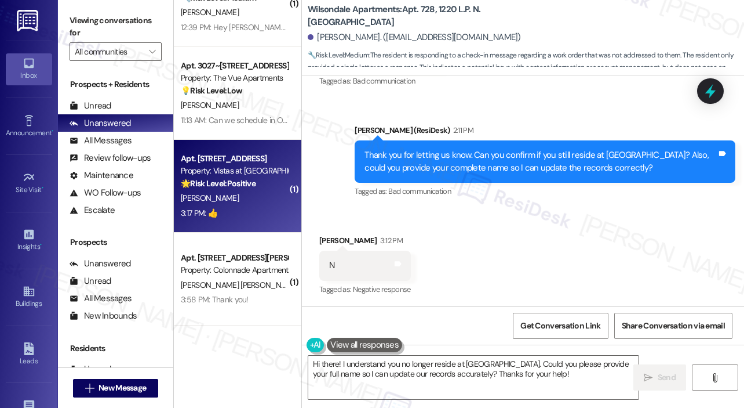
click at [239, 199] on div "[PERSON_NAME]" at bounding box center [235, 198] width 110 height 14
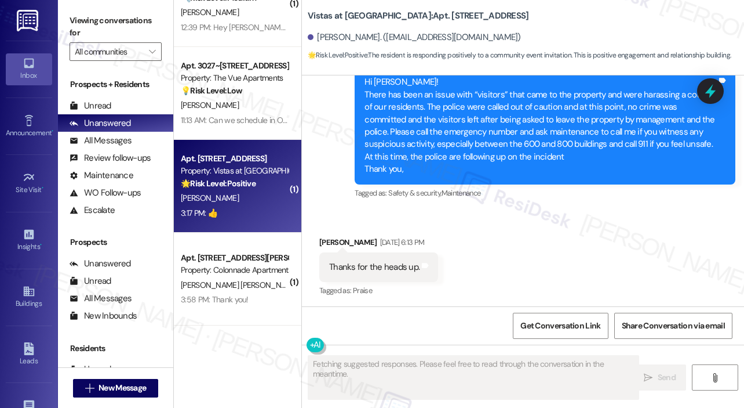
scroll to position [7817, 0]
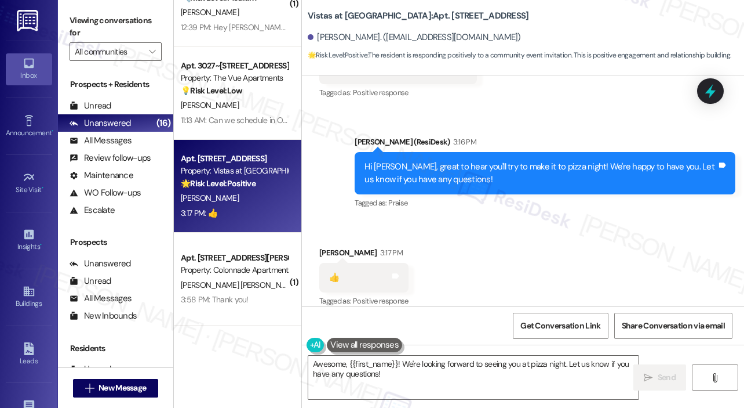
click at [434, 245] on div "Received via SMS [PERSON_NAME] 3:17 PM 👍 Tags and notes Tagged as: Positive res…" at bounding box center [523, 269] width 442 height 98
drag, startPoint x: 347, startPoint y: 261, endPoint x: 327, endPoint y: 264, distance: 19.8
click at [327, 264] on div "👍 Tags and notes" at bounding box center [363, 278] width 89 height 30
copy div "👍"
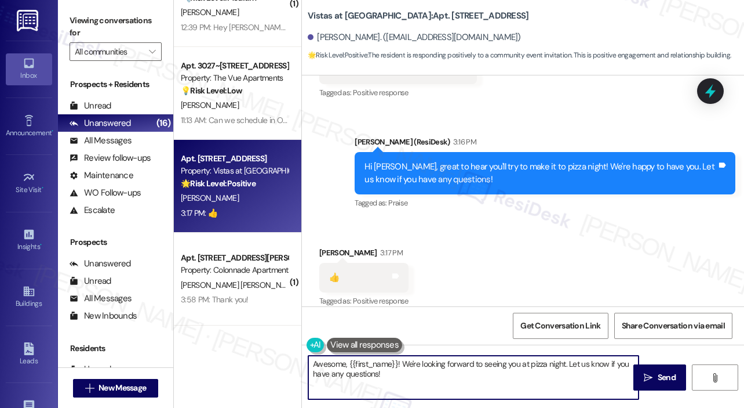
click at [377, 382] on textarea "Awesome, {{first_name}}! We're looking forward to seeing you at pizza night. Le…" at bounding box center [473, 376] width 330 height 43
drag, startPoint x: 348, startPoint y: 362, endPoint x: 443, endPoint y: 406, distance: 104.5
click at [443, 406] on div "Awesome, {{first_name}}! We're looking forward to seeing you at pizza night. Le…" at bounding box center [523, 387] width 442 height 87
paste textarea "👍"
type textarea "Awesome! 👍"
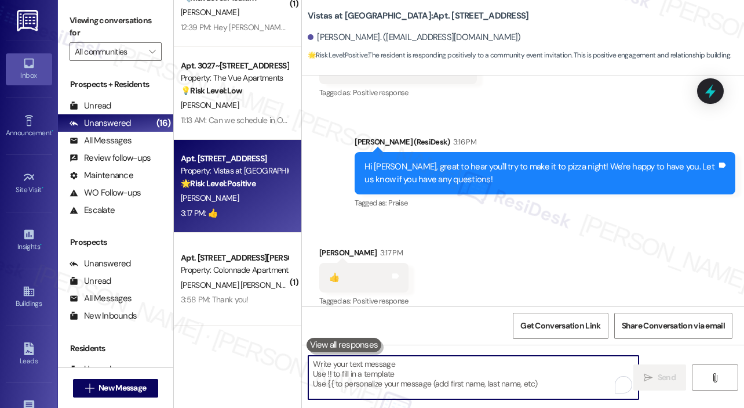
scroll to position [7816, 0]
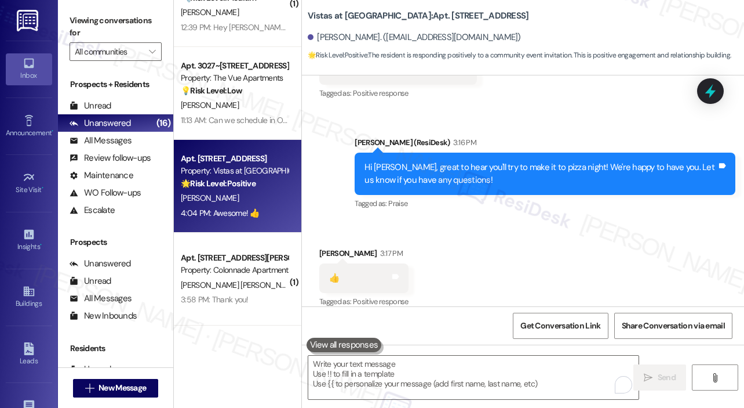
click at [443, 245] on div "Received via SMS [PERSON_NAME] 3:17 PM 👍 Tags and notes Tagged as: Positive res…" at bounding box center [523, 270] width 442 height 98
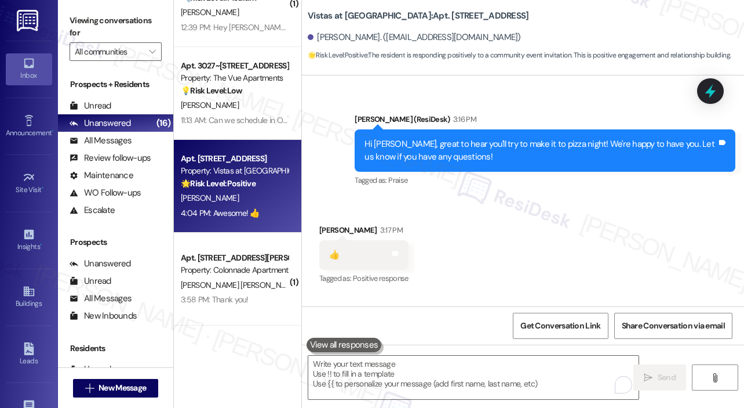
scroll to position [7897, 0]
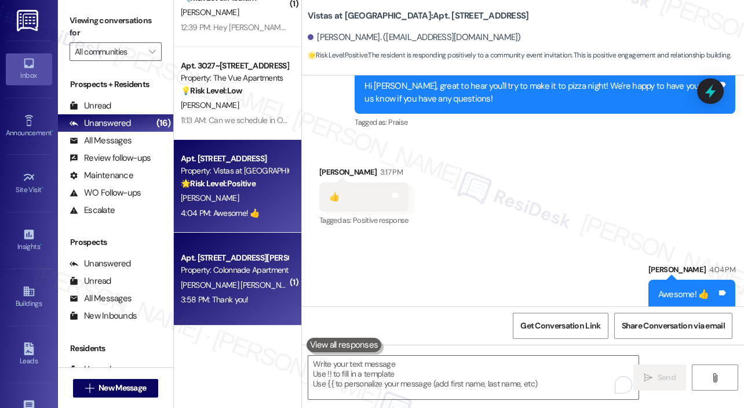
click at [225, 274] on div "Property: Colonnade Apartments" at bounding box center [234, 270] width 107 height 12
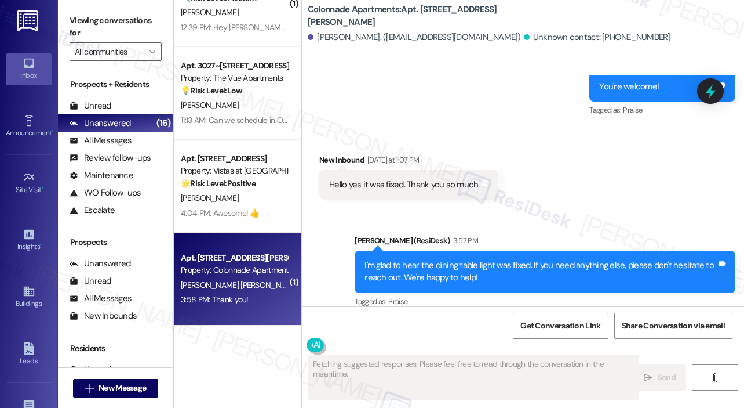
scroll to position [2807, 0]
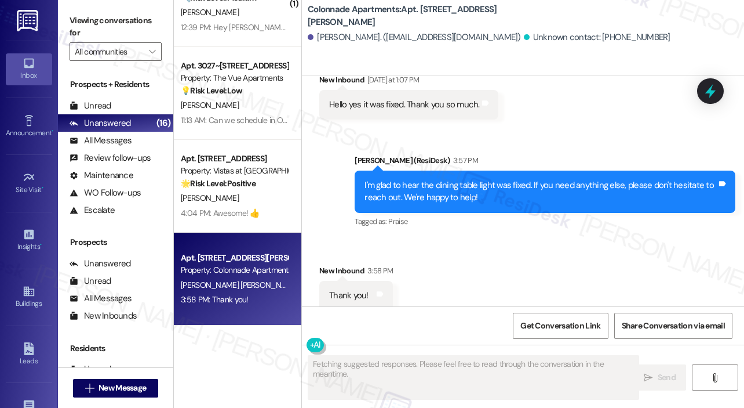
click at [526, 249] on div "Received via SMS New Inbound 3:58 PM Thank you! Tags and notes" at bounding box center [523, 278] width 442 height 81
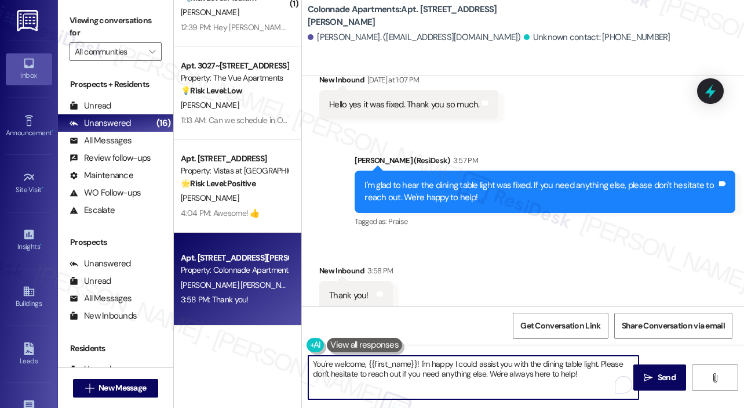
click at [412, 369] on textarea "You're welcome, {{first_name}}! I'm happy I could assist you with the dining ta…" at bounding box center [473, 376] width 330 height 43
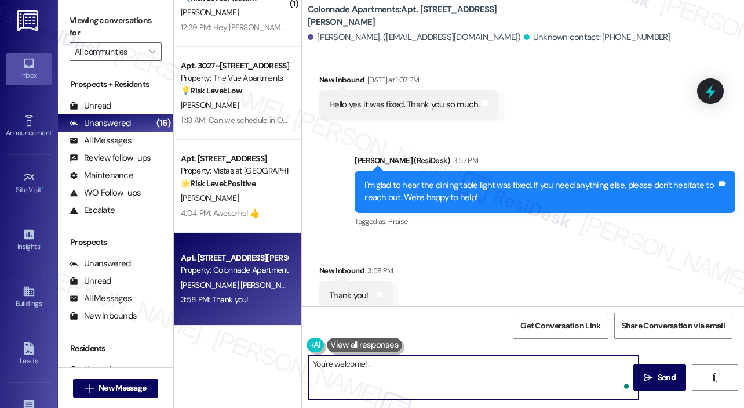
type textarea "You're welcome! :)"
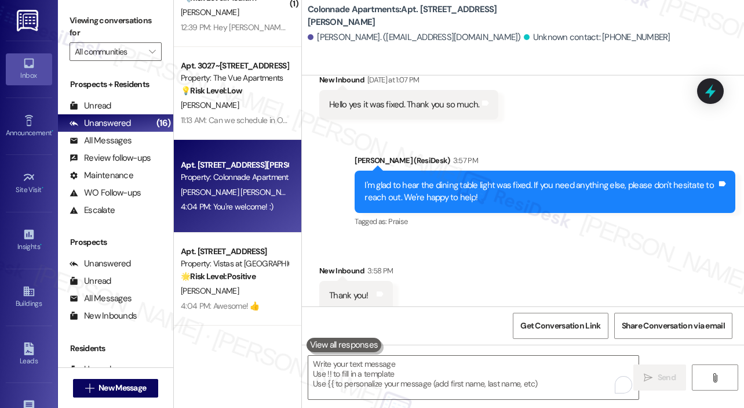
click at [511, 258] on div "Received via SMS New Inbound 3:58 PM Thank you! Tags and notes" at bounding box center [523, 278] width 442 height 81
